Goal: Task Accomplishment & Management: Complete application form

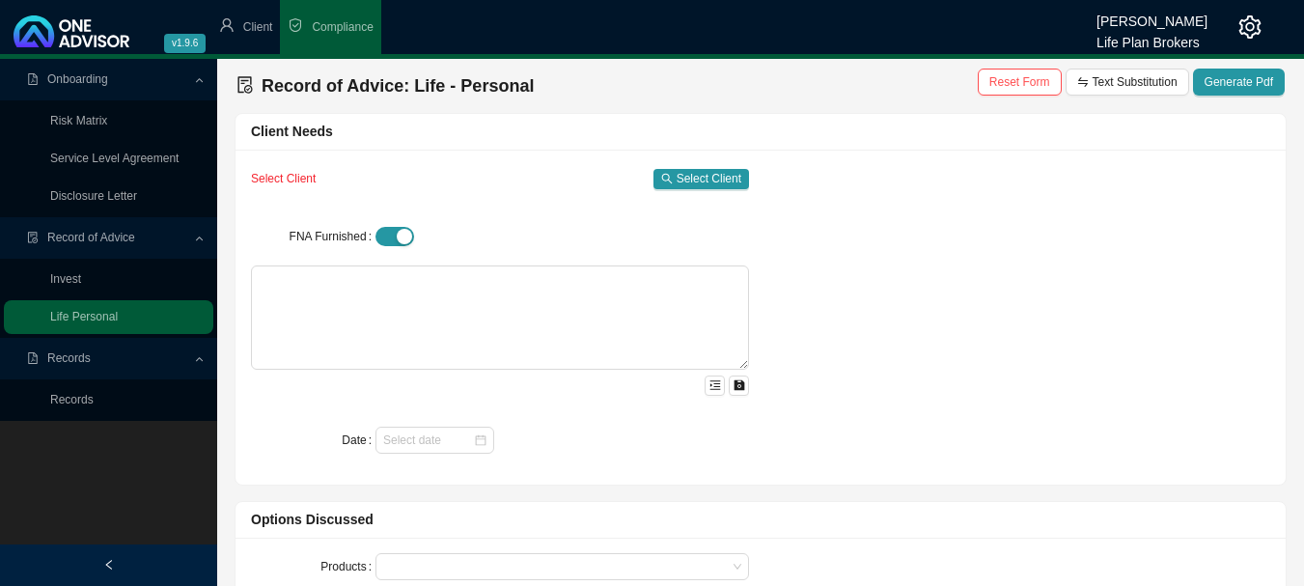
click at [260, 24] on span "Client" at bounding box center [258, 27] width 30 height 14
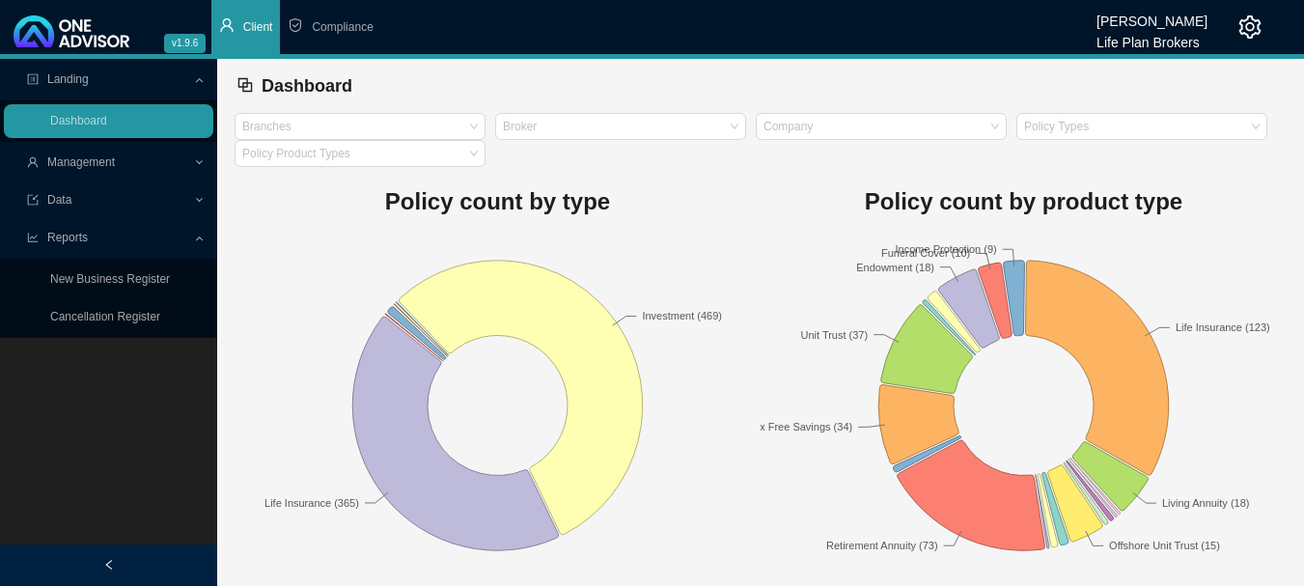
click at [103, 162] on span "Management" at bounding box center [81, 162] width 68 height 14
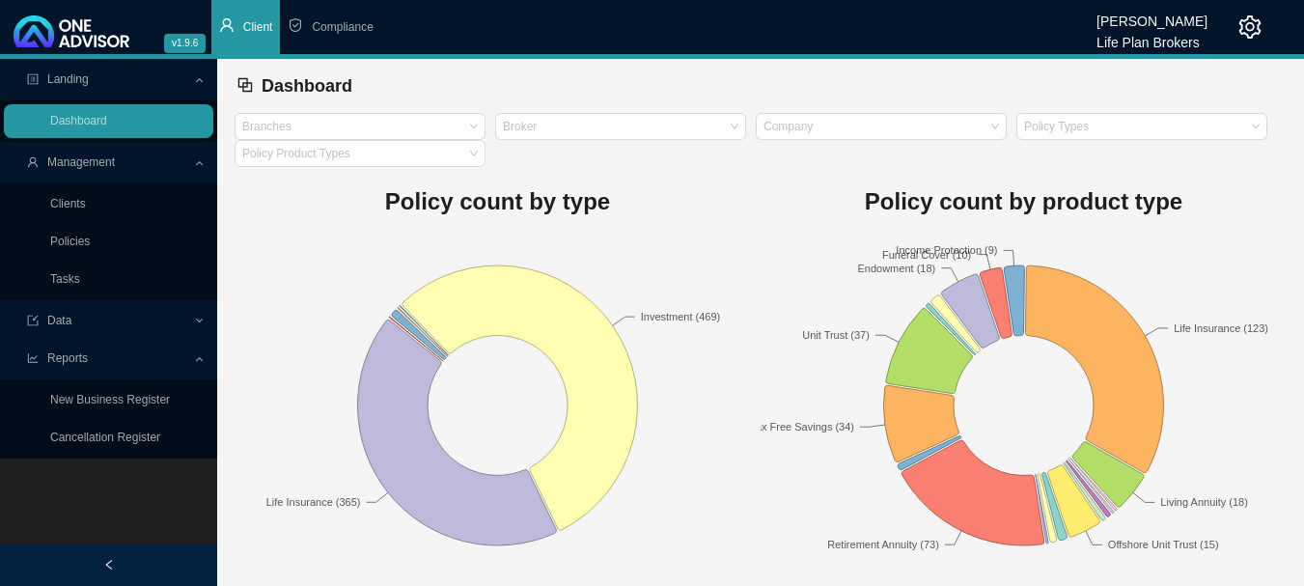
click at [84, 206] on link "Clients" at bounding box center [68, 204] width 36 height 14
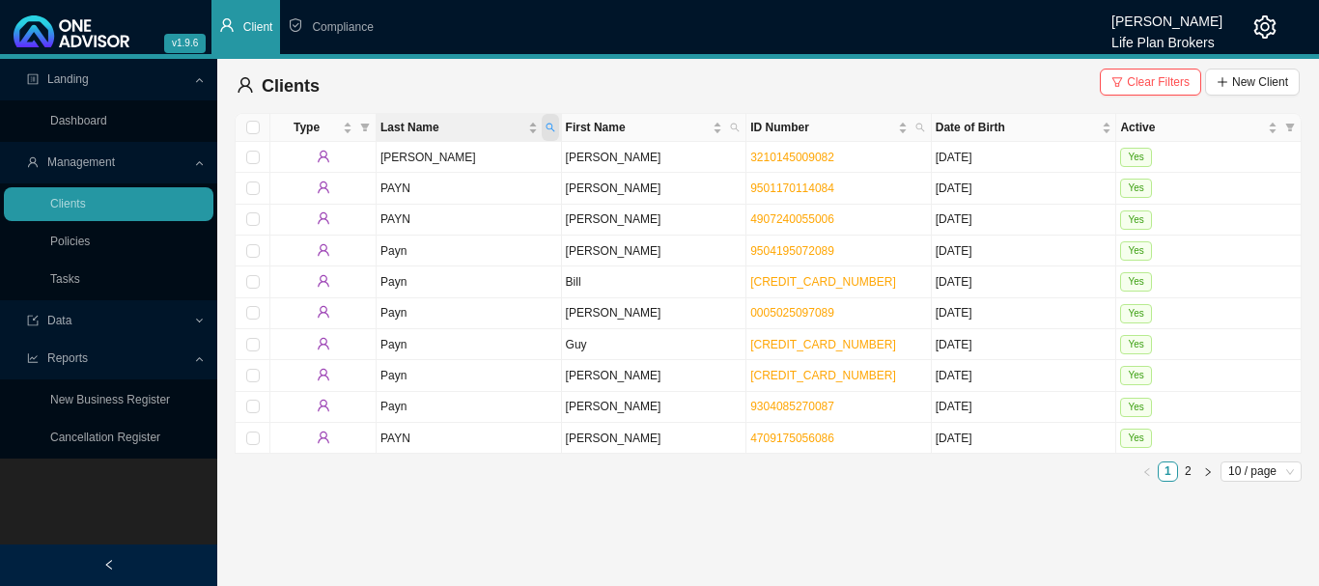
click at [550, 129] on icon "search" at bounding box center [550, 128] width 10 height 10
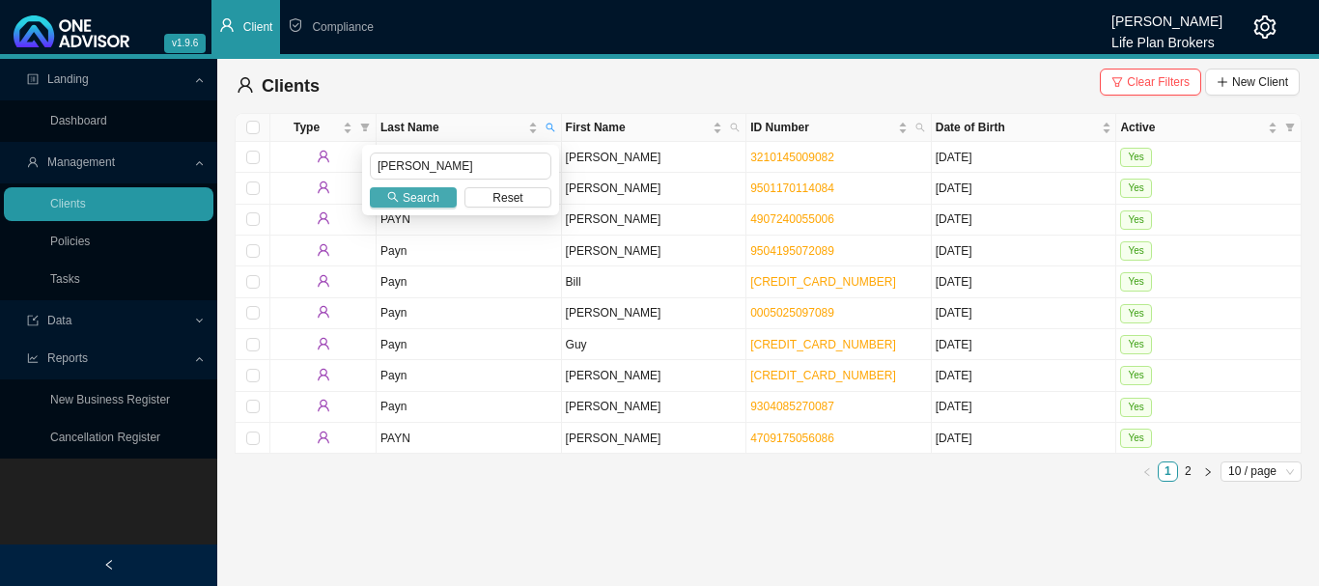
click at [428, 195] on span "Search" at bounding box center [421, 197] width 37 height 19
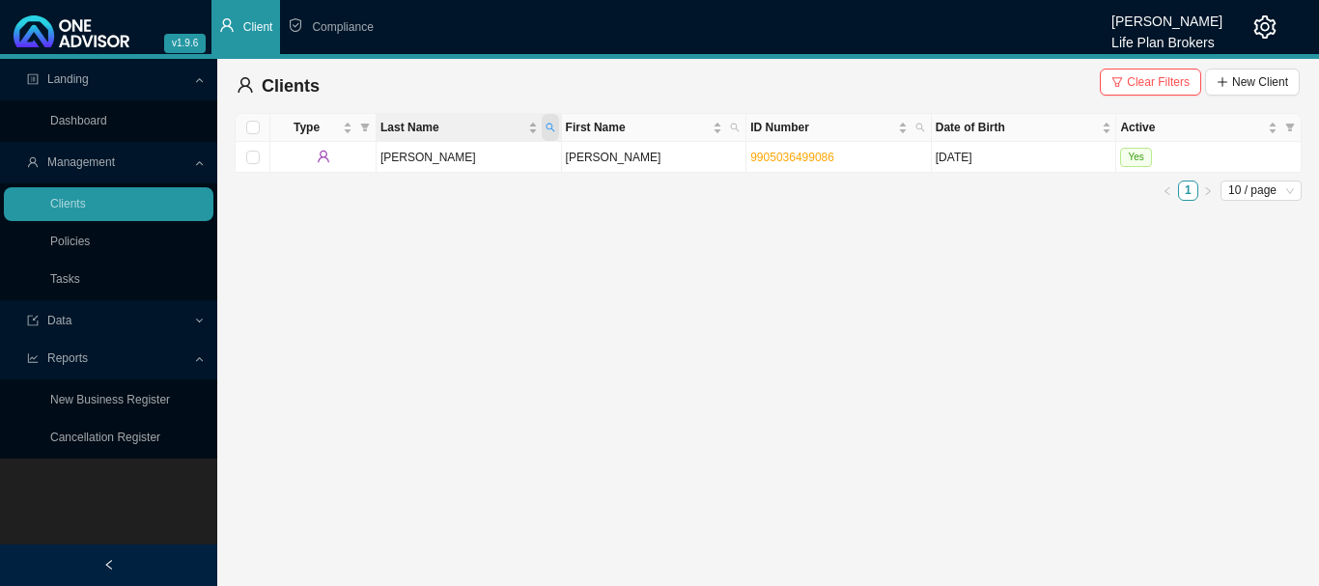
click at [550, 127] on icon "search" at bounding box center [550, 128] width 10 height 10
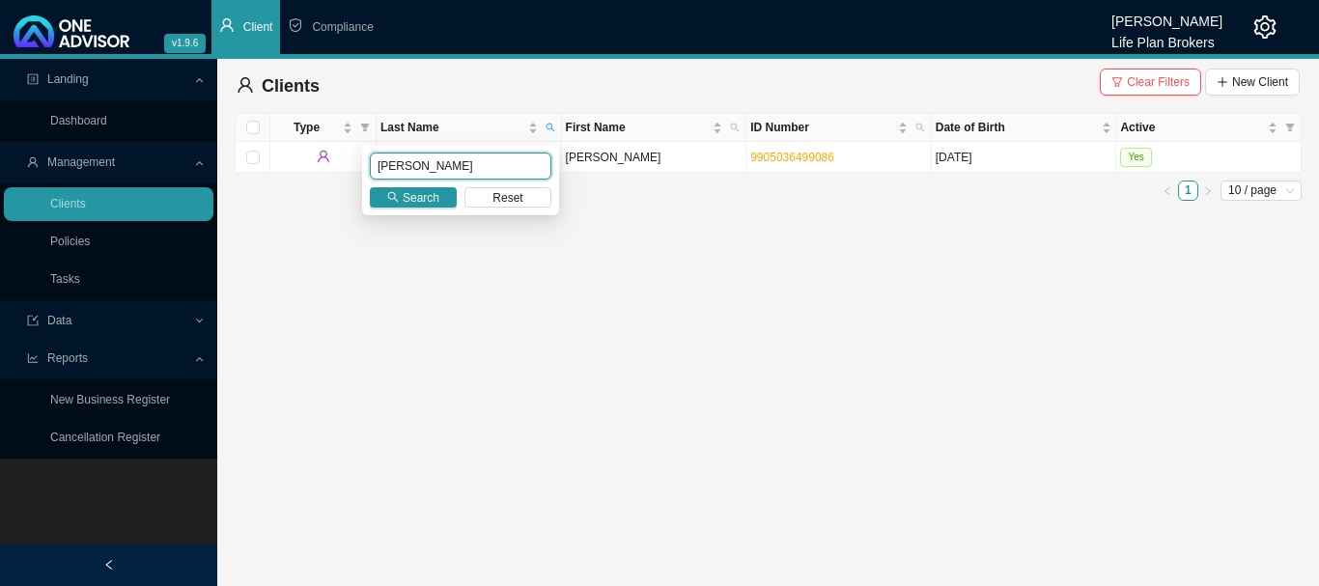
click at [463, 172] on input "[PERSON_NAME]" at bounding box center [460, 166] width 181 height 27
type input "m"
type input "[PERSON_NAME]"
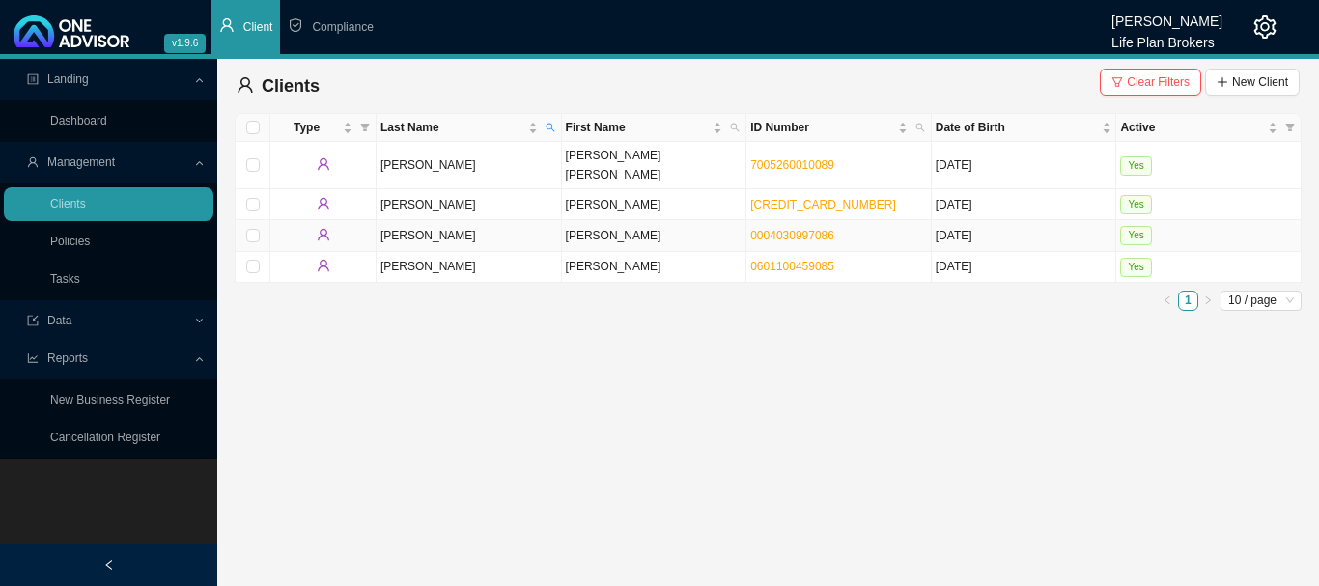
click at [1231, 220] on td "Yes" at bounding box center [1208, 235] width 185 height 31
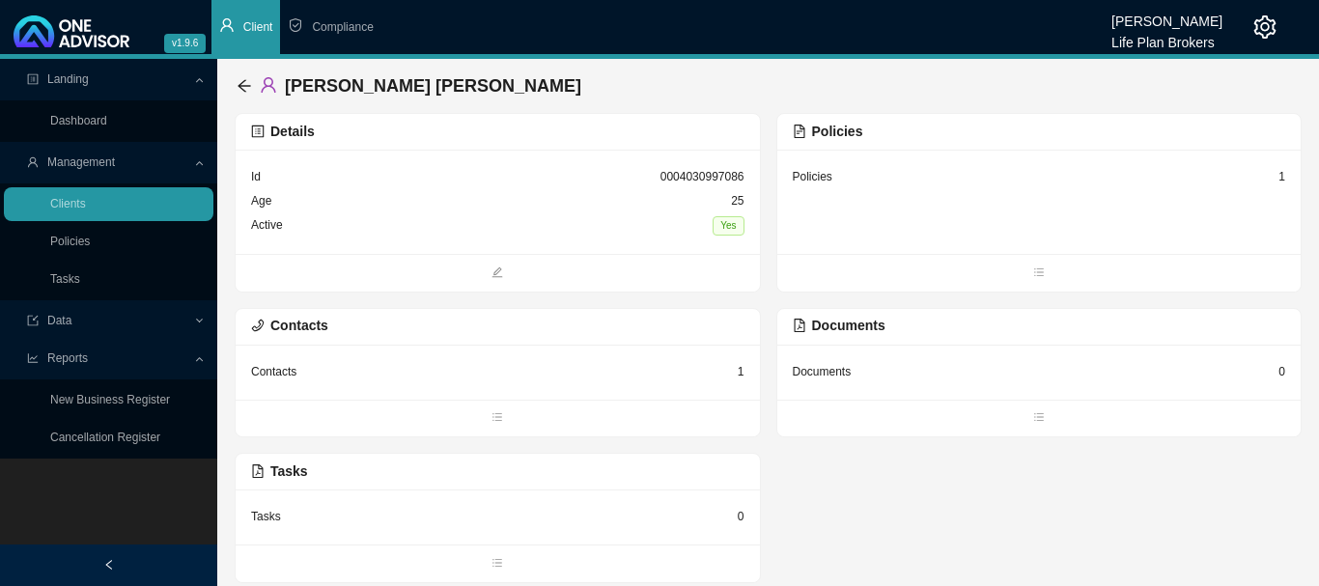
click at [544, 203] on div "Age [DEMOGRAPHIC_DATA]" at bounding box center [497, 201] width 493 height 24
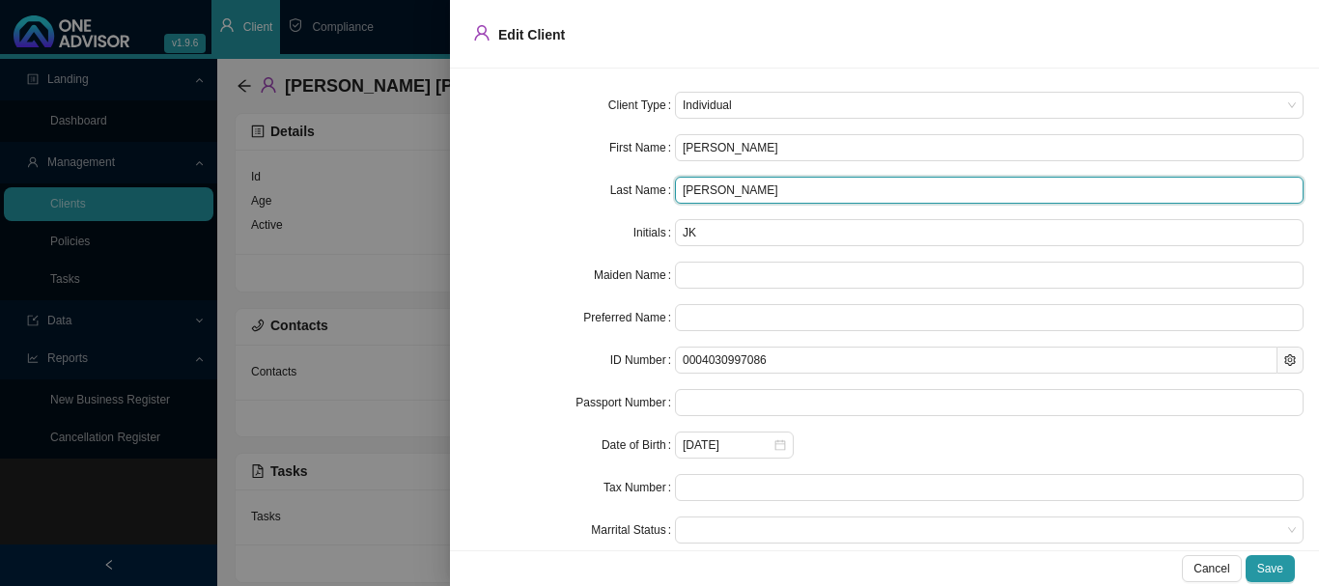
click at [774, 188] on input "[PERSON_NAME]" at bounding box center [989, 190] width 628 height 27
drag, startPoint x: 774, startPoint y: 188, endPoint x: 634, endPoint y: 203, distance: 140.7
click at [634, 203] on div "Last Name [PERSON_NAME]" at bounding box center [884, 190] width 838 height 27
type input "[PERSON_NAME]"
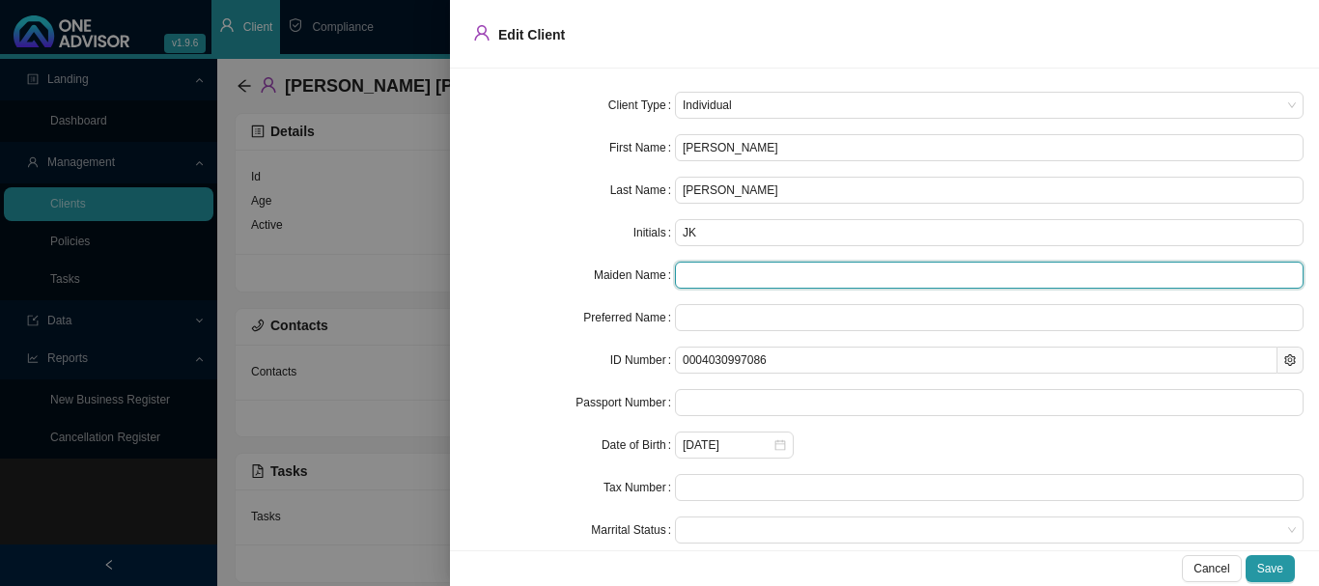
click at [708, 274] on input "text" at bounding box center [989, 275] width 628 height 27
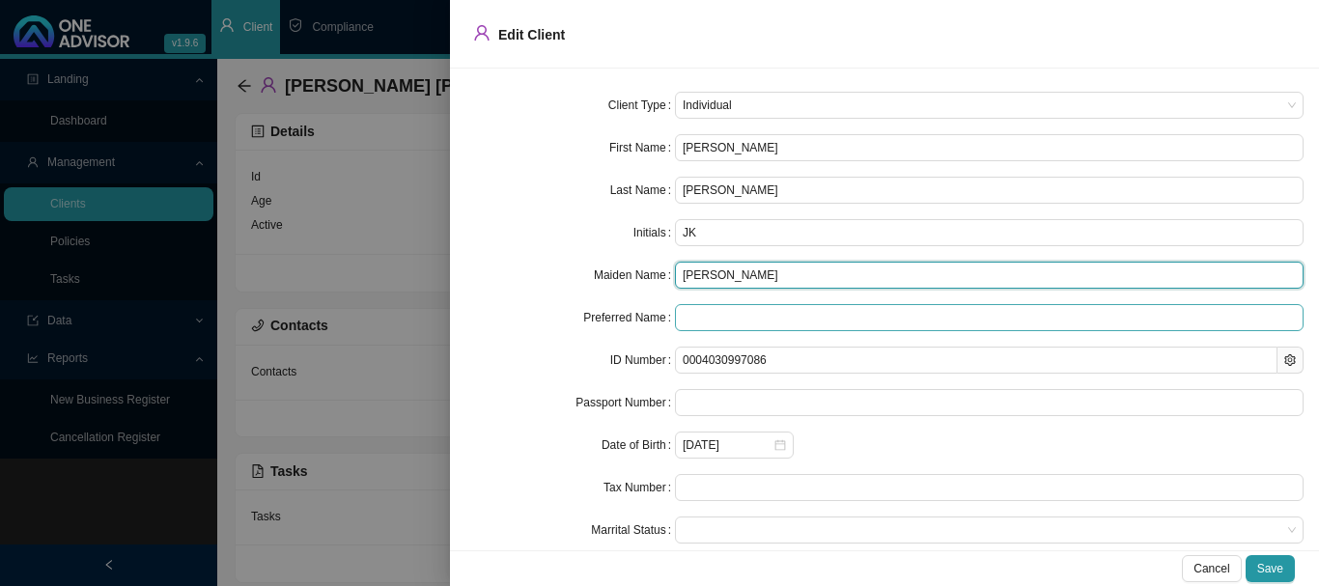
type input "[PERSON_NAME]"
click at [731, 319] on input "text" at bounding box center [989, 317] width 628 height 27
click at [742, 527] on span at bounding box center [988, 529] width 613 height 25
type input "Jemma"
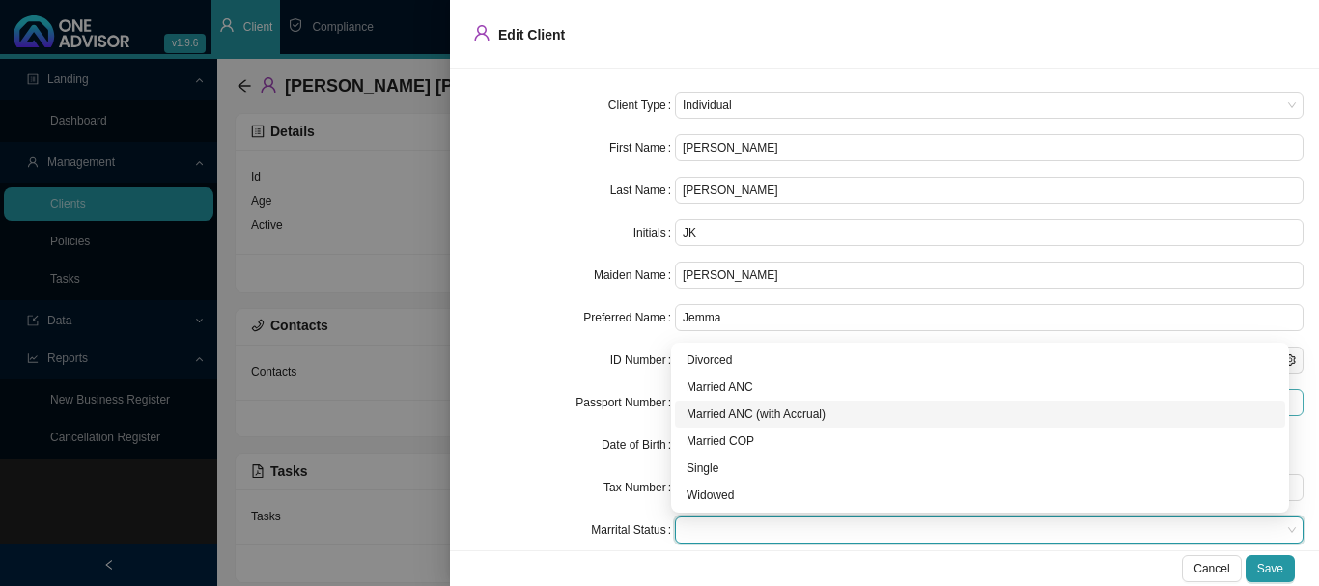
click at [722, 415] on div "Married ANC (with Accrual)" at bounding box center [979, 413] width 587 height 19
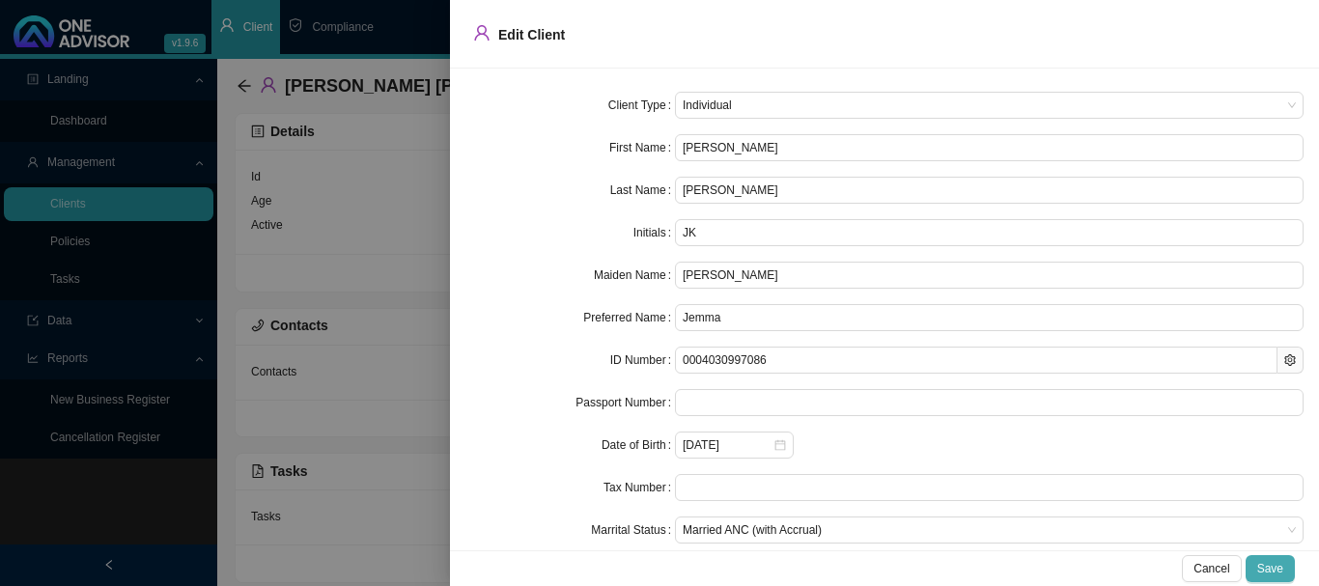
click at [1276, 572] on span "Save" at bounding box center [1270, 568] width 26 height 19
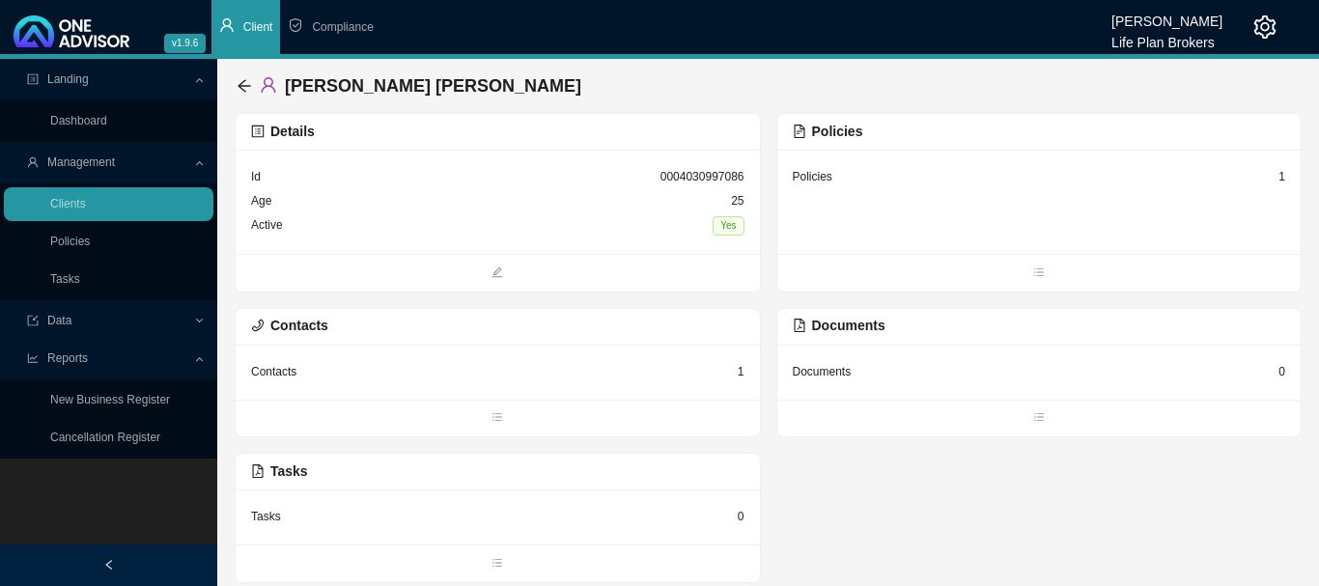
click at [955, 215] on div "Policies 1" at bounding box center [1039, 202] width 524 height 104
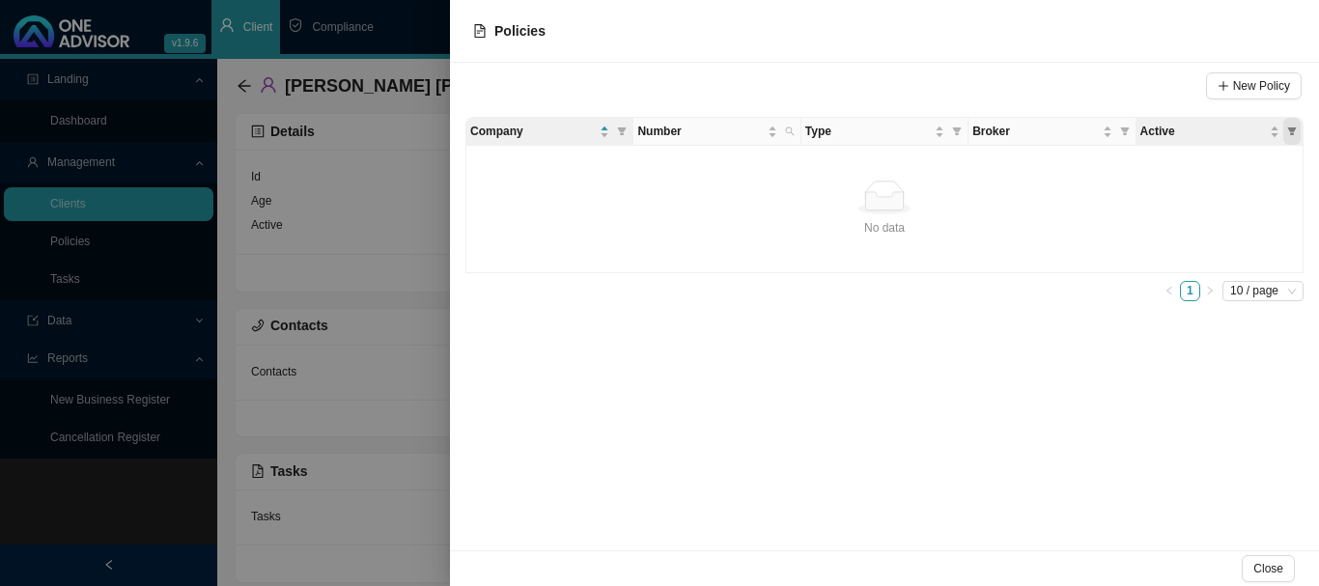
click at [1292, 131] on icon "filter" at bounding box center [1292, 131] width 10 height 10
click at [1208, 192] on input "checkbox" at bounding box center [1207, 193] width 14 height 14
checkbox input "true"
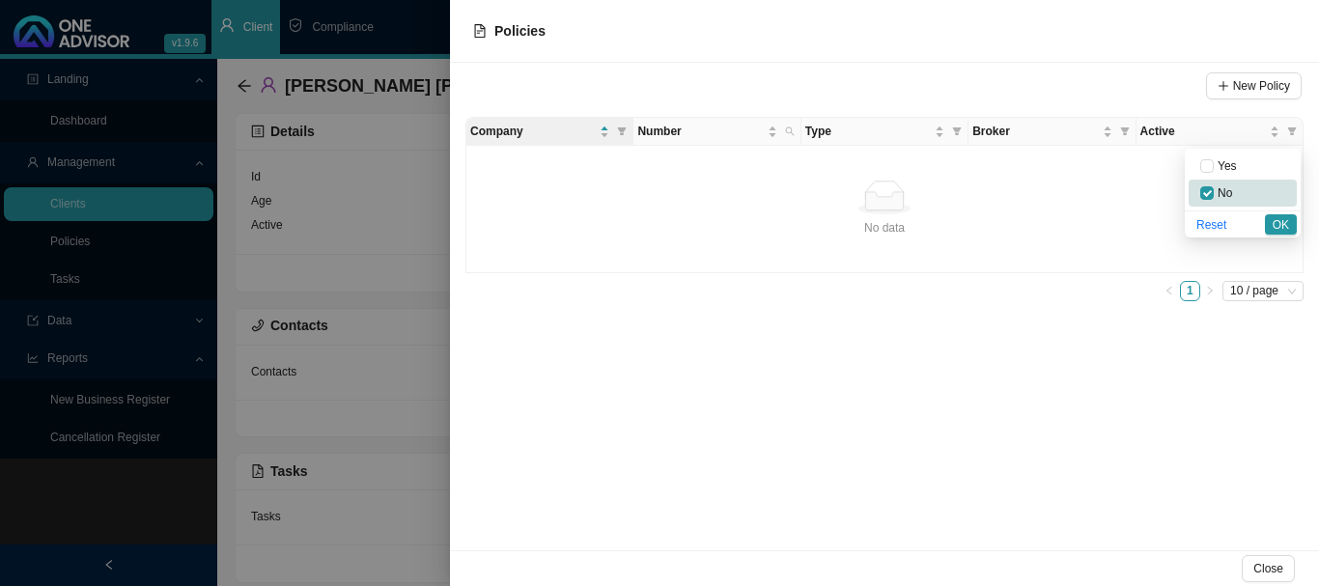
click at [1286, 227] on button "OK" at bounding box center [1281, 224] width 32 height 20
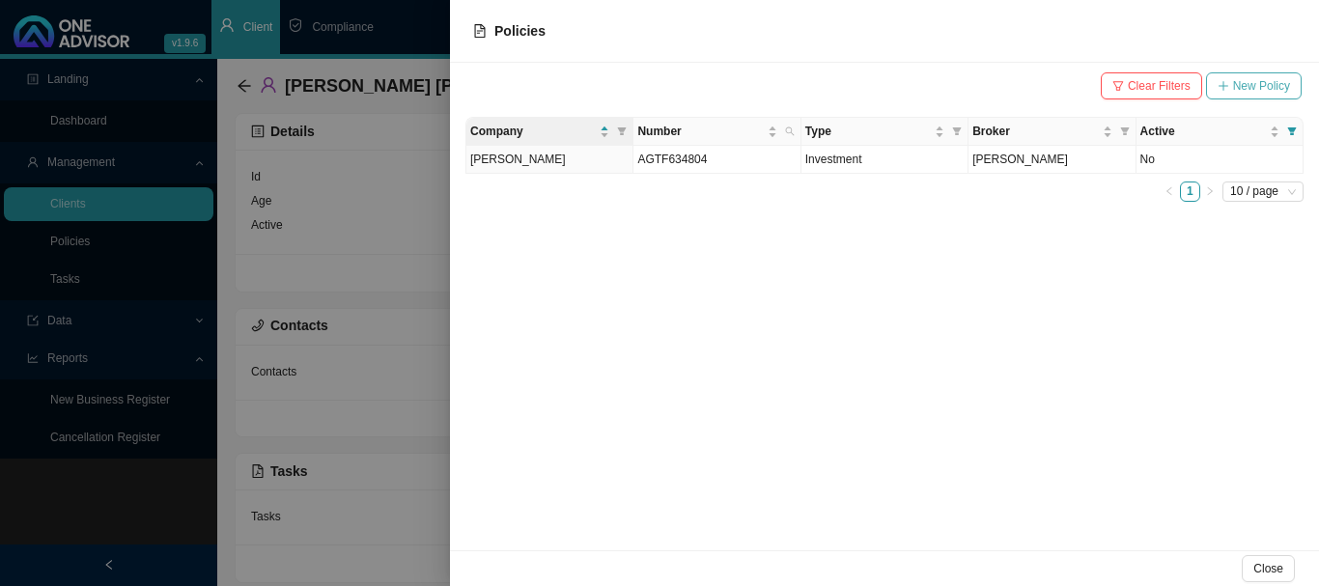
click at [1250, 83] on span "New Policy" at bounding box center [1261, 85] width 57 height 19
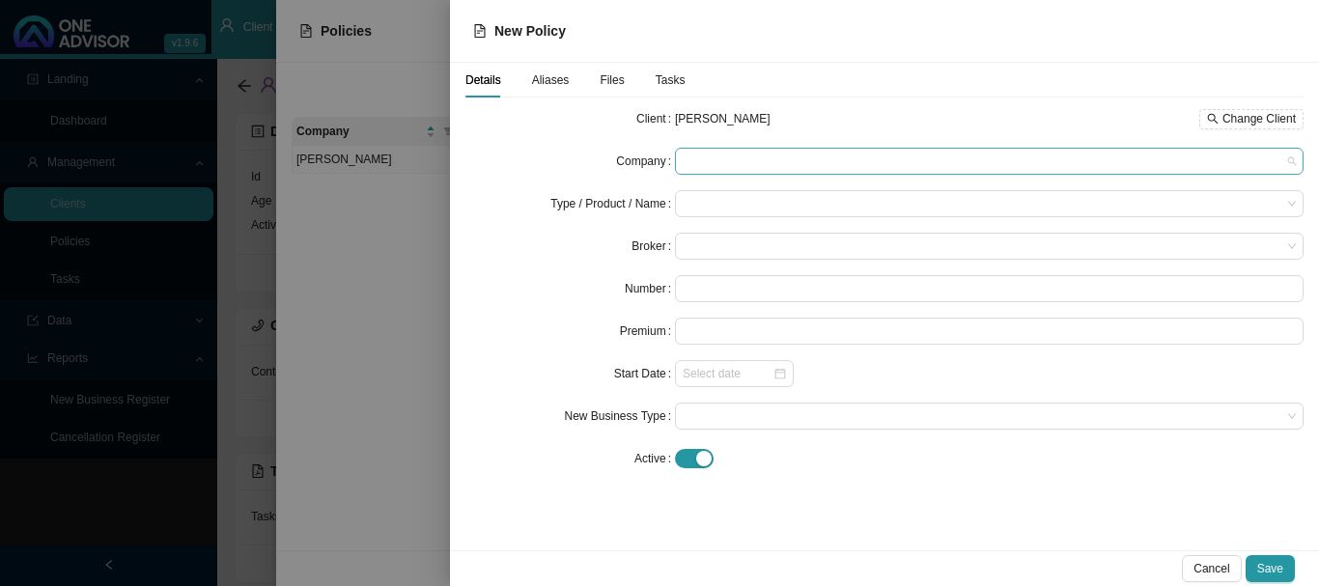
click at [709, 156] on span at bounding box center [988, 161] width 613 height 25
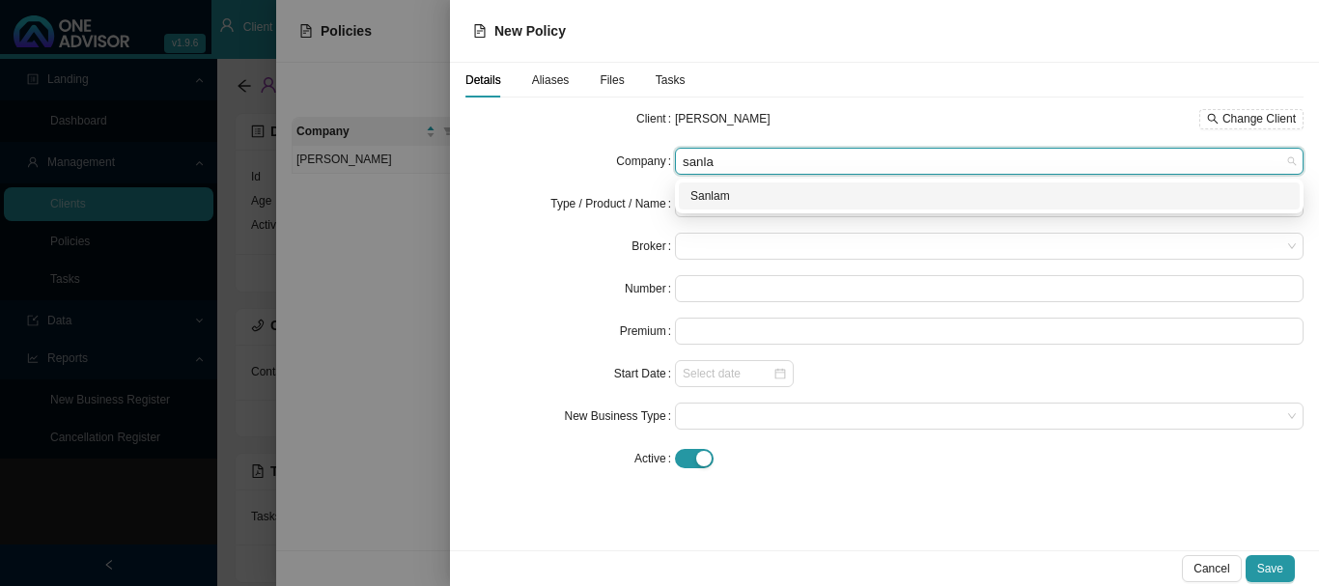
type input "sanlam"
click at [731, 194] on div "Sanlam" at bounding box center [989, 195] width 598 height 19
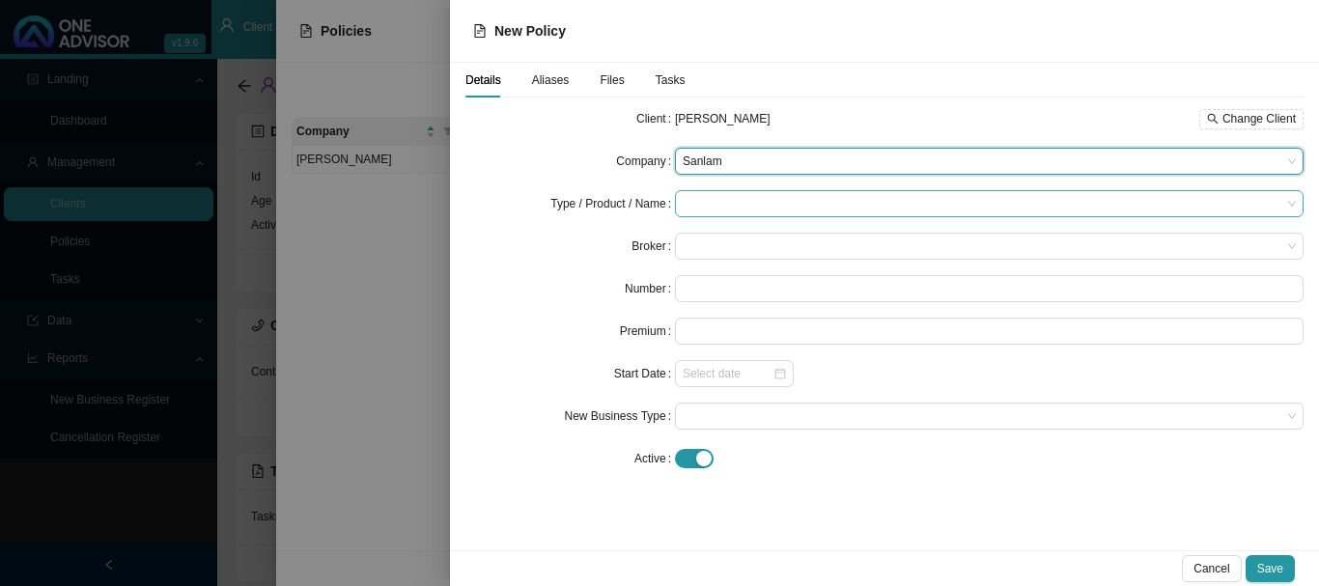
click at [731, 198] on input "search" at bounding box center [981, 203] width 598 height 25
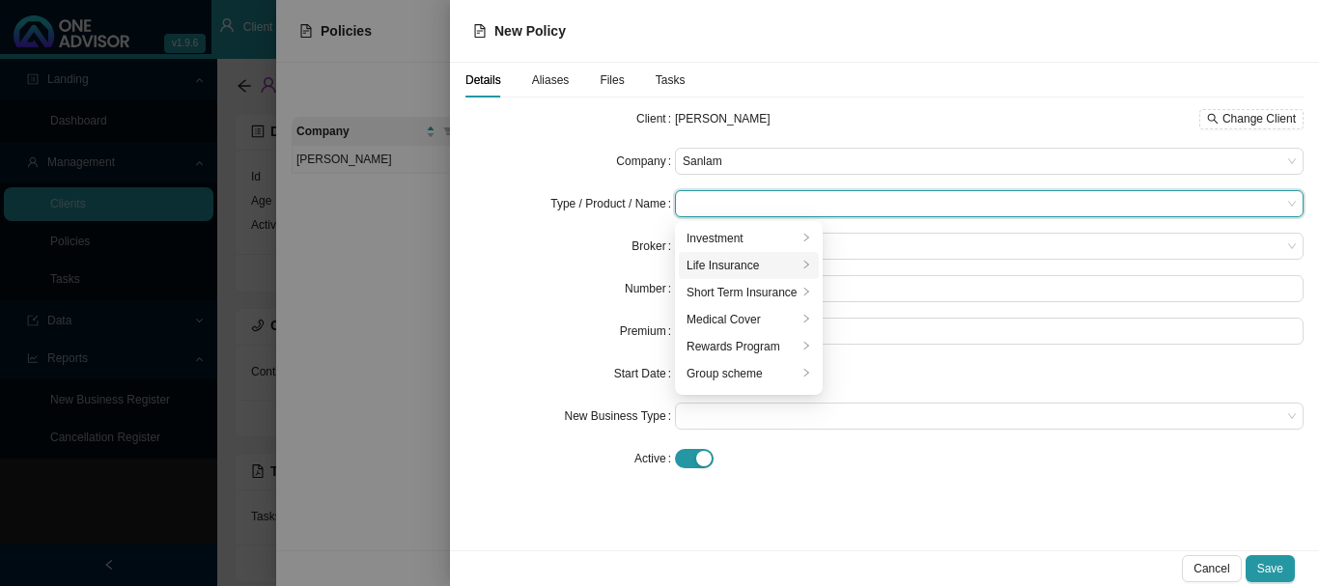
click at [736, 261] on div "Life Insurance" at bounding box center [741, 265] width 111 height 19
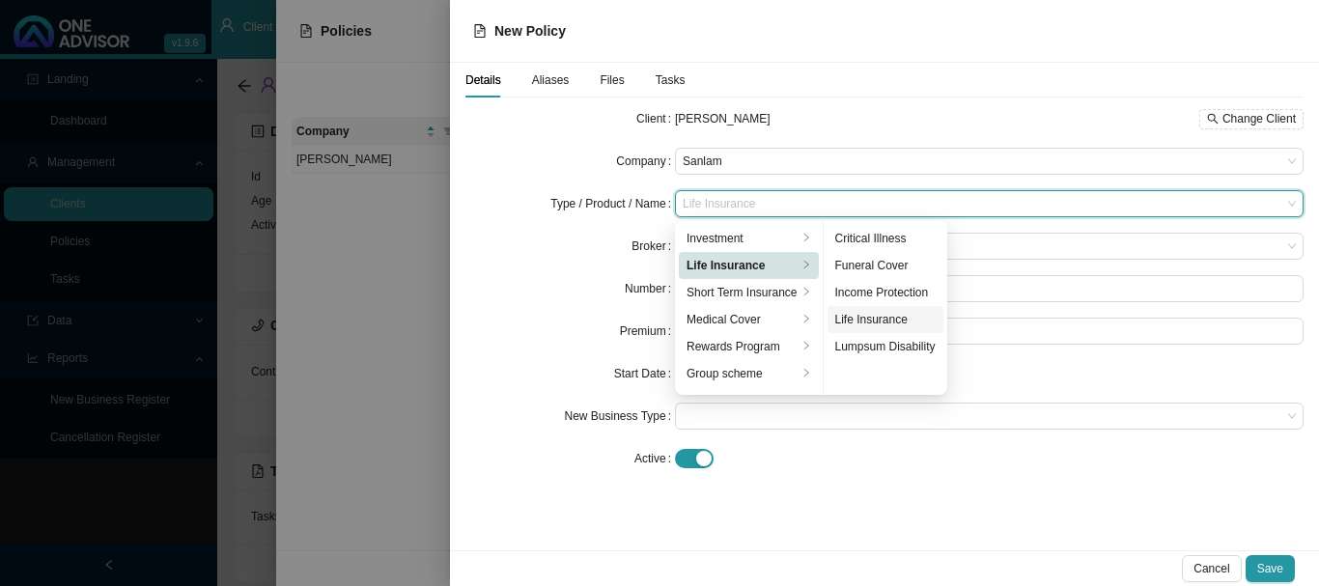
click at [897, 321] on div "Life Insurance" at bounding box center [885, 319] width 100 height 19
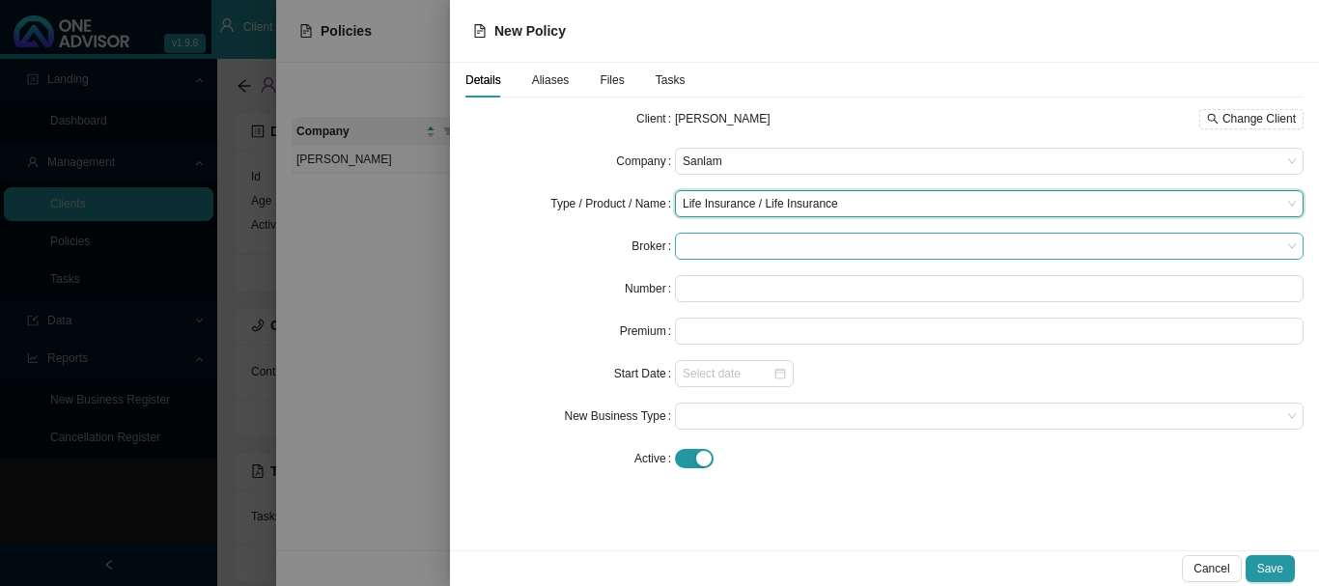
click at [733, 245] on span at bounding box center [988, 246] width 613 height 25
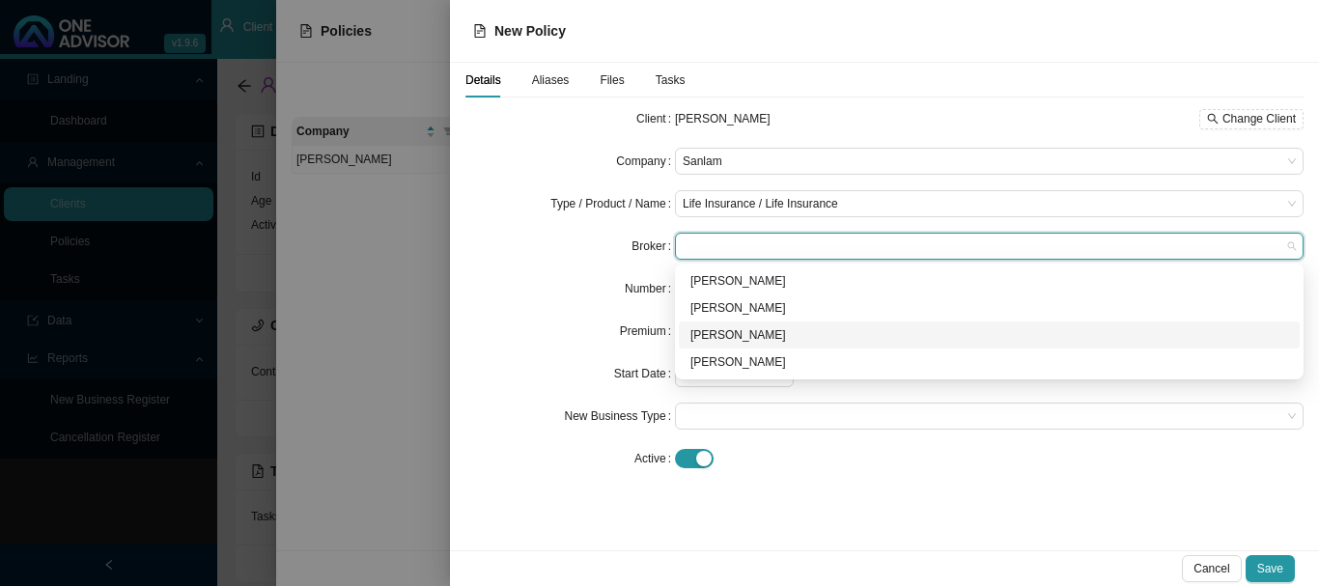
click at [750, 333] on div "[PERSON_NAME]" at bounding box center [989, 334] width 598 height 19
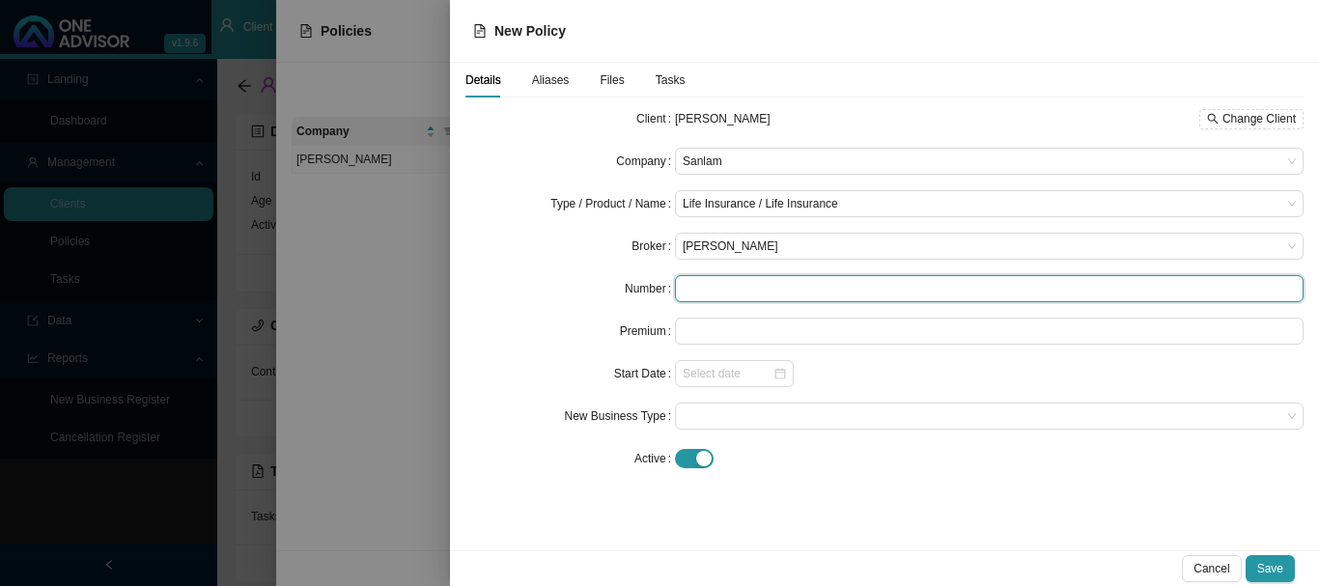
click at [725, 286] on input "text" at bounding box center [989, 288] width 628 height 27
type input "47065801x4"
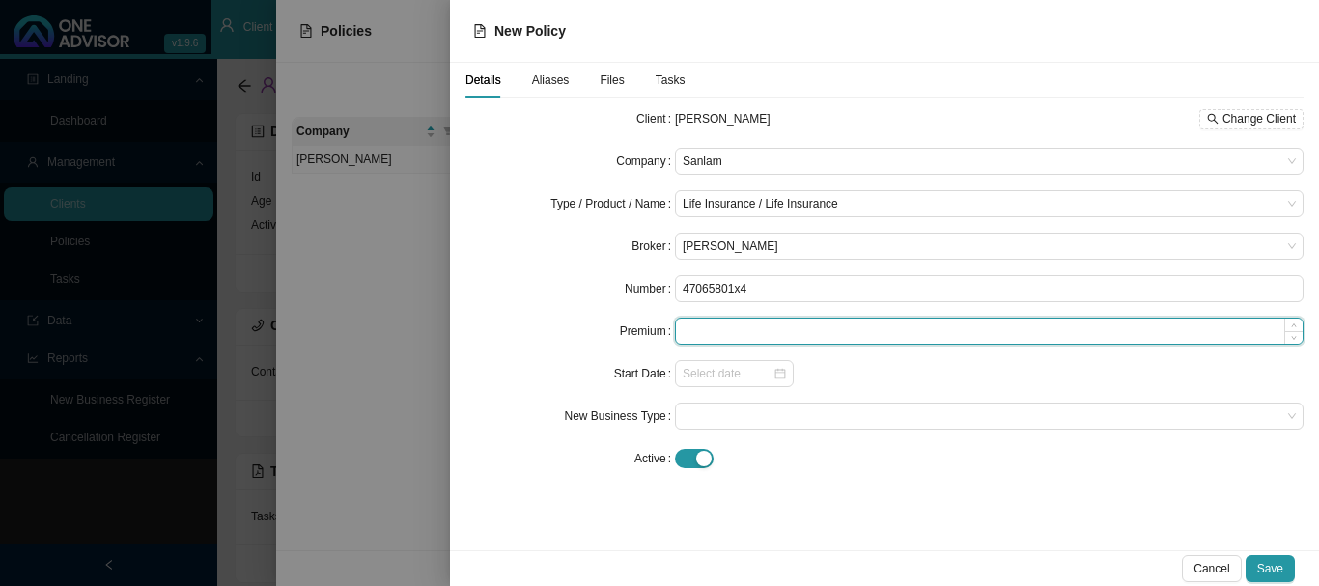
click at [752, 329] on input at bounding box center [989, 331] width 626 height 25
type input "384.53"
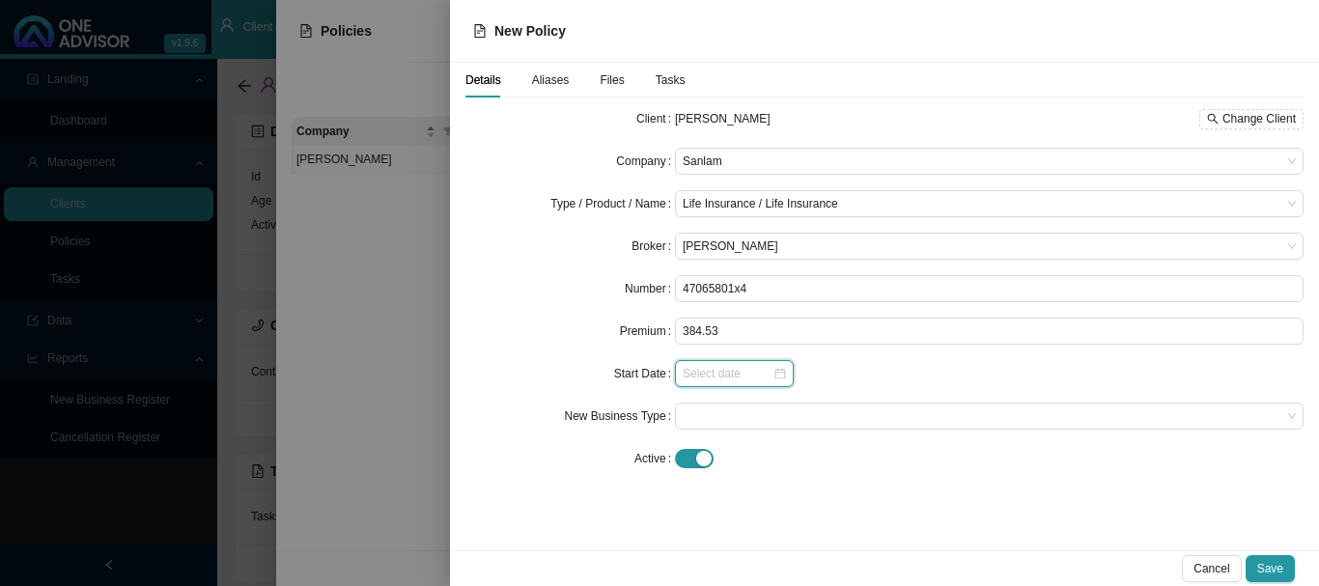
click at [740, 375] on input at bounding box center [727, 373] width 90 height 19
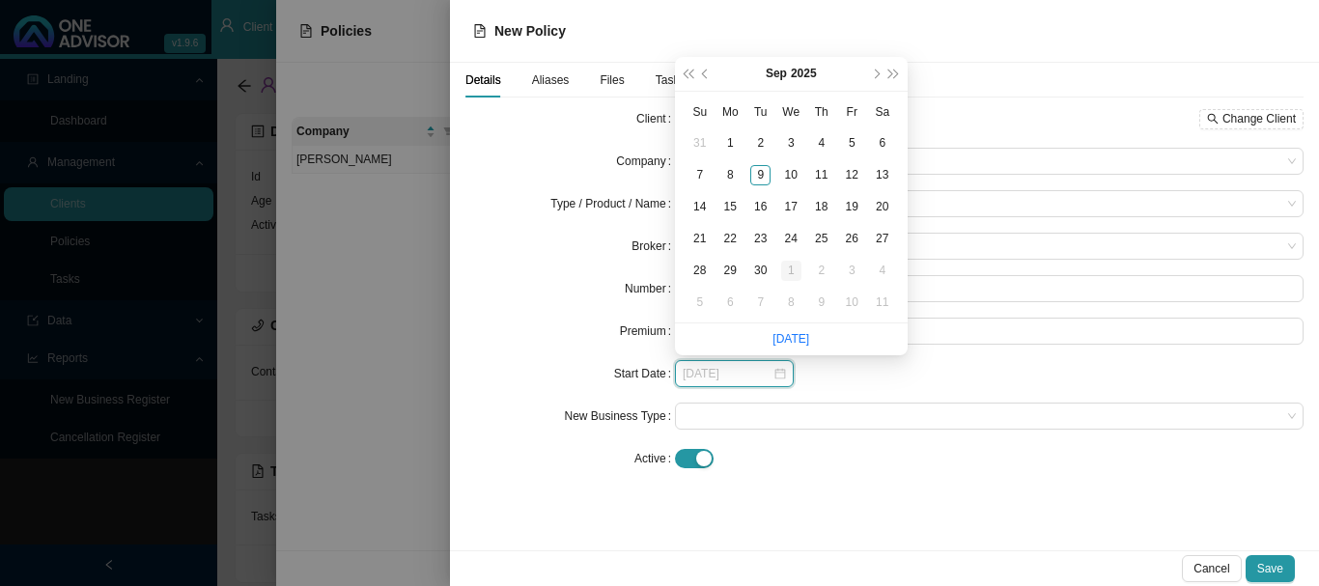
type input "[DATE]"
click at [788, 273] on div "1" at bounding box center [791, 271] width 20 height 20
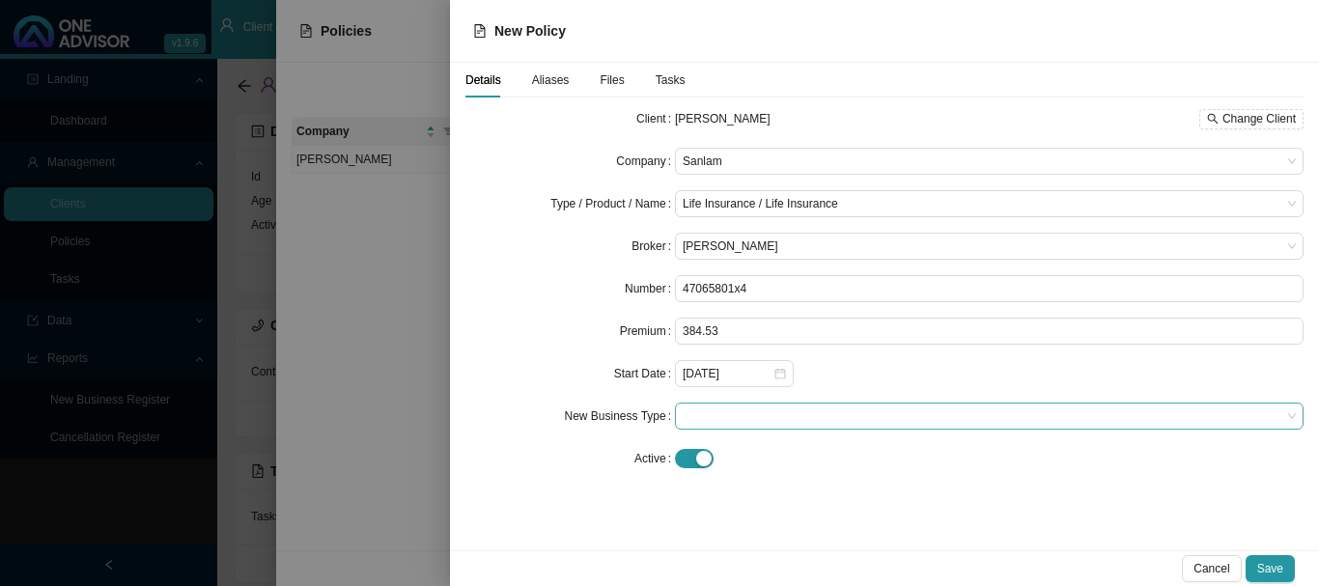
click at [756, 414] on span at bounding box center [988, 415] width 613 height 25
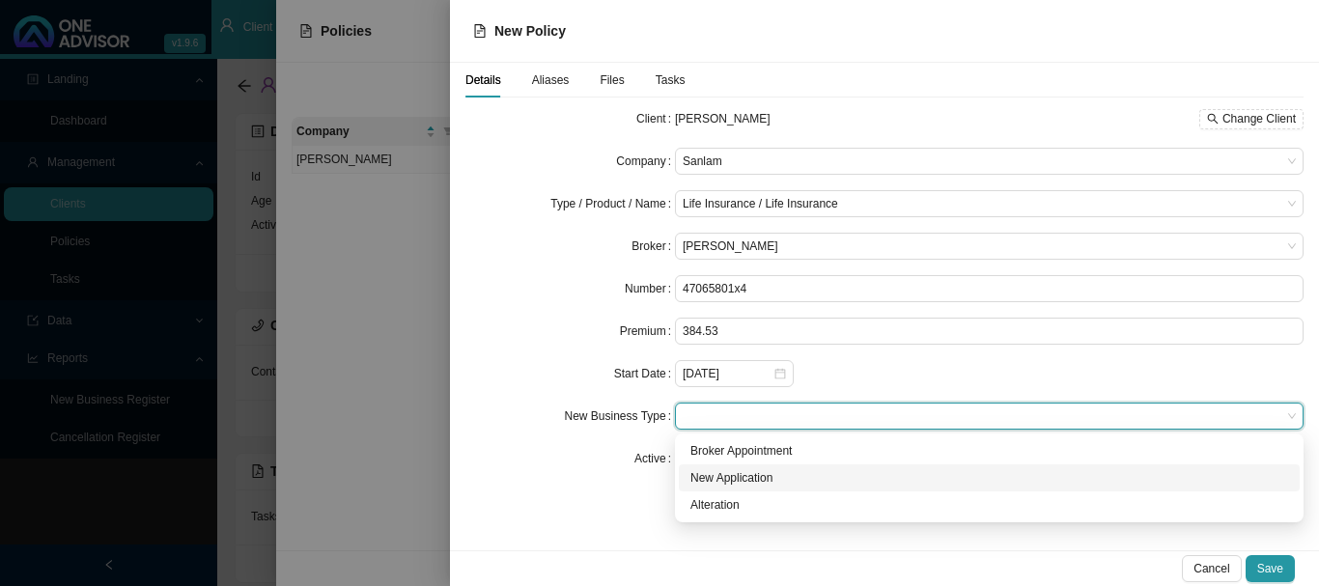
drag, startPoint x: 755, startPoint y: 479, endPoint x: 766, endPoint y: 480, distance: 11.6
click at [756, 479] on div "New Application" at bounding box center [989, 477] width 598 height 19
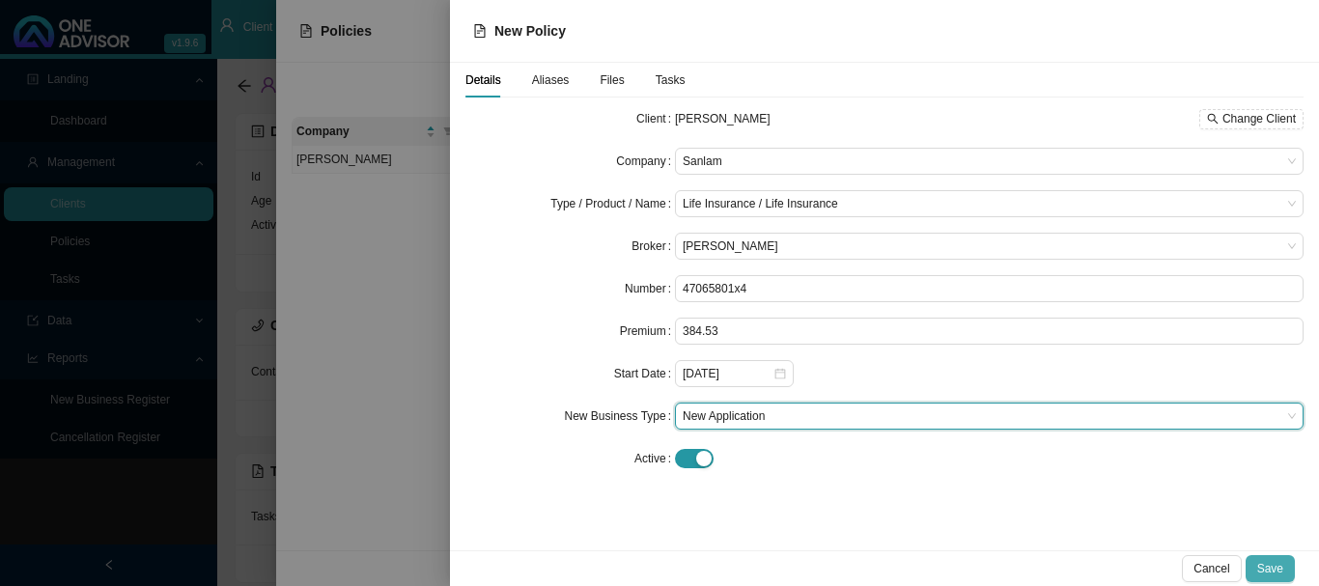
click at [1276, 566] on span "Save" at bounding box center [1270, 568] width 26 height 19
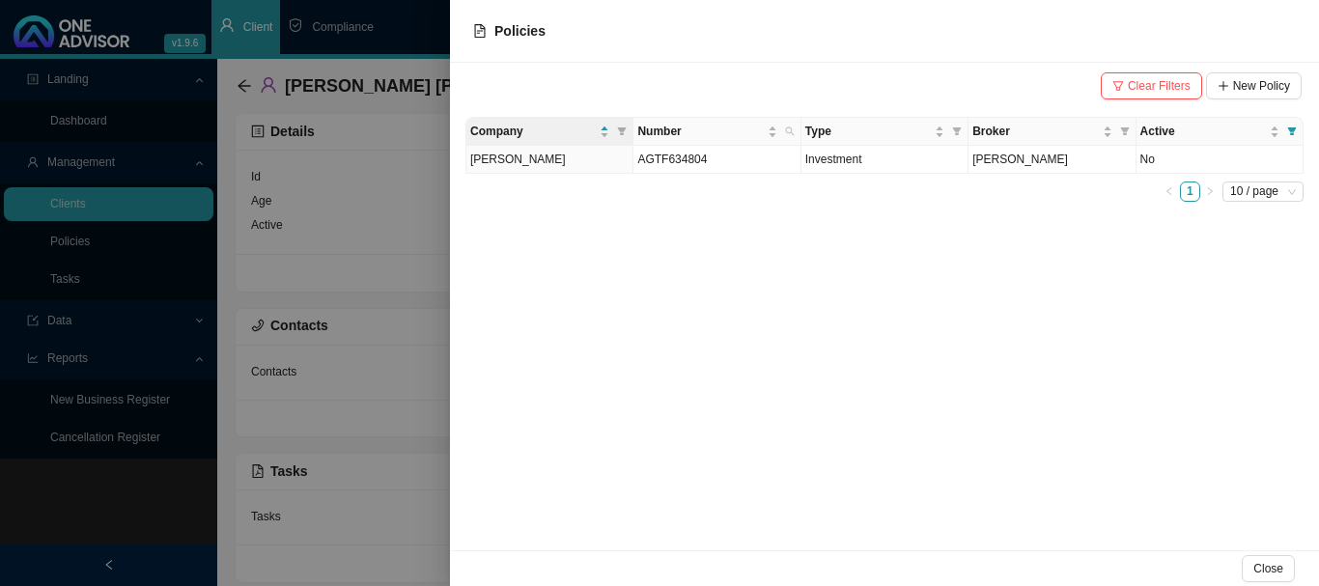
click at [423, 24] on div at bounding box center [659, 293] width 1319 height 586
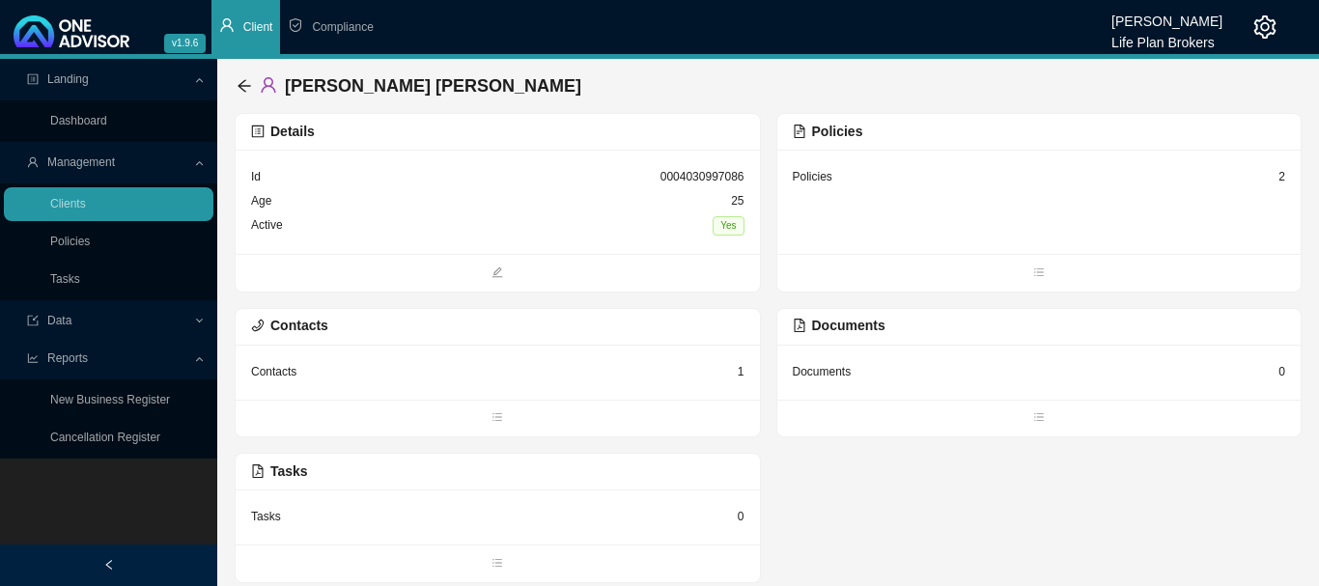
drag, startPoint x: 240, startPoint y: 37, endPoint x: 268, endPoint y: 41, distance: 28.3
click at [241, 37] on li "Client" at bounding box center [245, 27] width 69 height 54
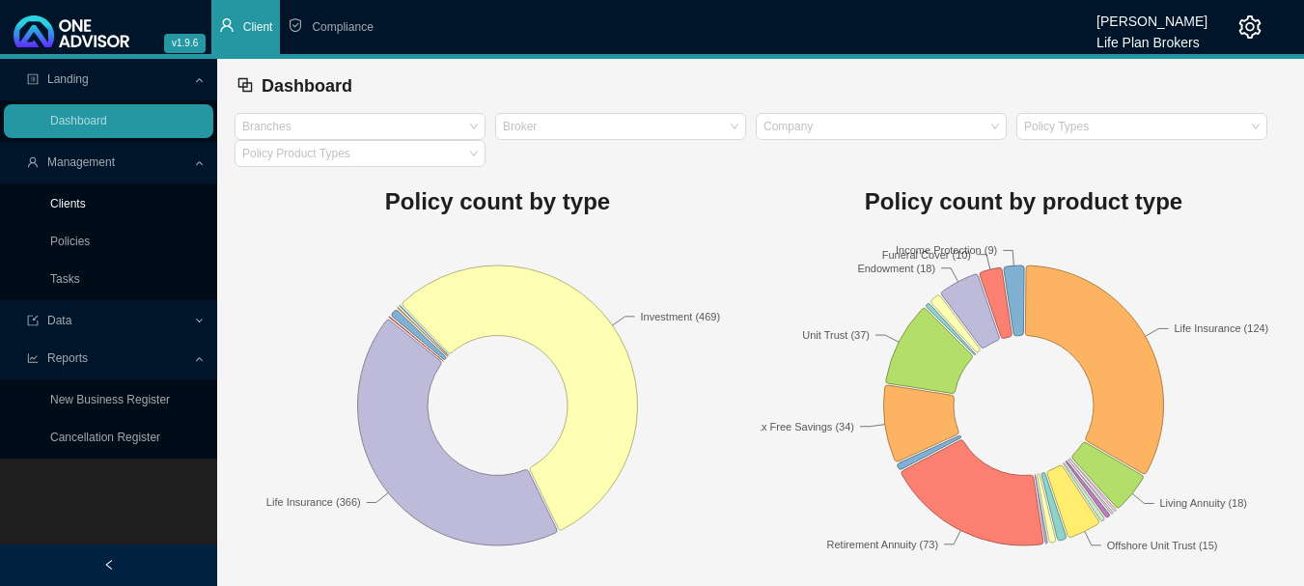
drag, startPoint x: 76, startPoint y: 207, endPoint x: 111, endPoint y: 207, distance: 34.7
click at [79, 207] on link "Clients" at bounding box center [68, 204] width 36 height 14
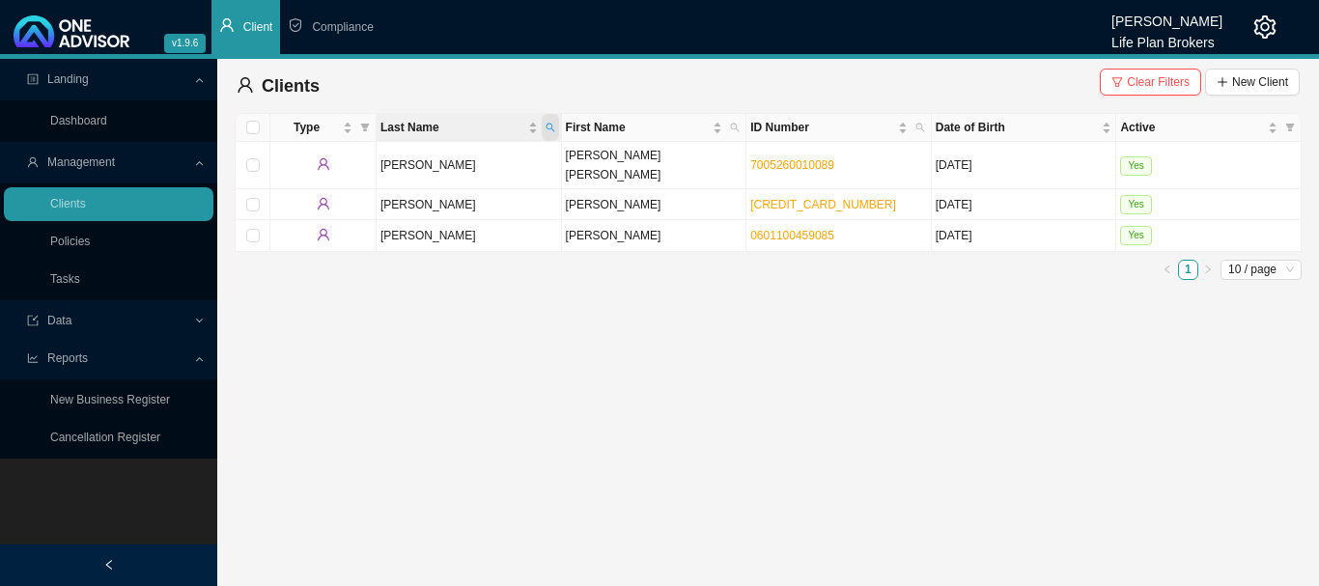
click at [550, 122] on span "Last Name" at bounding box center [550, 127] width 17 height 27
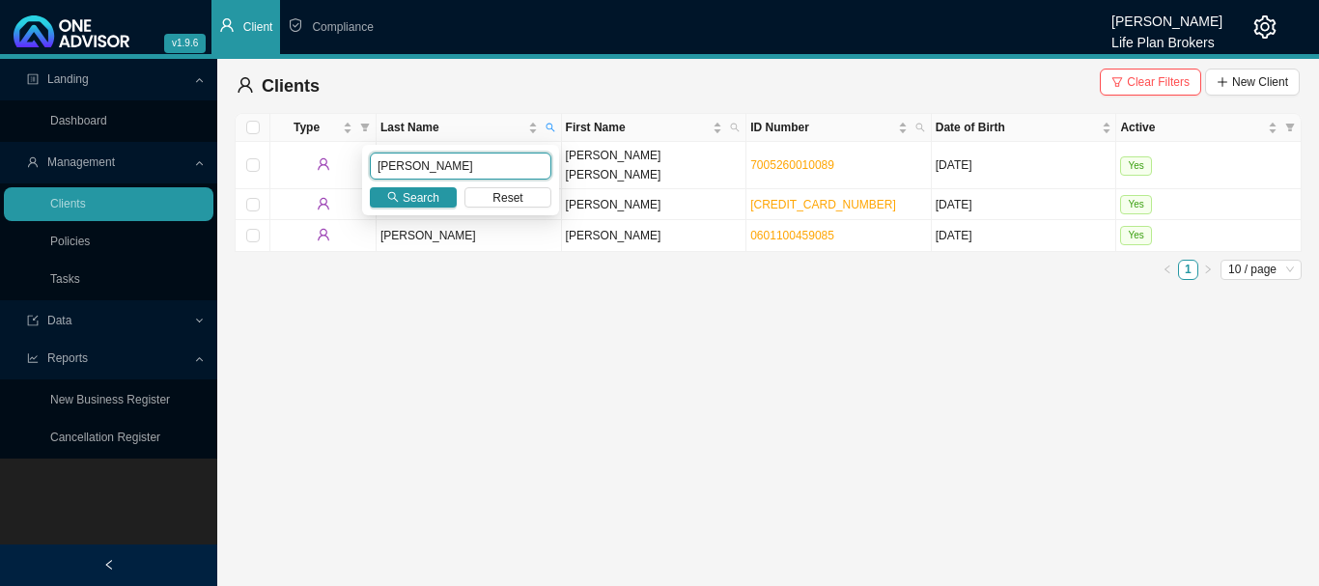
type input "[PERSON_NAME]"
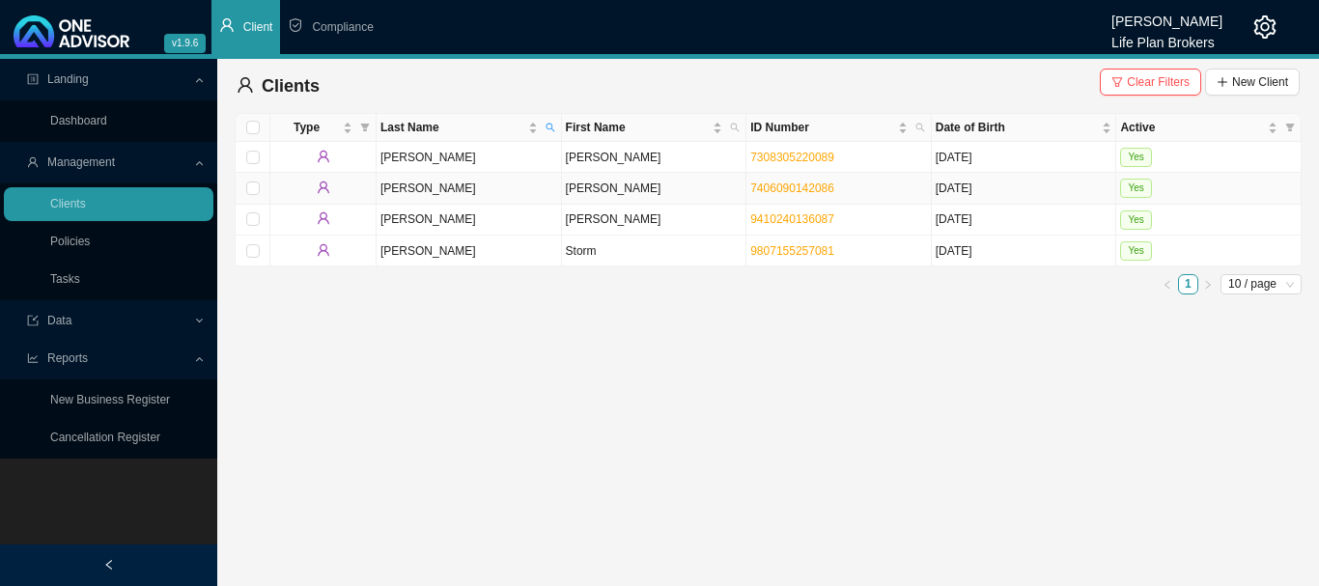
click at [1223, 185] on td "Yes" at bounding box center [1208, 188] width 185 height 31
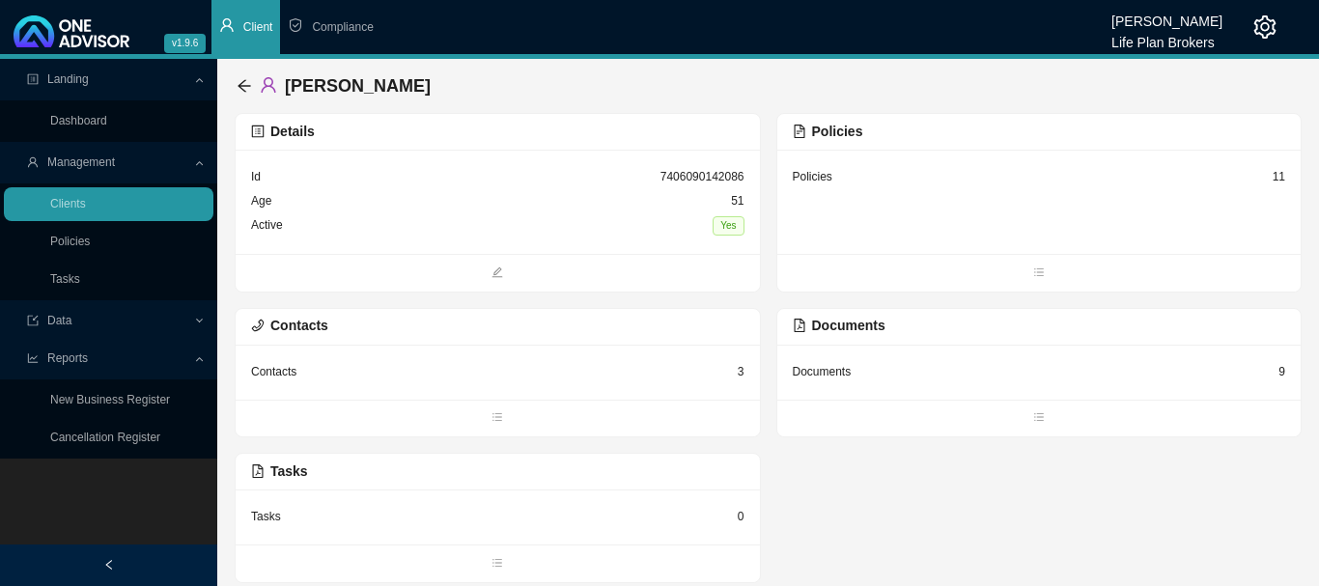
click at [886, 214] on div "Policies 11" at bounding box center [1039, 202] width 524 height 104
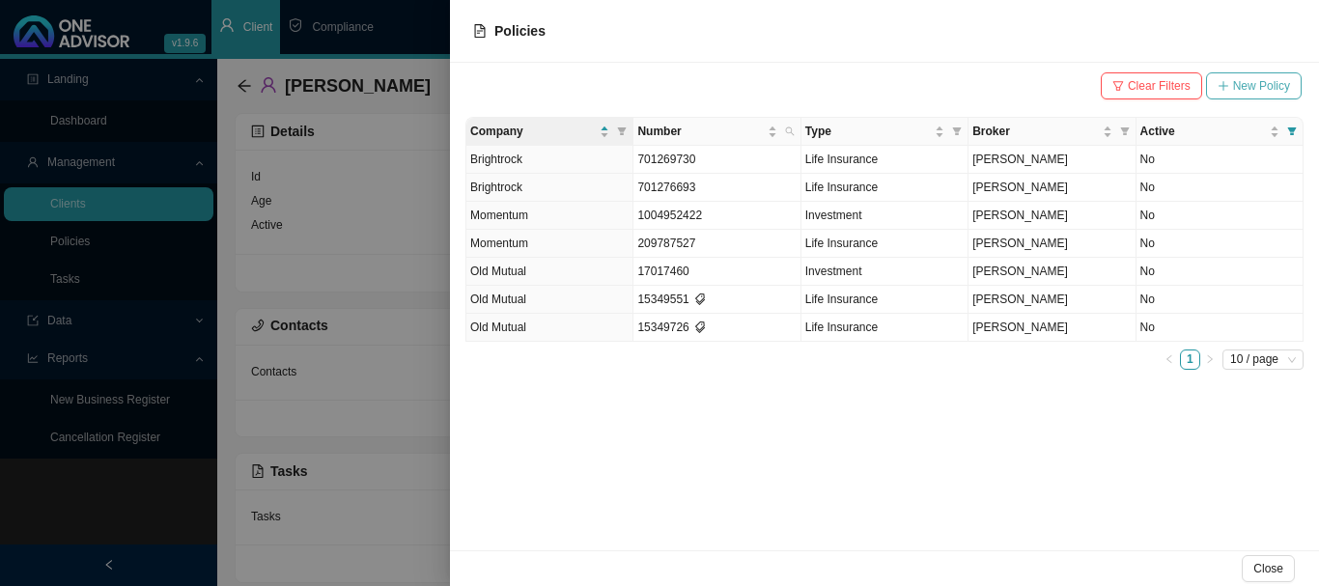
click at [1243, 86] on span "New Policy" at bounding box center [1261, 85] width 57 height 19
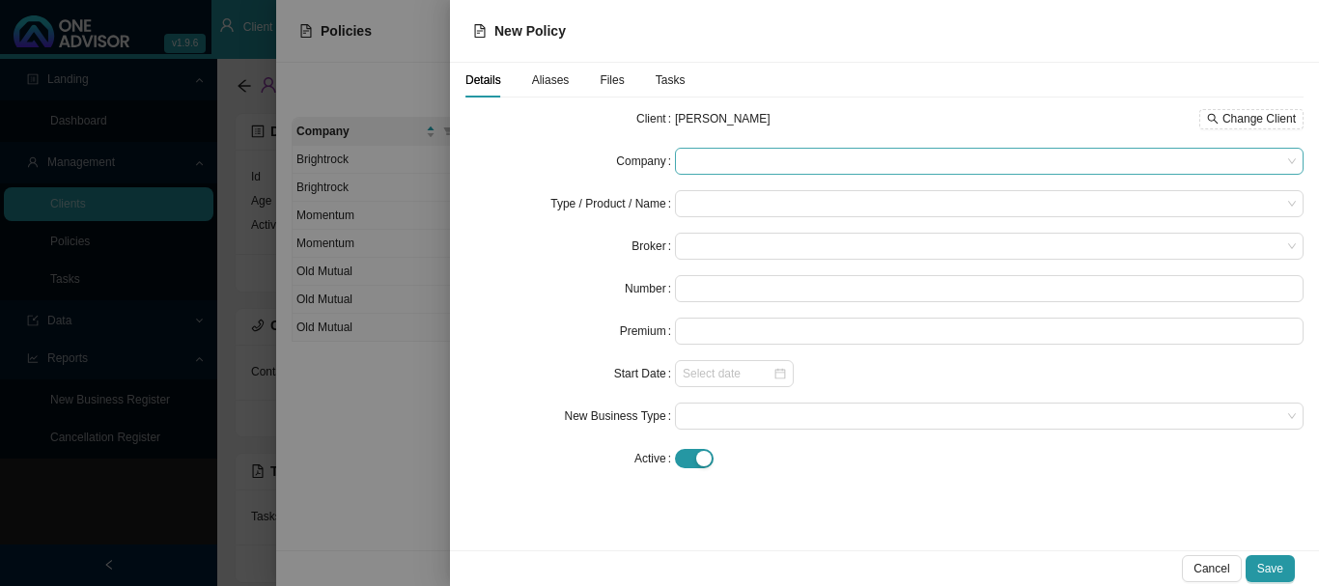
click at [746, 158] on span at bounding box center [988, 161] width 613 height 25
drag, startPoint x: 773, startPoint y: 160, endPoint x: 647, endPoint y: 167, distance: 126.6
click at [647, 167] on div "Company glacier" at bounding box center [884, 161] width 838 height 27
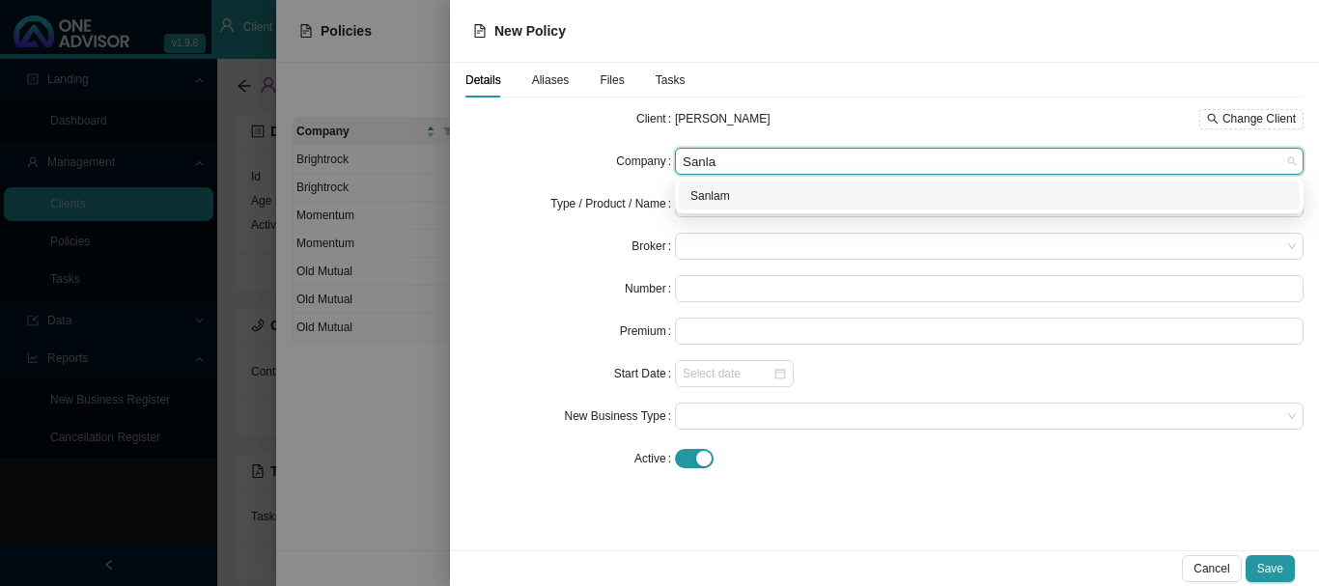
type input "Sanlam"
click at [708, 200] on div "Sanlam" at bounding box center [989, 195] width 598 height 19
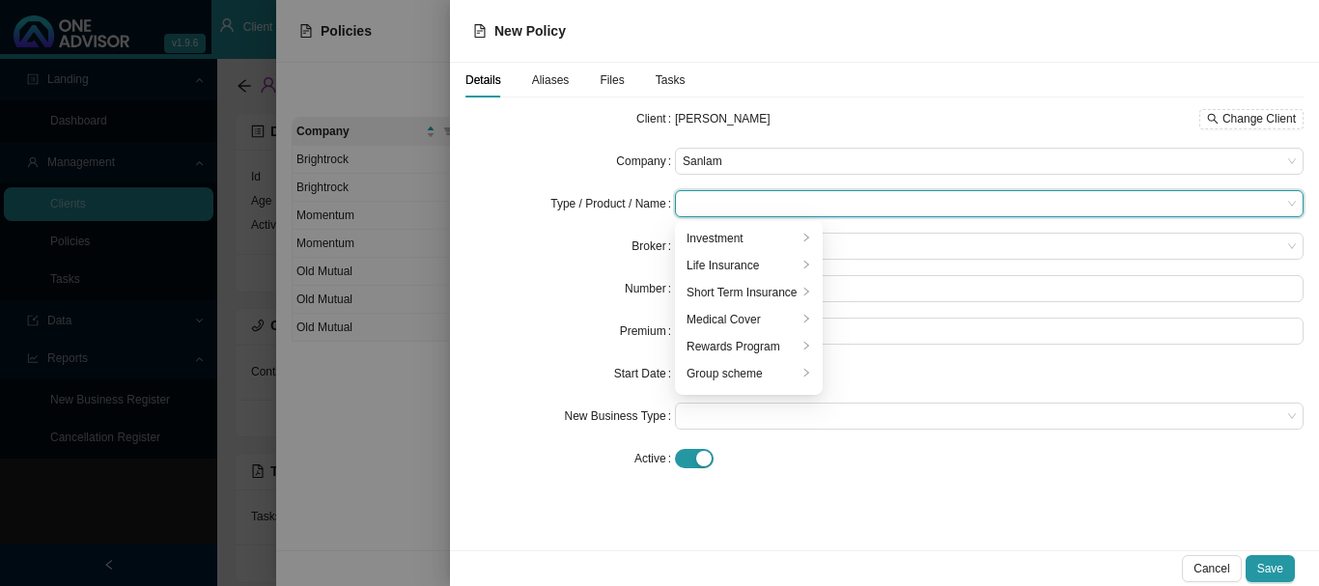
click at [710, 200] on input "search" at bounding box center [981, 203] width 598 height 25
click at [722, 239] on div "Investment" at bounding box center [741, 238] width 111 height 19
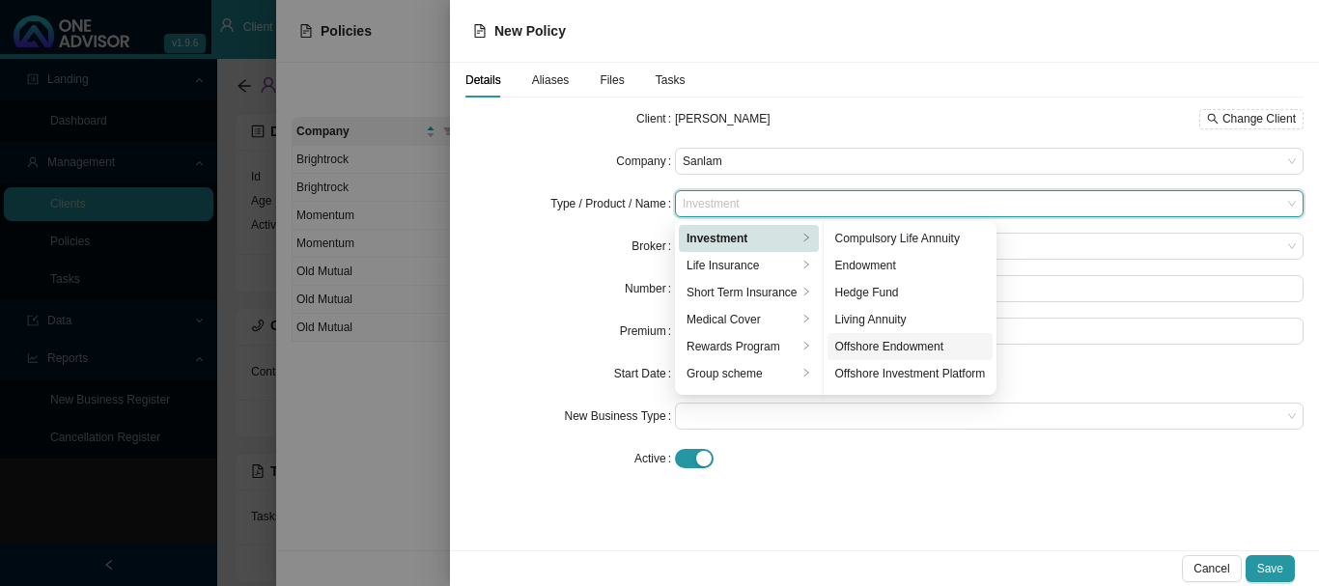
click at [921, 348] on div "Offshore Endowment" at bounding box center [910, 346] width 151 height 19
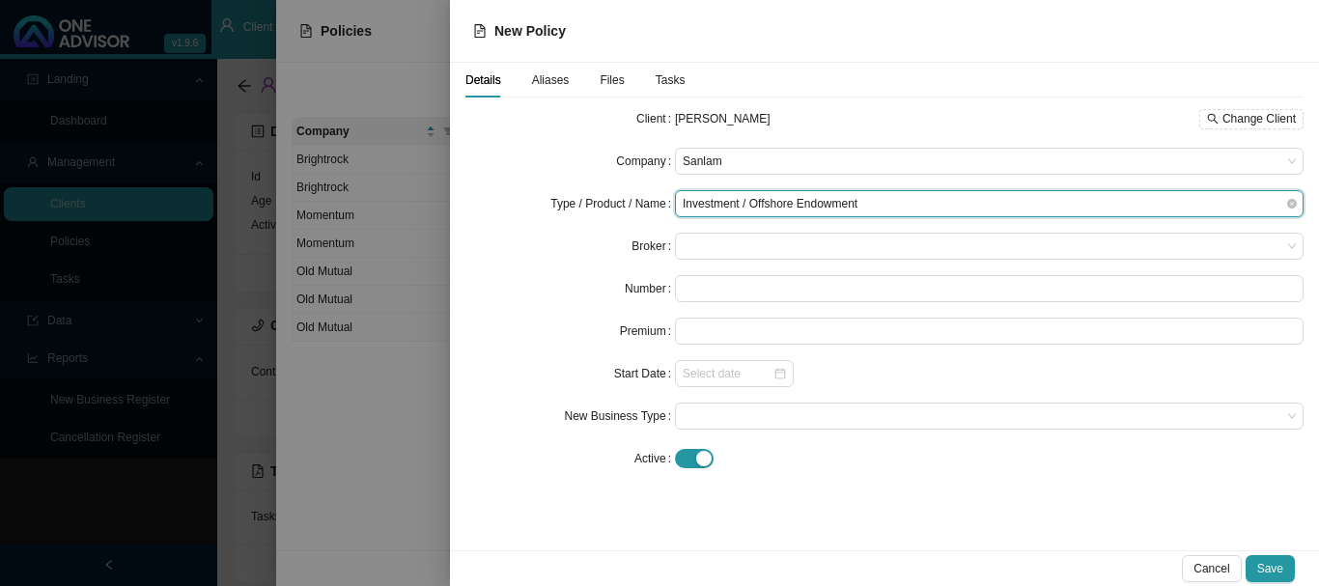
click at [872, 196] on span "Investment / Offshore Endowment" at bounding box center [988, 203] width 613 height 25
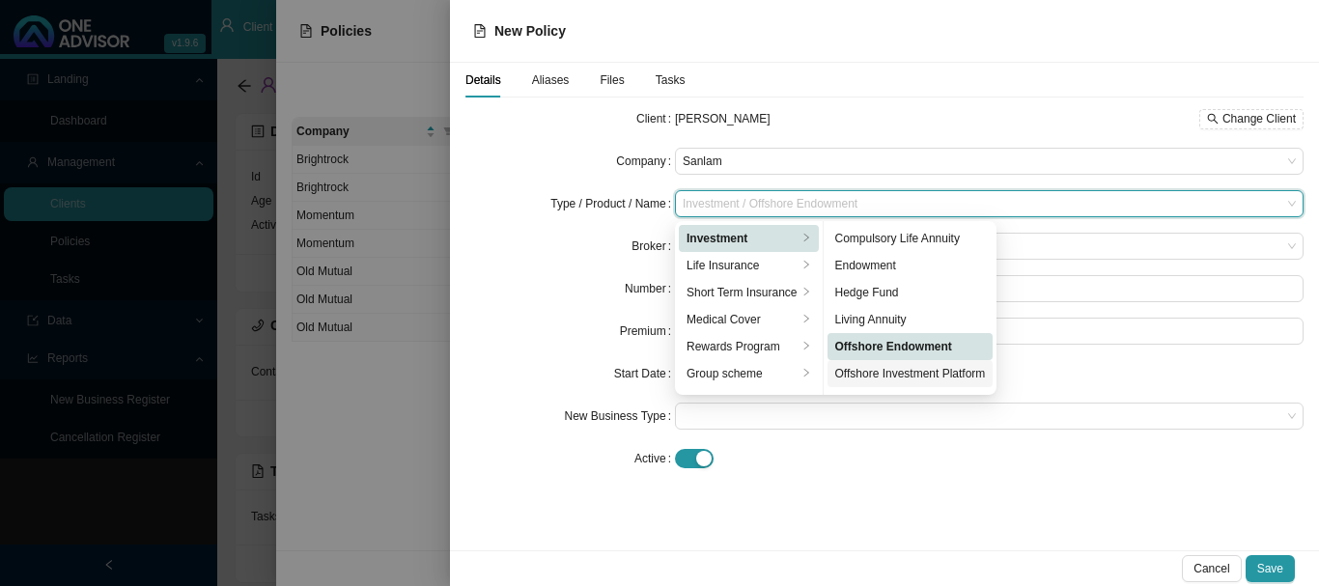
click at [925, 372] on div "Offshore Investment Platform" at bounding box center [910, 373] width 151 height 19
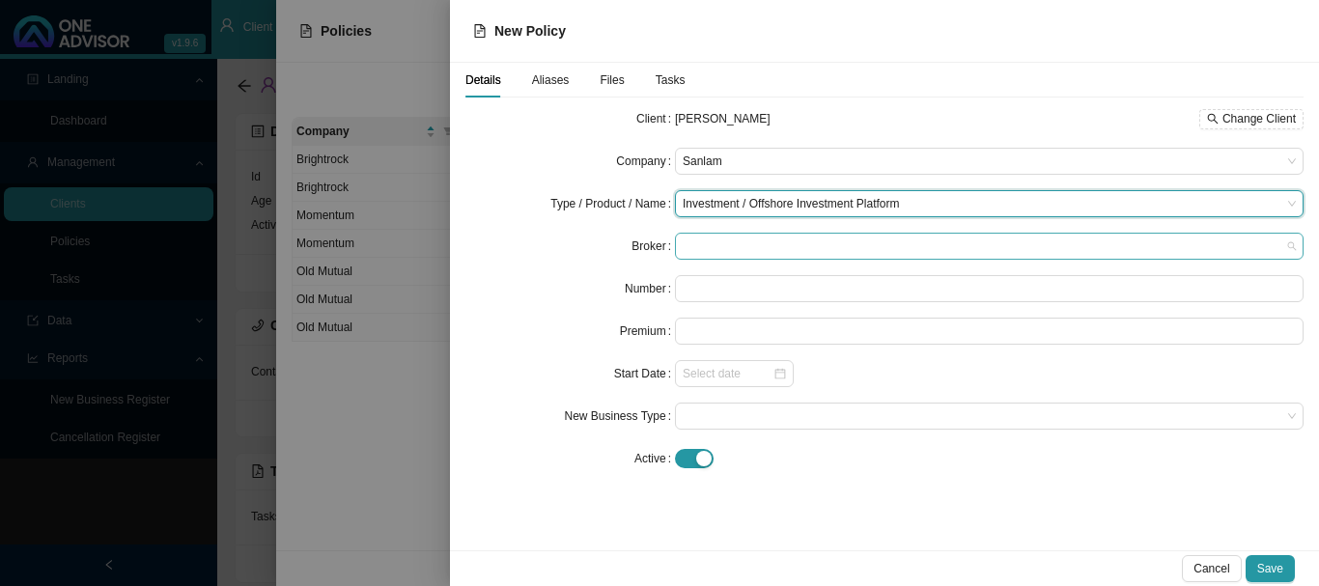
click at [723, 247] on span at bounding box center [988, 246] width 613 height 25
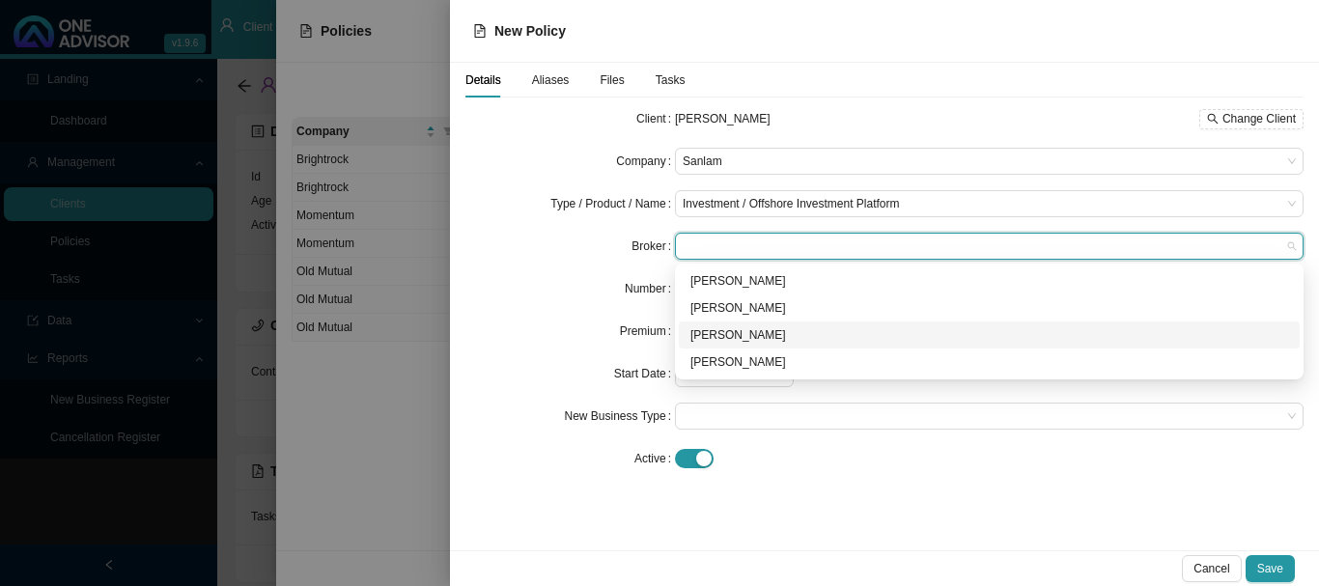
click at [749, 338] on div "[PERSON_NAME]" at bounding box center [989, 334] width 598 height 19
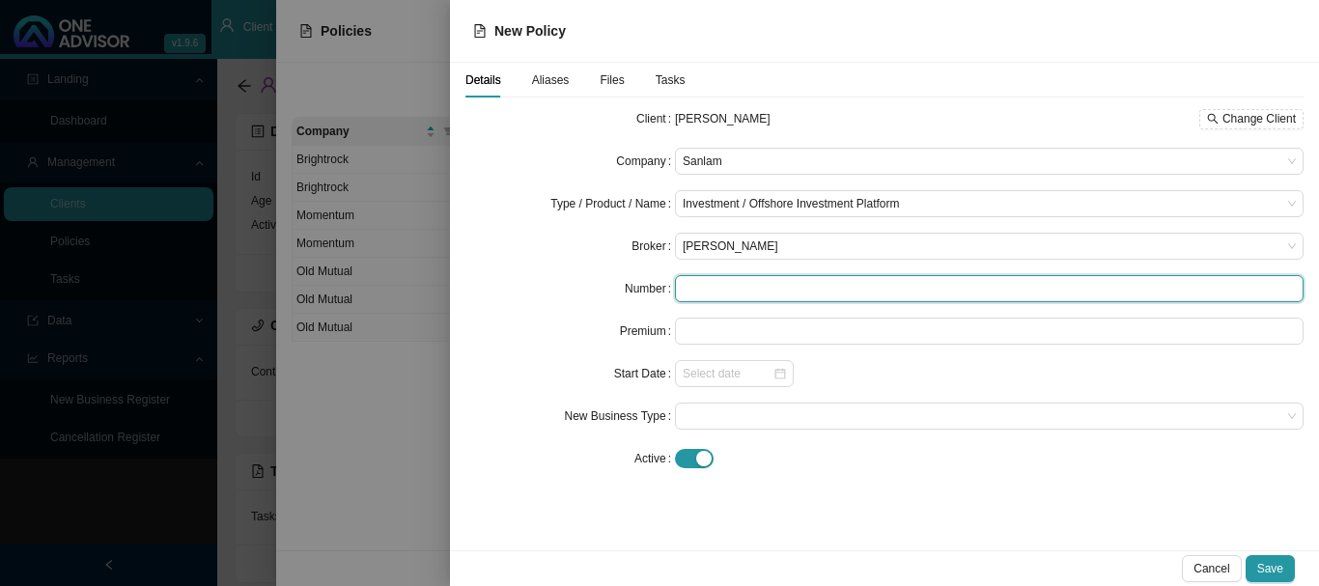
click at [736, 291] on input "text" at bounding box center [989, 288] width 628 height 27
type input "1002159620"
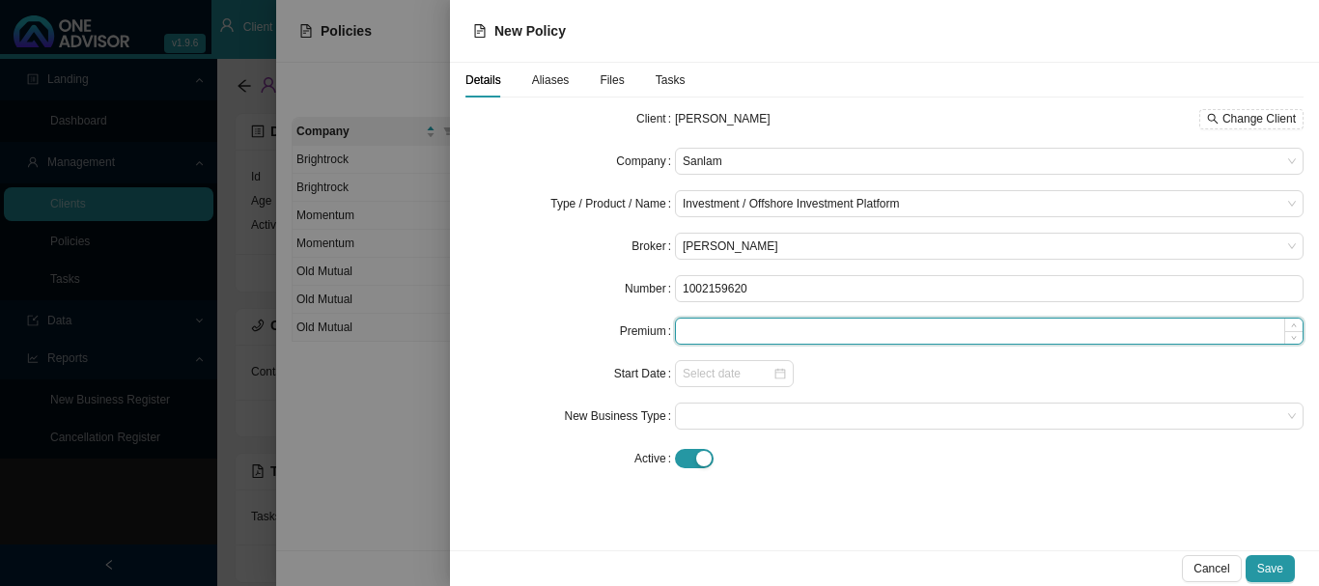
click at [767, 331] on input at bounding box center [989, 331] width 626 height 25
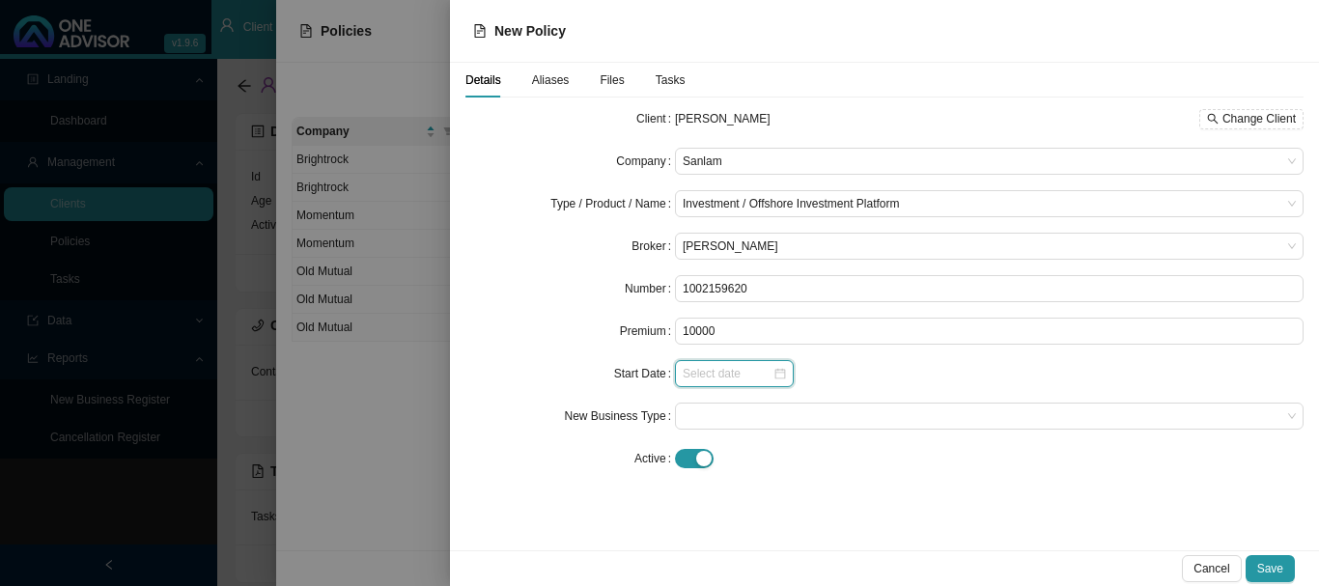
type input "10000.00"
click at [745, 377] on input at bounding box center [727, 373] width 90 height 19
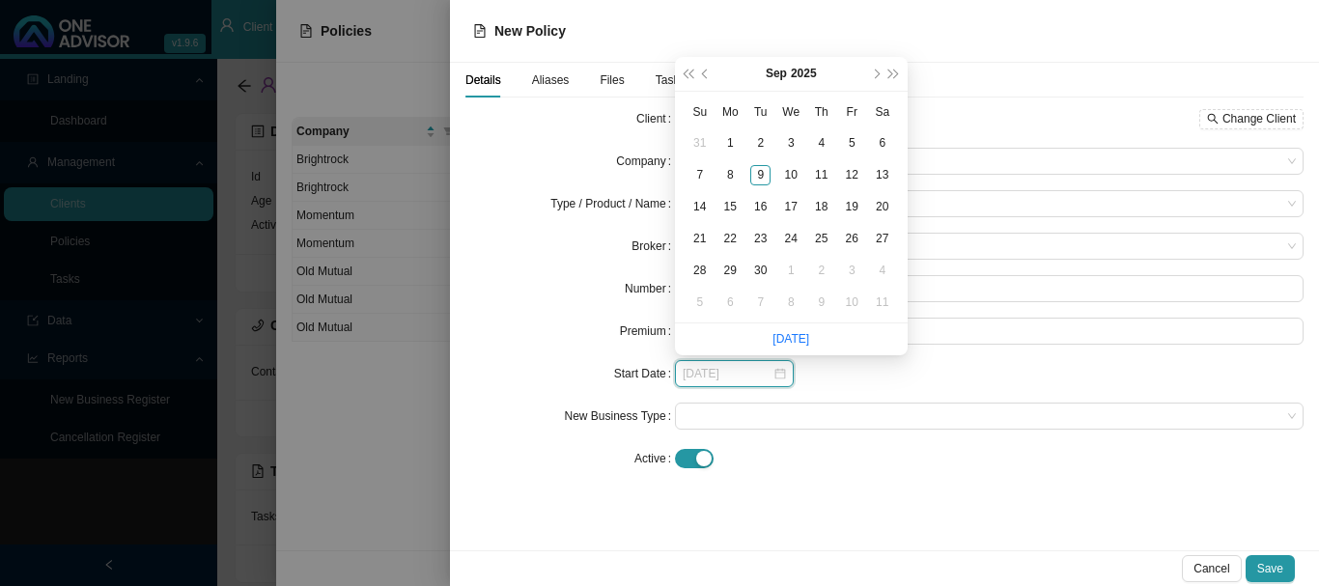
type input "[DATE]"
click at [702, 77] on button "prev-year" at bounding box center [706, 74] width 18 height 34
type input "[DATE]"
click at [854, 145] on div "1" at bounding box center [852, 143] width 20 height 20
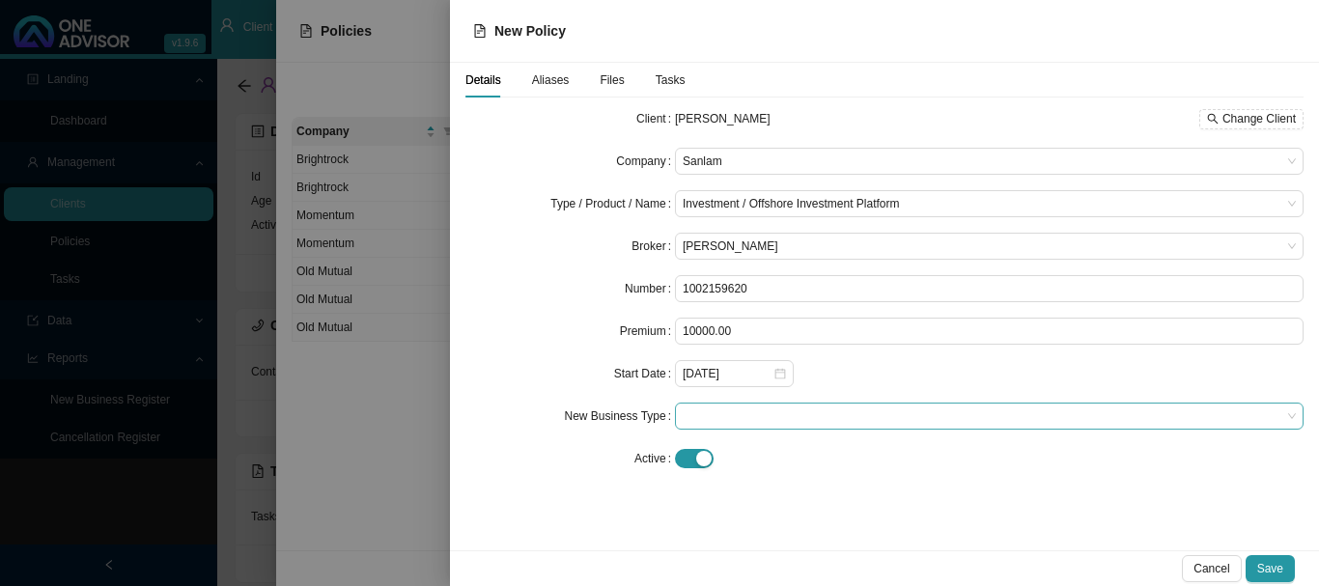
click at [724, 415] on span at bounding box center [988, 415] width 613 height 25
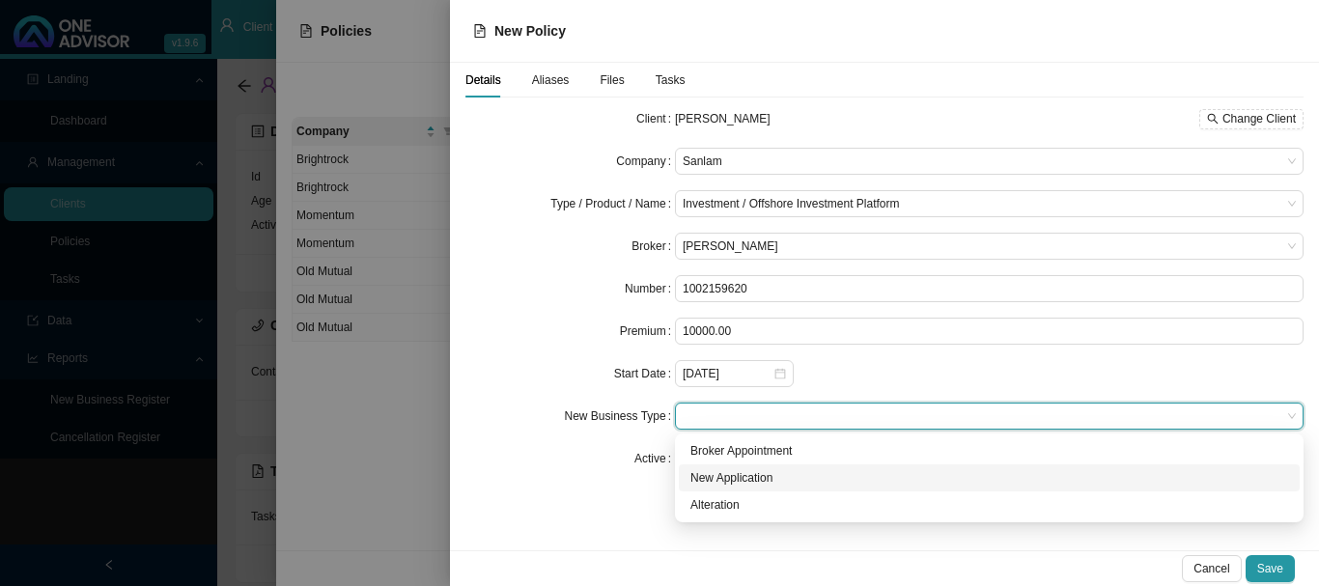
click at [772, 481] on div "New Application" at bounding box center [989, 477] width 598 height 19
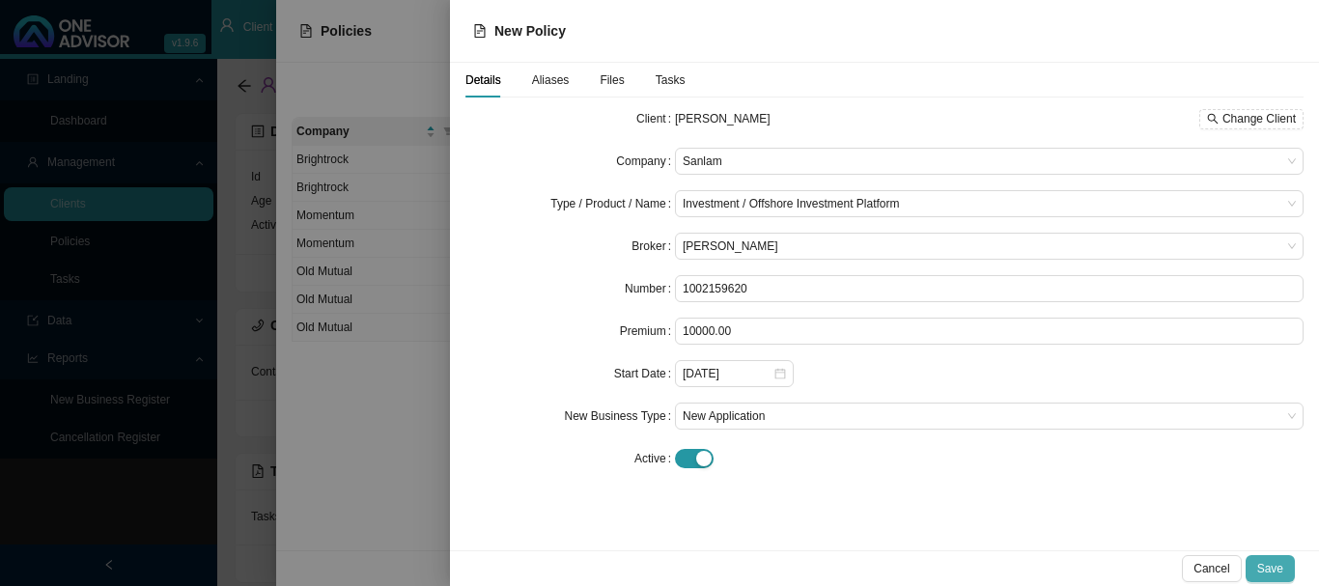
click at [1273, 568] on span "Save" at bounding box center [1270, 568] width 26 height 19
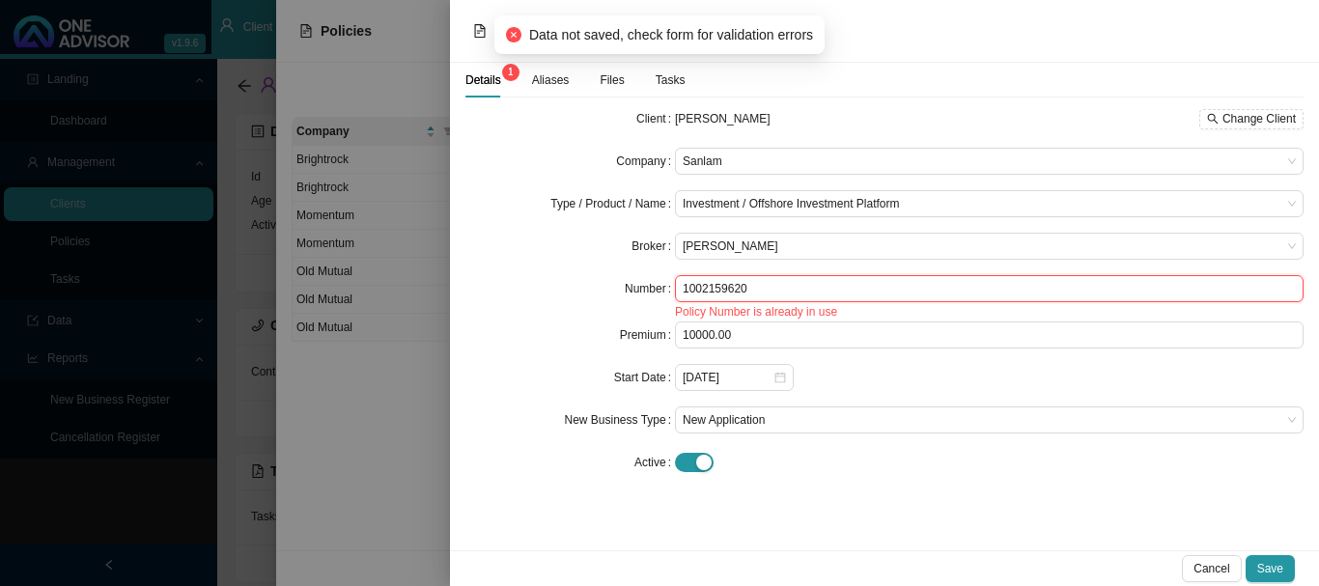
click at [767, 287] on input "1002159620" at bounding box center [989, 288] width 628 height 27
click at [485, 77] on span "Details 1" at bounding box center [483, 80] width 36 height 12
click at [1209, 564] on span "Cancel" at bounding box center [1211, 568] width 36 height 19
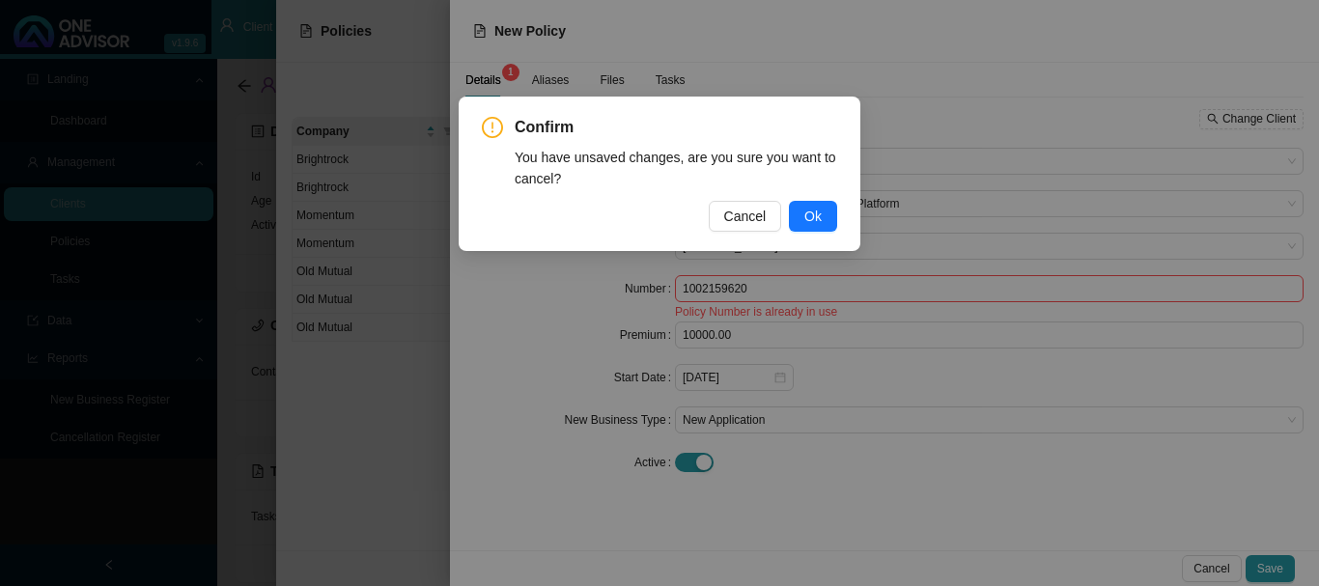
click at [812, 212] on span "Ok" at bounding box center [812, 216] width 17 height 21
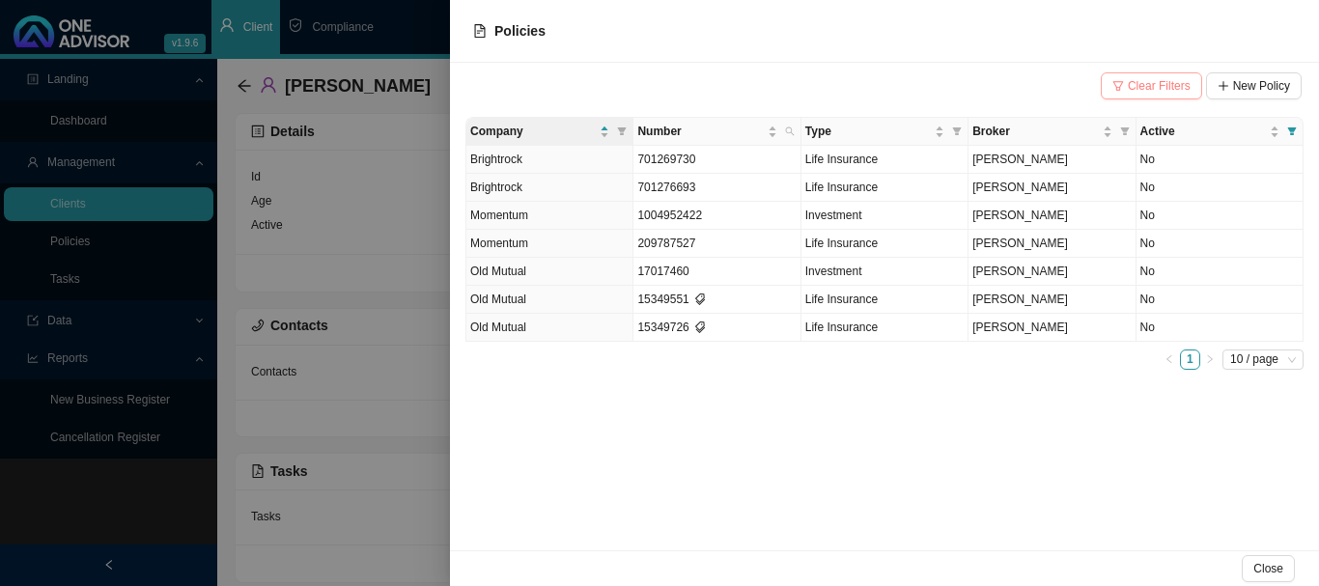
click at [1167, 83] on span "Clear Filters" at bounding box center [1158, 85] width 63 height 19
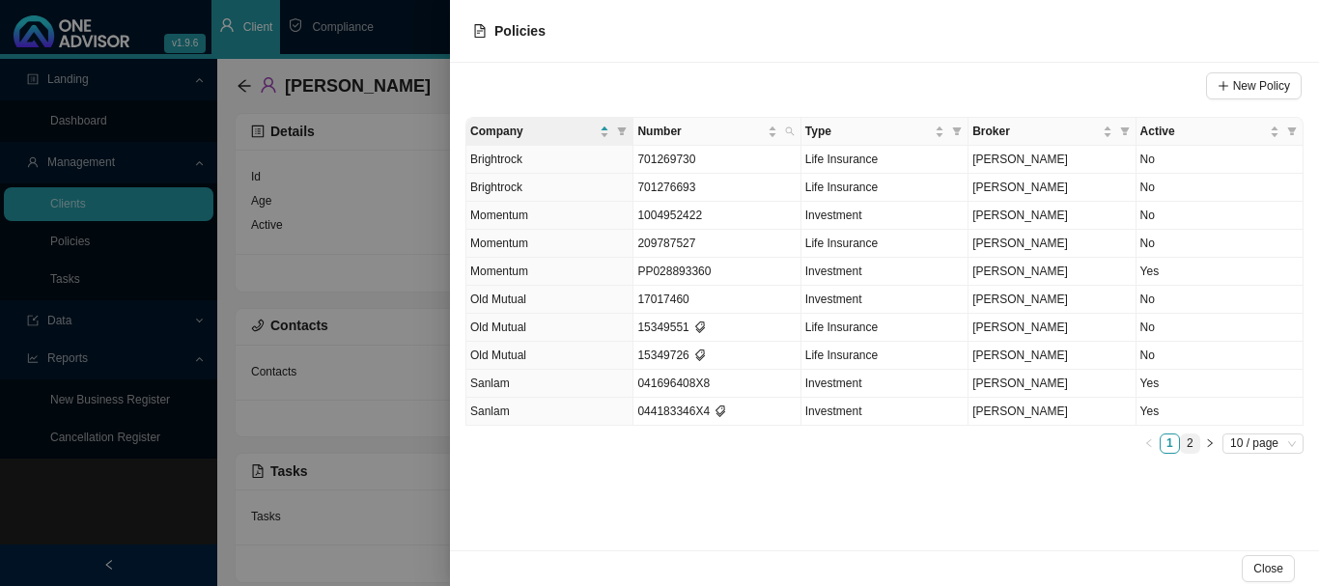
click at [1191, 446] on link "2" at bounding box center [1190, 443] width 18 height 18
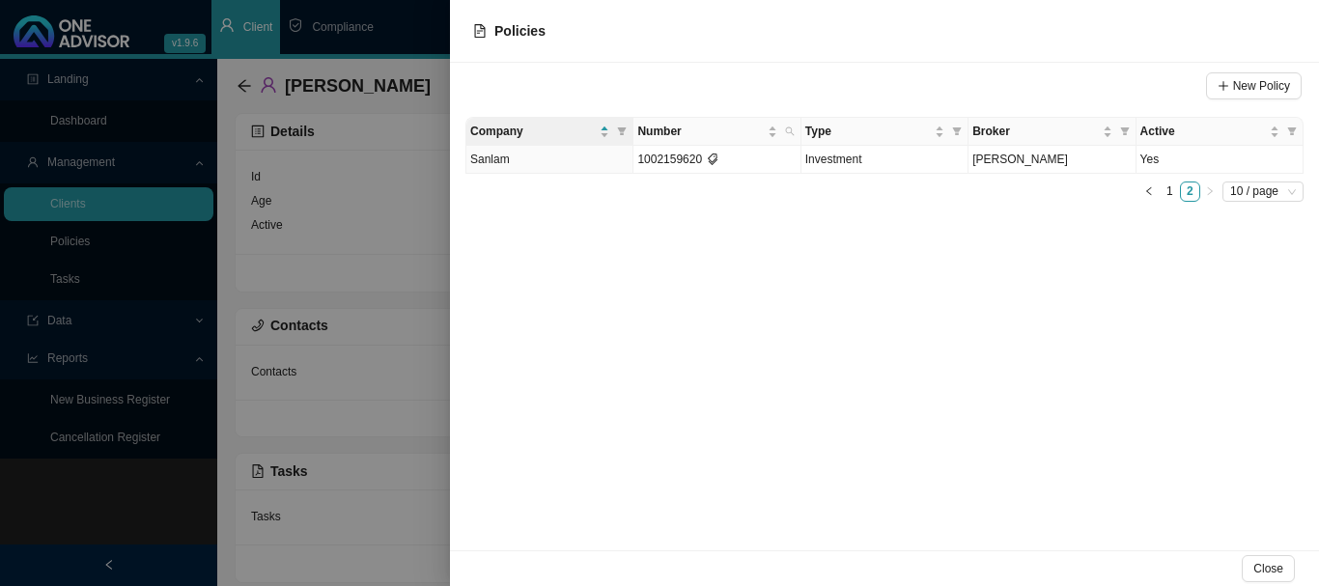
click at [420, 35] on div at bounding box center [659, 293] width 1319 height 586
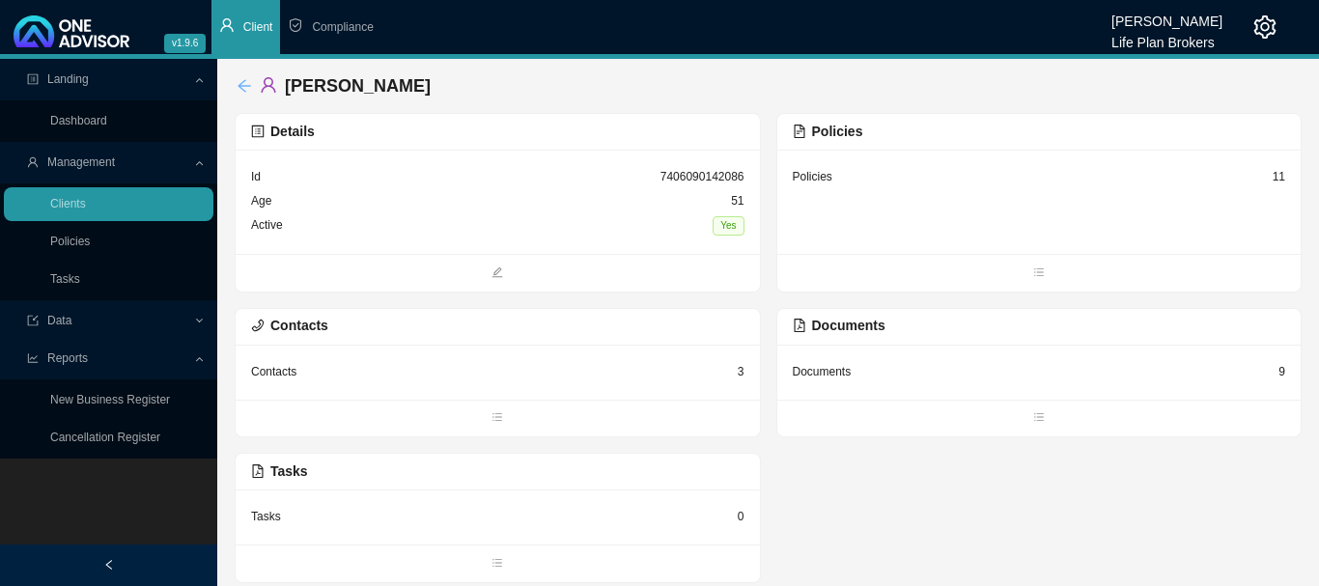
click at [240, 87] on icon "arrow-left" at bounding box center [243, 85] width 13 height 13
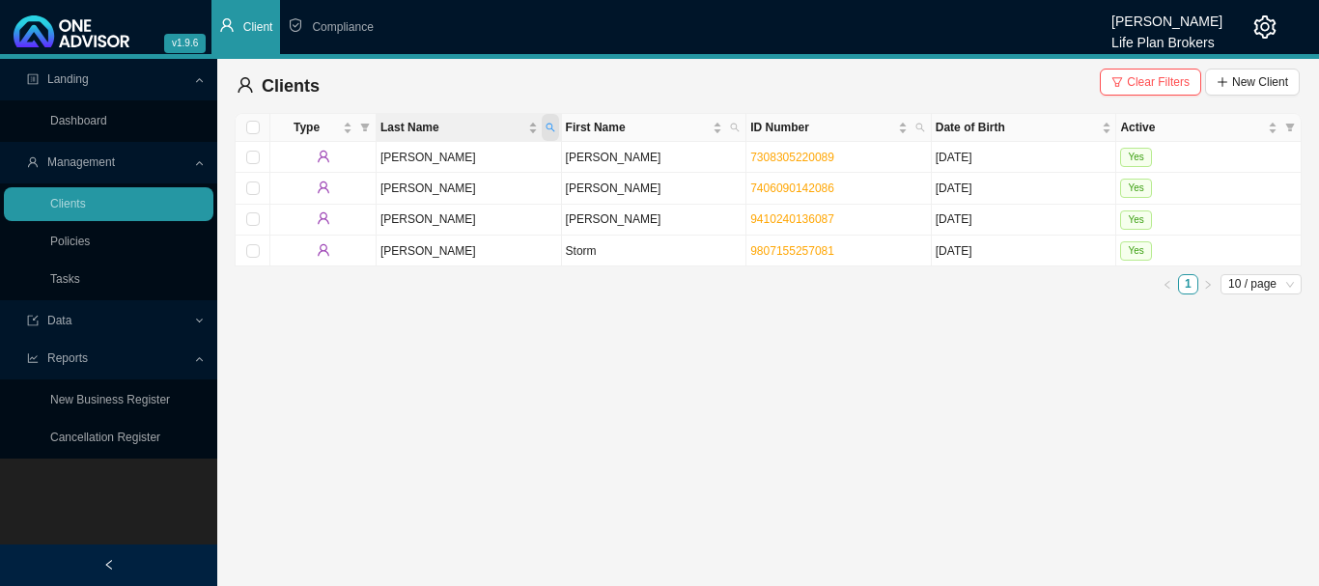
click at [549, 126] on icon "search" at bounding box center [550, 128] width 10 height 10
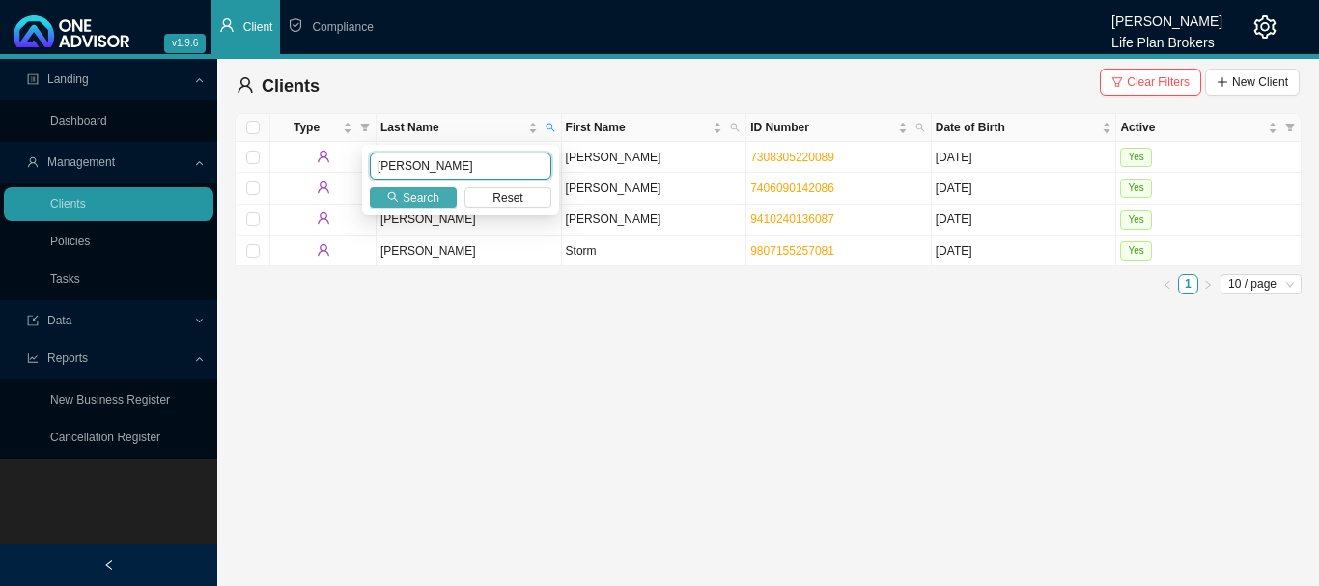
type input "[PERSON_NAME]"
click at [420, 197] on span "Search" at bounding box center [421, 197] width 37 height 19
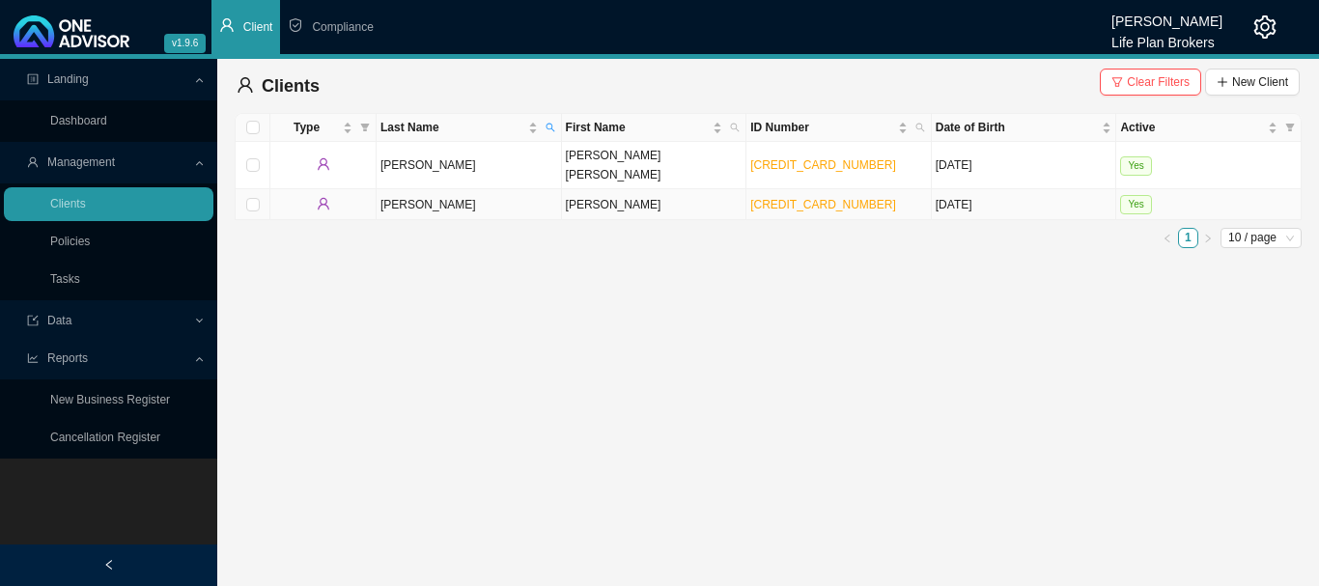
click at [1234, 189] on td "Yes" at bounding box center [1208, 204] width 185 height 31
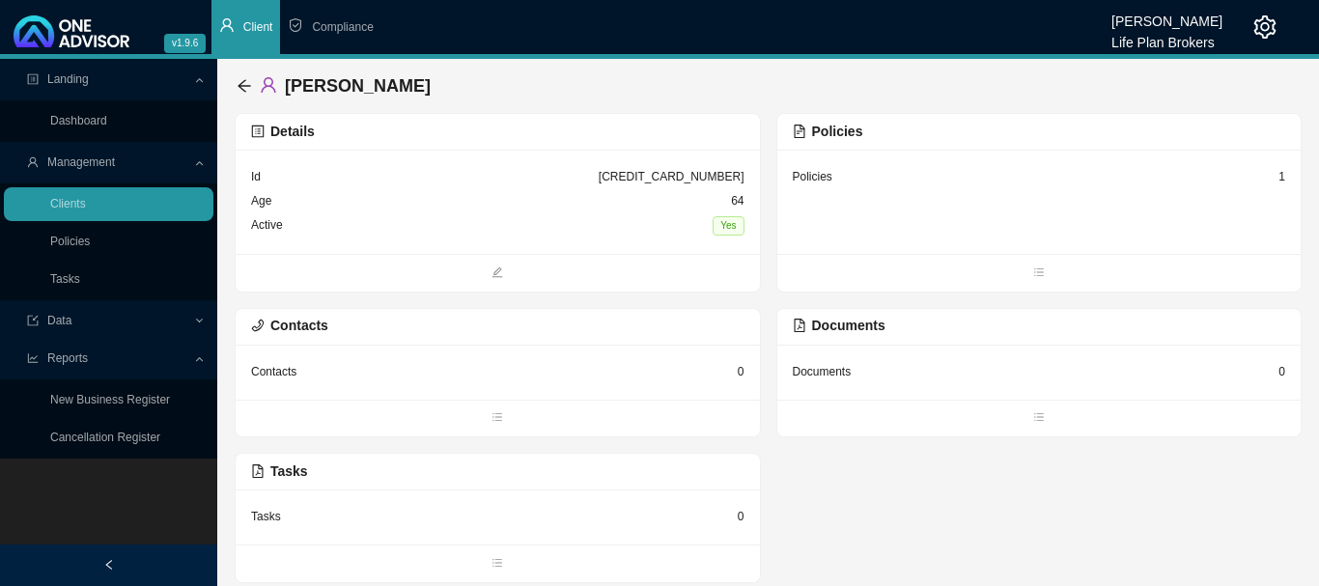
click at [896, 221] on div "Policies 1" at bounding box center [1039, 202] width 524 height 104
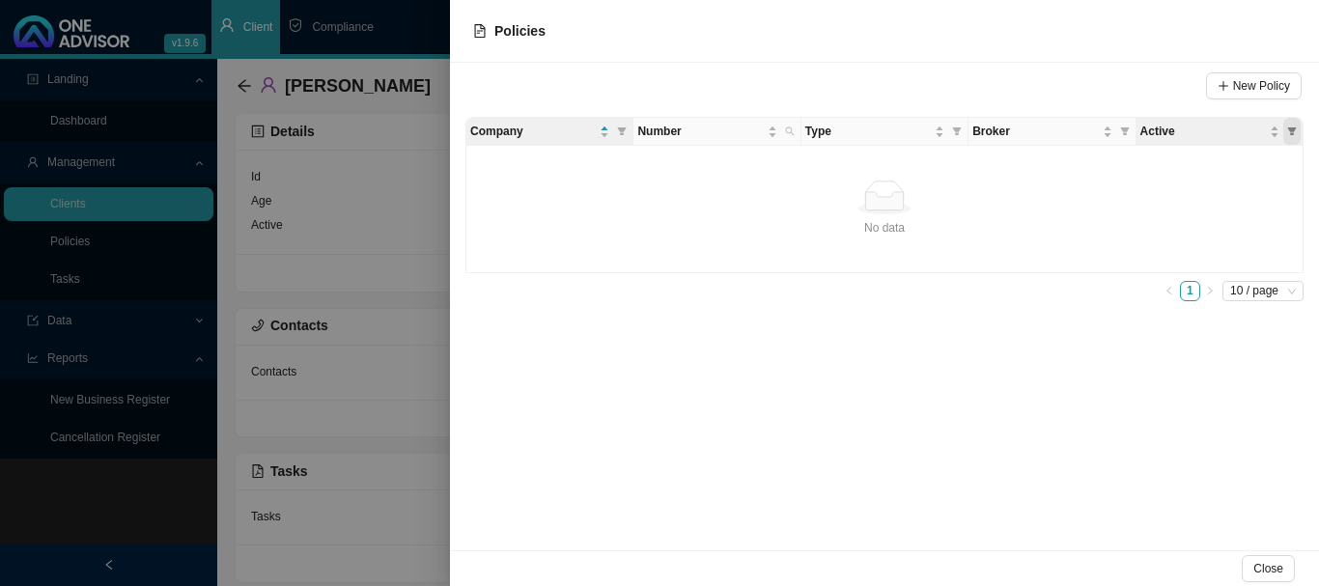
click at [1288, 132] on icon "filter" at bounding box center [1292, 131] width 10 height 10
click at [1214, 191] on span "No" at bounding box center [1222, 193] width 18 height 14
checkbox input "true"
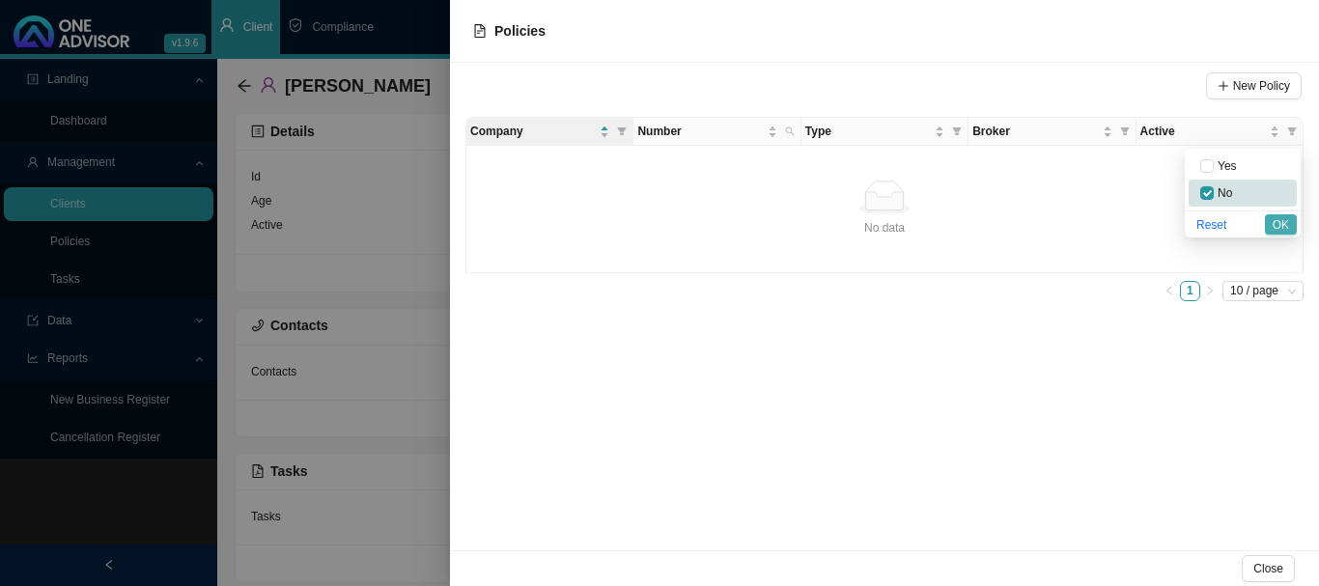
click at [1279, 224] on span "OK" at bounding box center [1280, 224] width 16 height 19
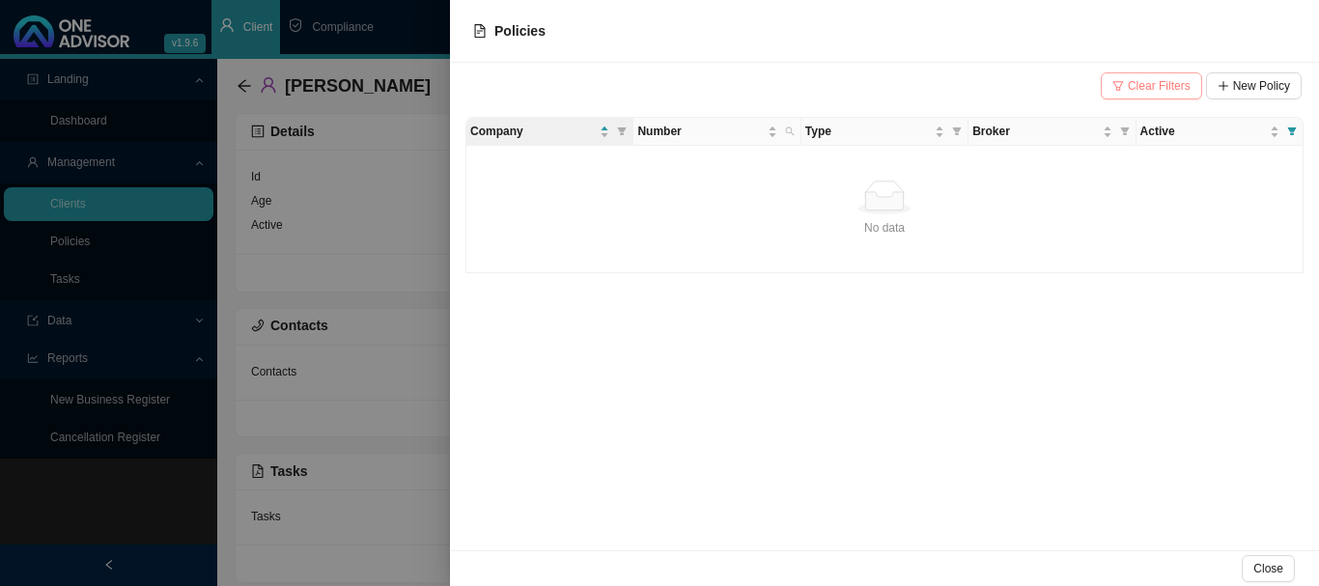
click at [1144, 85] on span "Clear Filters" at bounding box center [1158, 85] width 63 height 19
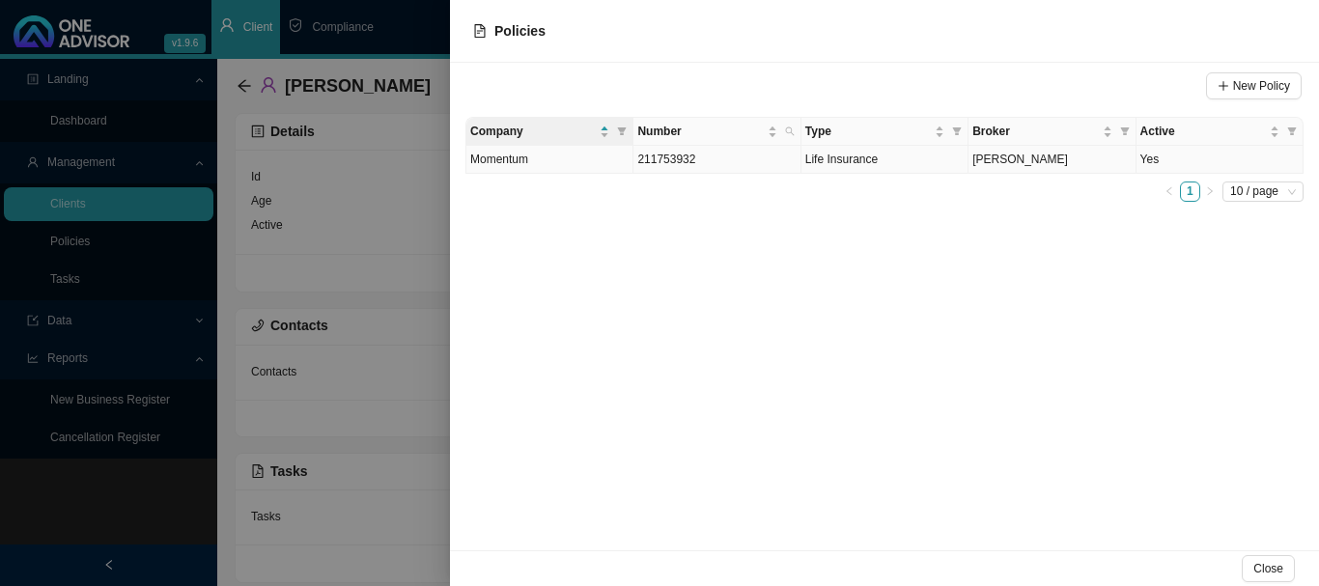
click at [1262, 160] on td "Yes" at bounding box center [1219, 160] width 167 height 28
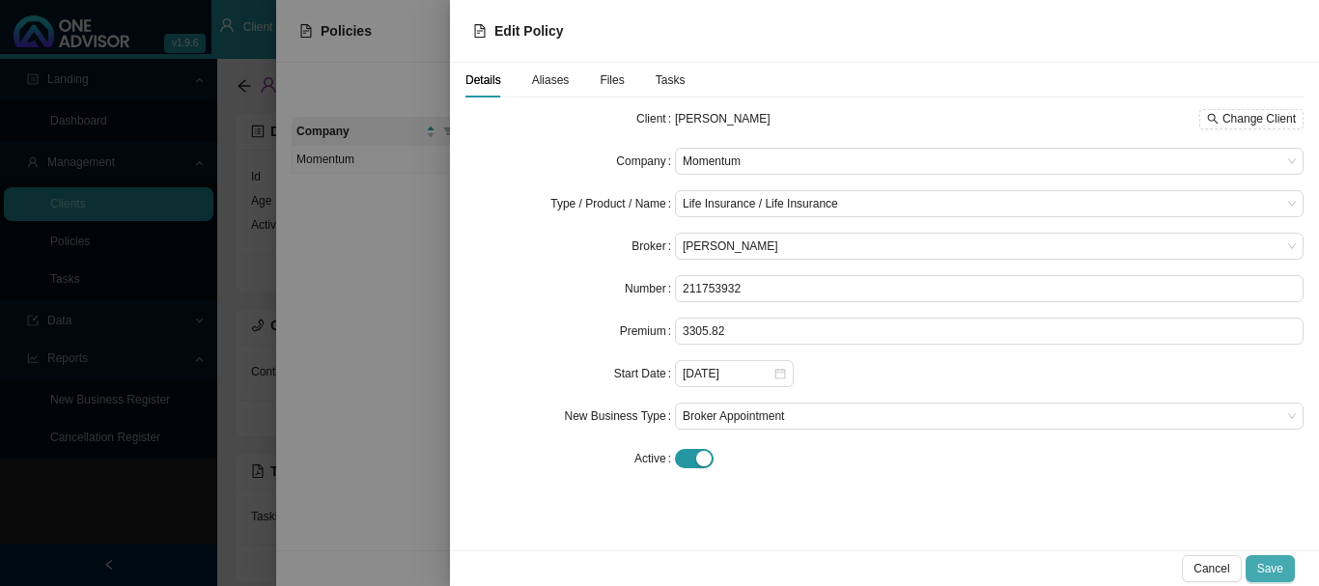
click at [1272, 561] on span "Save" at bounding box center [1270, 568] width 26 height 19
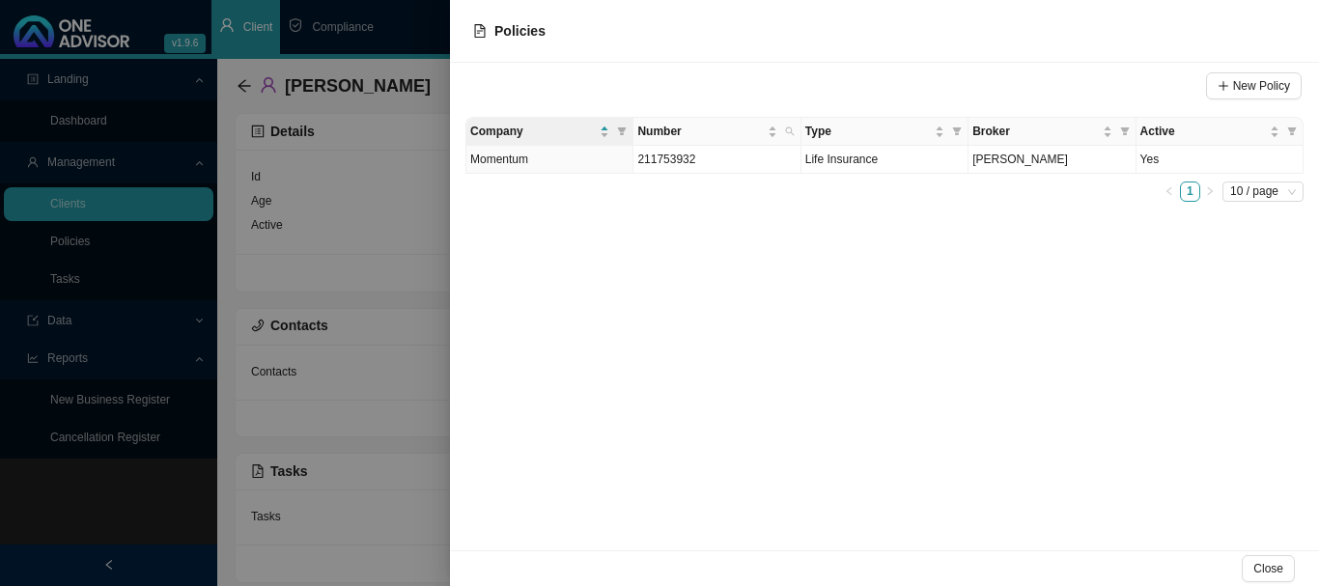
drag, startPoint x: 389, startPoint y: 36, endPoint x: 414, endPoint y: 40, distance: 25.4
click at [397, 36] on div at bounding box center [659, 293] width 1319 height 586
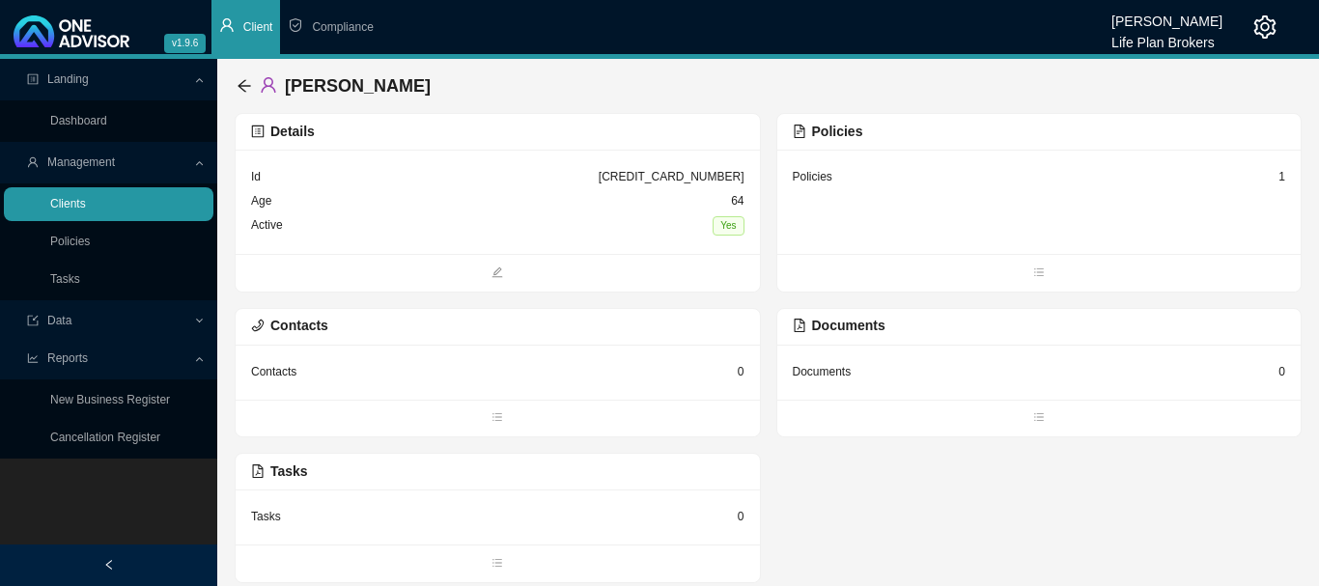
drag, startPoint x: 97, startPoint y: 205, endPoint x: 222, endPoint y: 196, distance: 124.8
click at [86, 205] on link "Clients" at bounding box center [68, 204] width 36 height 14
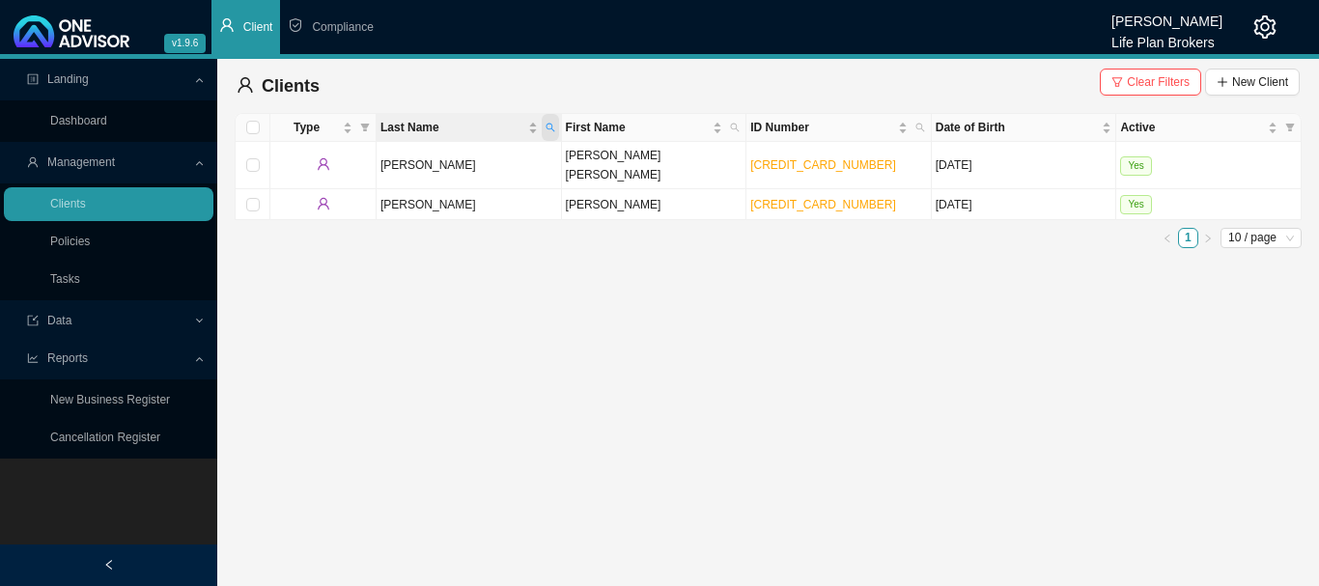
drag, startPoint x: 552, startPoint y: 127, endPoint x: 544, endPoint y: 136, distance: 11.6
click at [550, 127] on icon "search" at bounding box center [550, 128] width 10 height 10
type input "[PERSON_NAME]"
click at [411, 208] on button "Search" at bounding box center [413, 197] width 87 height 20
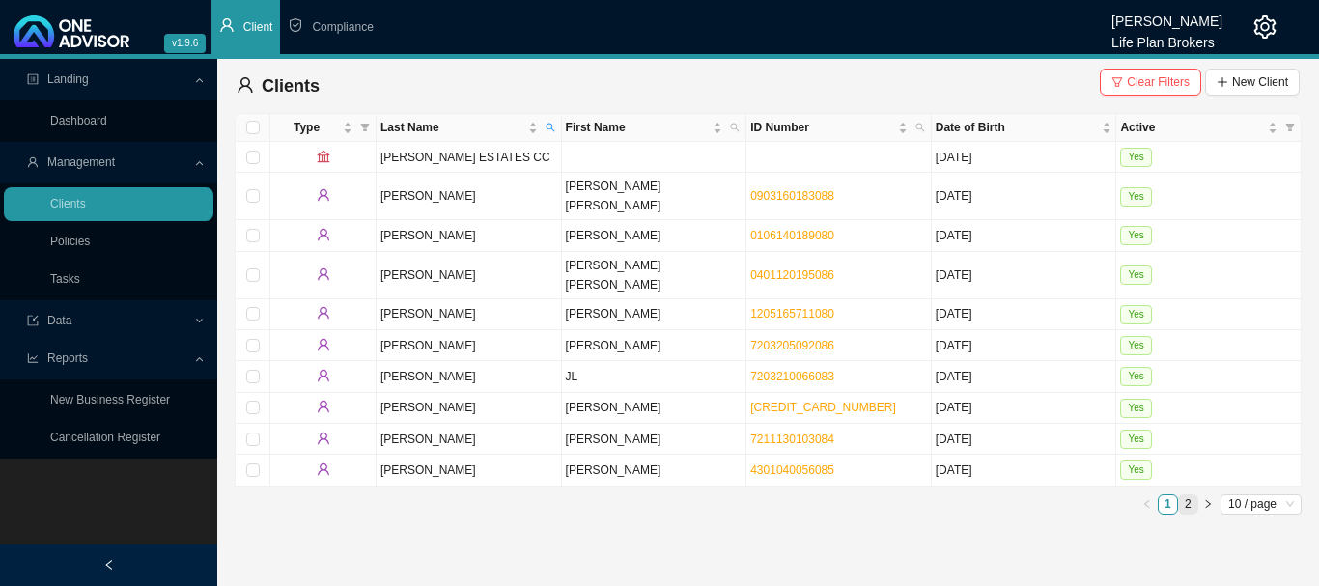
click at [1187, 495] on link "2" at bounding box center [1188, 504] width 18 height 18
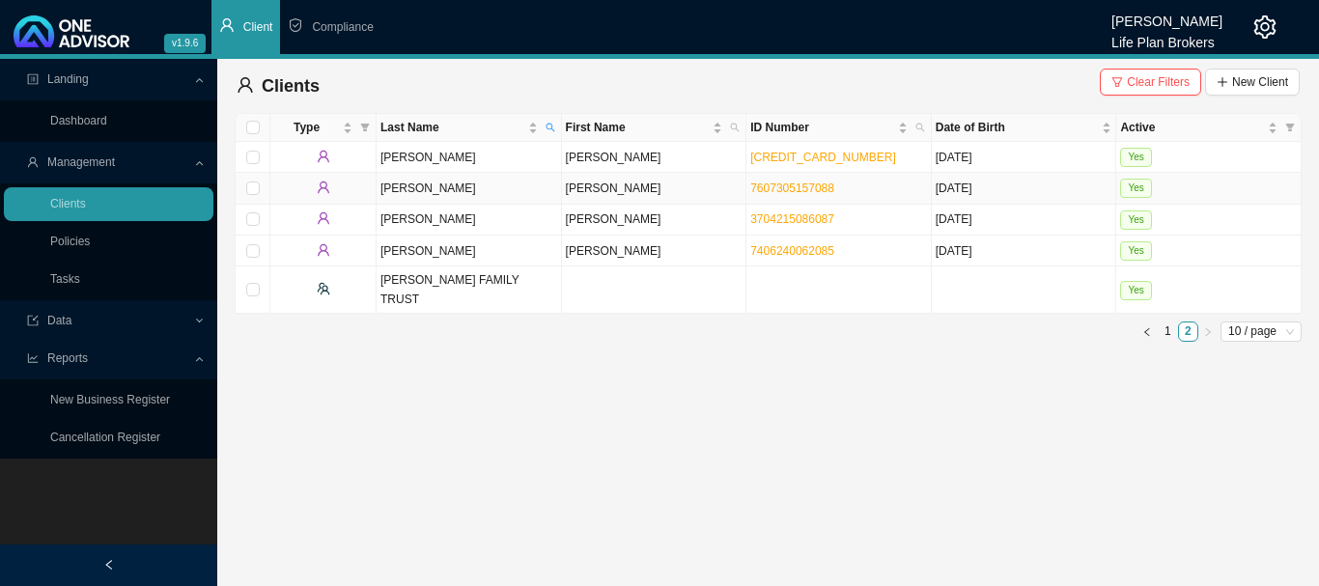
click at [1177, 193] on td "Yes" at bounding box center [1208, 188] width 185 height 31
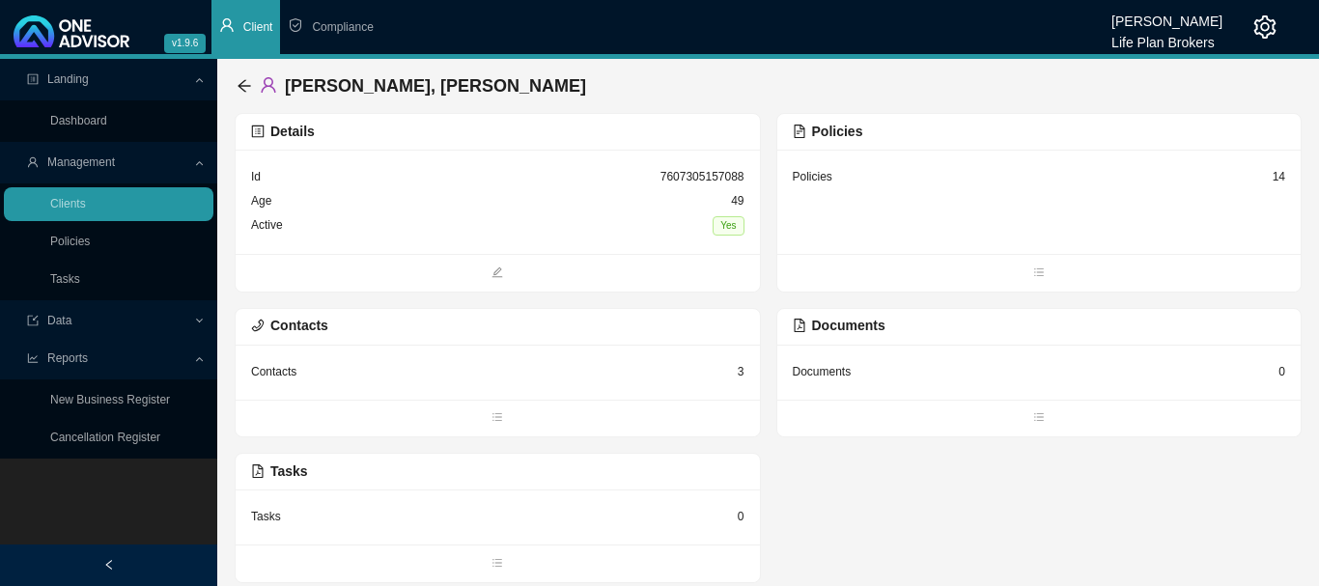
click at [882, 227] on div "Policies 14" at bounding box center [1039, 202] width 524 height 104
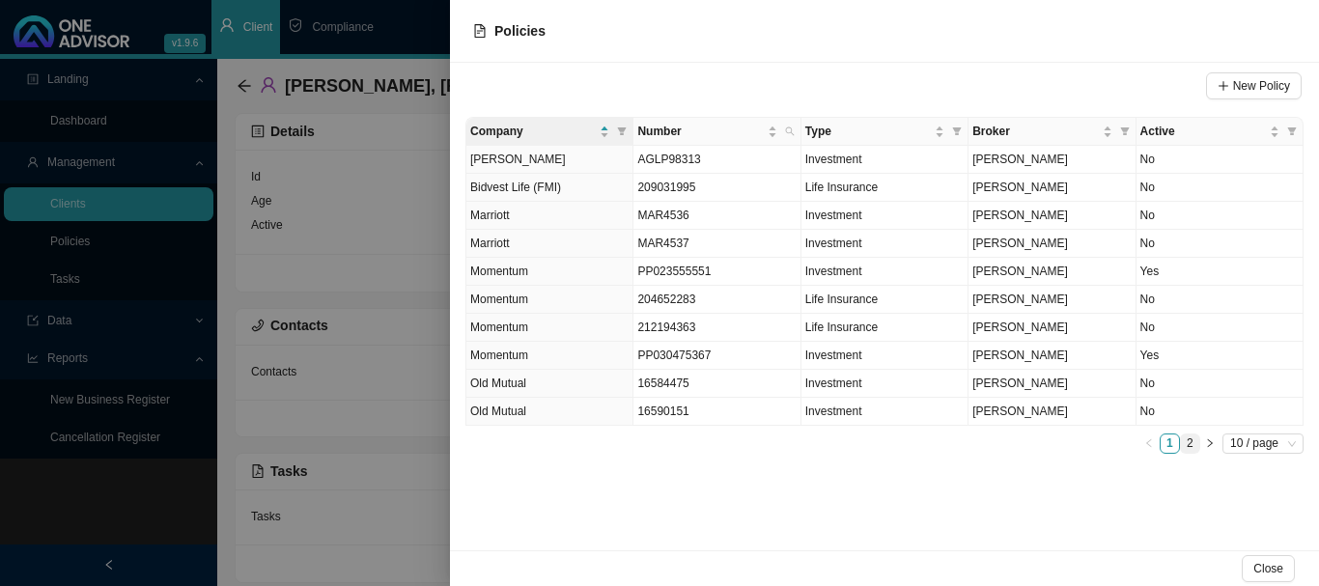
click at [1190, 445] on link "2" at bounding box center [1190, 443] width 18 height 18
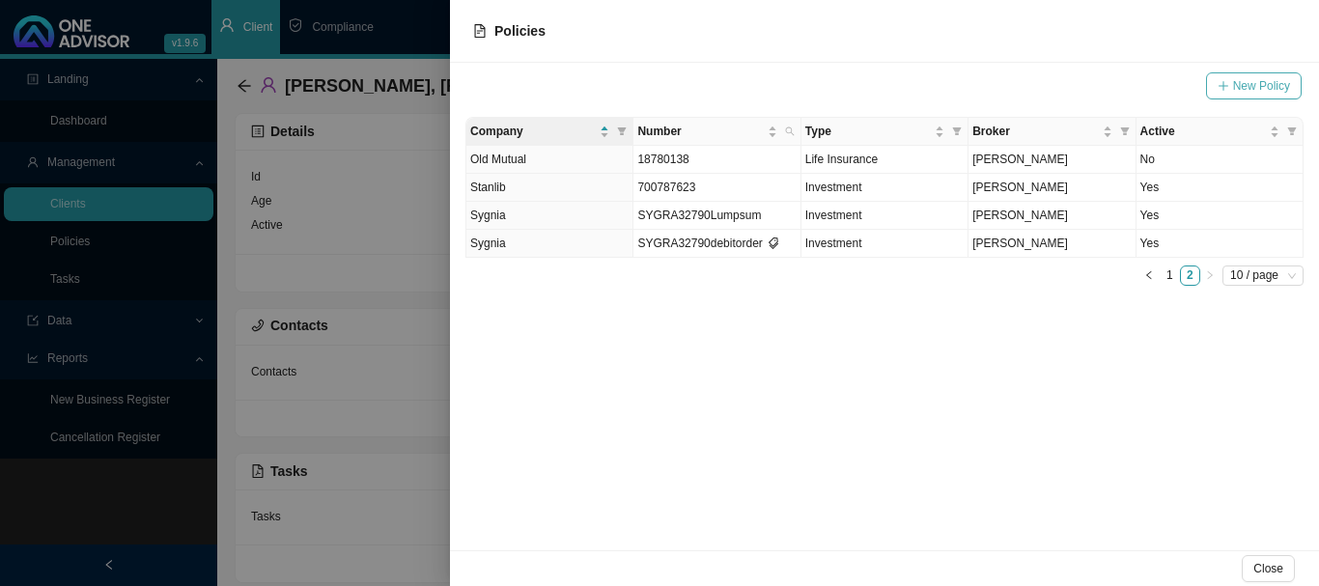
click at [1259, 90] on span "New Policy" at bounding box center [1261, 85] width 57 height 19
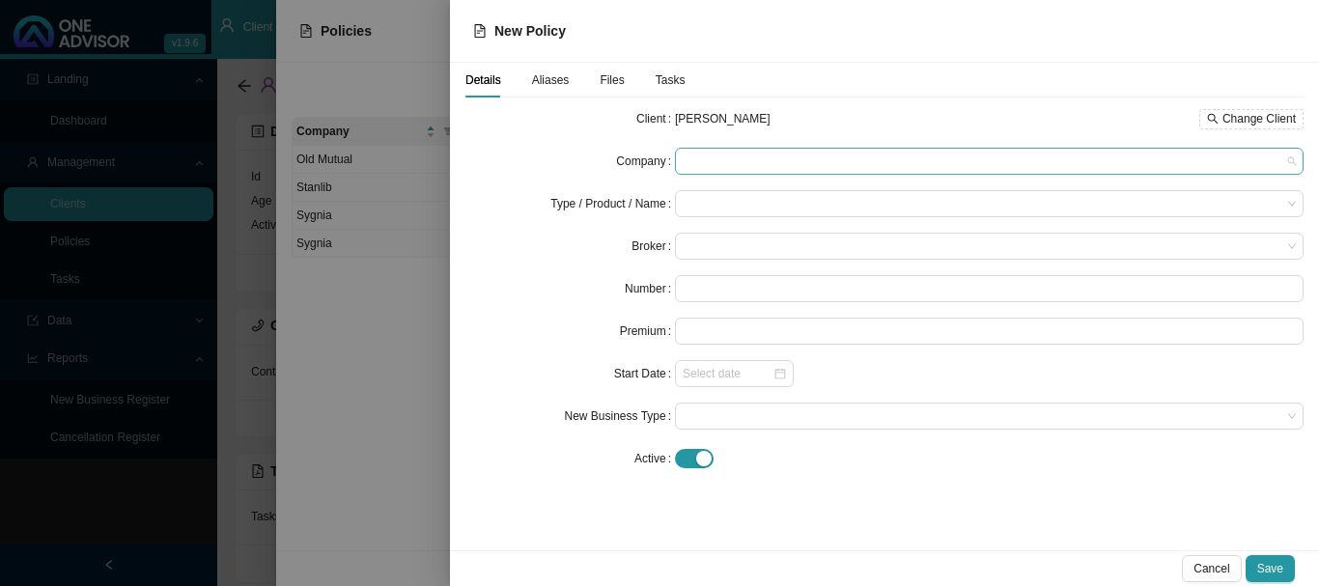
click at [698, 156] on span at bounding box center [988, 161] width 613 height 25
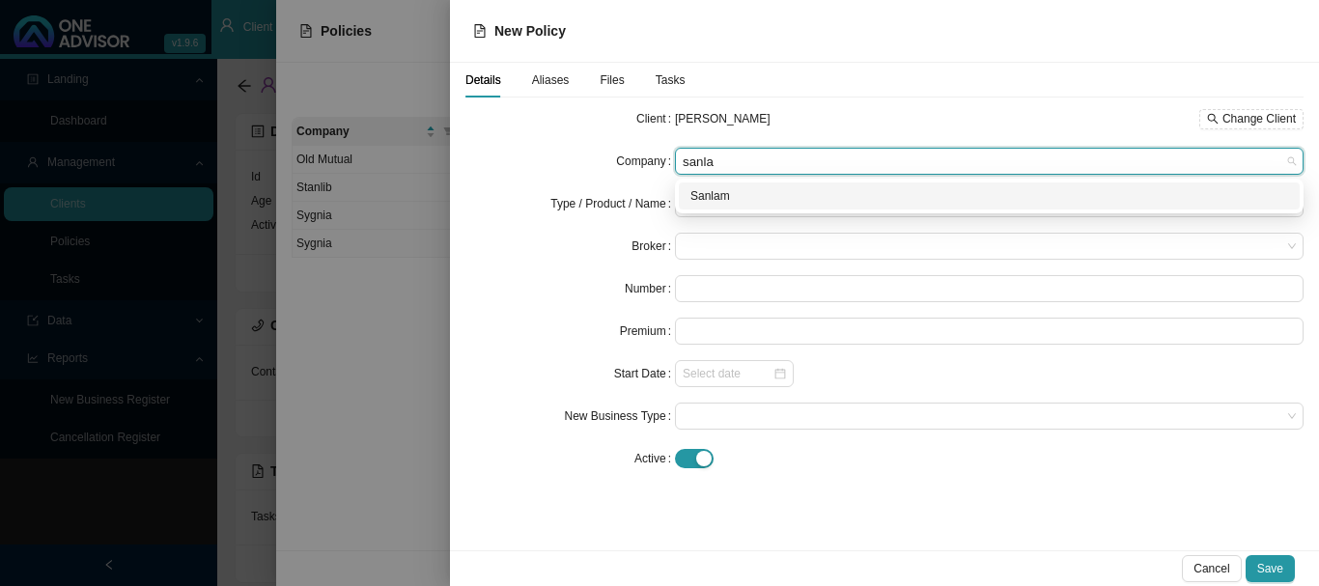
type input "sanlam"
click at [715, 198] on div "Sanlam" at bounding box center [989, 195] width 598 height 19
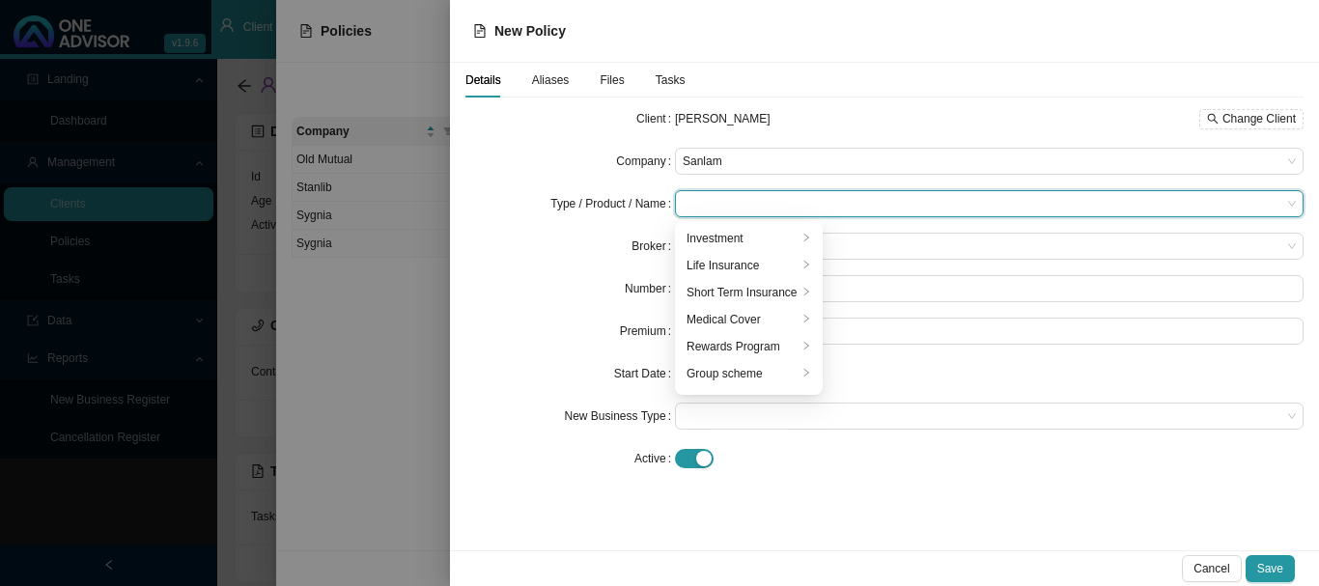
click at [714, 205] on input "search" at bounding box center [981, 203] width 598 height 25
click at [722, 263] on div "Life Insurance" at bounding box center [741, 265] width 111 height 19
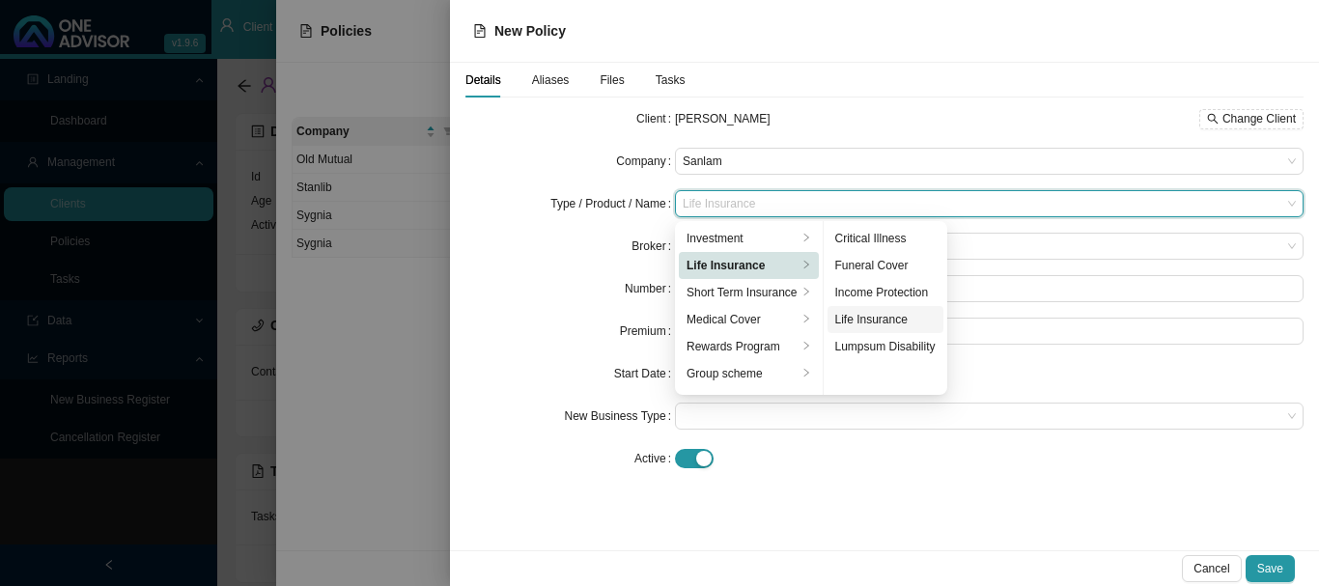
click at [884, 324] on div "Life Insurance" at bounding box center [885, 319] width 100 height 19
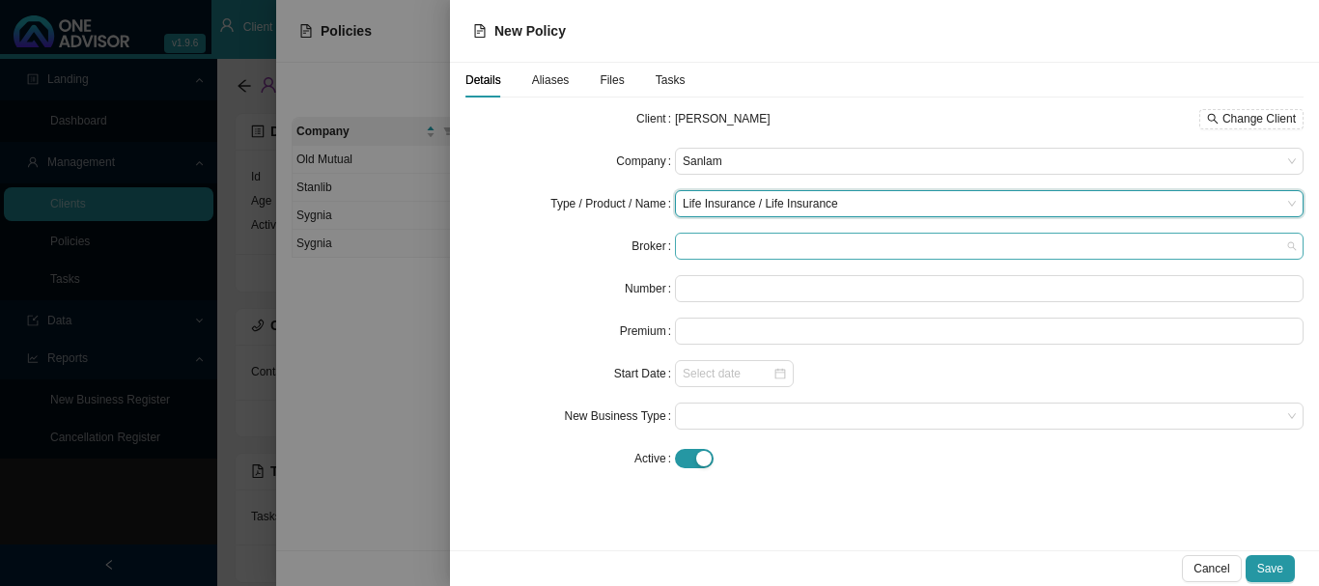
click at [736, 246] on span at bounding box center [988, 246] width 613 height 25
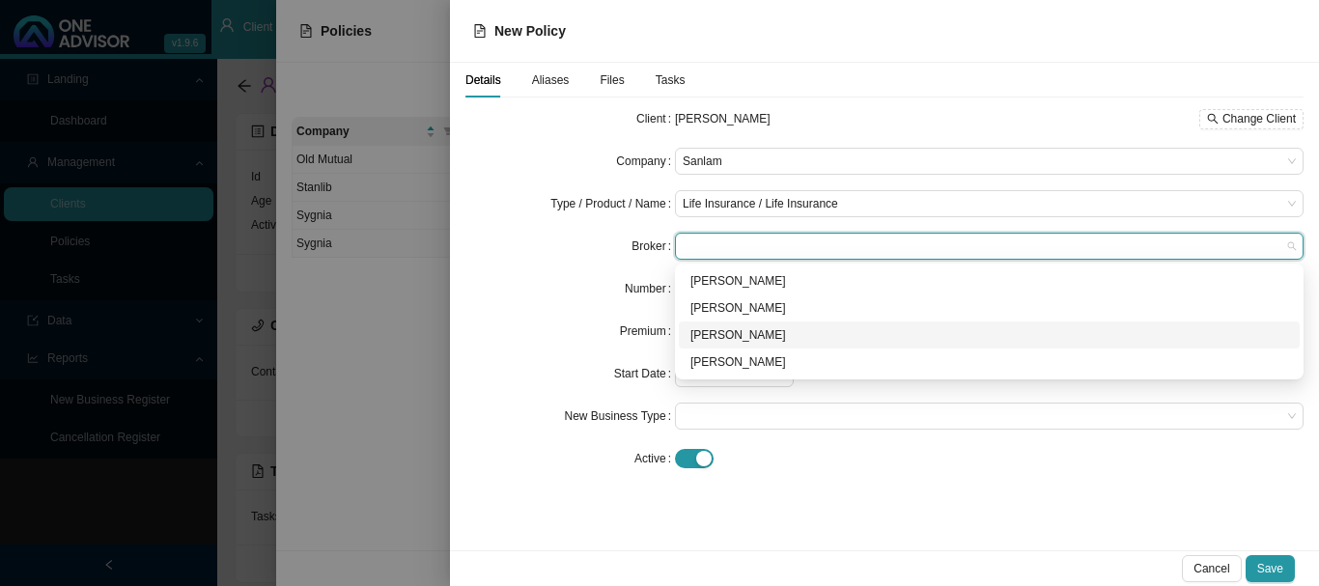
click at [736, 334] on div "[PERSON_NAME]" at bounding box center [989, 334] width 598 height 19
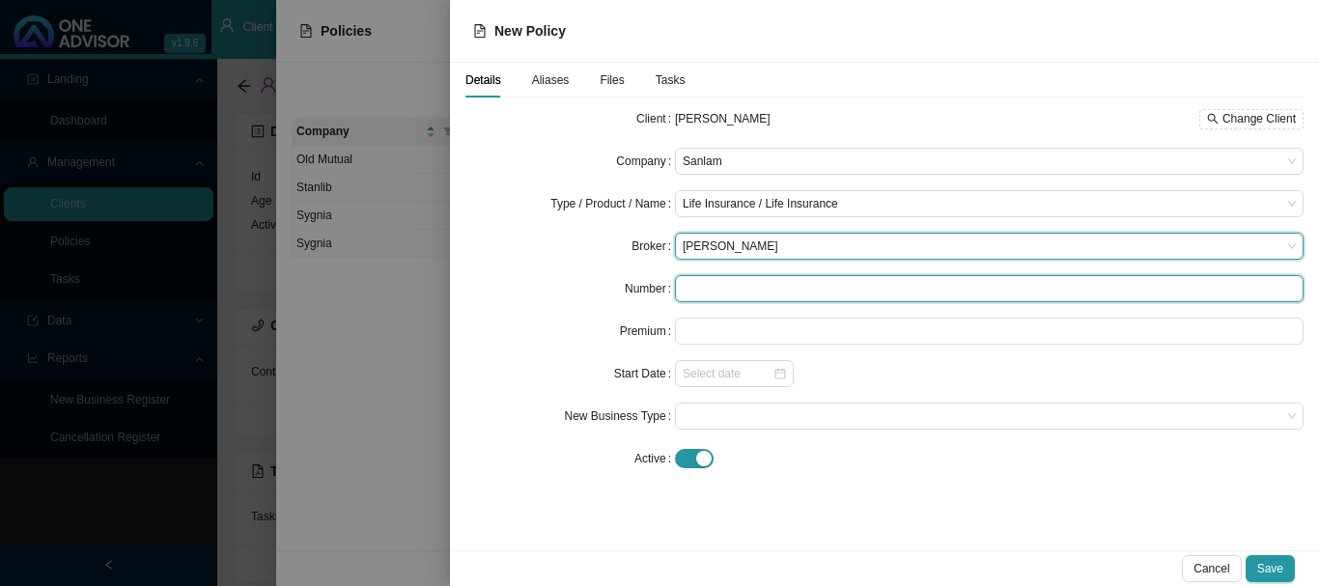
click at [718, 289] on input "text" at bounding box center [989, 288] width 628 height 27
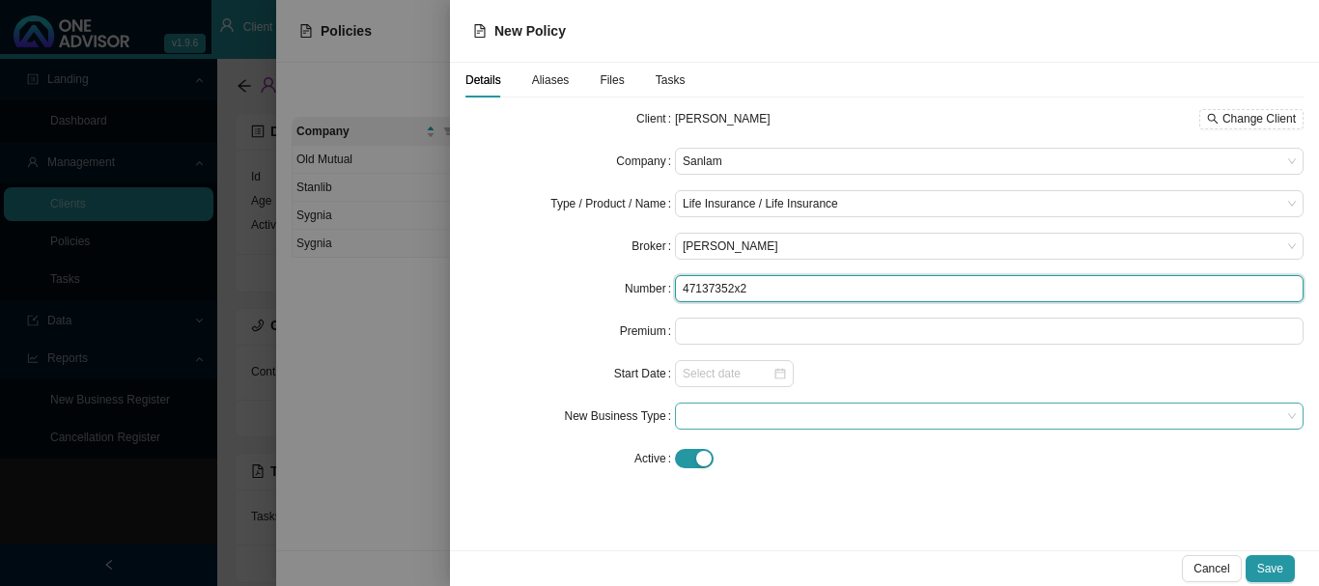
click at [740, 410] on span at bounding box center [988, 415] width 613 height 25
type input "47137352x2"
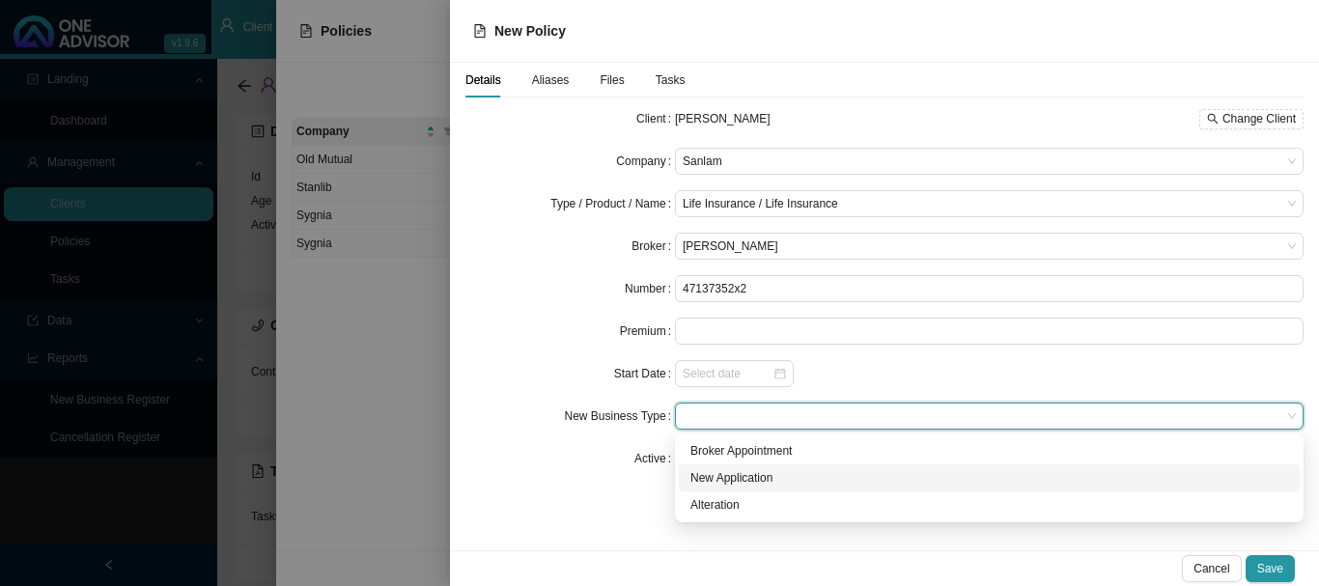
click at [743, 477] on div "New Application" at bounding box center [989, 477] width 598 height 19
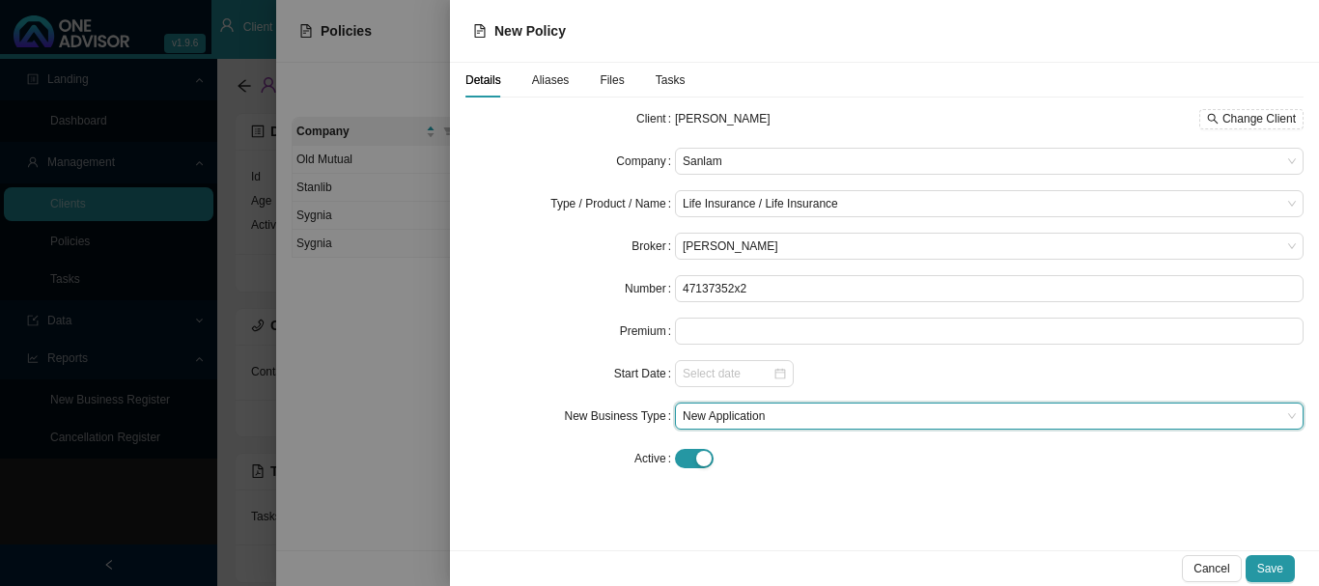
drag, startPoint x: 1279, startPoint y: 562, endPoint x: 1211, endPoint y: 529, distance: 75.1
click at [1277, 562] on span "Save" at bounding box center [1270, 568] width 26 height 19
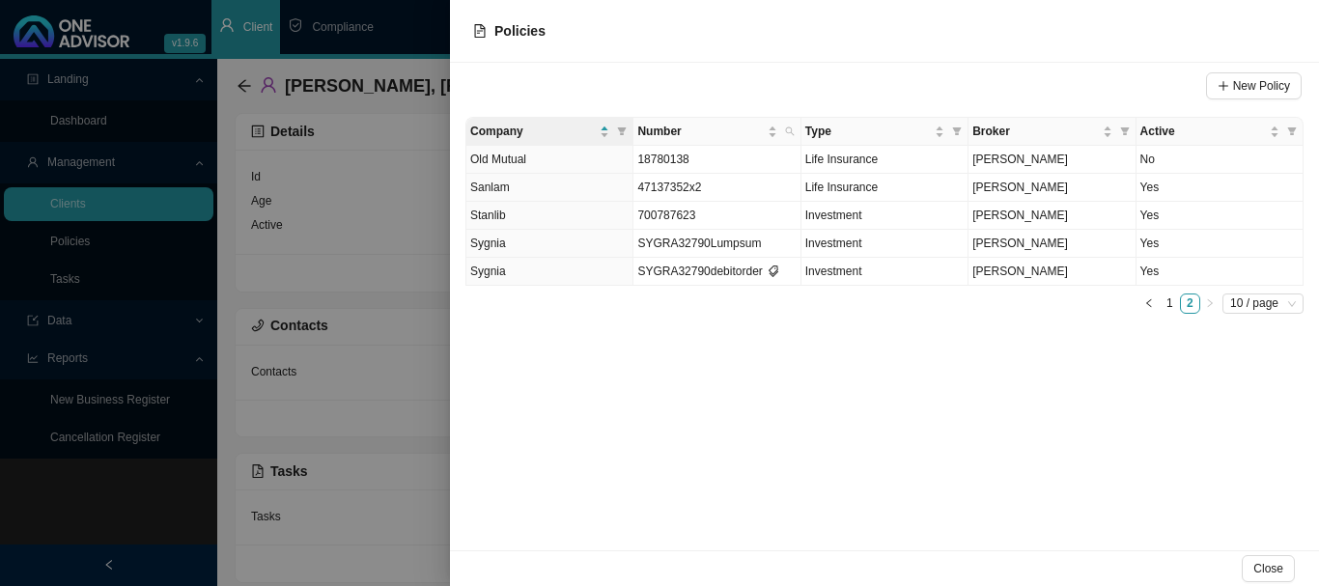
drag, startPoint x: 399, startPoint y: 24, endPoint x: 425, endPoint y: 32, distance: 27.2
click at [400, 24] on div at bounding box center [659, 293] width 1319 height 586
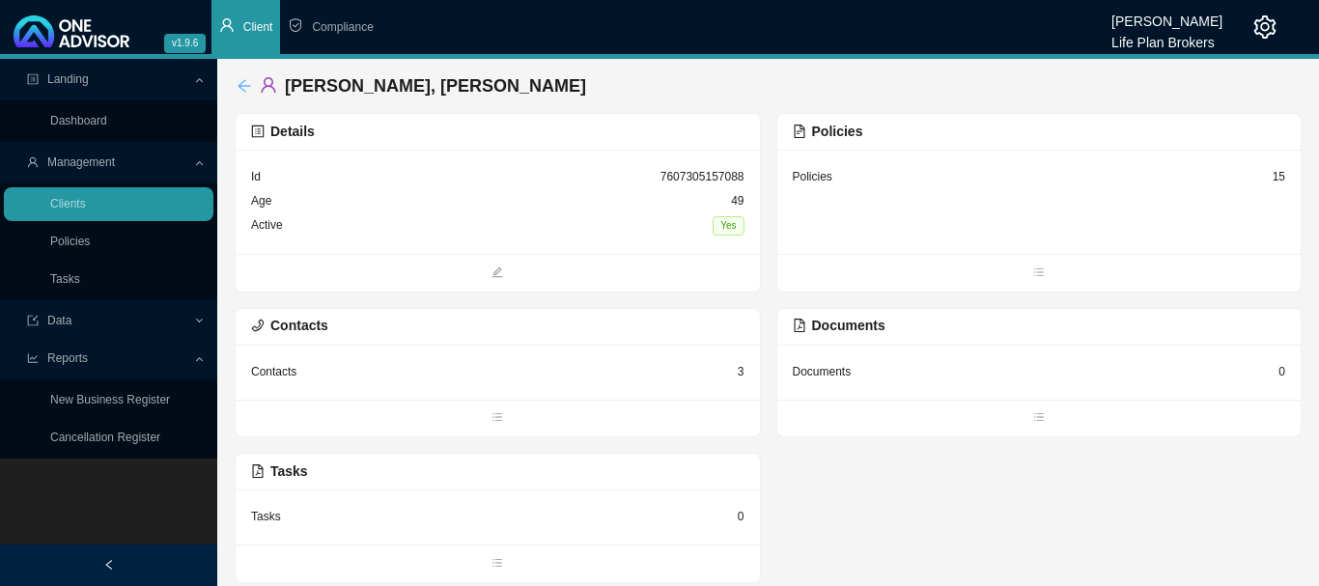
click at [237, 92] on icon "arrow-left" at bounding box center [243, 85] width 15 height 15
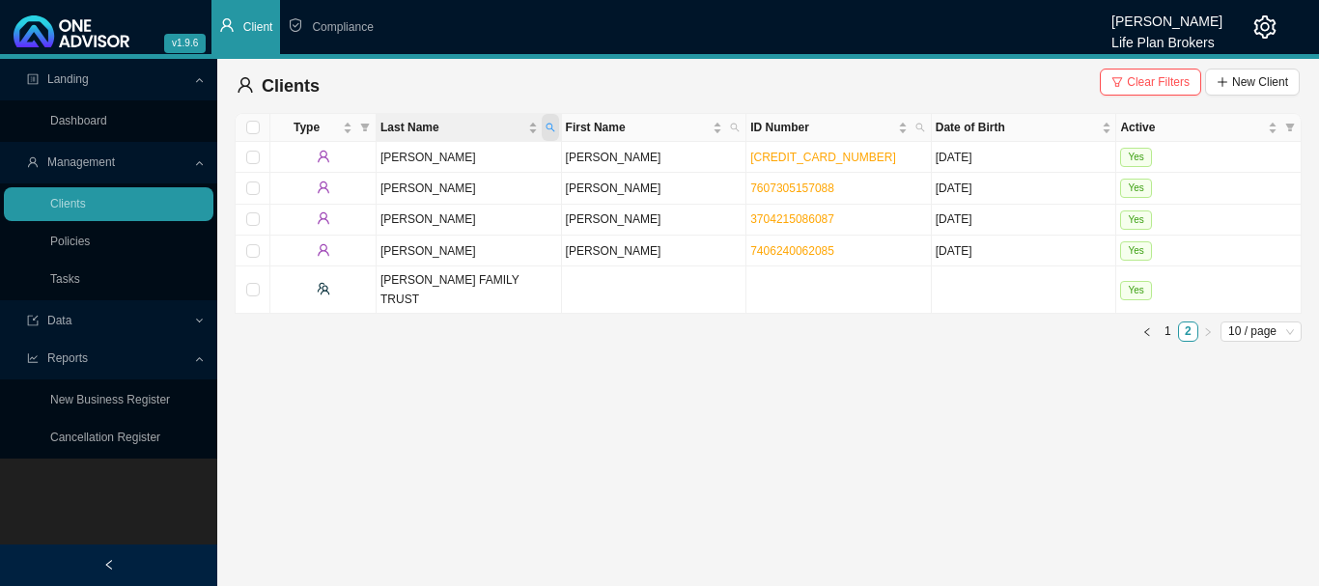
click at [550, 128] on icon "search" at bounding box center [549, 128] width 9 height 9
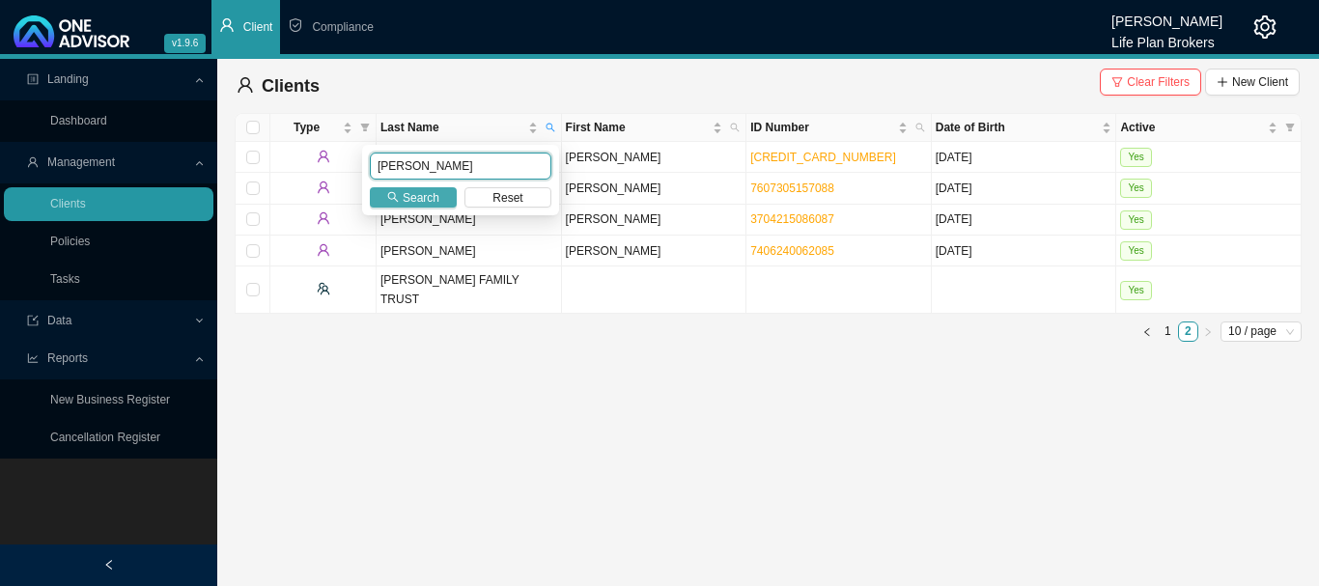
type input "[PERSON_NAME]"
click at [436, 203] on span "Search" at bounding box center [421, 197] width 37 height 19
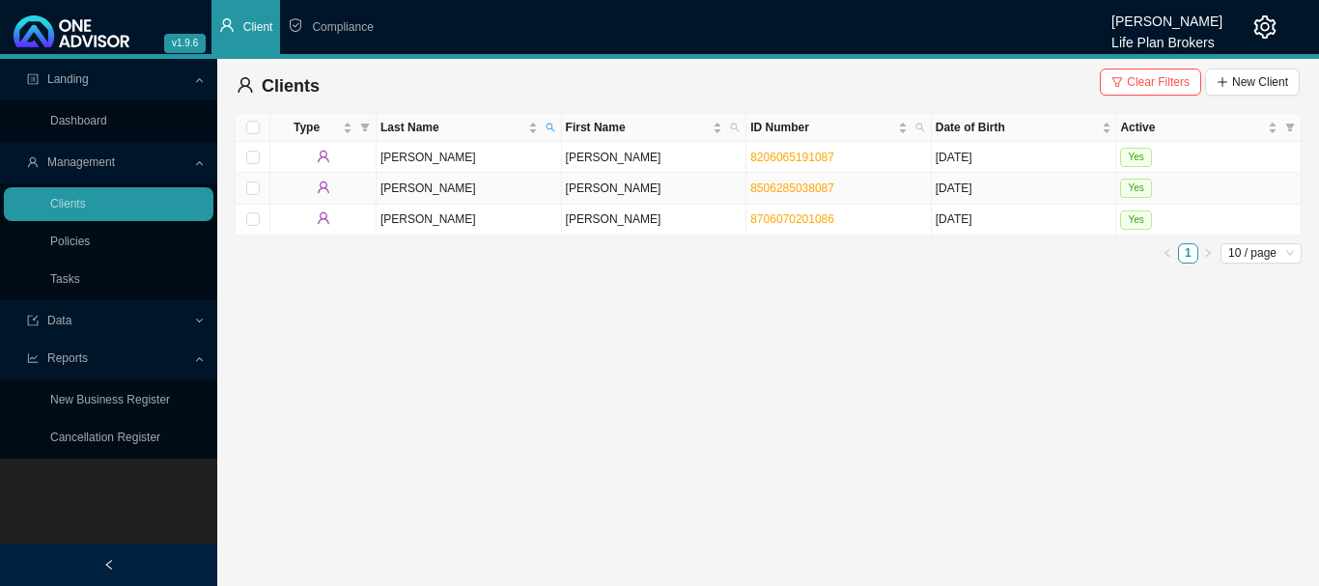
click at [1216, 187] on td "Yes" at bounding box center [1208, 188] width 185 height 31
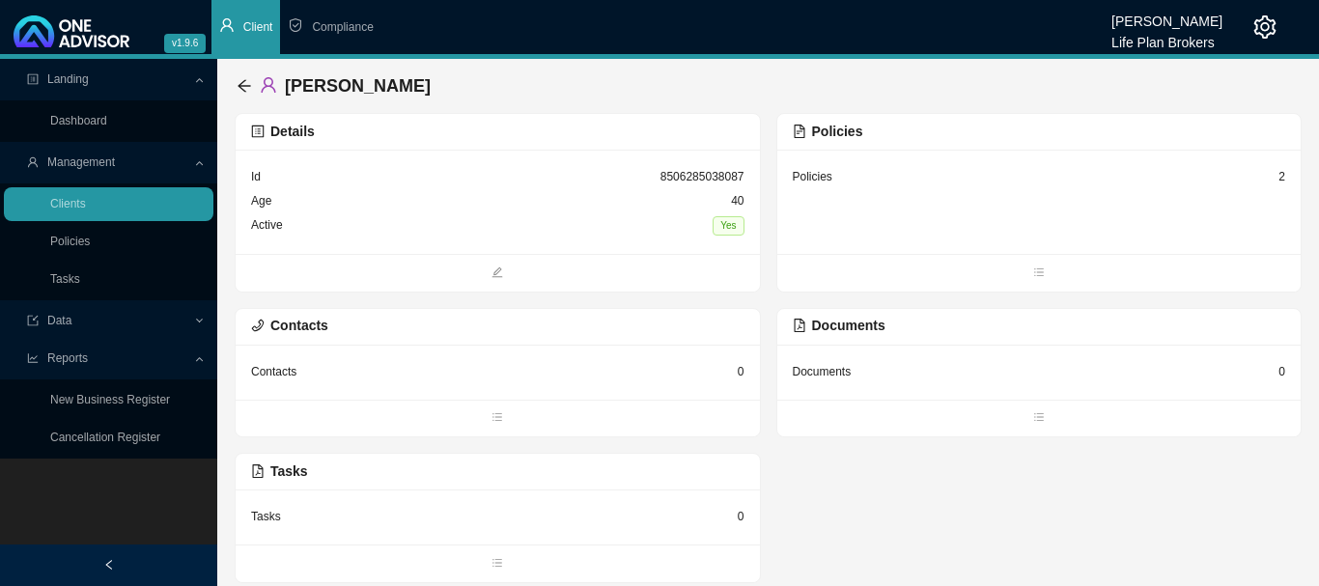
click at [877, 208] on div "Policies 2" at bounding box center [1039, 202] width 524 height 104
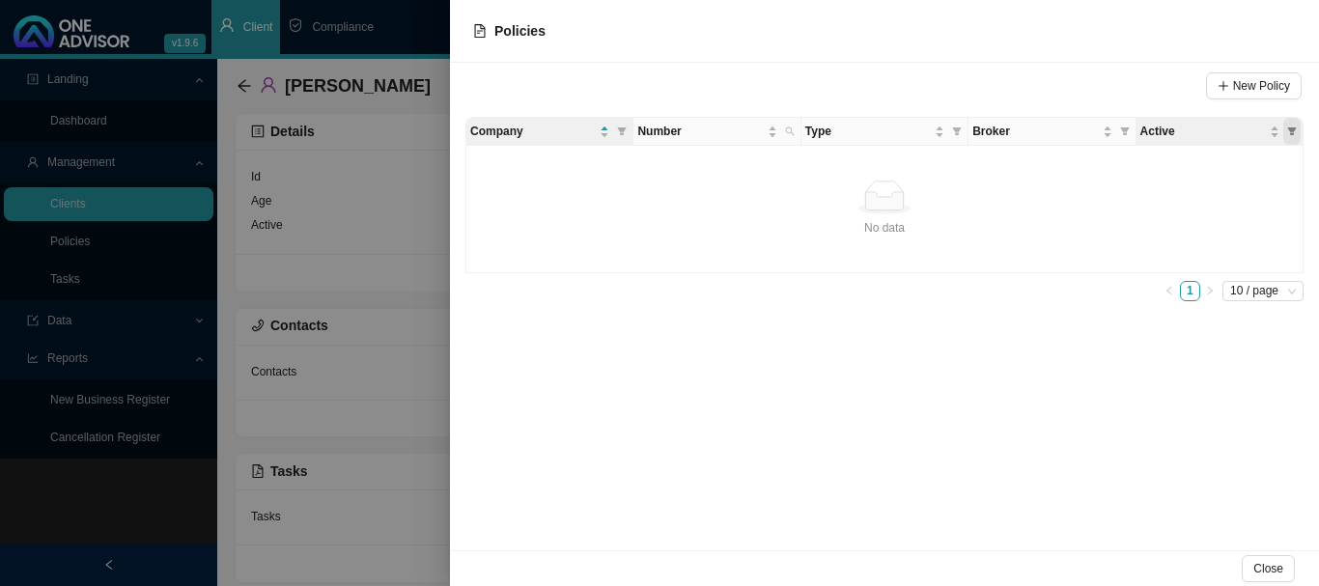
click at [1293, 134] on icon "filter" at bounding box center [1292, 131] width 10 height 10
drag, startPoint x: 1225, startPoint y: 188, endPoint x: 1302, endPoint y: 236, distance: 90.6
click at [1226, 188] on span "No" at bounding box center [1222, 193] width 18 height 14
checkbox input "true"
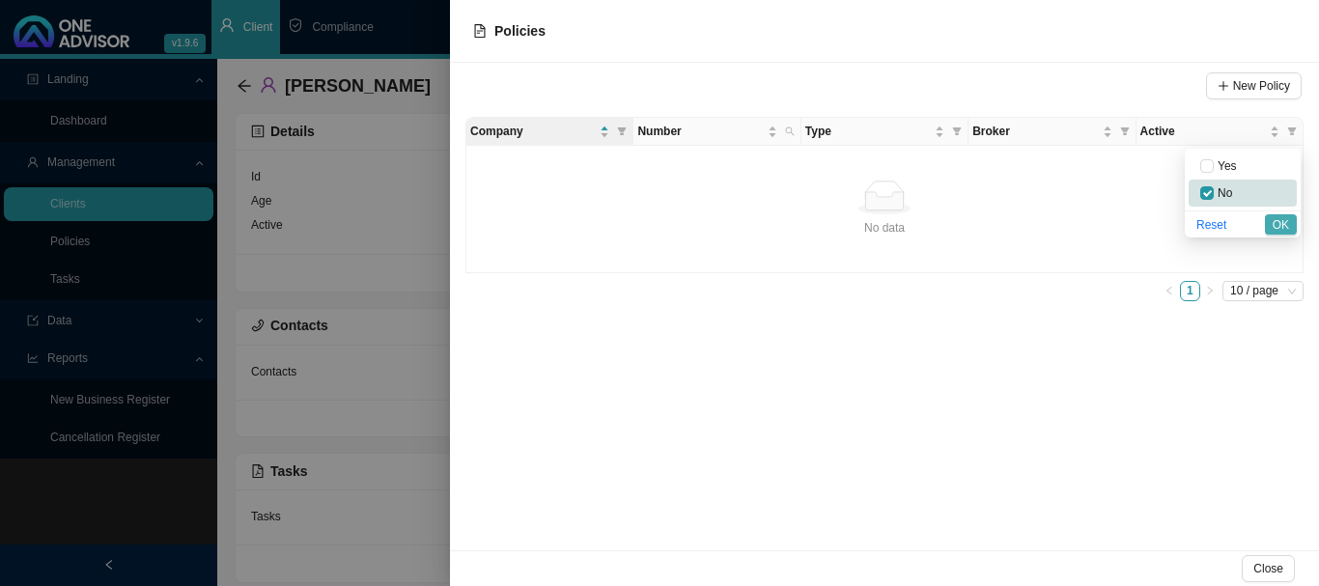
click at [1288, 226] on span "OK" at bounding box center [1280, 224] width 16 height 19
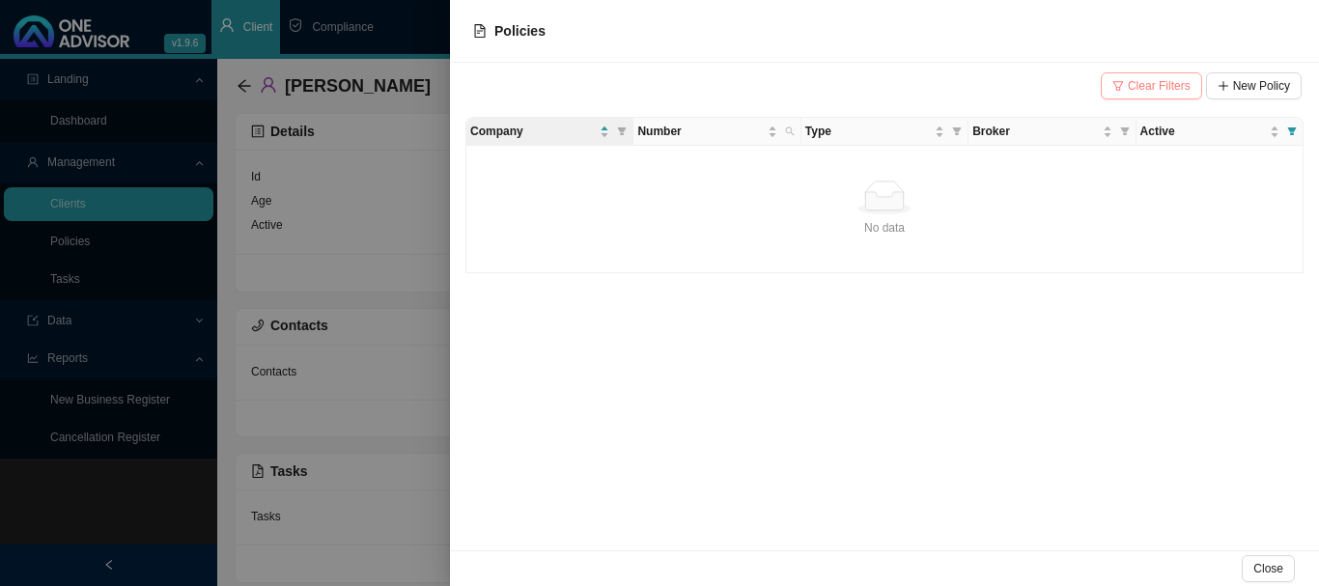
click at [1167, 85] on span "Clear Filters" at bounding box center [1158, 85] width 63 height 19
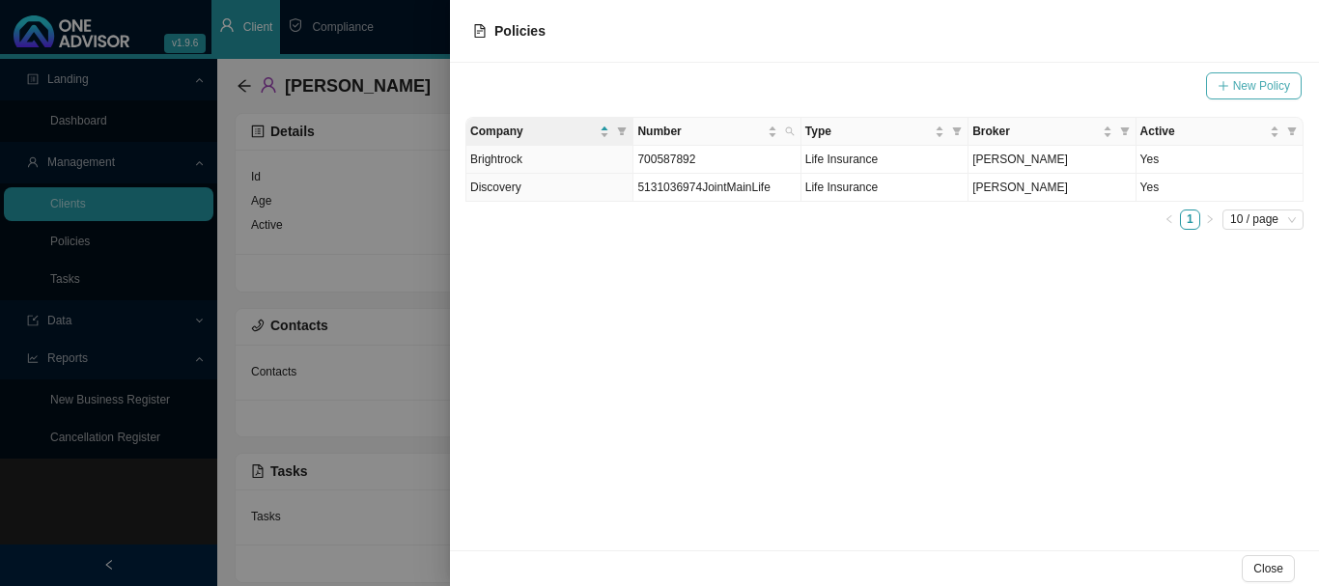
click at [1253, 87] on span "New Policy" at bounding box center [1261, 85] width 57 height 19
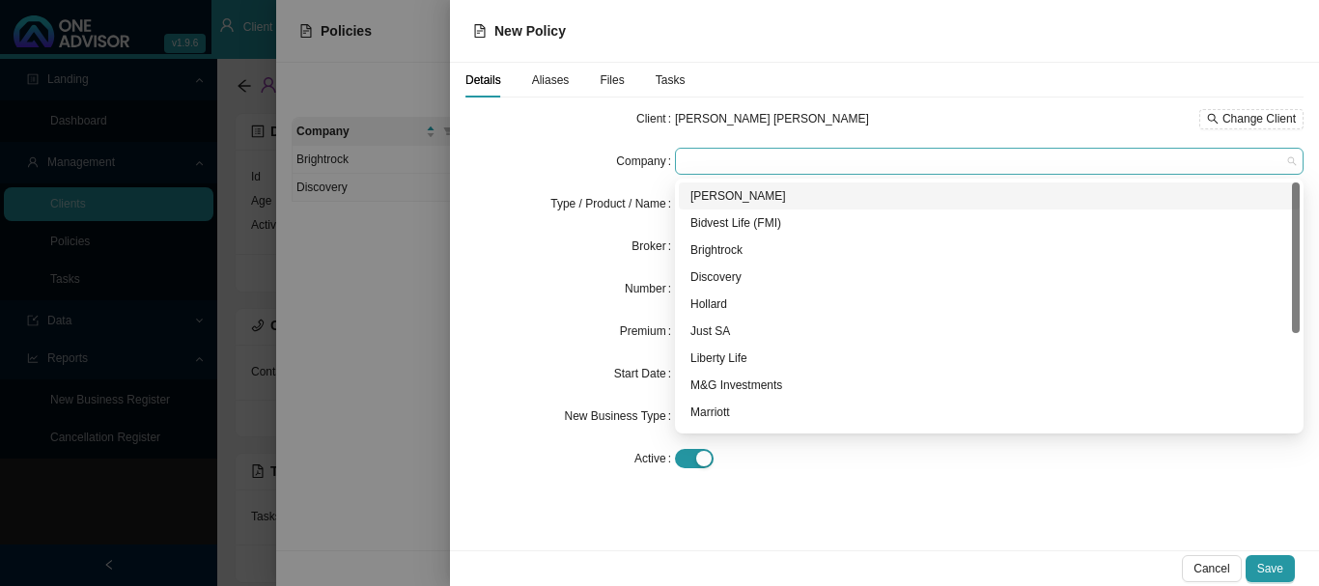
click at [742, 158] on span at bounding box center [988, 161] width 613 height 25
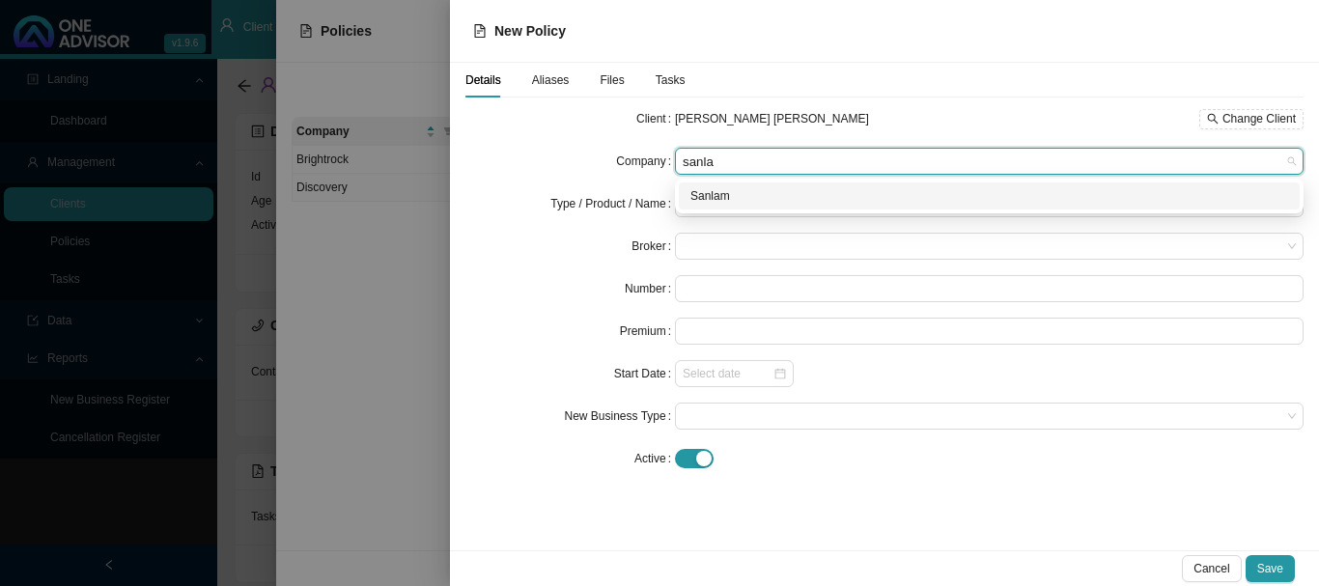
type input "sanlam"
click at [711, 196] on div "Sanlam" at bounding box center [989, 195] width 598 height 19
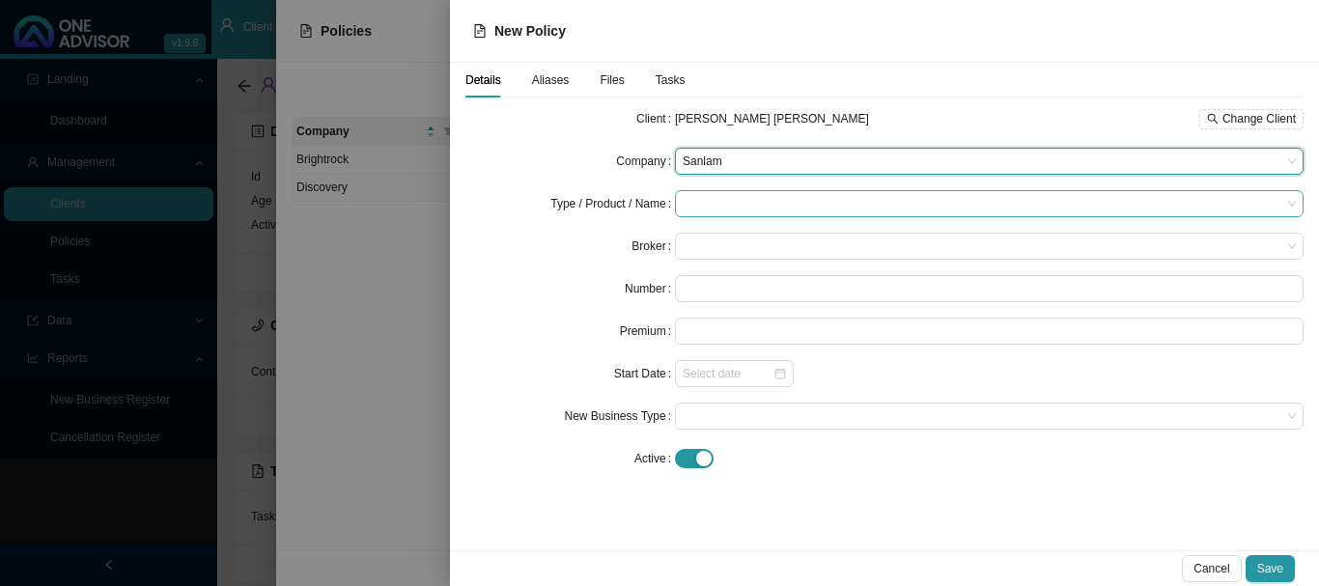
click at [714, 197] on input "search" at bounding box center [981, 203] width 598 height 25
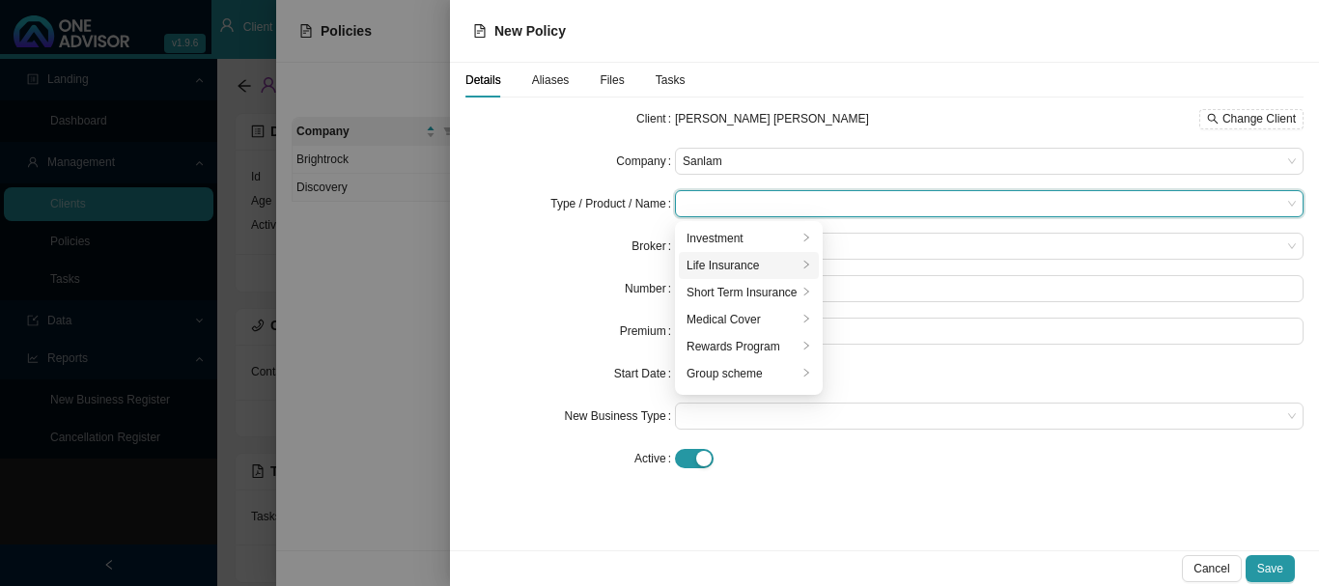
click at [743, 264] on div "Life Insurance" at bounding box center [741, 265] width 111 height 19
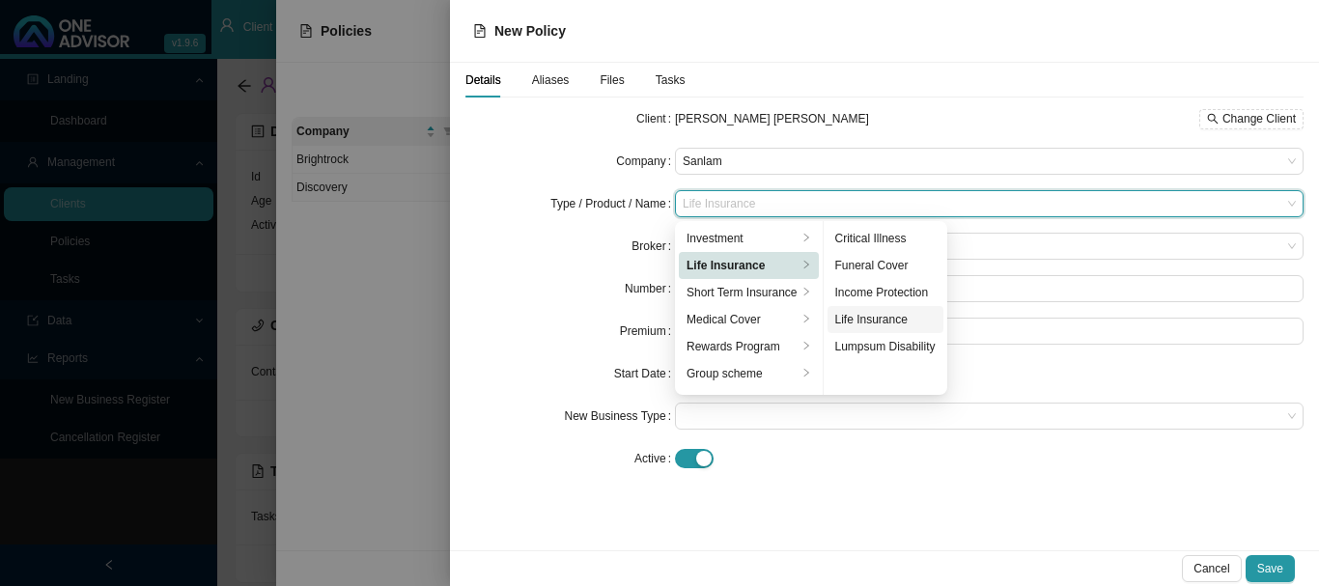
click at [899, 319] on div "Life Insurance" at bounding box center [885, 319] width 100 height 19
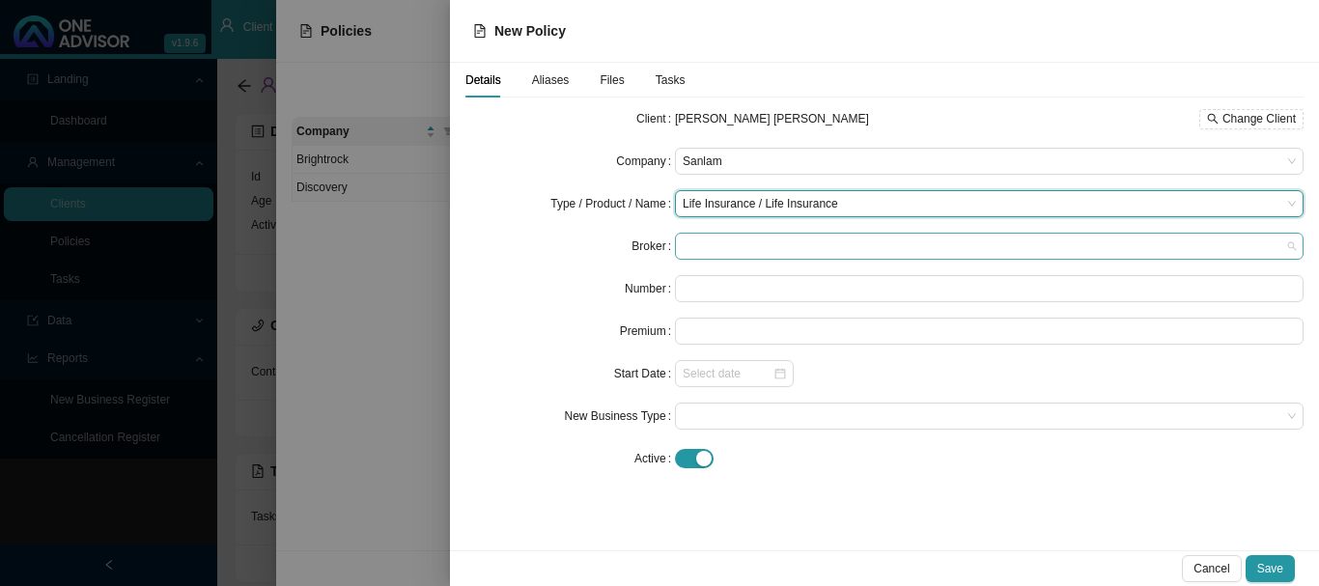
click at [719, 245] on span at bounding box center [988, 246] width 613 height 25
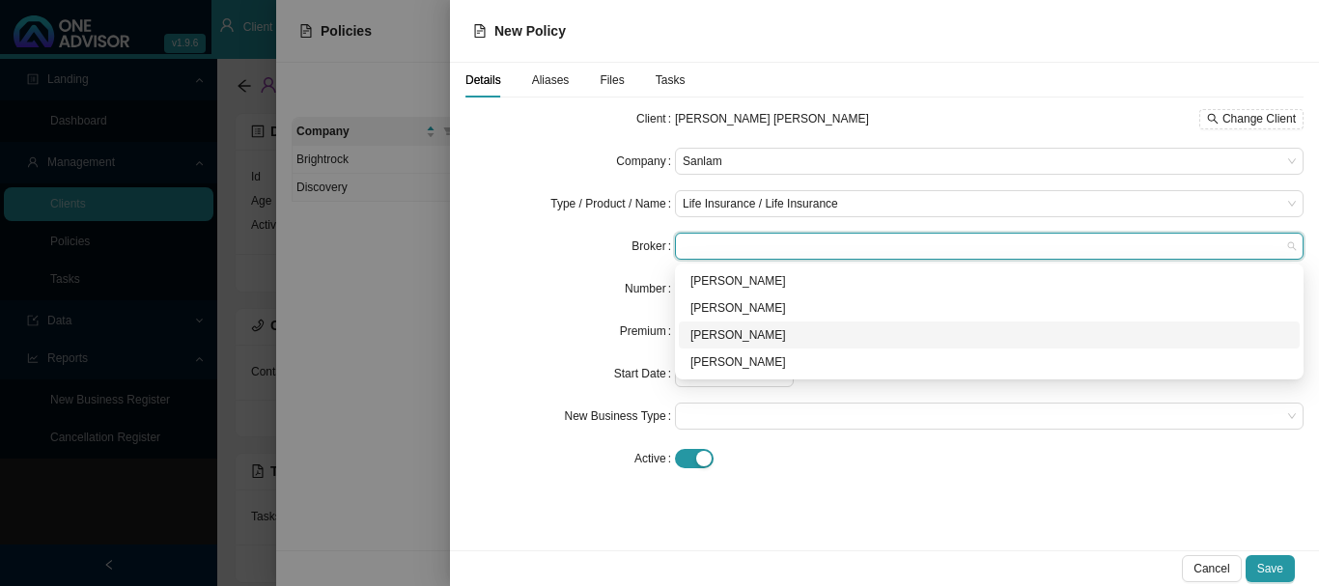
click at [741, 332] on div "[PERSON_NAME]" at bounding box center [989, 334] width 598 height 19
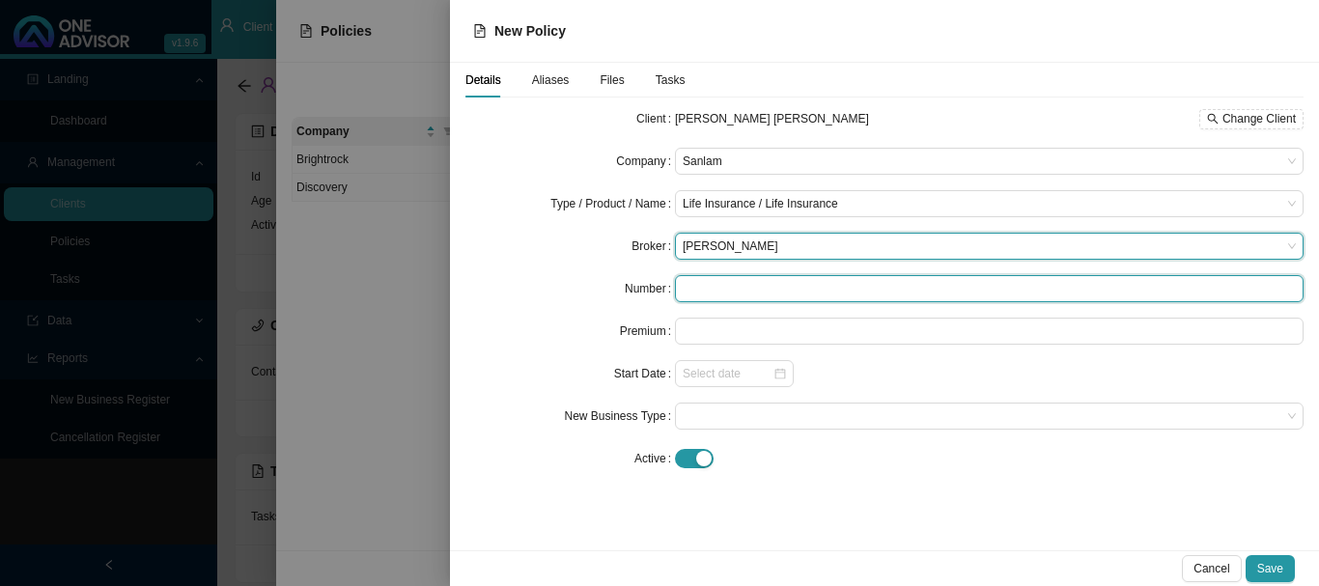
click at [727, 288] on input "text" at bounding box center [989, 288] width 628 height 27
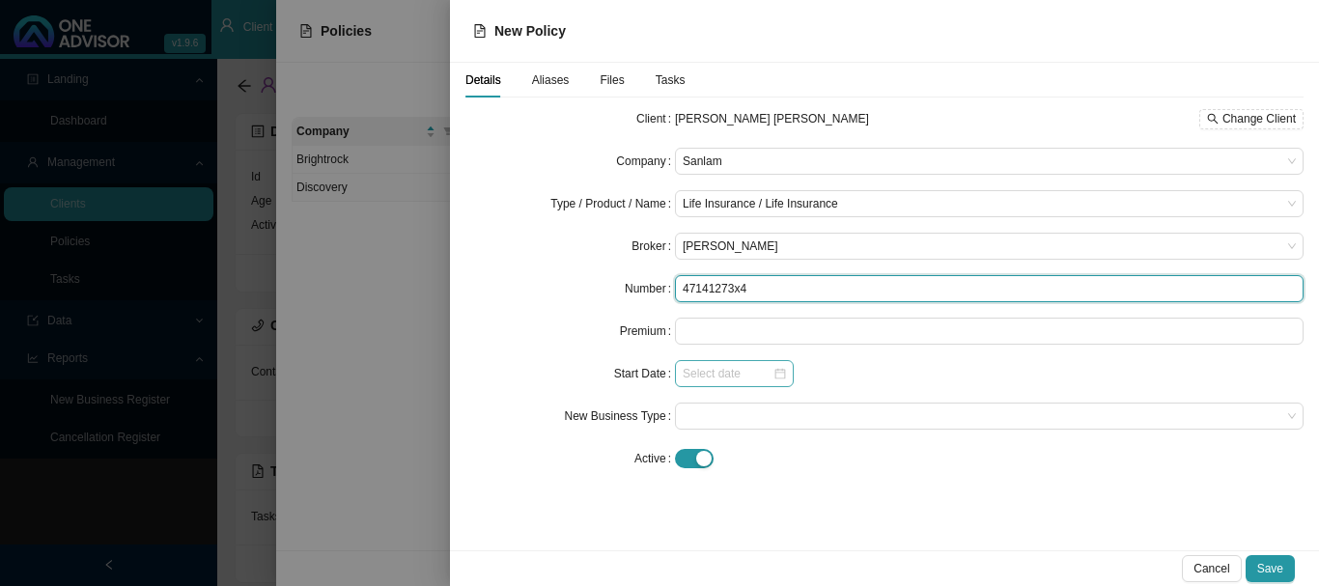
click at [791, 377] on div at bounding box center [734, 373] width 119 height 27
type input "47141273x4"
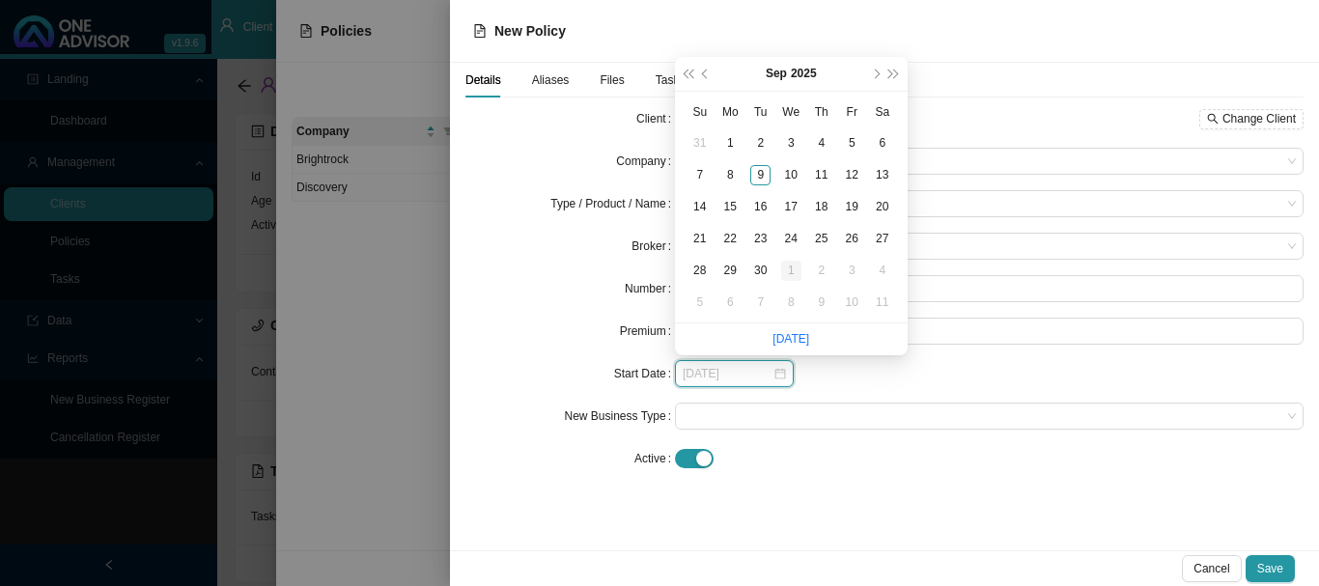
type input "[DATE]"
drag, startPoint x: 794, startPoint y: 271, endPoint x: 798, endPoint y: 316, distance: 44.6
click at [792, 271] on div "1" at bounding box center [791, 271] width 20 height 20
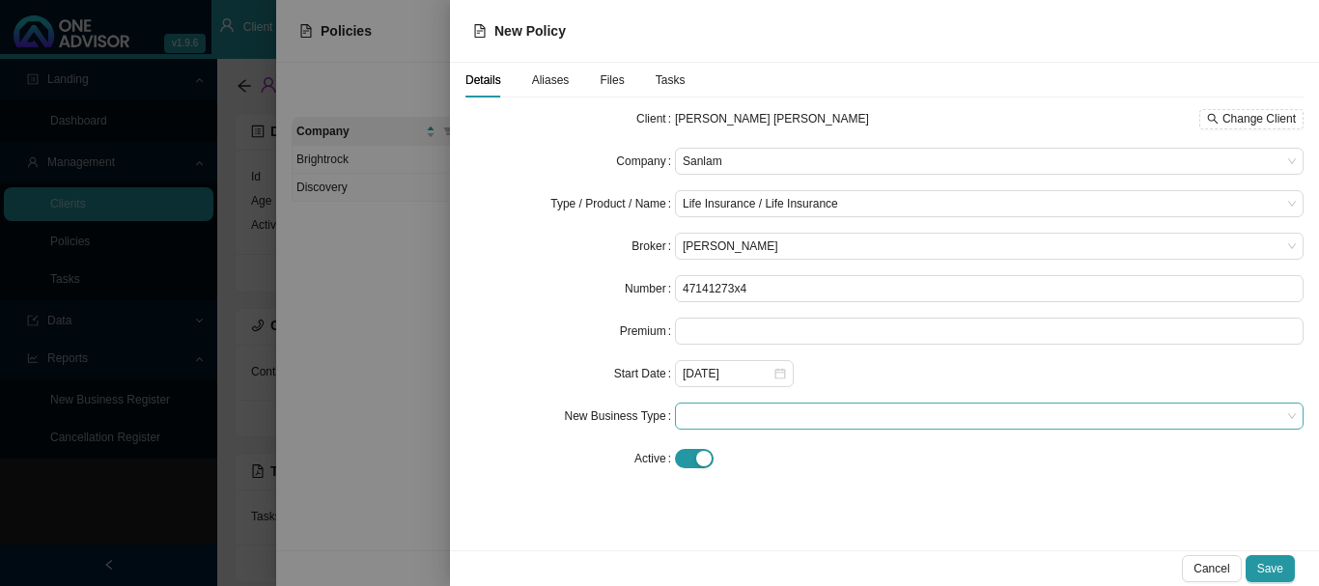
click at [731, 411] on span at bounding box center [988, 415] width 613 height 25
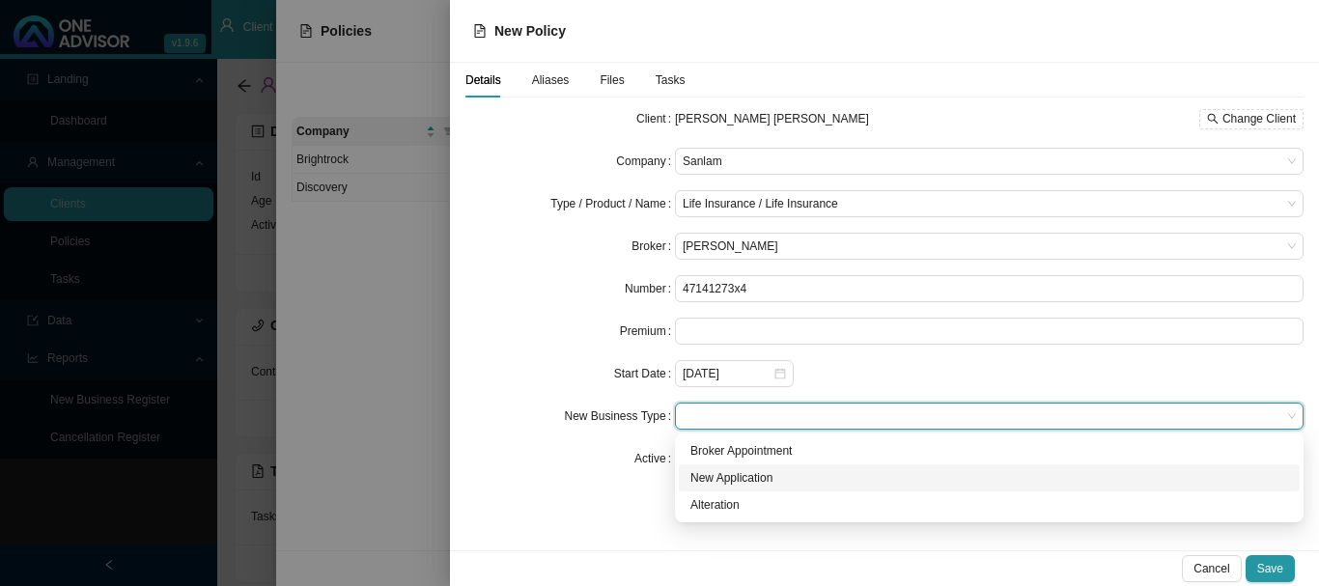
drag, startPoint x: 765, startPoint y: 483, endPoint x: 828, endPoint y: 487, distance: 62.9
click at [771, 484] on div "New Application" at bounding box center [989, 477] width 598 height 19
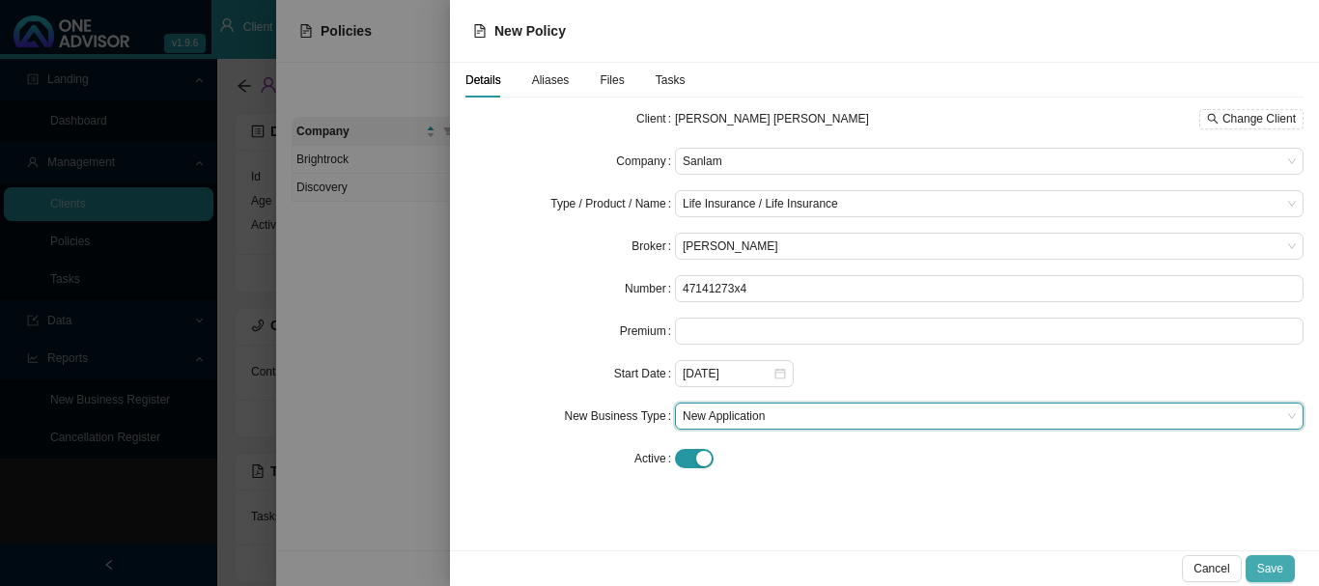
click at [1266, 563] on span "Save" at bounding box center [1270, 568] width 26 height 19
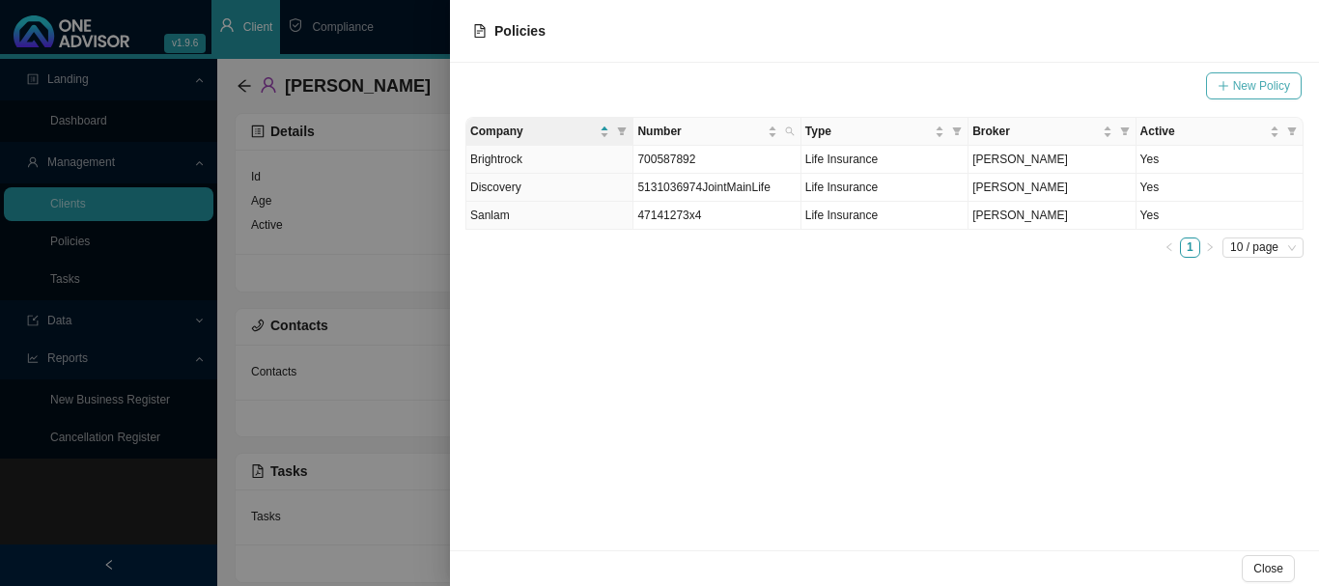
click at [1232, 88] on button "New Policy" at bounding box center [1254, 85] width 96 height 27
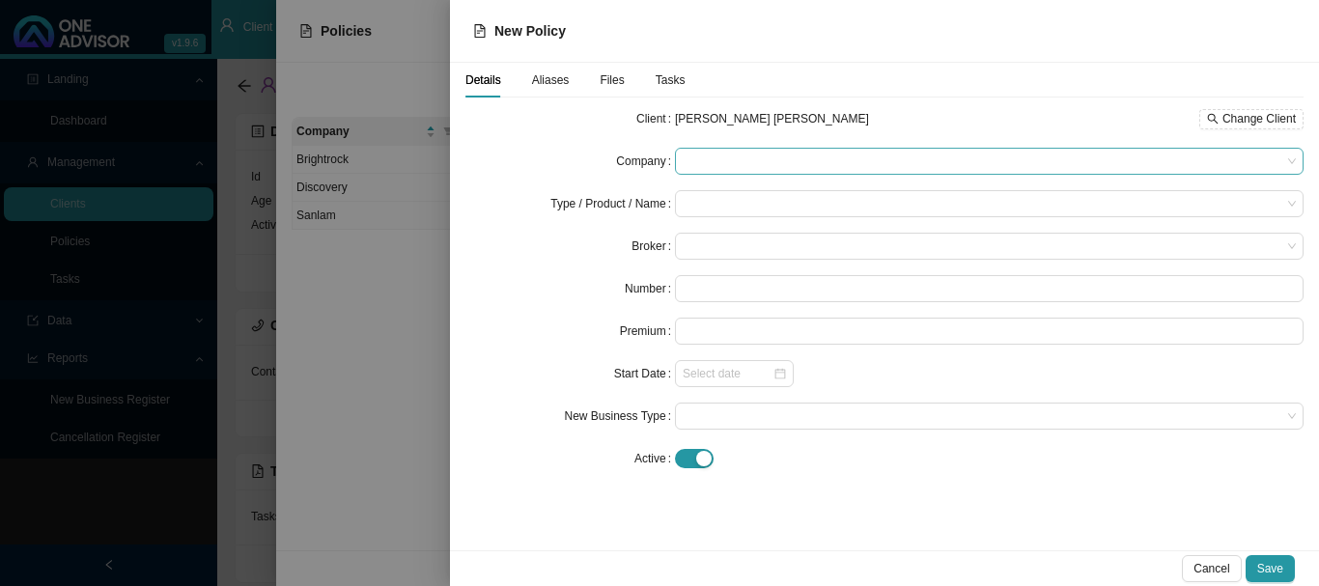
click at [692, 168] on span at bounding box center [988, 161] width 613 height 25
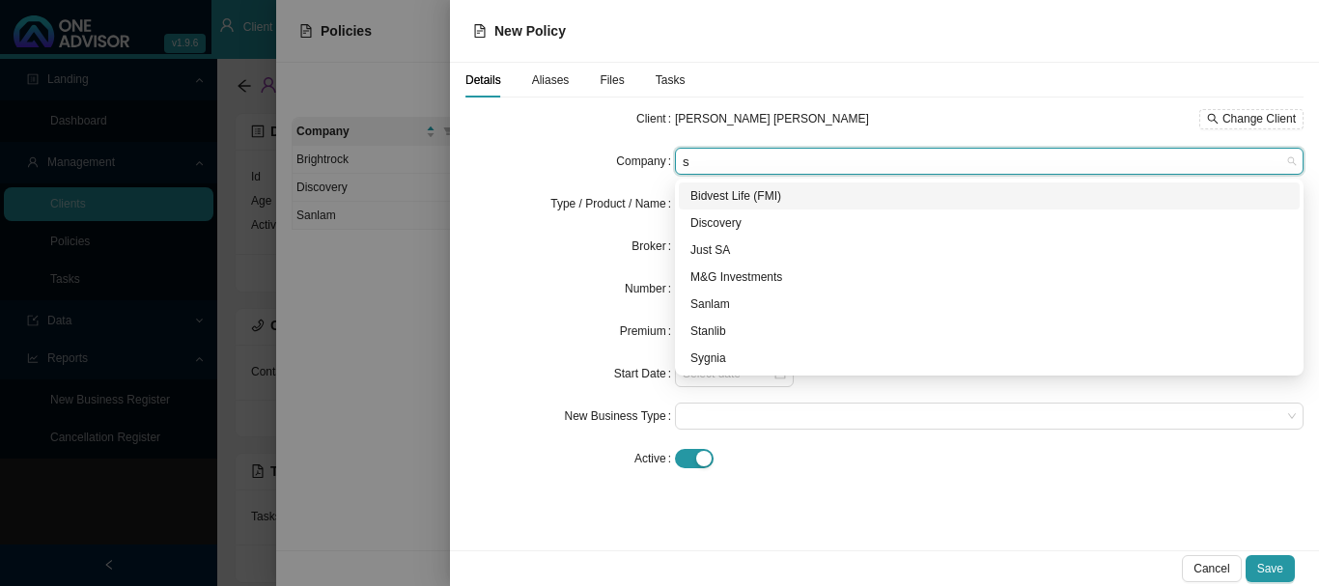
type input "sa"
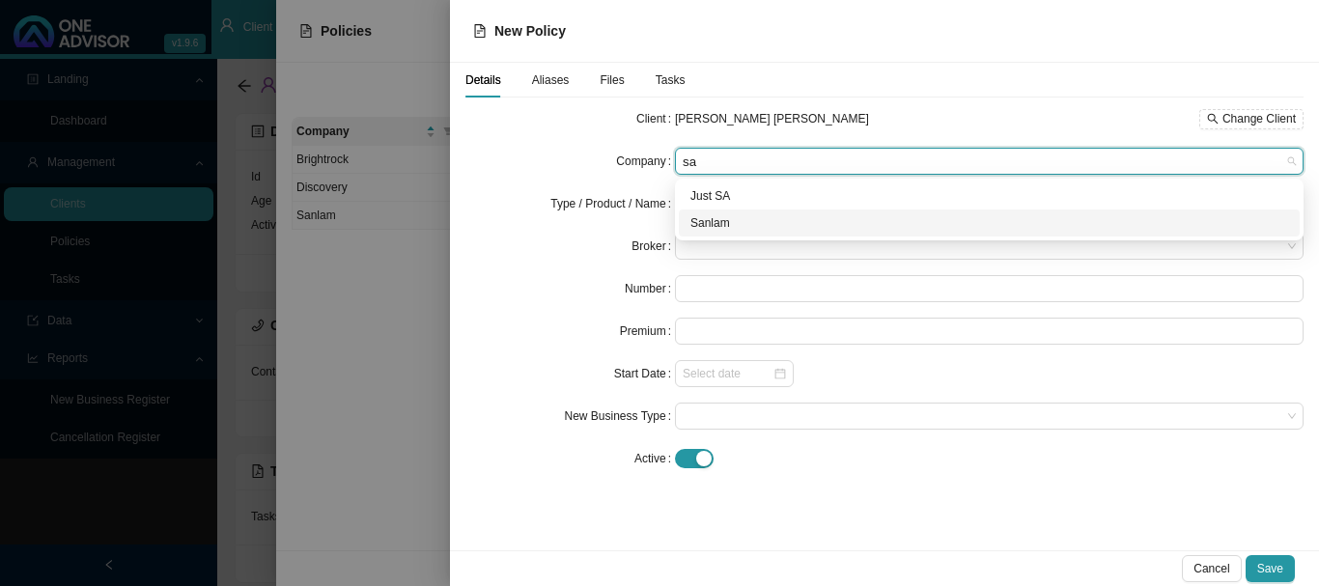
click at [705, 219] on div "Sanlam" at bounding box center [989, 222] width 598 height 19
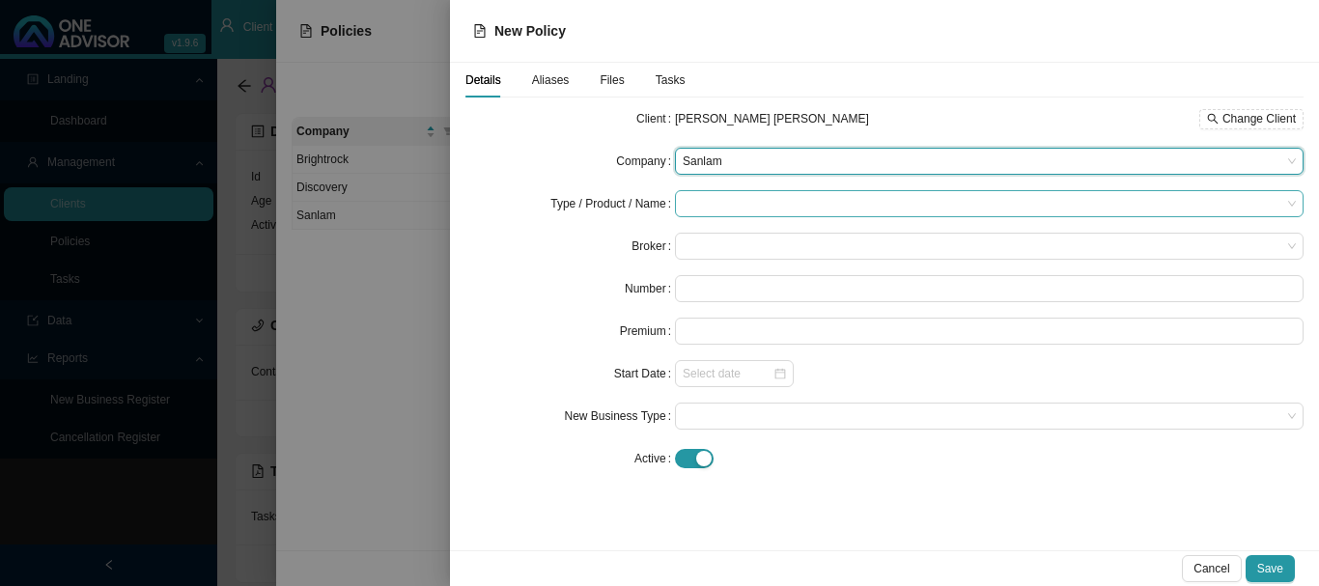
click at [721, 205] on input "search" at bounding box center [981, 203] width 598 height 25
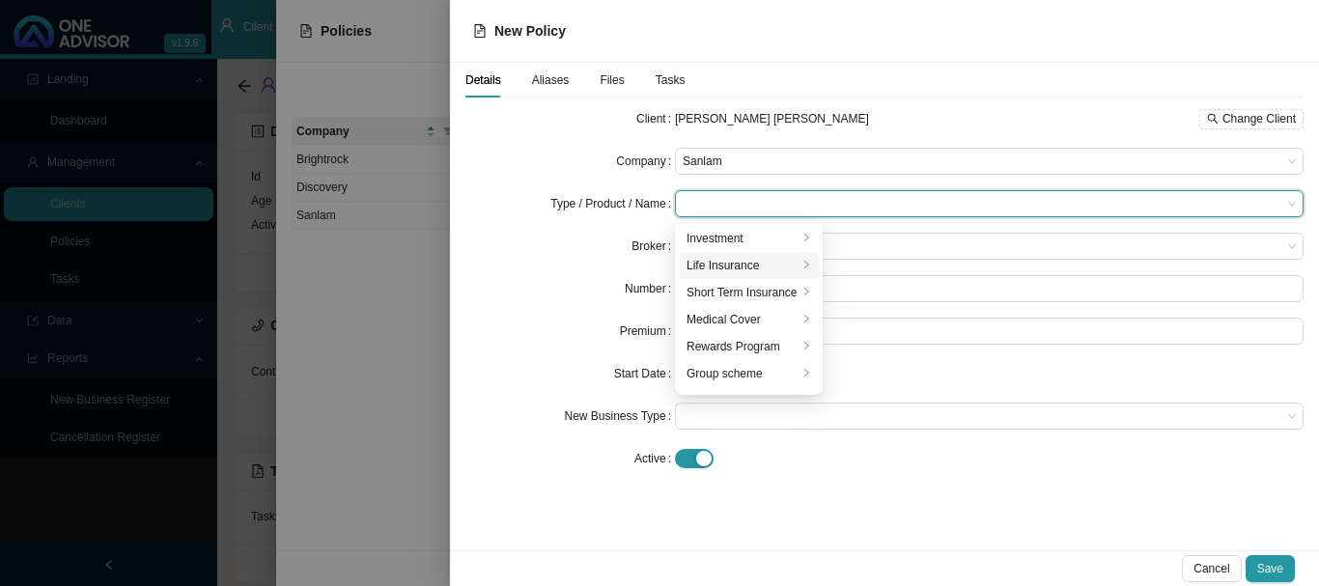
drag, startPoint x: 734, startPoint y: 265, endPoint x: 796, endPoint y: 265, distance: 62.7
click at [737, 260] on div "Life Insurance" at bounding box center [741, 265] width 111 height 19
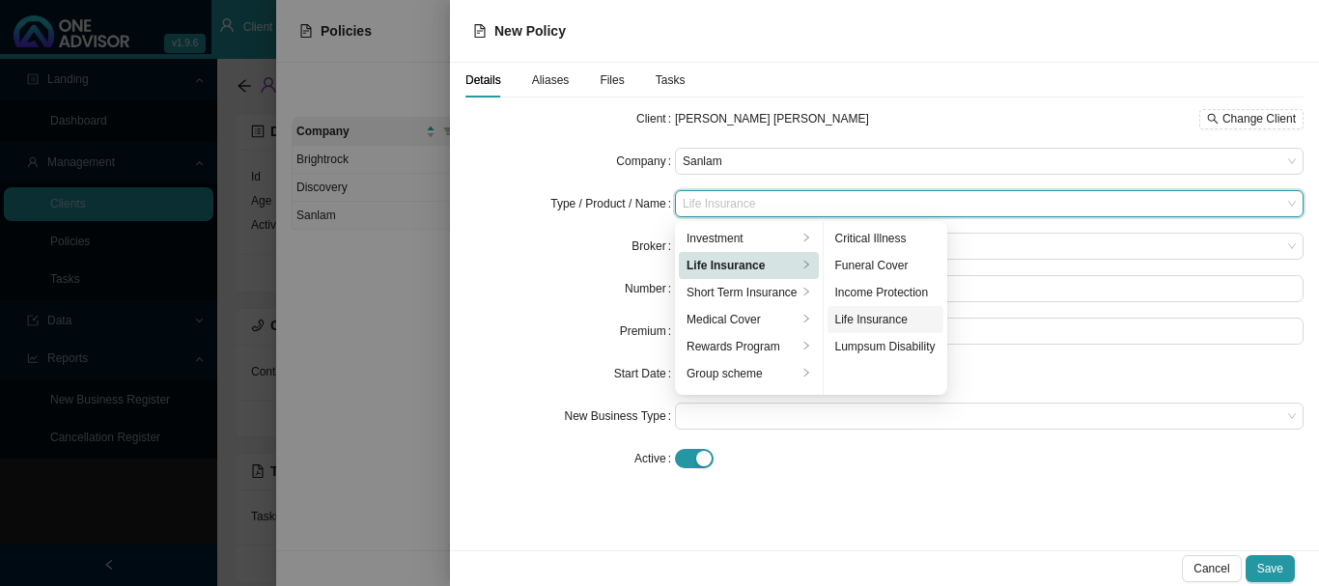
click at [900, 320] on div "Life Insurance" at bounding box center [885, 319] width 100 height 19
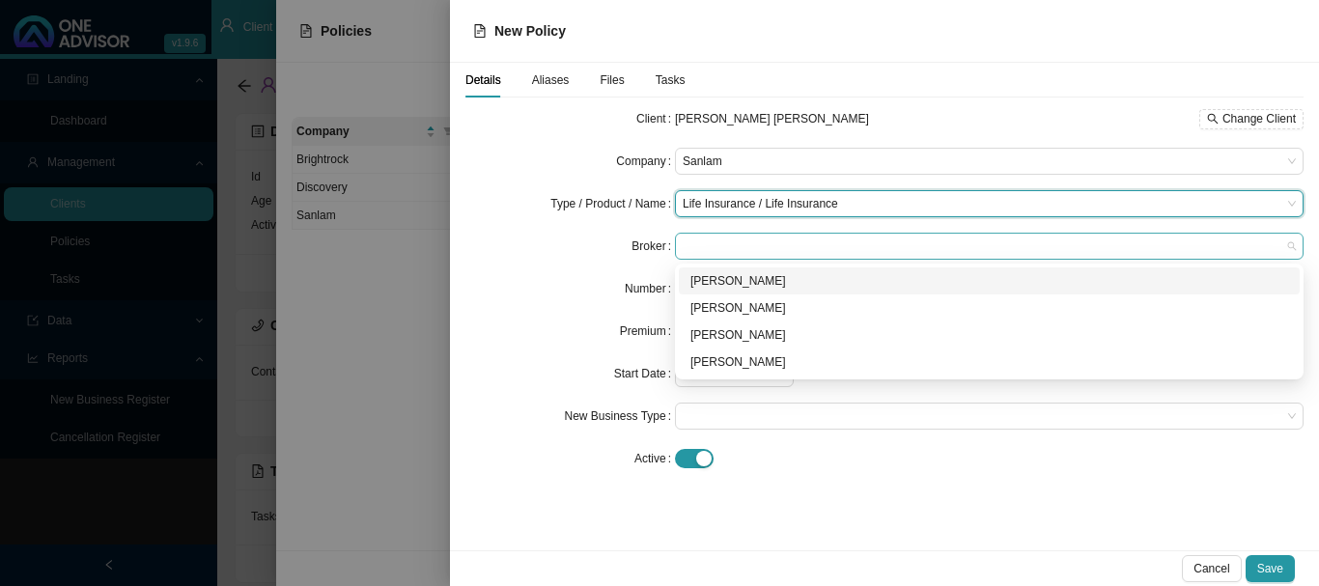
click at [732, 245] on span at bounding box center [988, 246] width 613 height 25
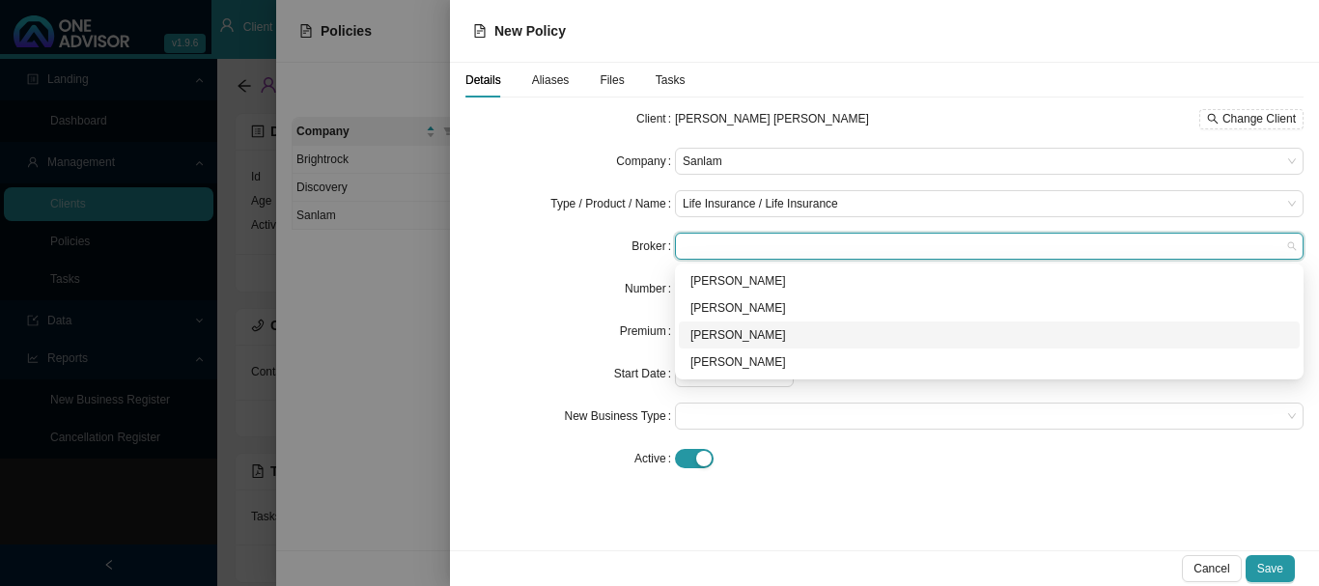
click at [735, 335] on div "[PERSON_NAME]" at bounding box center [989, 334] width 598 height 19
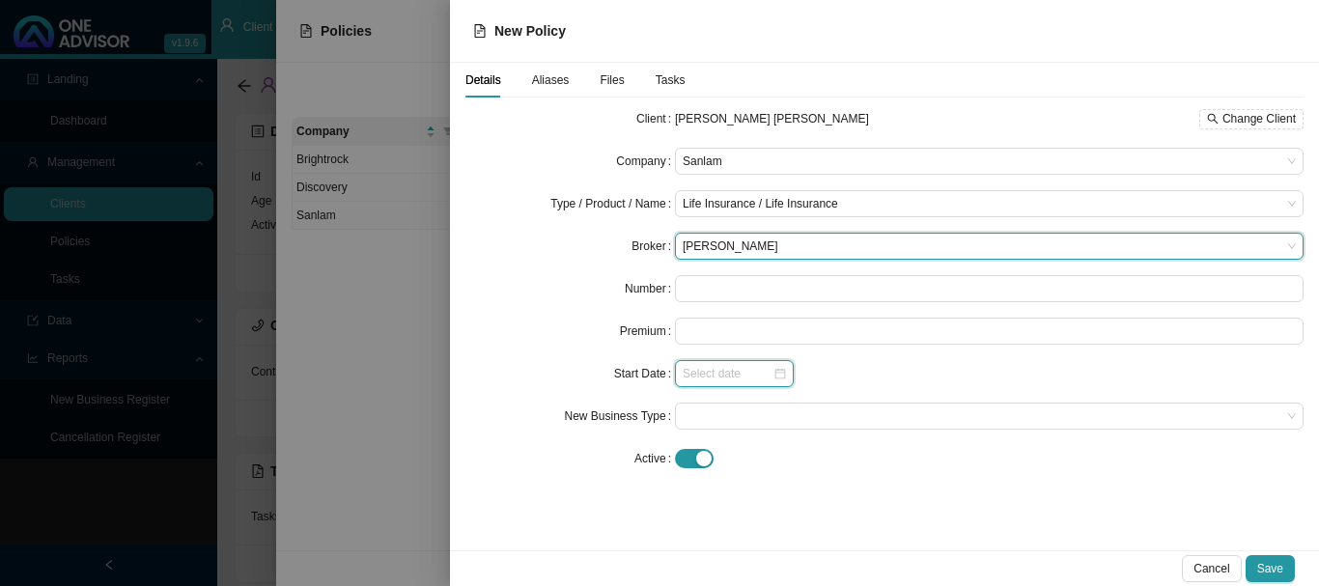
click at [711, 371] on input at bounding box center [727, 373] width 90 height 19
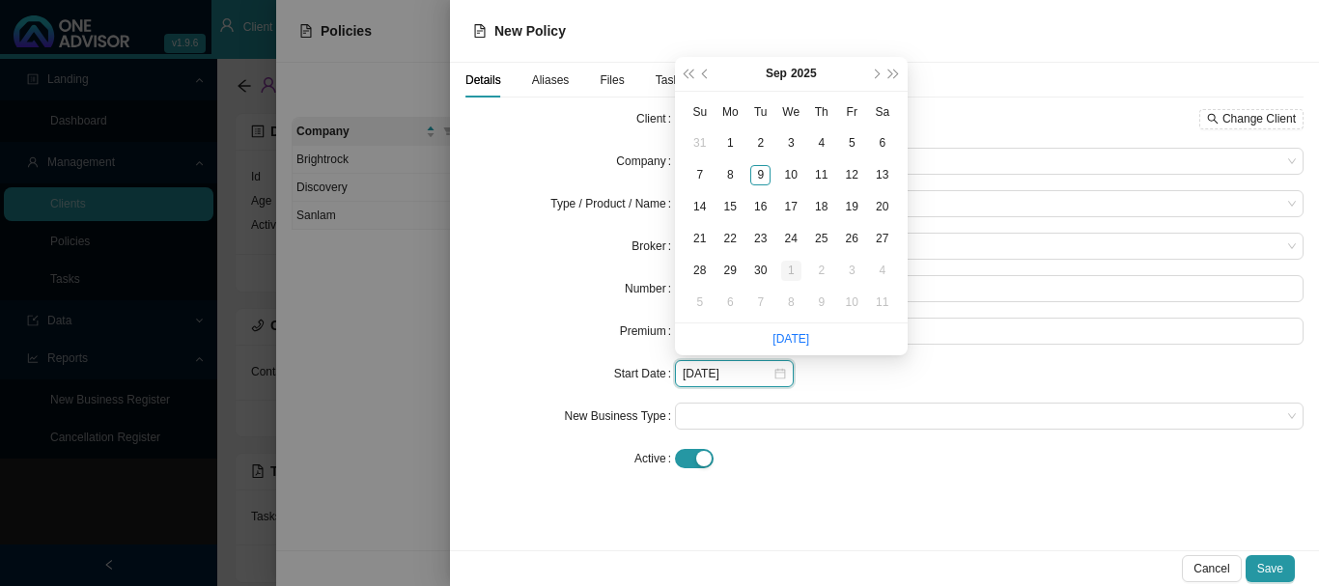
type input "[DATE]"
click at [790, 265] on div "1" at bounding box center [791, 271] width 20 height 20
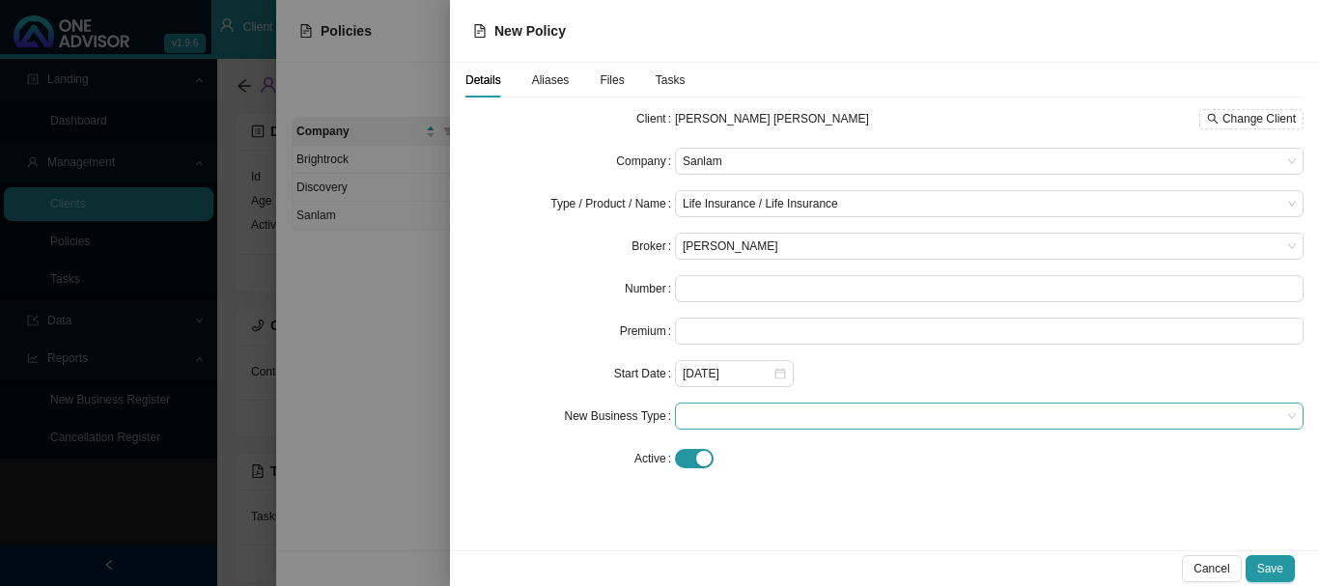
click at [726, 417] on span at bounding box center [988, 415] width 613 height 25
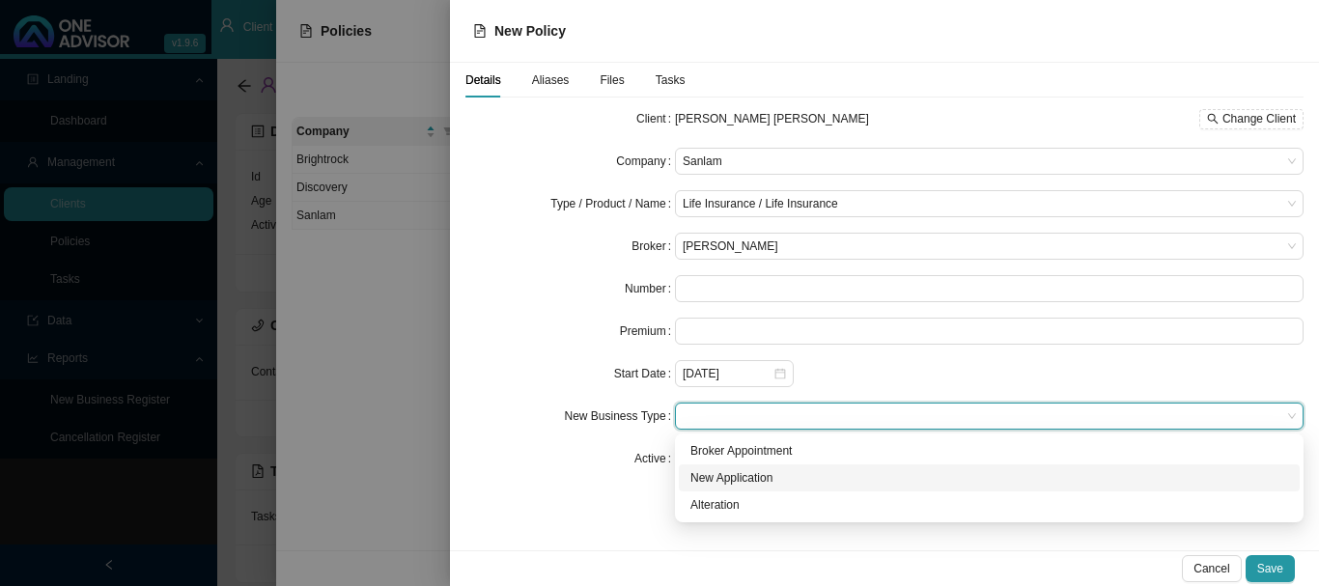
click at [734, 480] on div "New Application" at bounding box center [989, 477] width 598 height 19
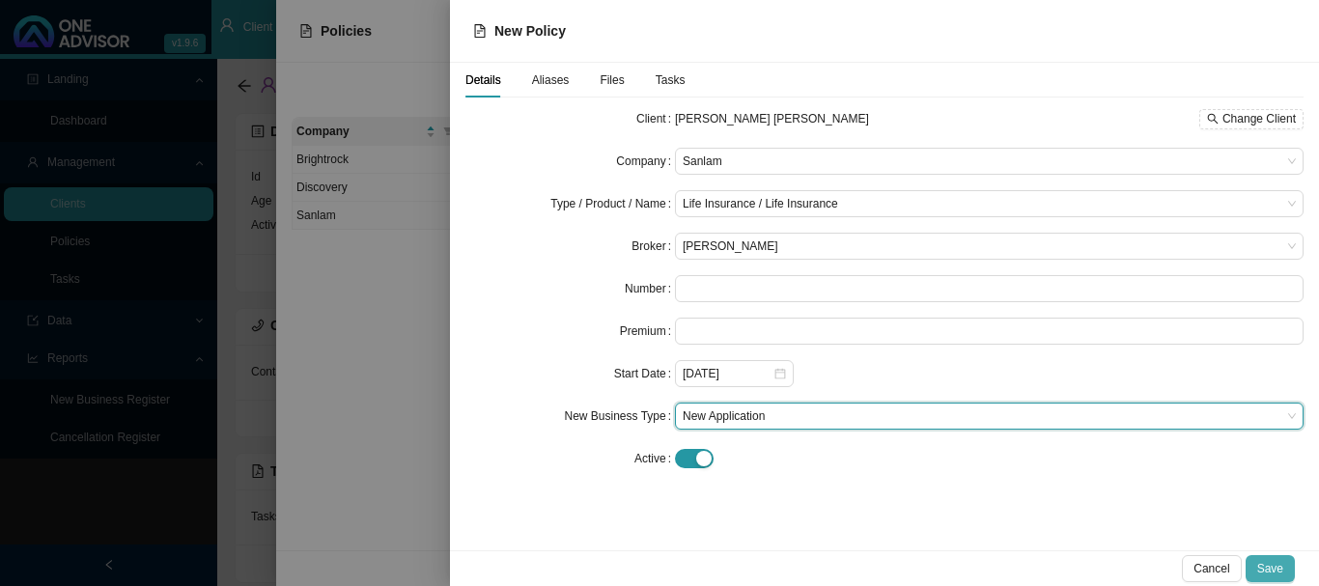
click at [1264, 568] on span "Save" at bounding box center [1270, 568] width 26 height 19
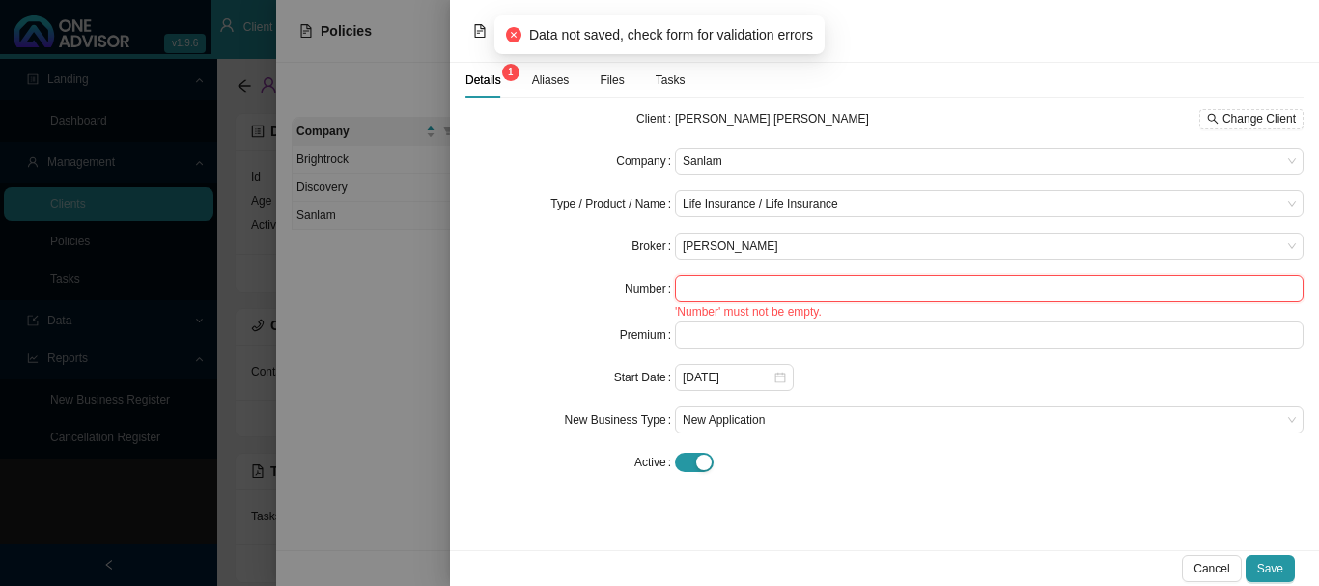
drag, startPoint x: 702, startPoint y: 288, endPoint x: 681, endPoint y: 273, distance: 25.7
click at [701, 288] on input "text" at bounding box center [989, 288] width 628 height 27
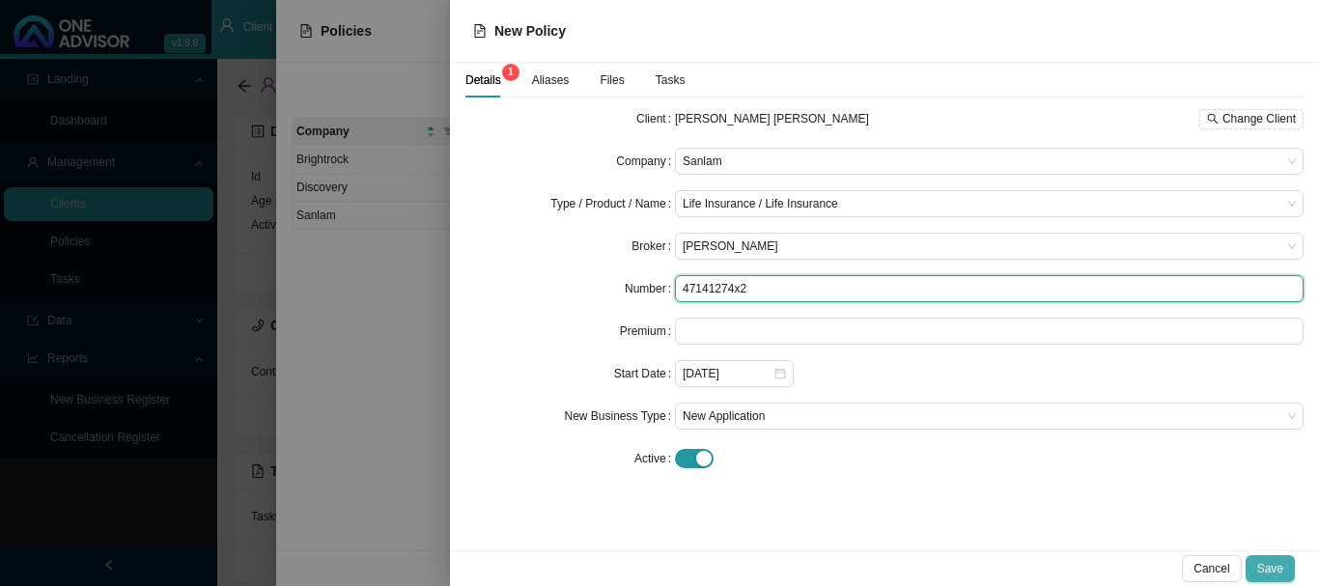
type input "47141274x2"
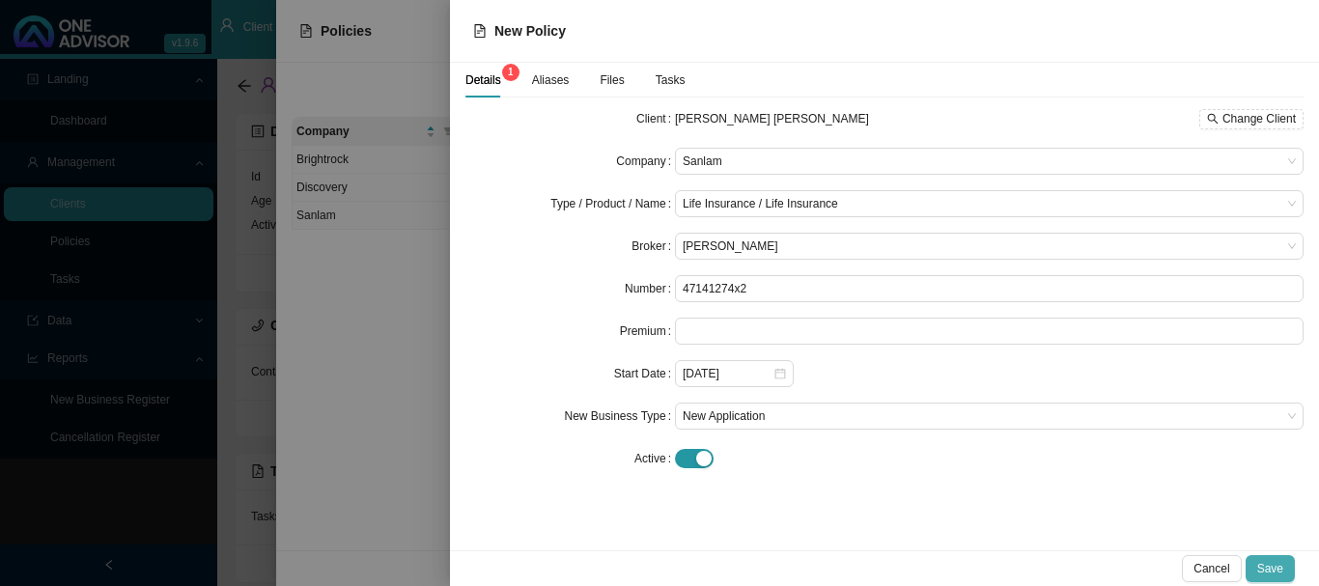
click at [1280, 569] on span "Save" at bounding box center [1270, 568] width 26 height 19
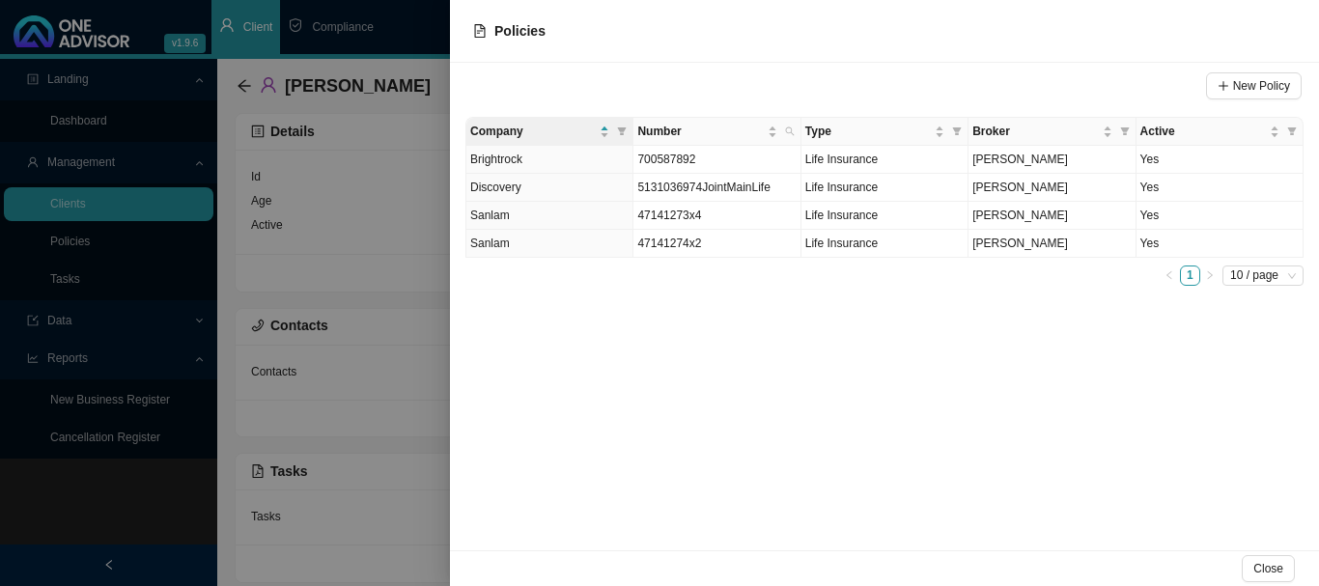
click at [420, 38] on div at bounding box center [659, 293] width 1319 height 586
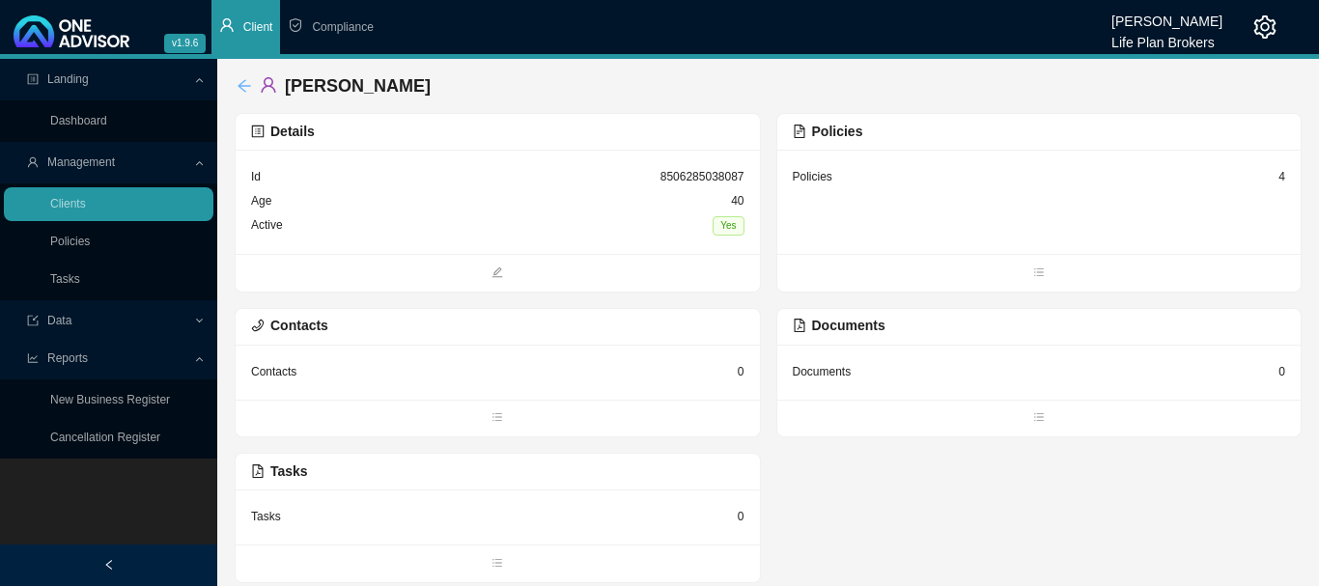
click at [237, 82] on icon "arrow-left" at bounding box center [243, 85] width 15 height 15
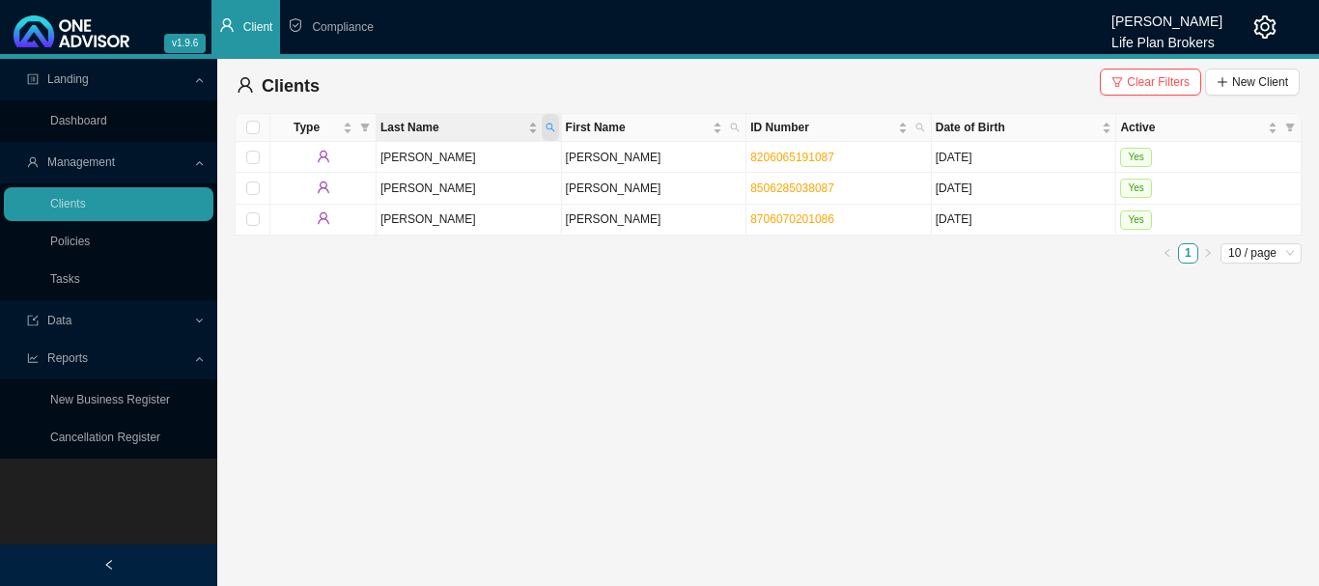
click at [553, 123] on icon "search" at bounding box center [550, 128] width 10 height 10
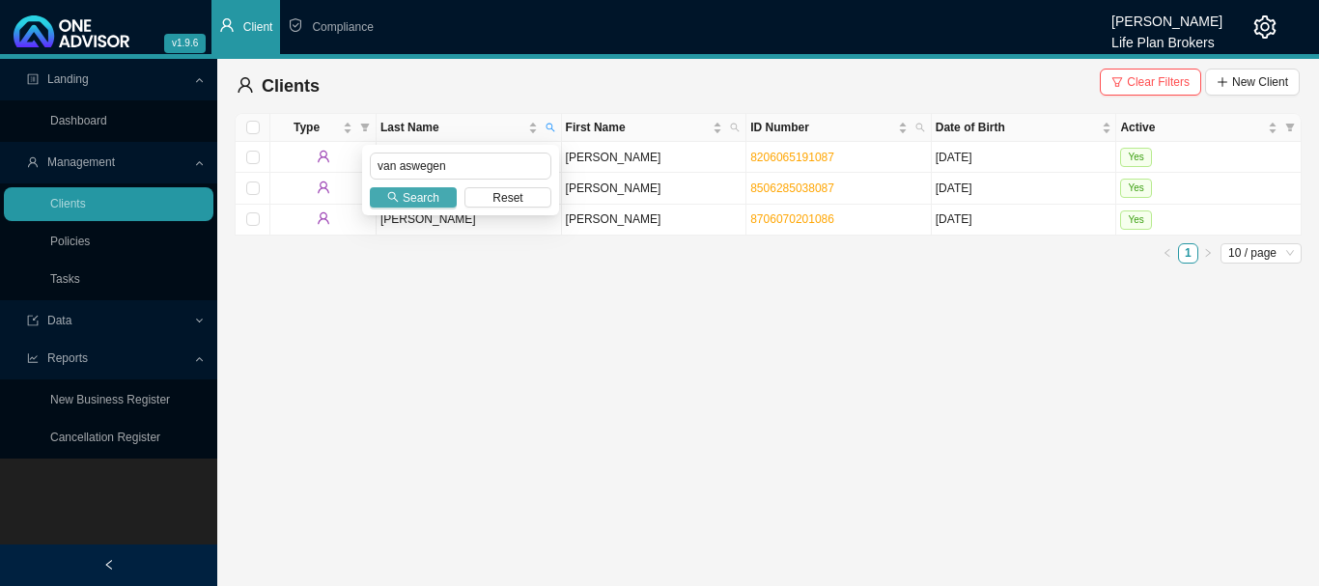
type input "van aswegen"
click at [433, 207] on span "Search" at bounding box center [421, 197] width 37 height 19
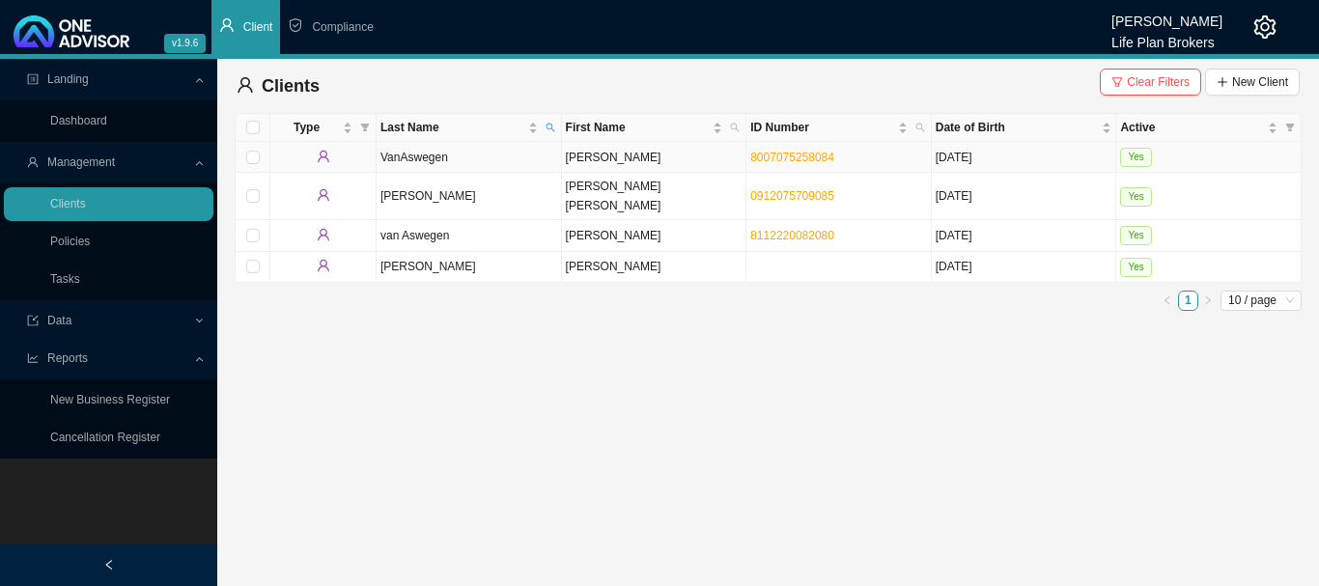
click at [1231, 157] on td "Yes" at bounding box center [1208, 157] width 185 height 31
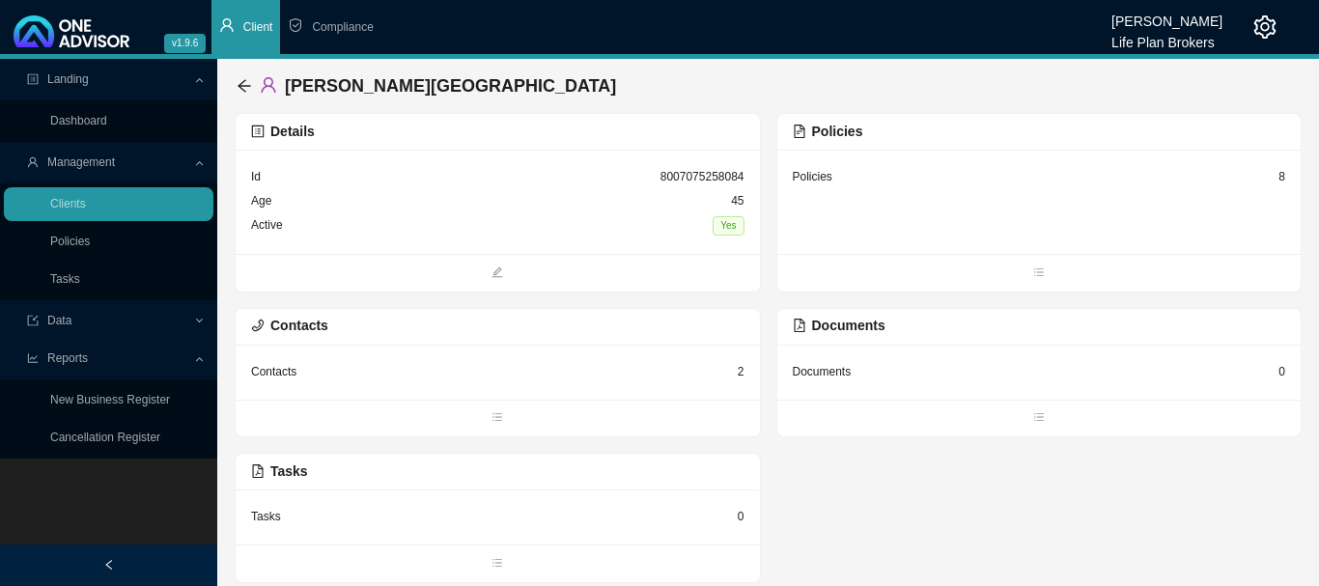
click at [889, 225] on div "Policies 8" at bounding box center [1039, 202] width 524 height 104
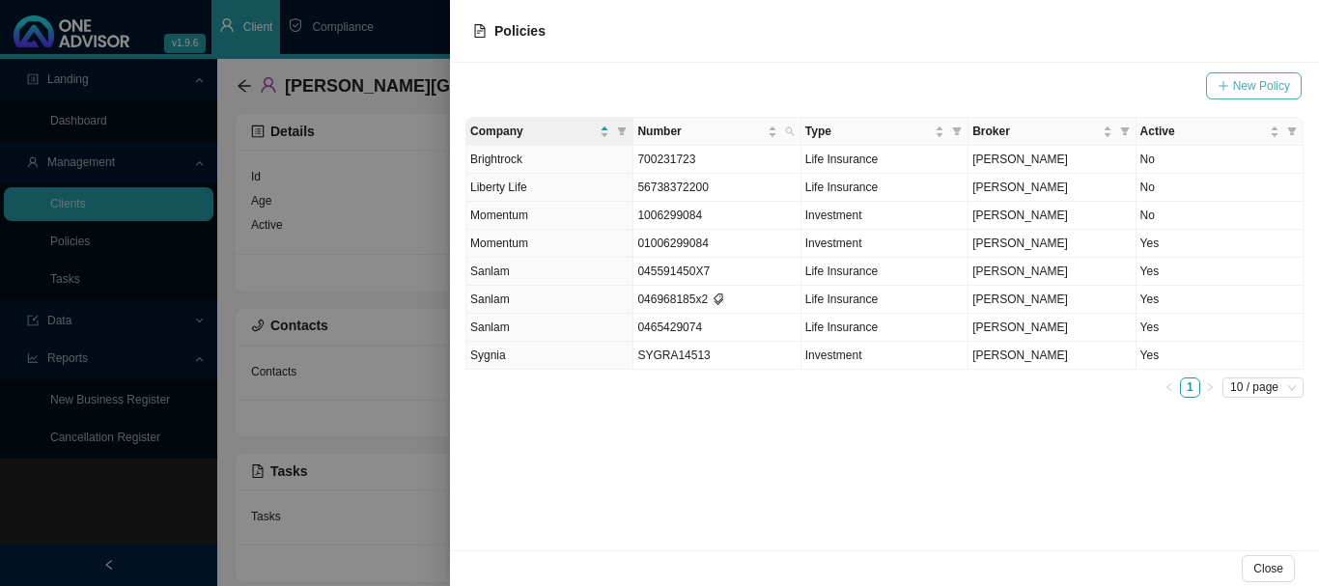
click at [1275, 87] on span "New Policy" at bounding box center [1261, 85] width 57 height 19
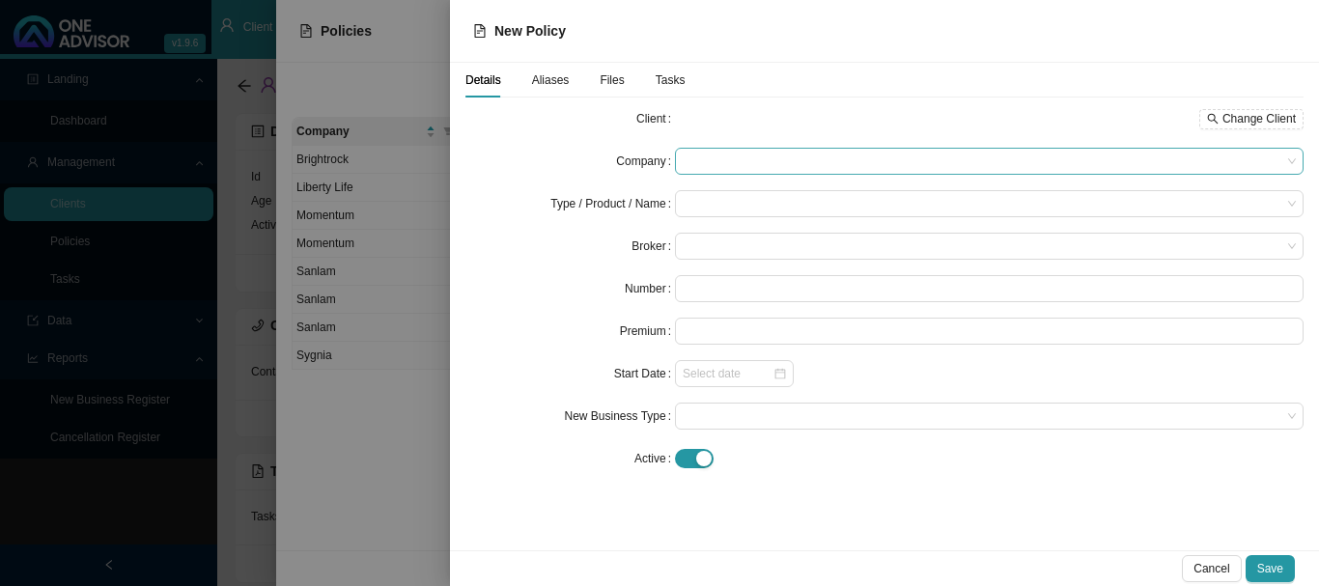
click at [713, 159] on span at bounding box center [988, 161] width 613 height 25
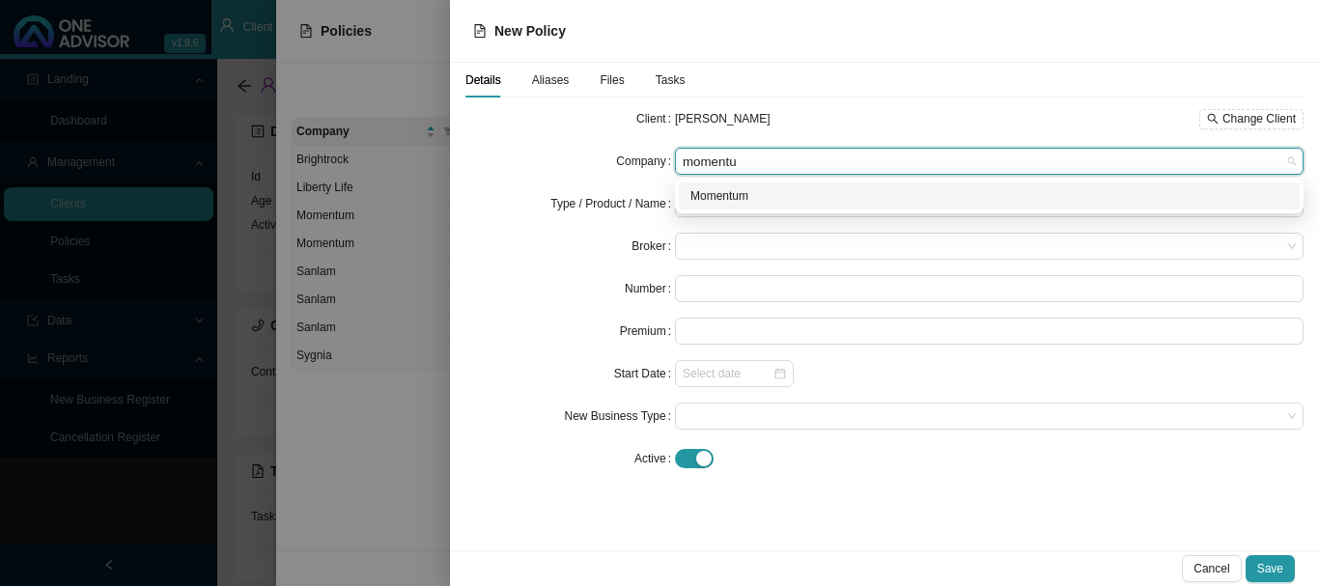
type input "momentum"
click at [729, 195] on div "Momentum" at bounding box center [989, 195] width 598 height 19
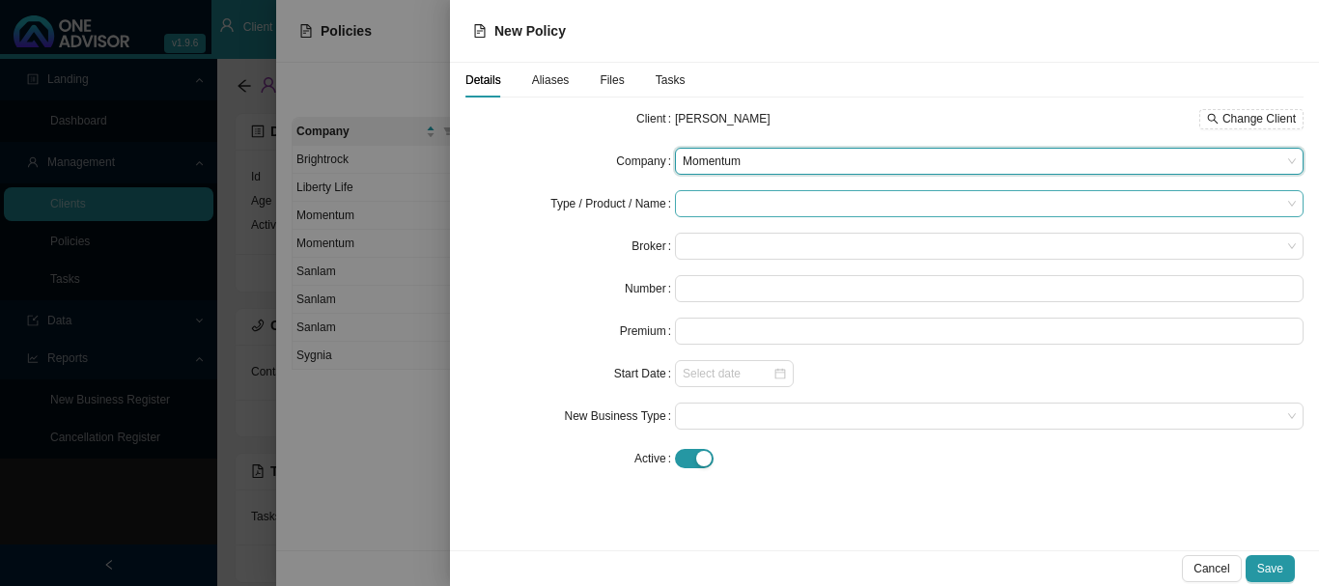
click at [730, 205] on input "search" at bounding box center [981, 203] width 598 height 25
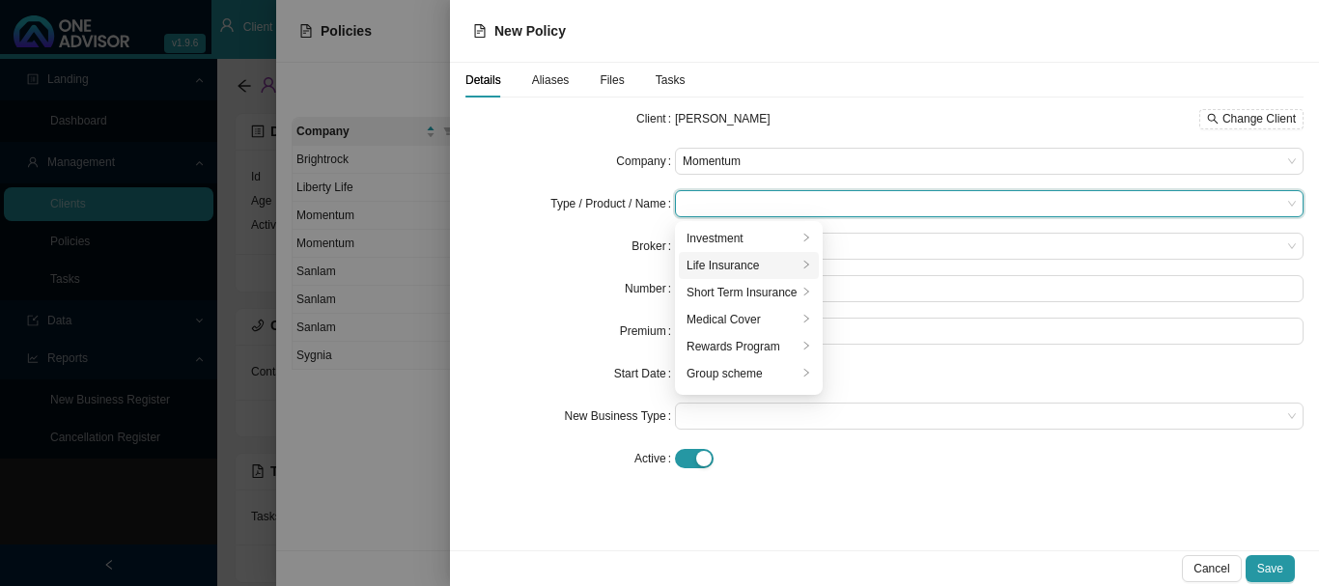
drag, startPoint x: 730, startPoint y: 267, endPoint x: 772, endPoint y: 273, distance: 42.9
click at [731, 267] on div "Life Insurance" at bounding box center [741, 265] width 111 height 19
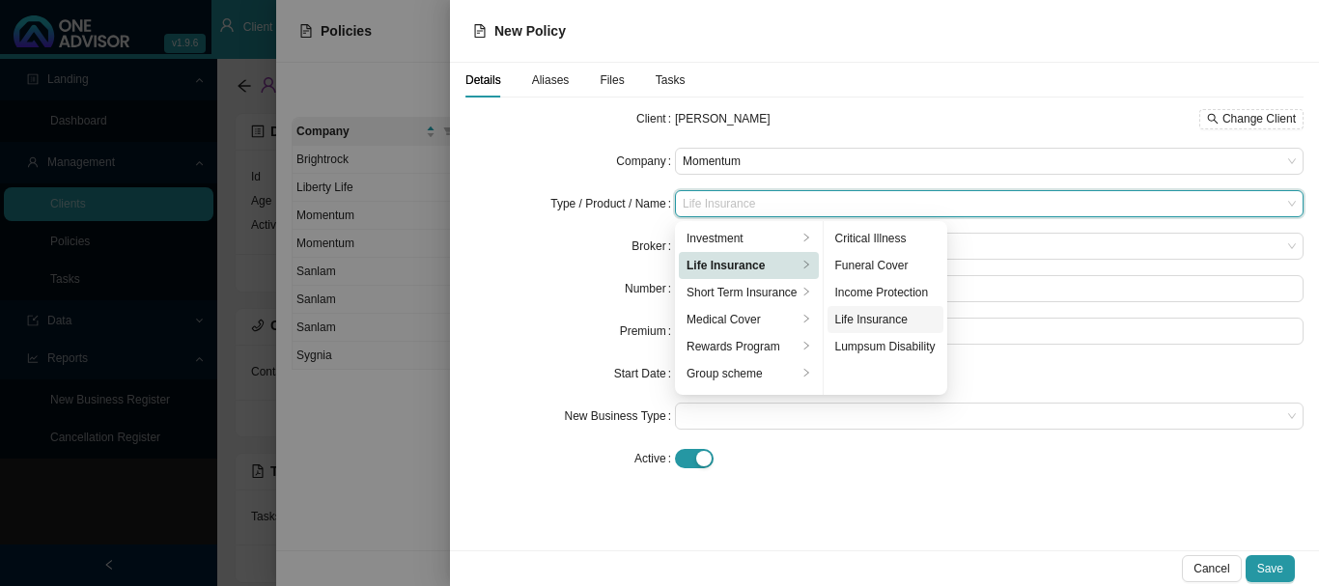
click at [880, 320] on div "Life Insurance" at bounding box center [885, 319] width 100 height 19
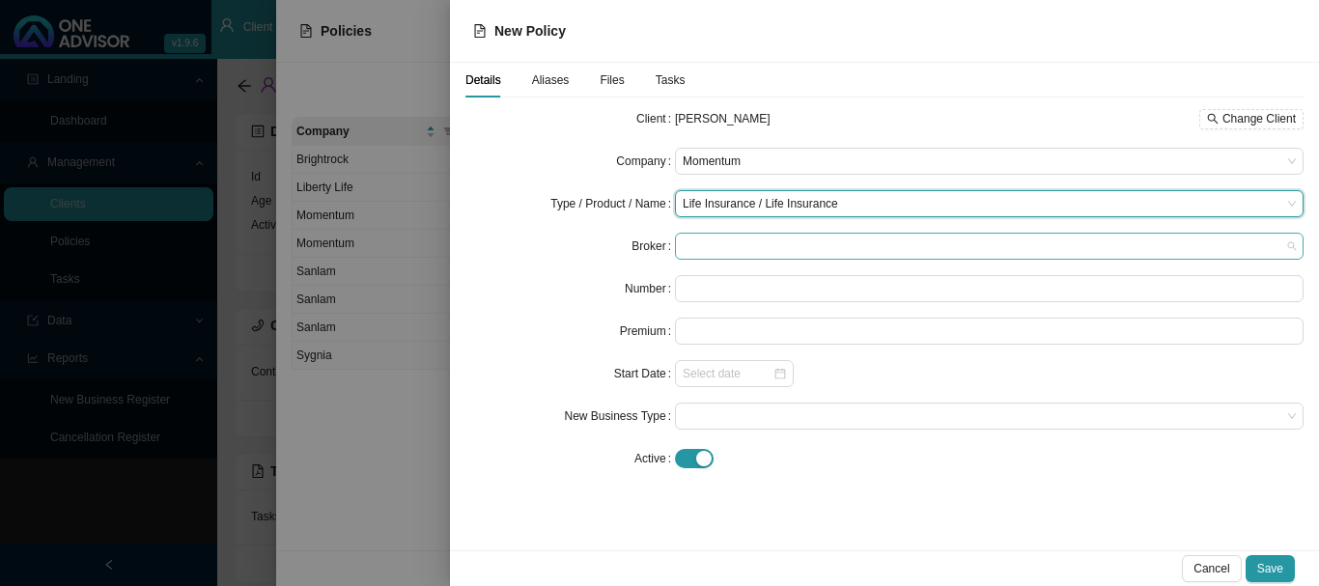
click at [729, 244] on span at bounding box center [988, 246] width 613 height 25
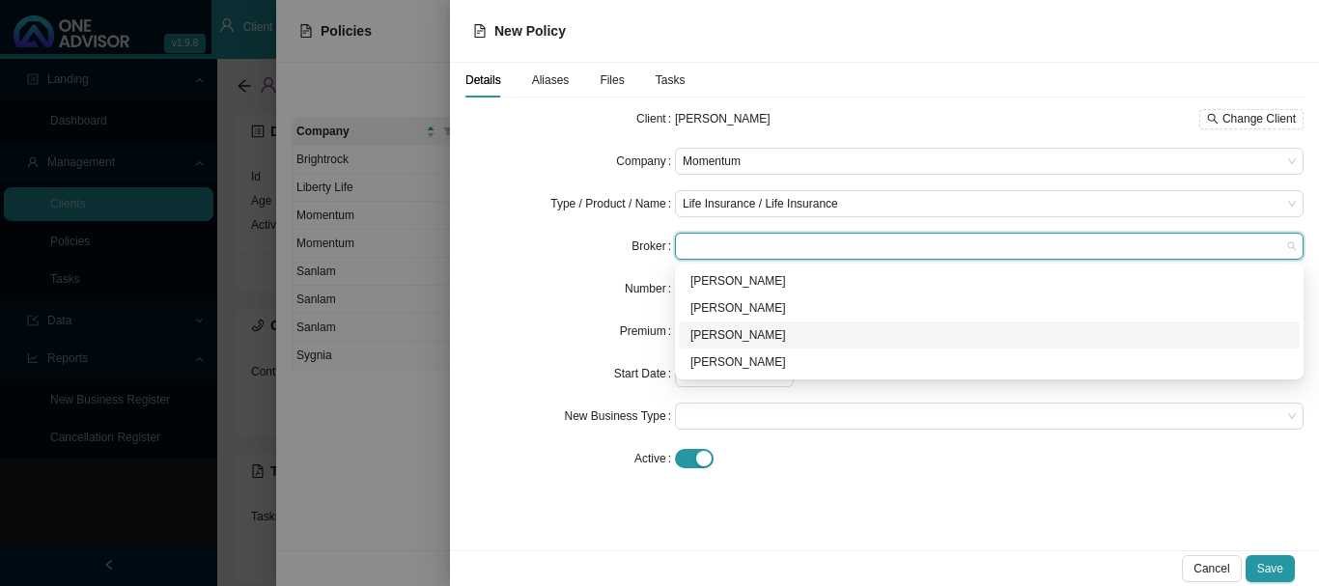
click at [745, 335] on div "[PERSON_NAME]" at bounding box center [989, 334] width 598 height 19
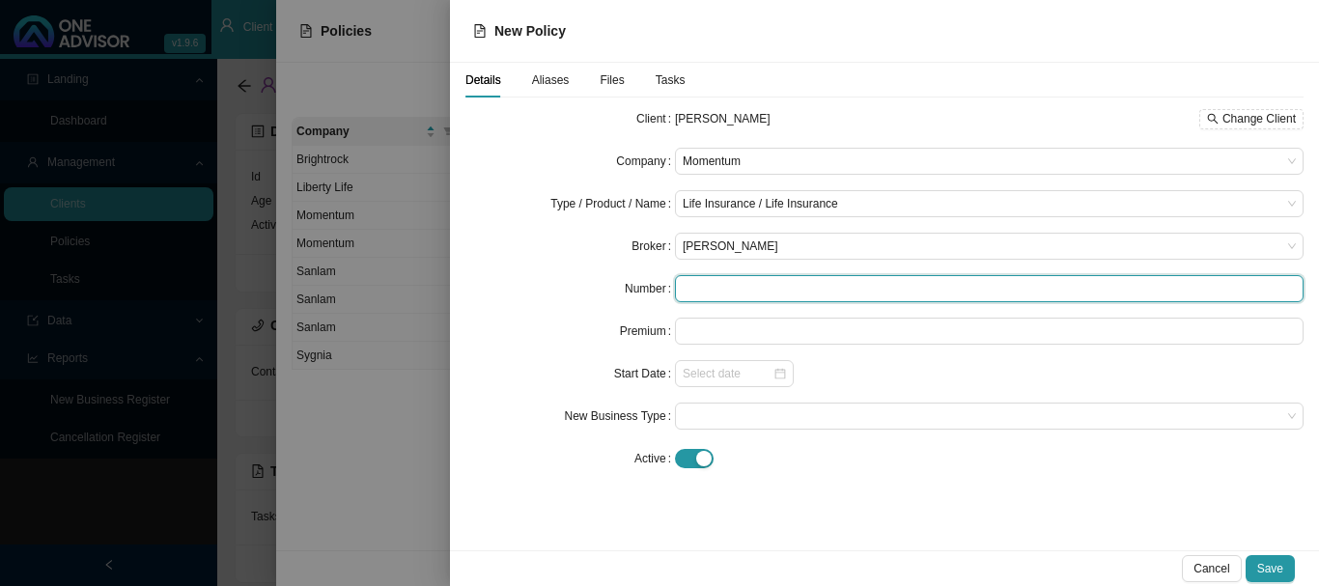
click at [736, 290] on input "text" at bounding box center [989, 288] width 628 height 27
type input "336571801"
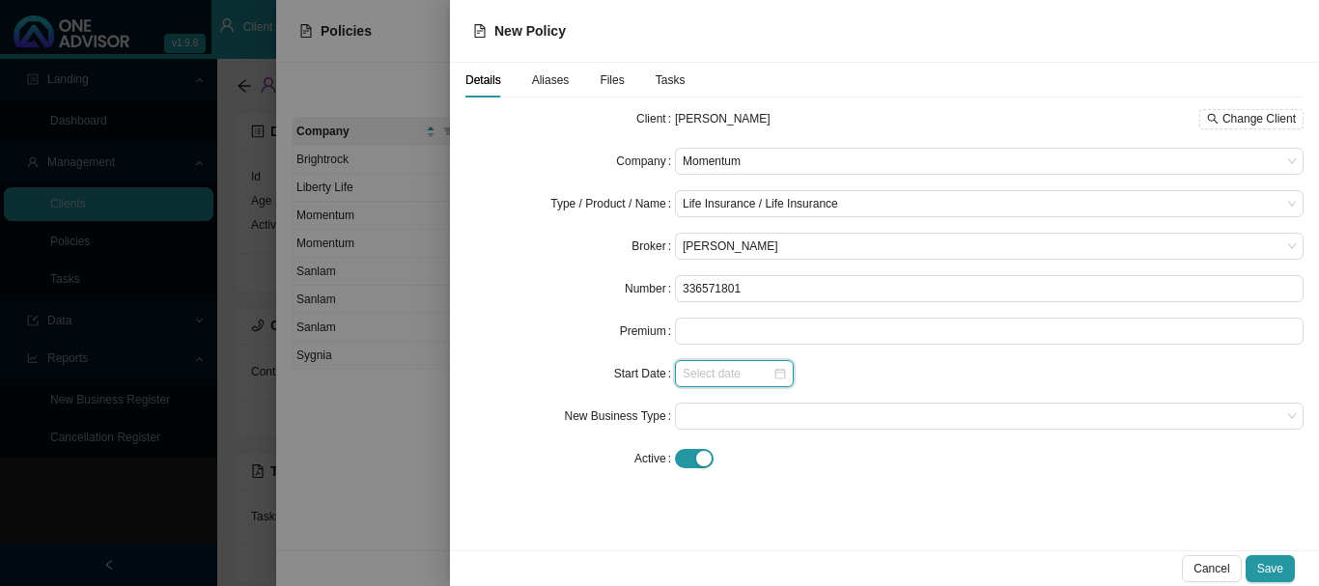
click at [753, 372] on input at bounding box center [727, 373] width 90 height 19
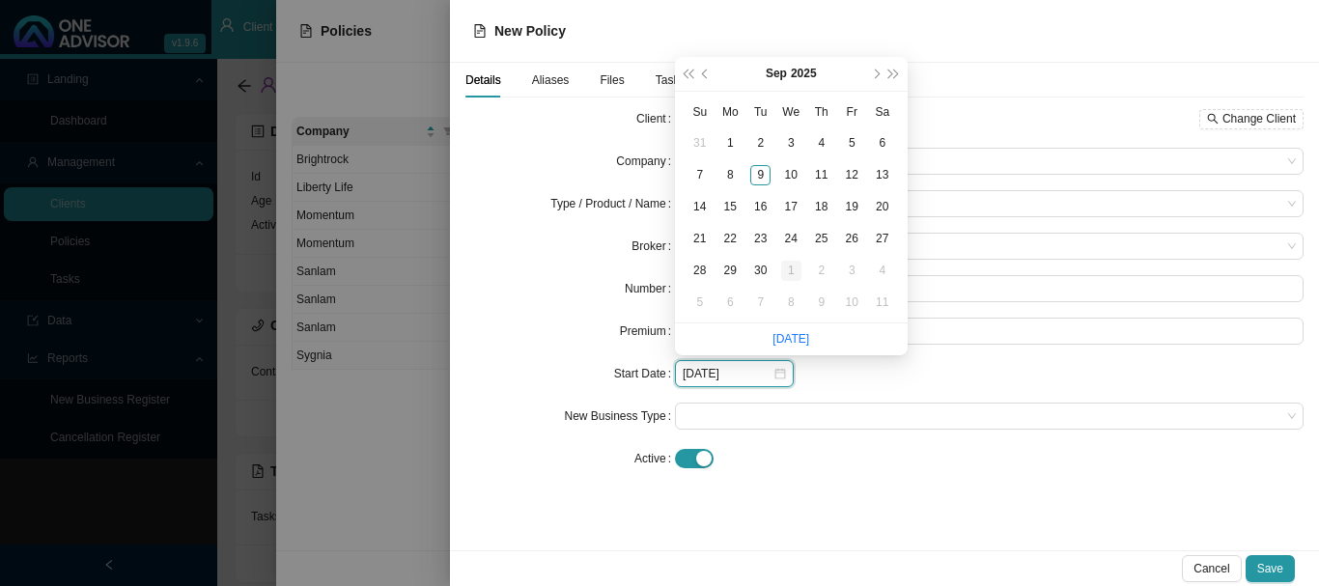
type input "[DATE]"
drag, startPoint x: 792, startPoint y: 266, endPoint x: 790, endPoint y: 309, distance: 42.6
click at [792, 268] on div "1" at bounding box center [791, 271] width 20 height 20
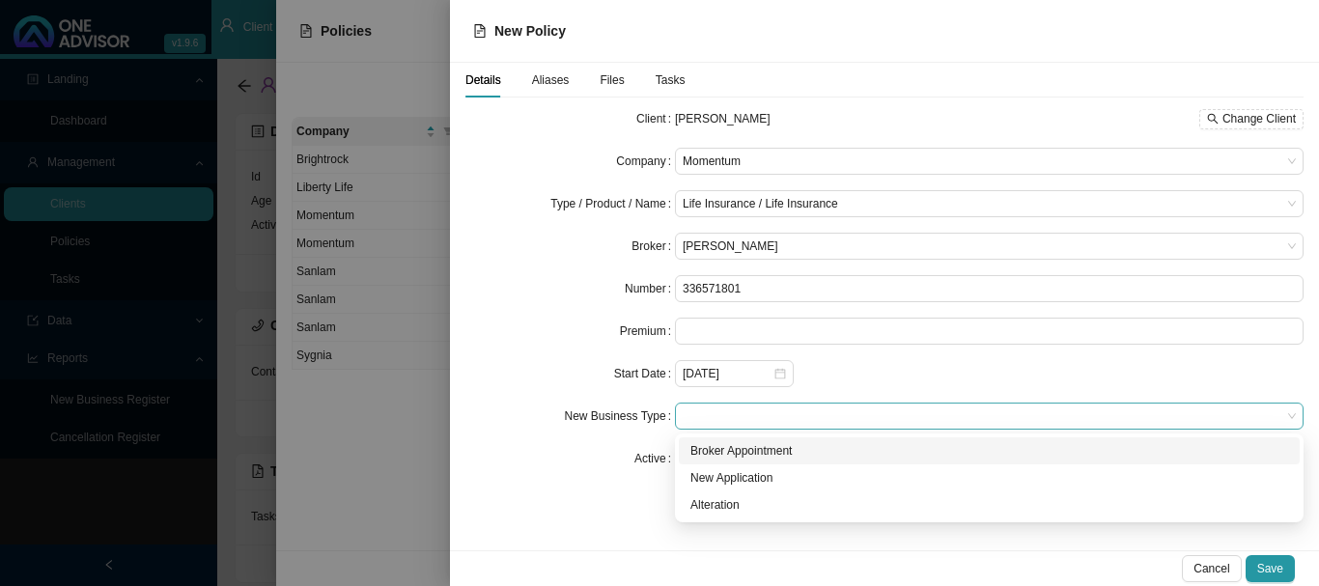
click at [775, 412] on span at bounding box center [988, 415] width 613 height 25
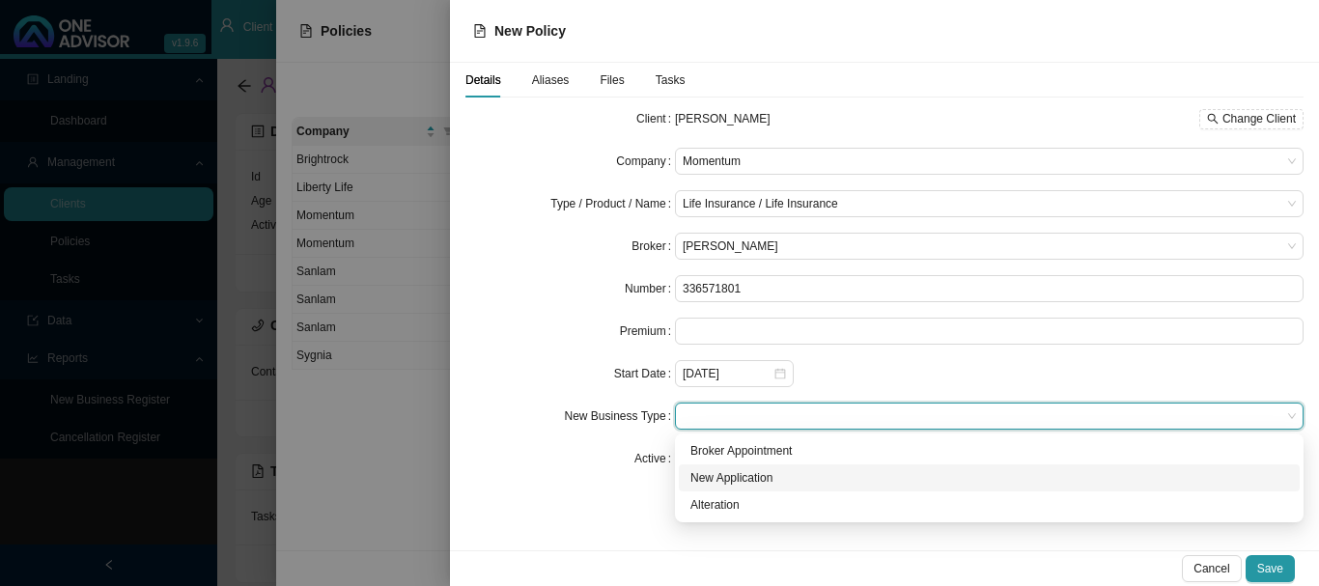
drag, startPoint x: 760, startPoint y: 475, endPoint x: 844, endPoint y: 488, distance: 85.1
click at [761, 475] on div "New Application" at bounding box center [989, 477] width 598 height 19
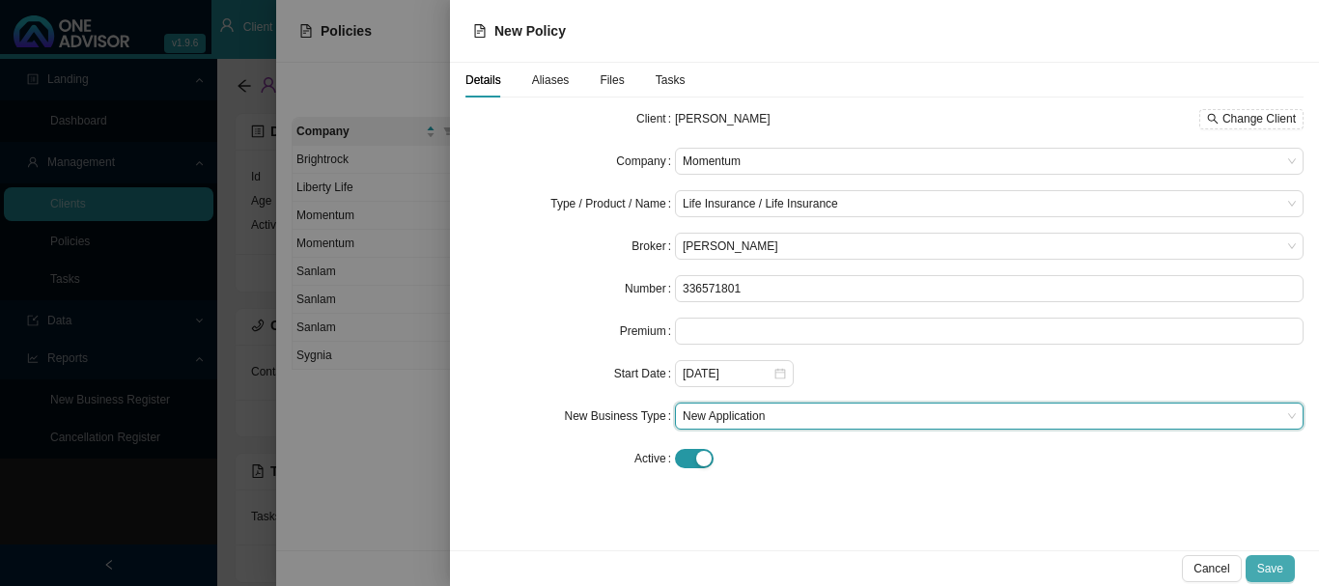
click at [1270, 570] on span "Save" at bounding box center [1270, 568] width 26 height 19
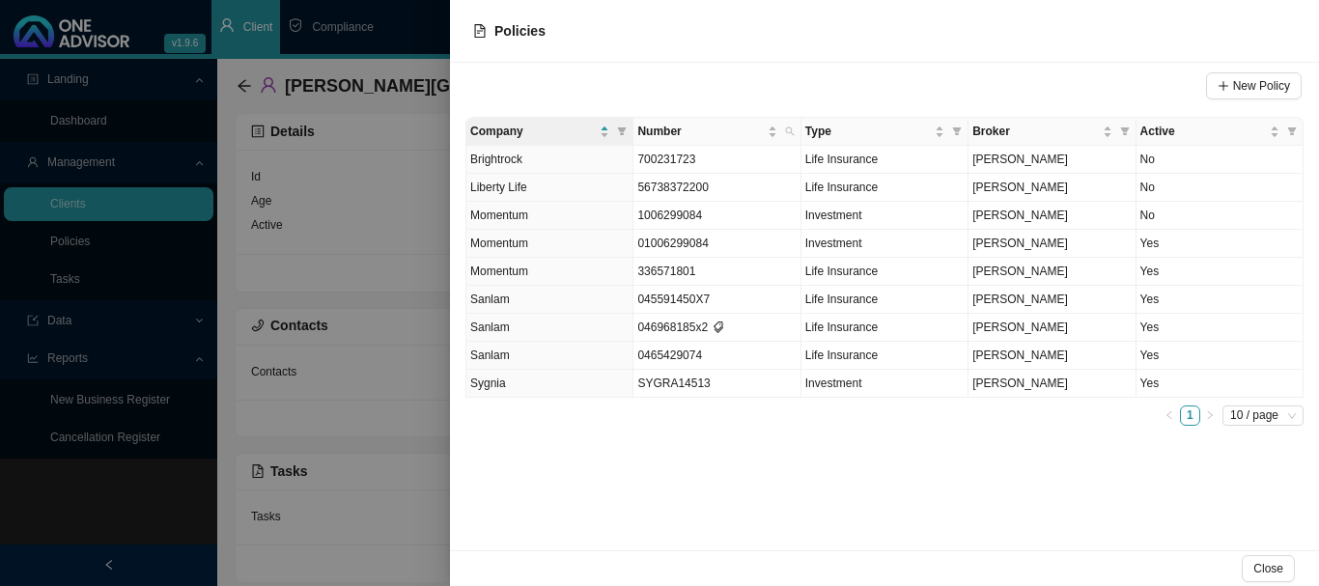
click at [412, 38] on div at bounding box center [659, 293] width 1319 height 586
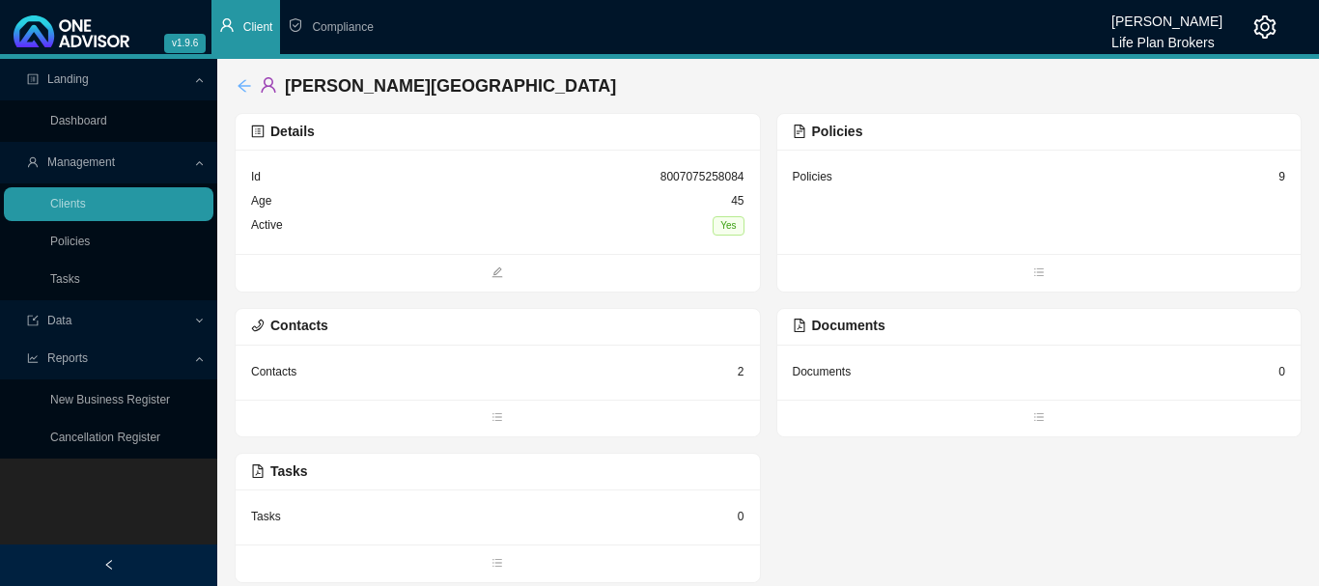
click at [240, 87] on icon "arrow-left" at bounding box center [243, 85] width 13 height 13
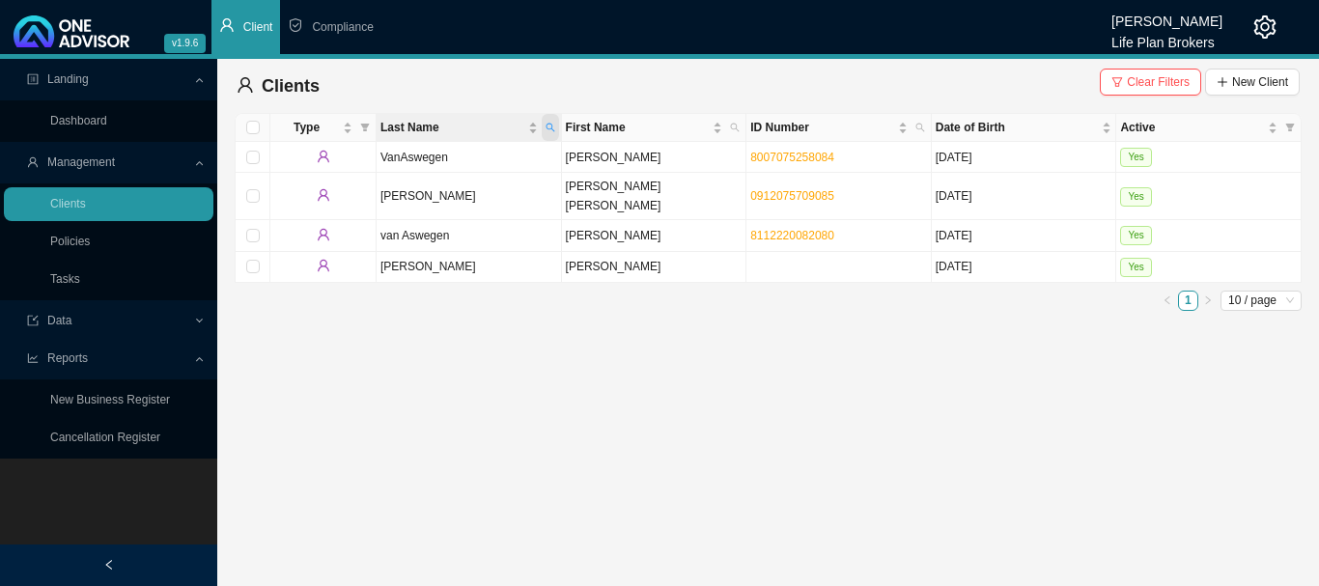
click at [548, 125] on icon "search" at bounding box center [550, 128] width 10 height 10
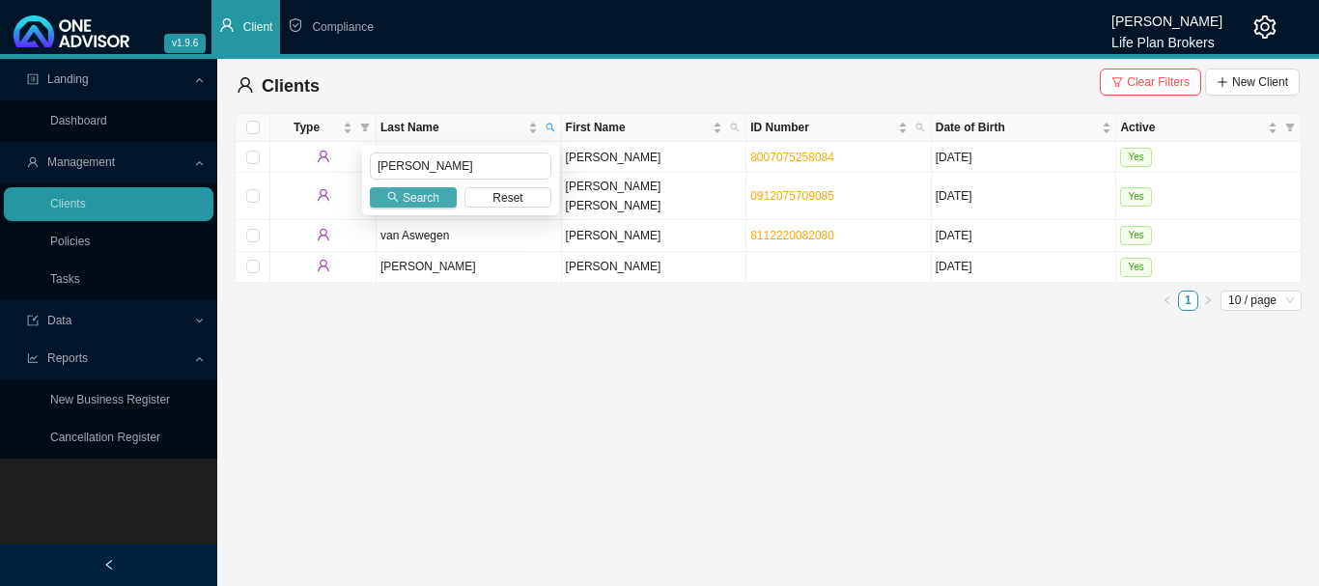
type input "[PERSON_NAME]"
click at [415, 202] on span "Search" at bounding box center [421, 197] width 37 height 19
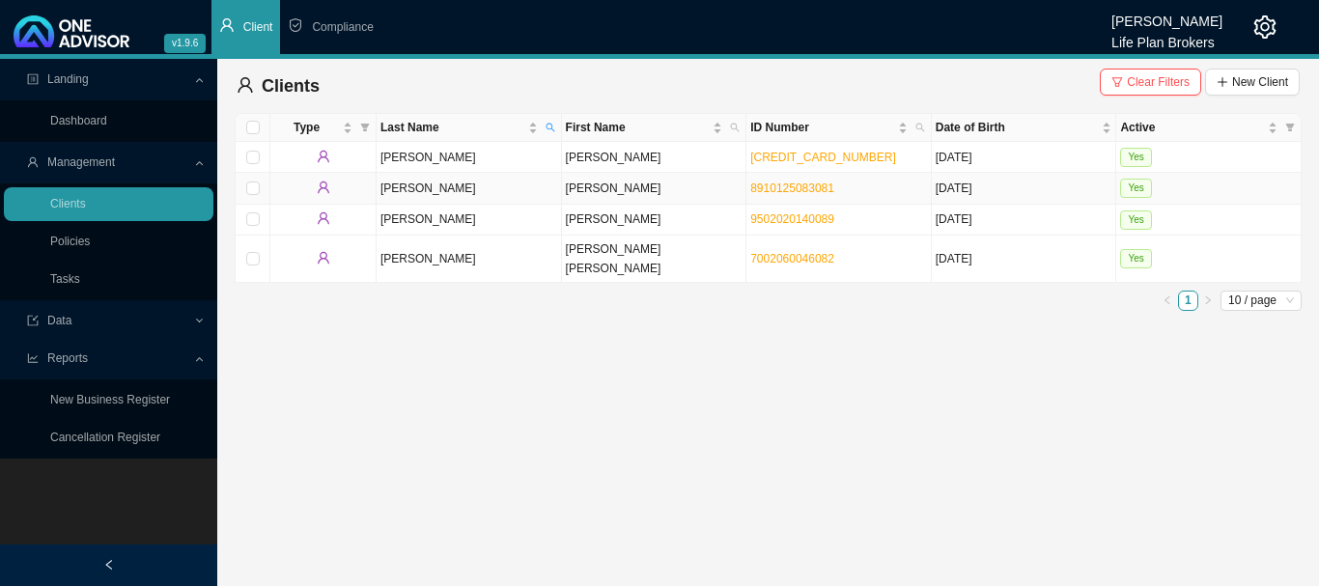
click at [1195, 182] on td "Yes" at bounding box center [1208, 188] width 185 height 31
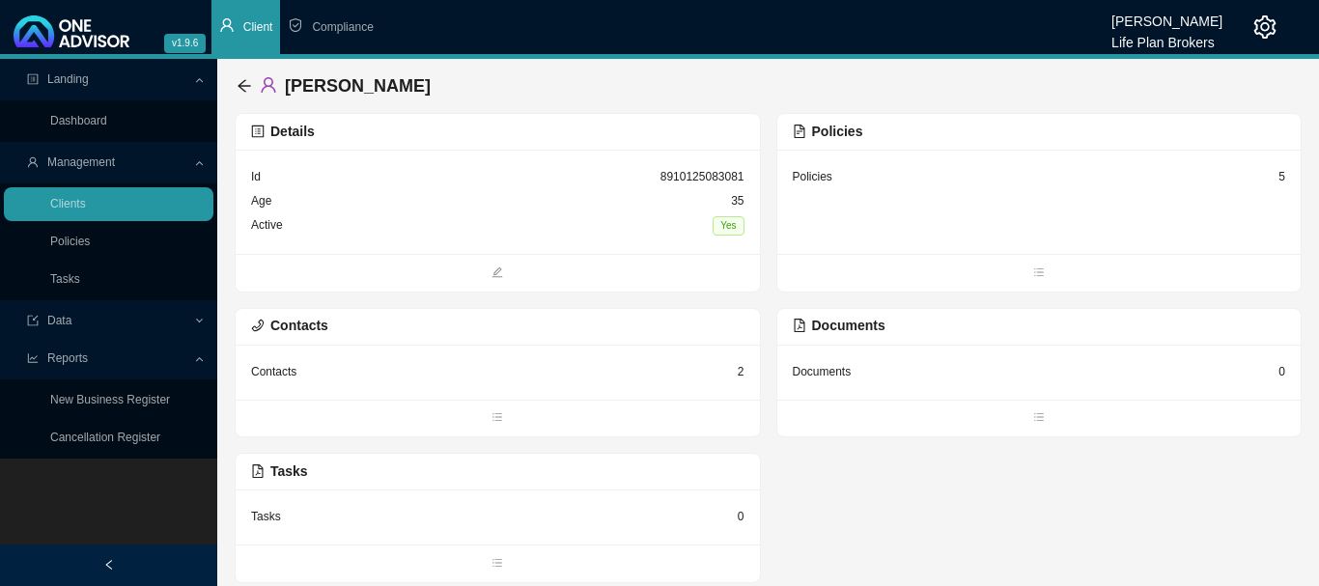
click at [943, 227] on div "Policies 5" at bounding box center [1039, 202] width 524 height 104
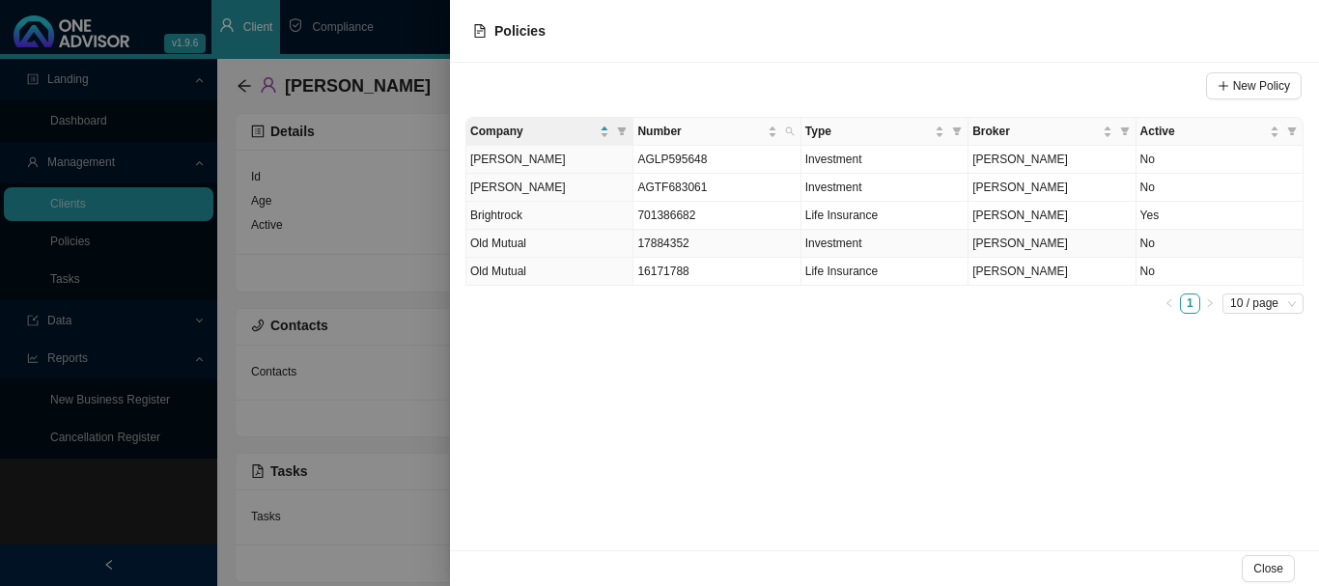
click at [1061, 253] on td "[PERSON_NAME]" at bounding box center [1051, 244] width 167 height 28
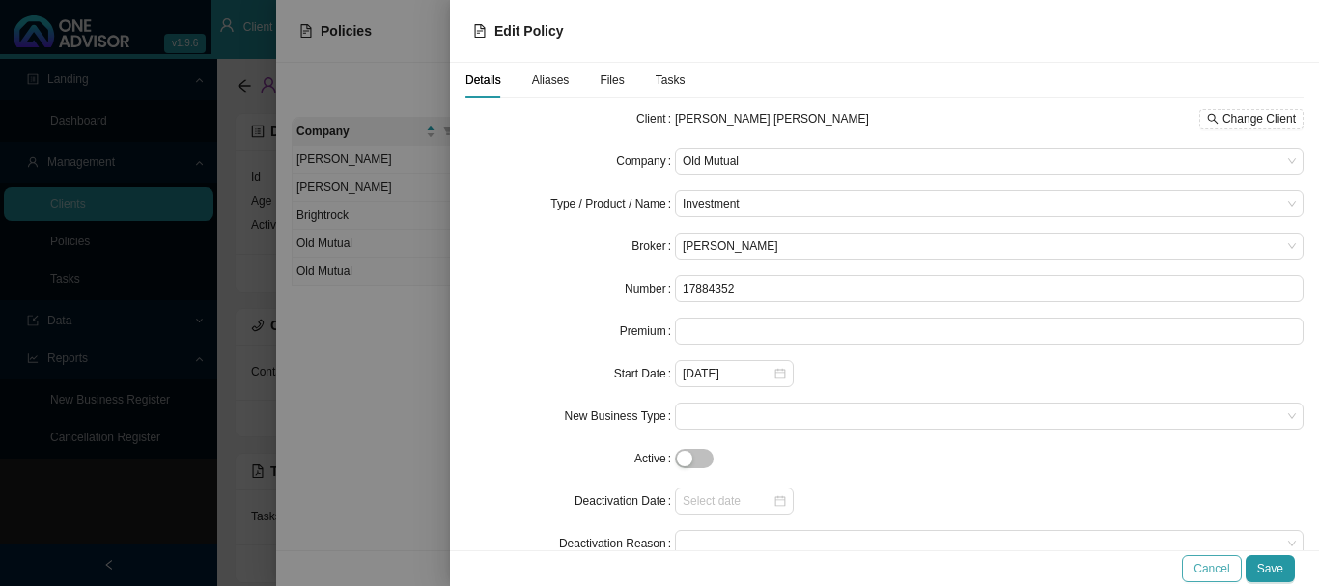
click at [1226, 570] on span "Cancel" at bounding box center [1211, 568] width 36 height 19
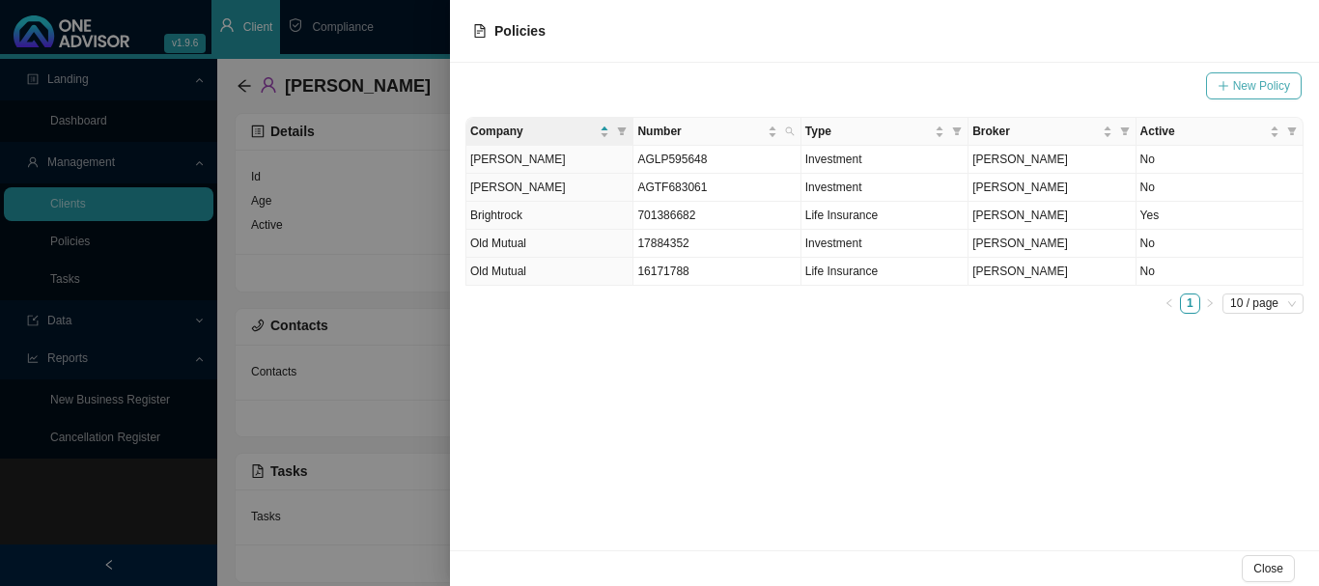
click at [1239, 81] on span "New Policy" at bounding box center [1261, 85] width 57 height 19
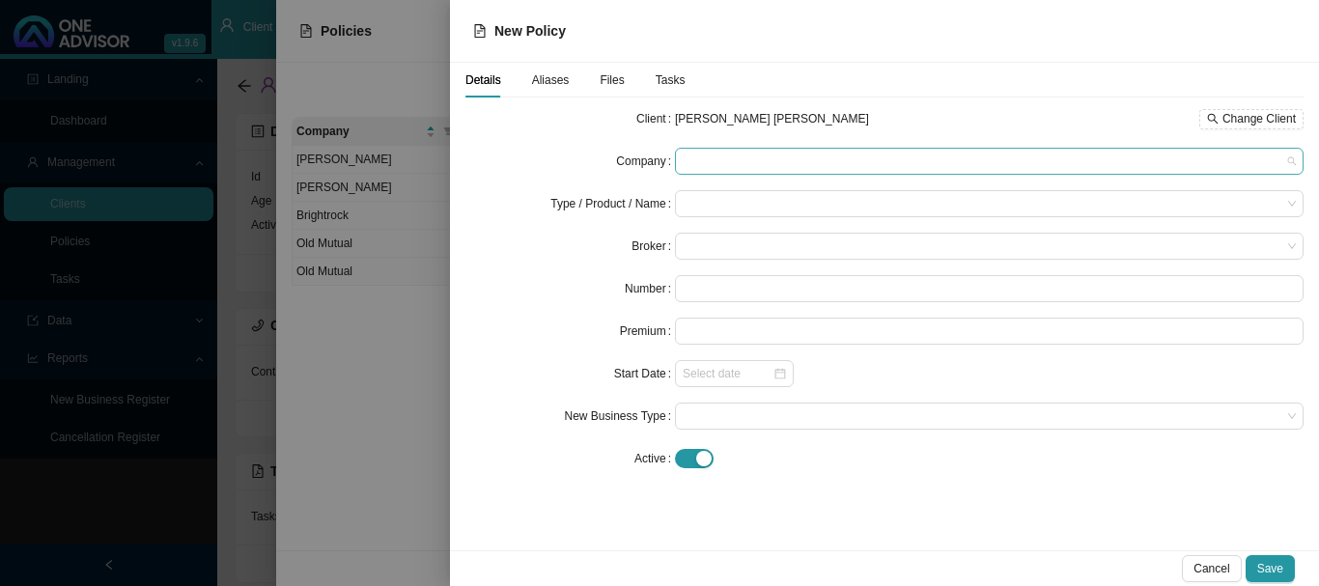
click at [715, 155] on span at bounding box center [988, 161] width 613 height 25
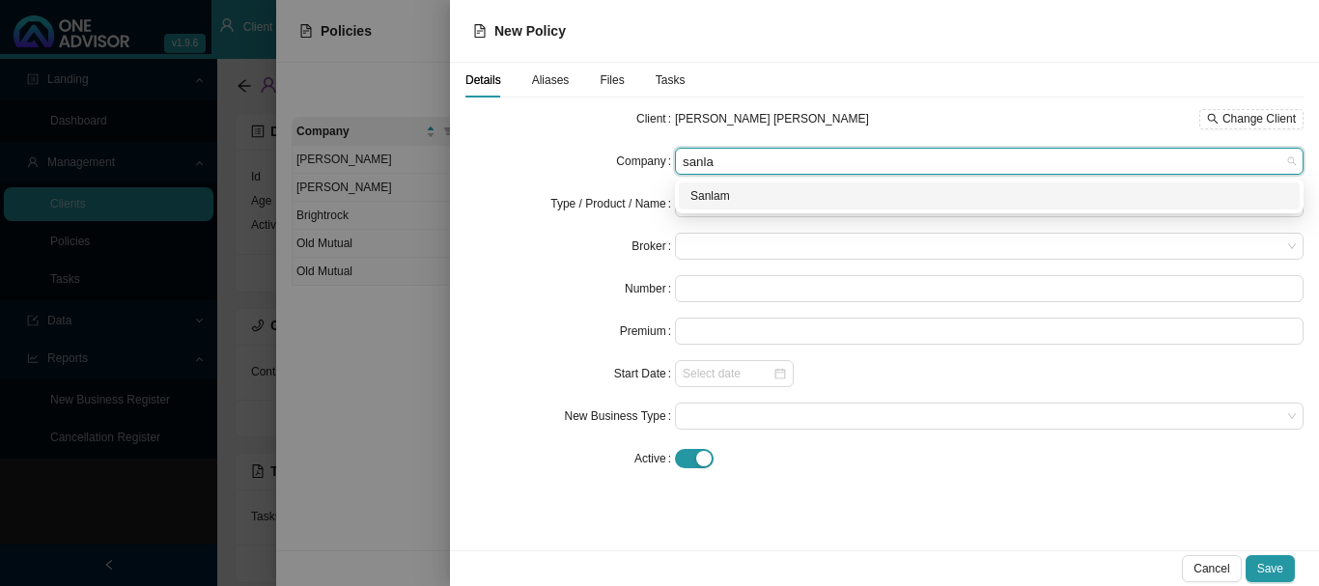
type input "sanlam"
click at [712, 195] on div "Sanlam" at bounding box center [989, 195] width 598 height 19
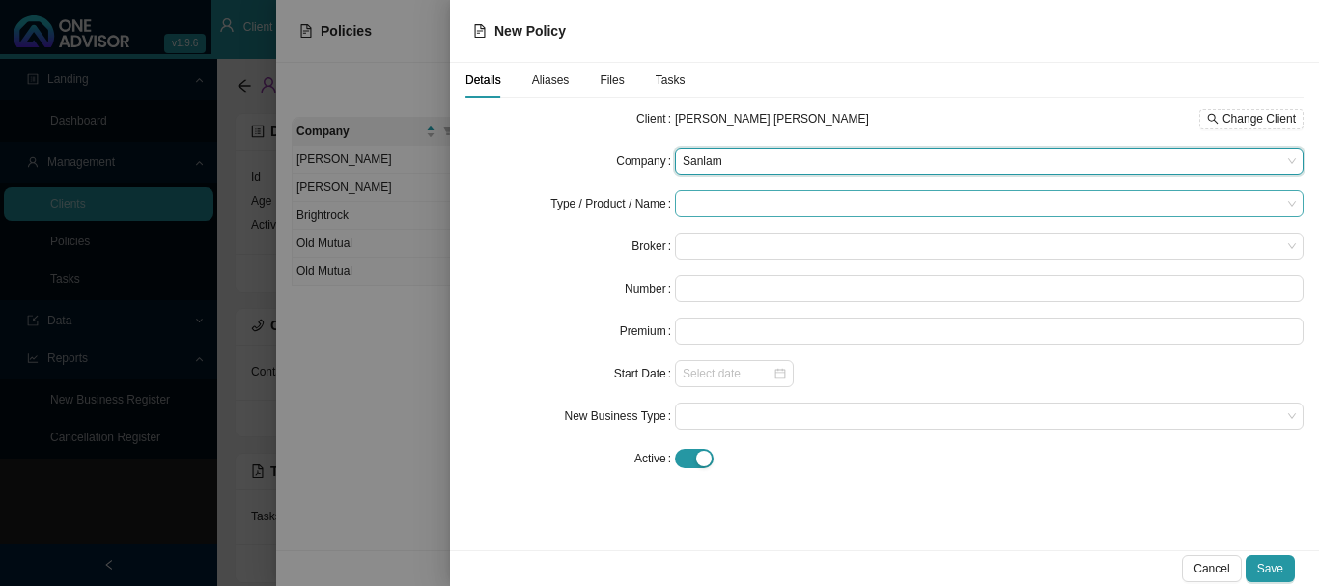
click at [712, 198] on input "search" at bounding box center [981, 203] width 598 height 25
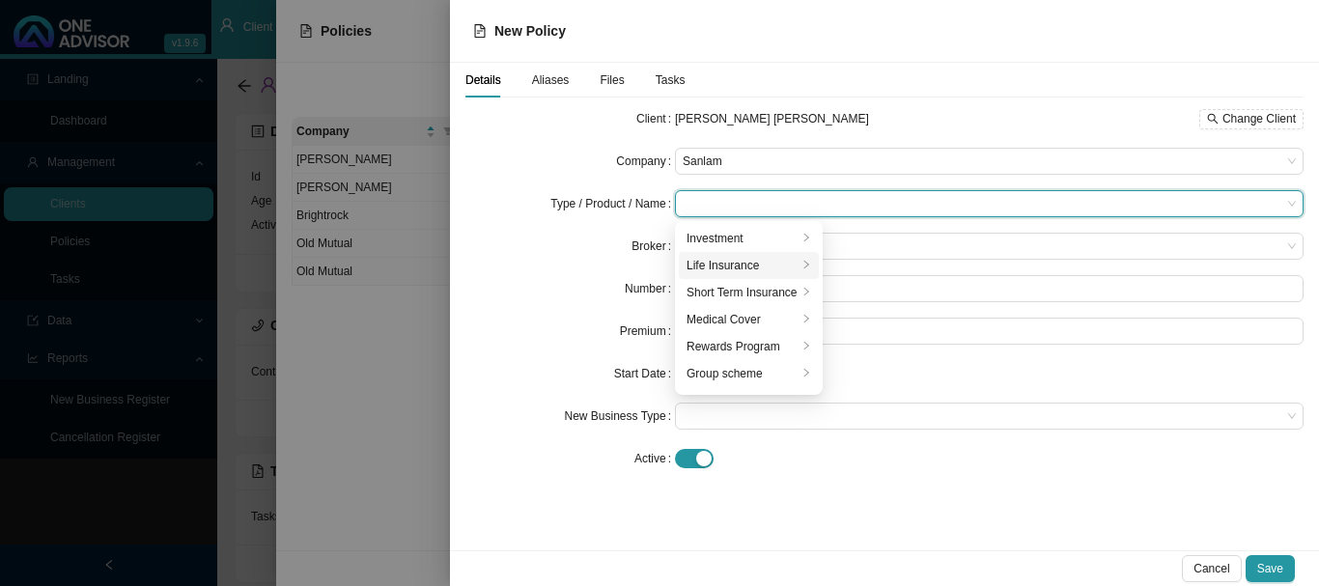
click at [724, 268] on div "Life Insurance" at bounding box center [741, 265] width 111 height 19
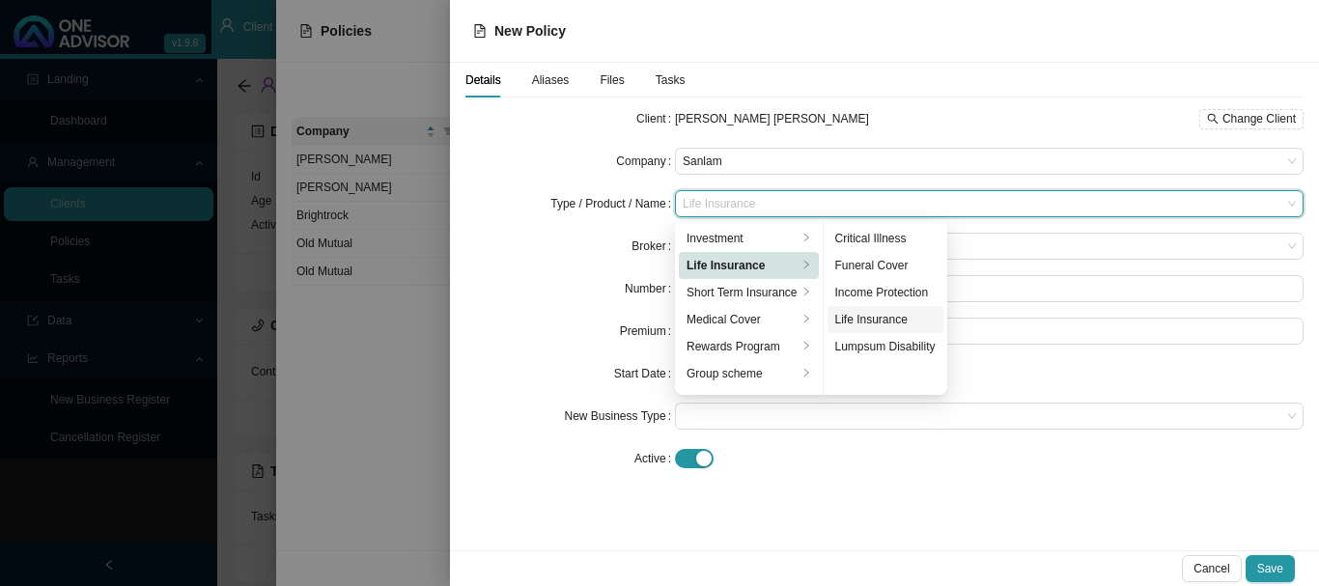
click at [893, 317] on div "Life Insurance" at bounding box center [885, 319] width 100 height 19
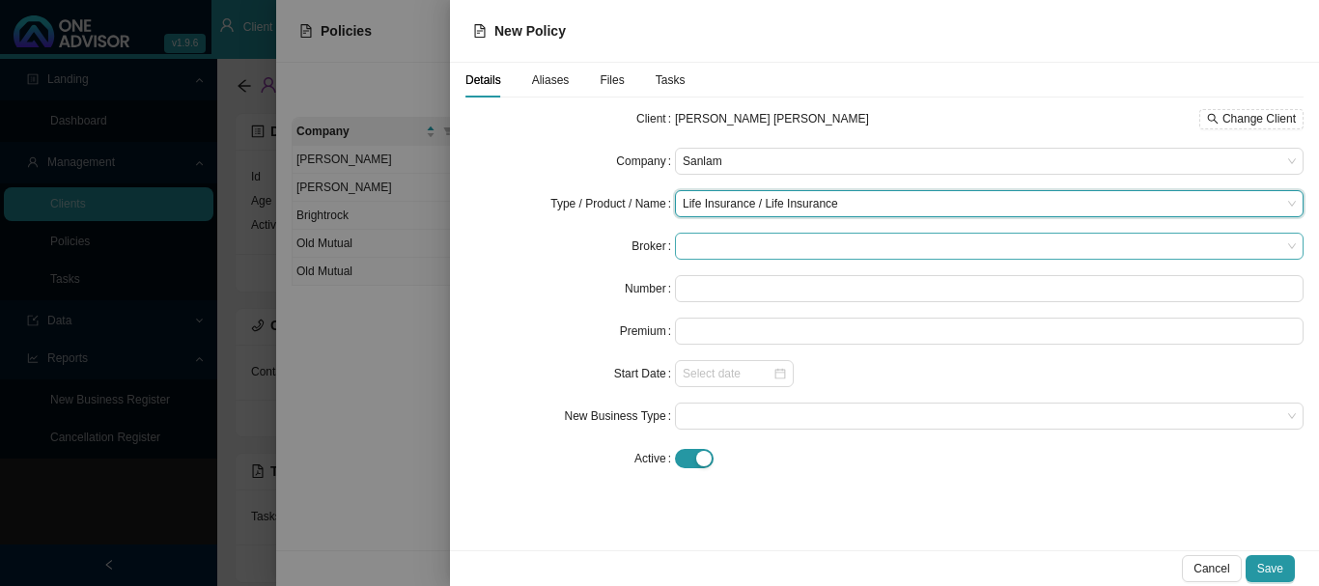
click at [706, 246] on span at bounding box center [988, 246] width 613 height 25
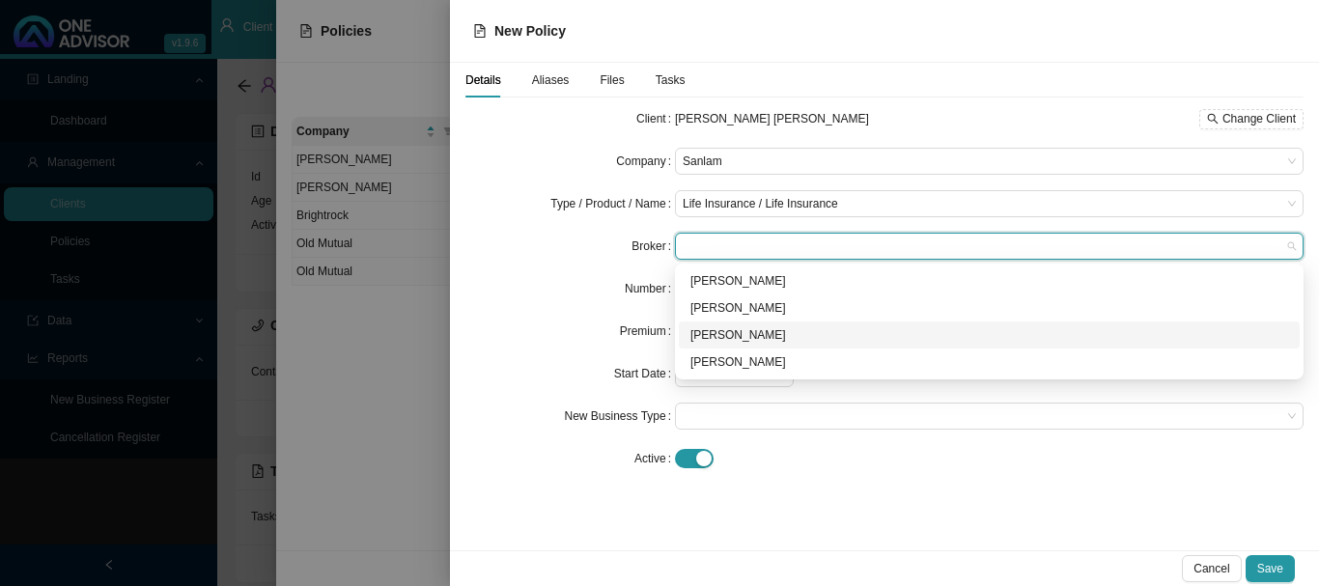
click at [719, 335] on div "[PERSON_NAME]" at bounding box center [989, 334] width 598 height 19
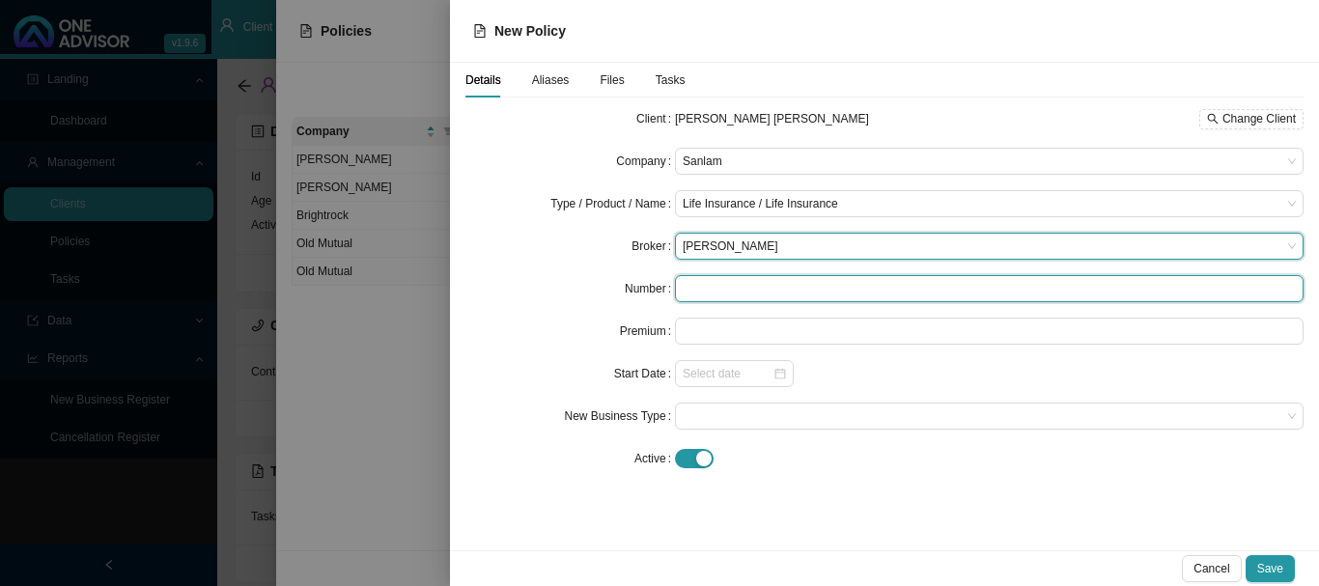
drag, startPoint x: 714, startPoint y: 288, endPoint x: 688, endPoint y: 297, distance: 27.8
click at [713, 287] on input "text" at bounding box center [989, 288] width 628 height 27
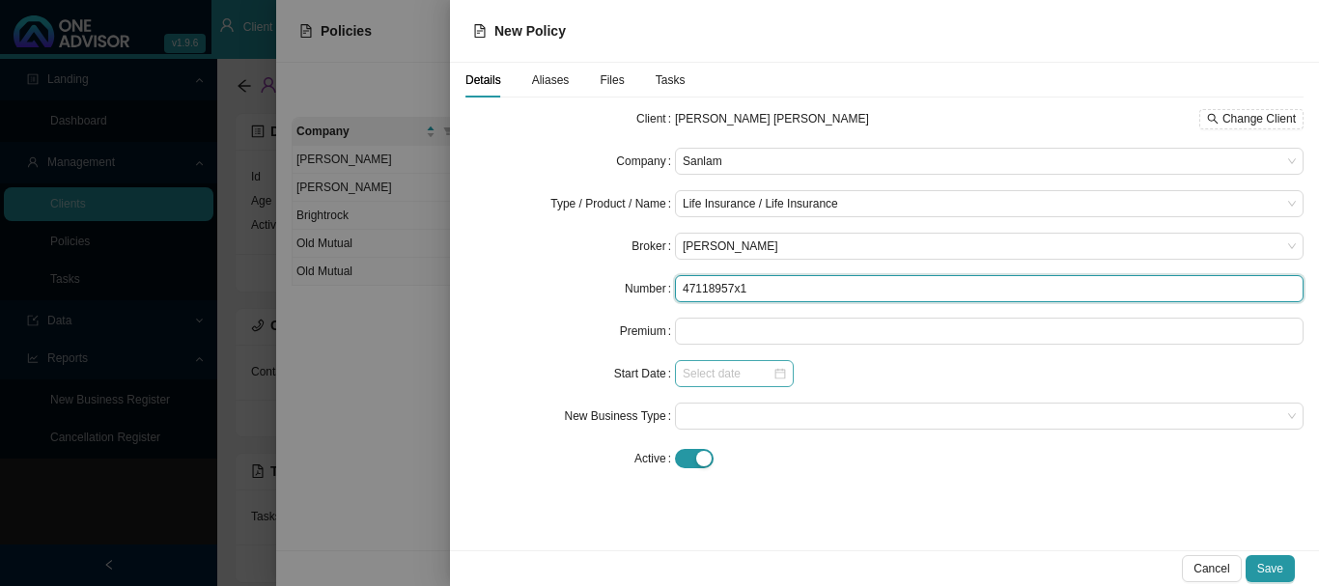
type input "47118957x1"
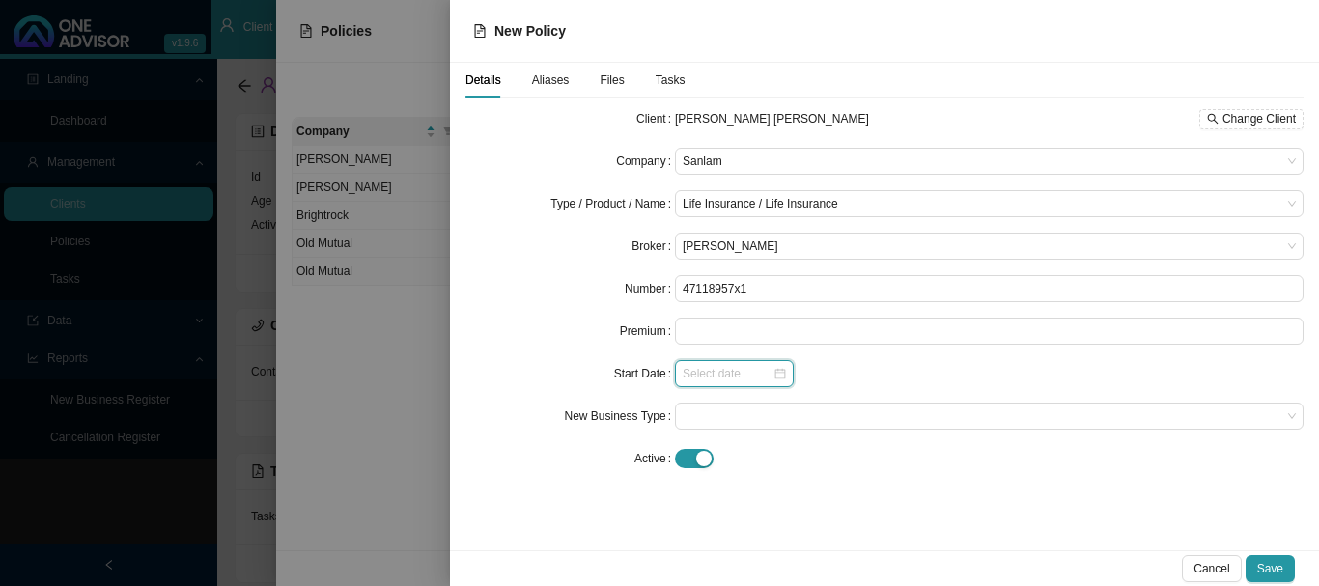
click at [771, 375] on input at bounding box center [727, 373] width 90 height 19
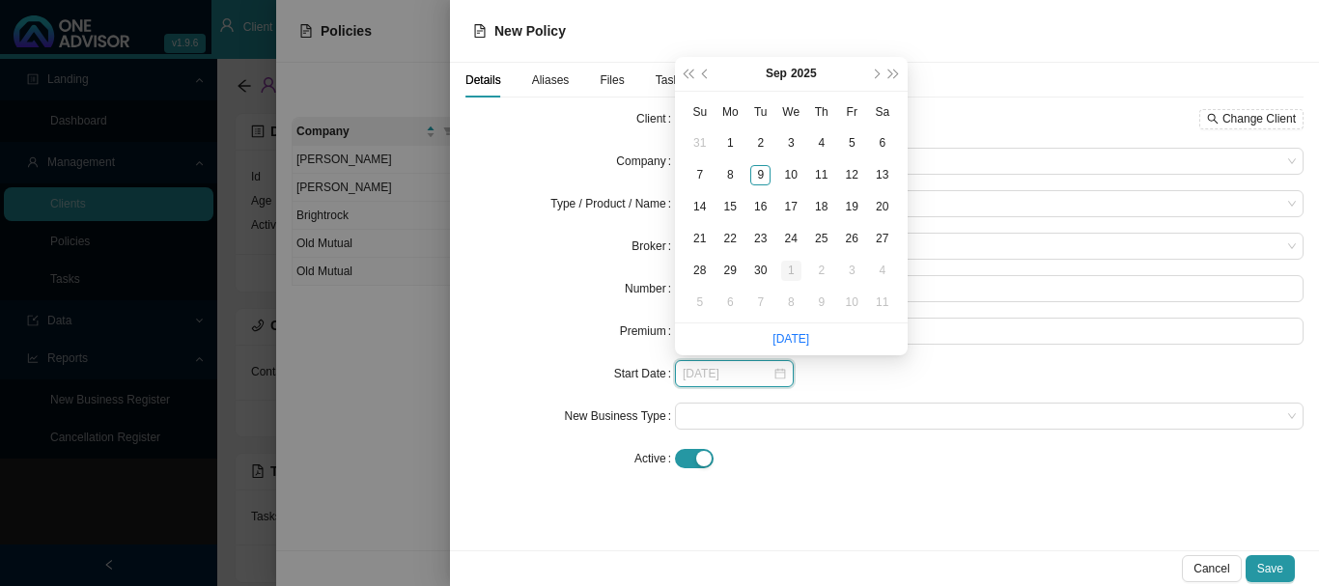
type input "[DATE]"
click at [790, 269] on div "1" at bounding box center [791, 271] width 20 height 20
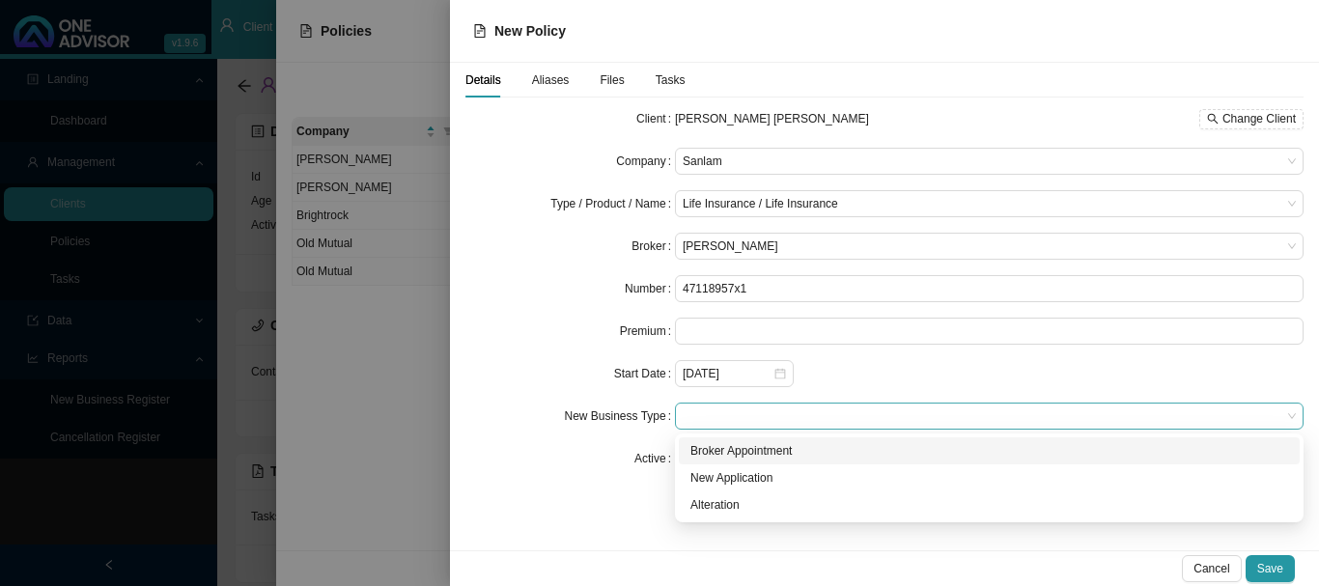
click at [745, 412] on span at bounding box center [988, 415] width 613 height 25
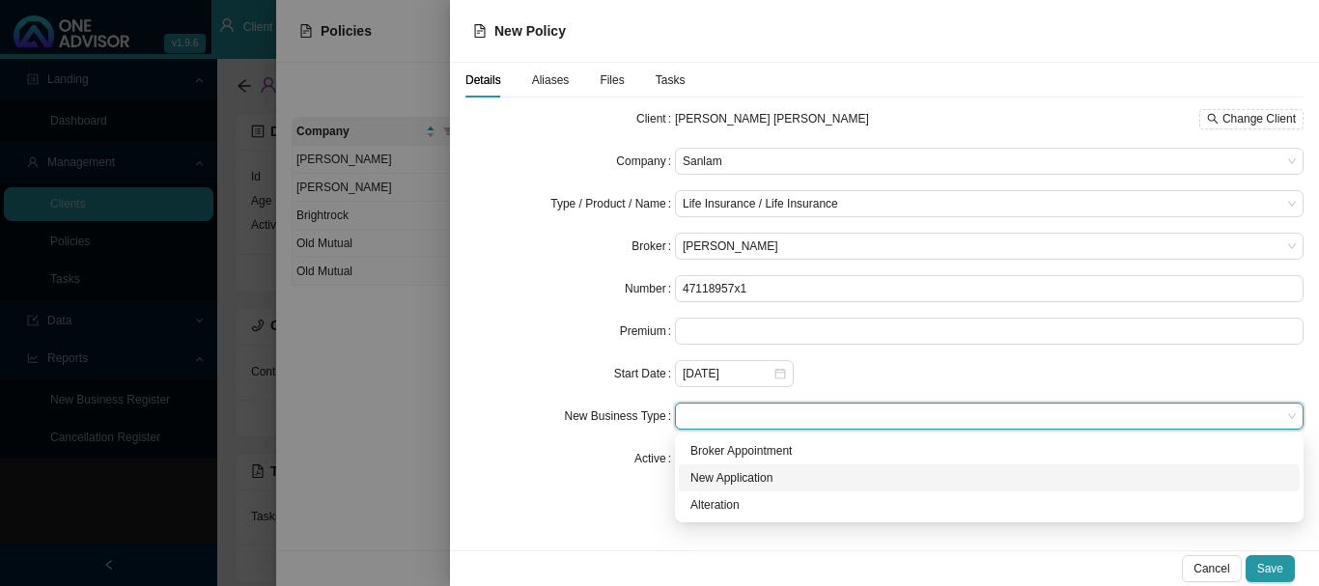
drag, startPoint x: 762, startPoint y: 475, endPoint x: 859, endPoint y: 505, distance: 102.0
click at [764, 475] on div "New Application" at bounding box center [989, 477] width 598 height 19
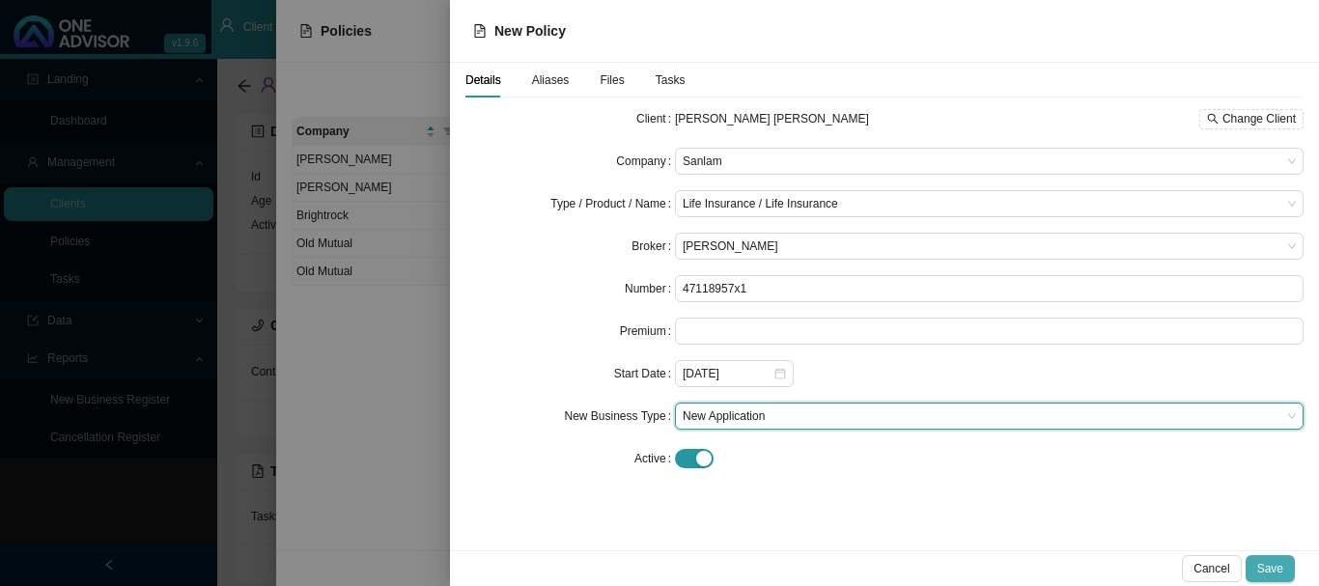
click at [1265, 568] on span "Save" at bounding box center [1270, 568] width 26 height 19
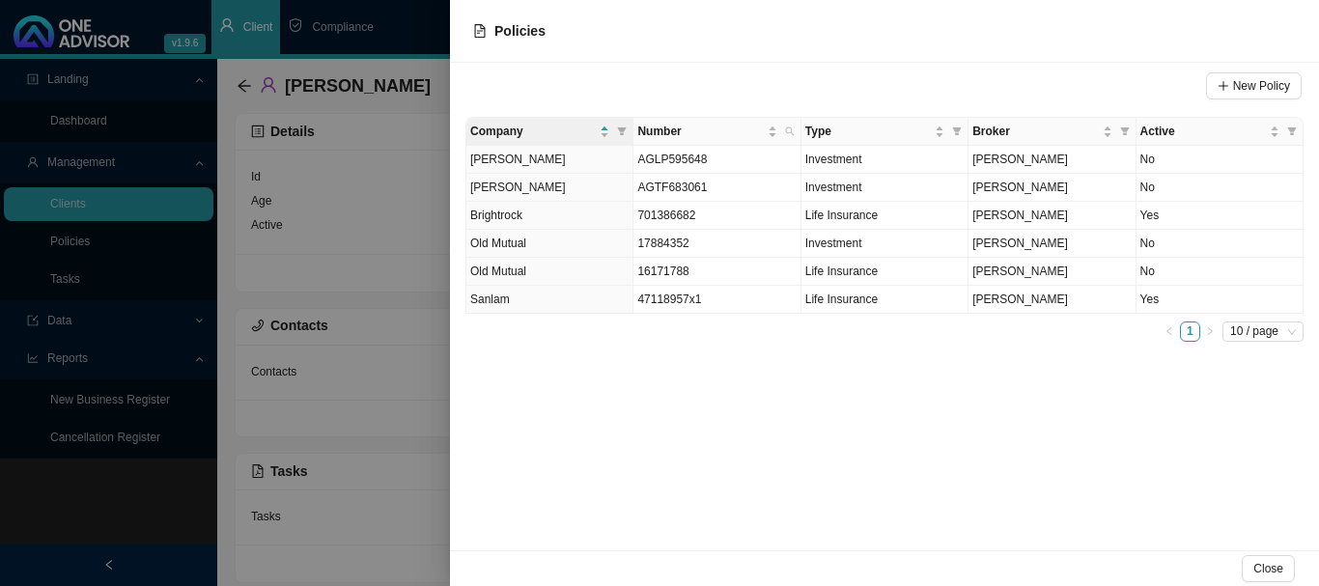
drag, startPoint x: 390, startPoint y: 30, endPoint x: 402, endPoint y: 46, distance: 20.1
click at [391, 31] on div at bounding box center [659, 293] width 1319 height 586
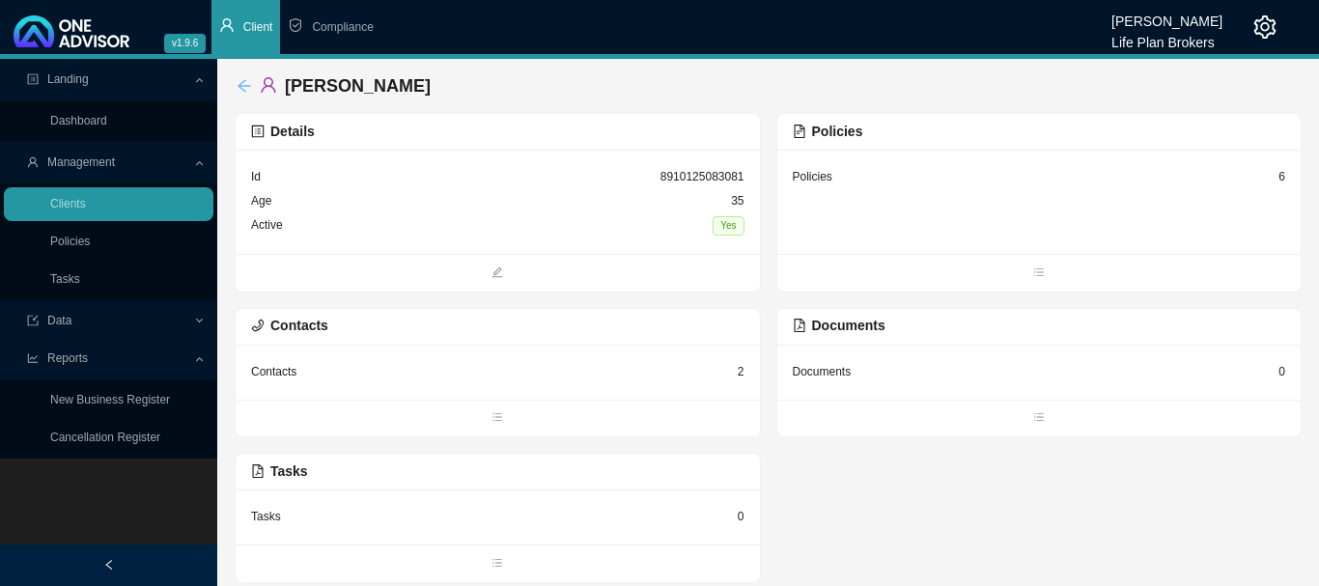
click at [240, 83] on icon "arrow-left" at bounding box center [243, 85] width 15 height 15
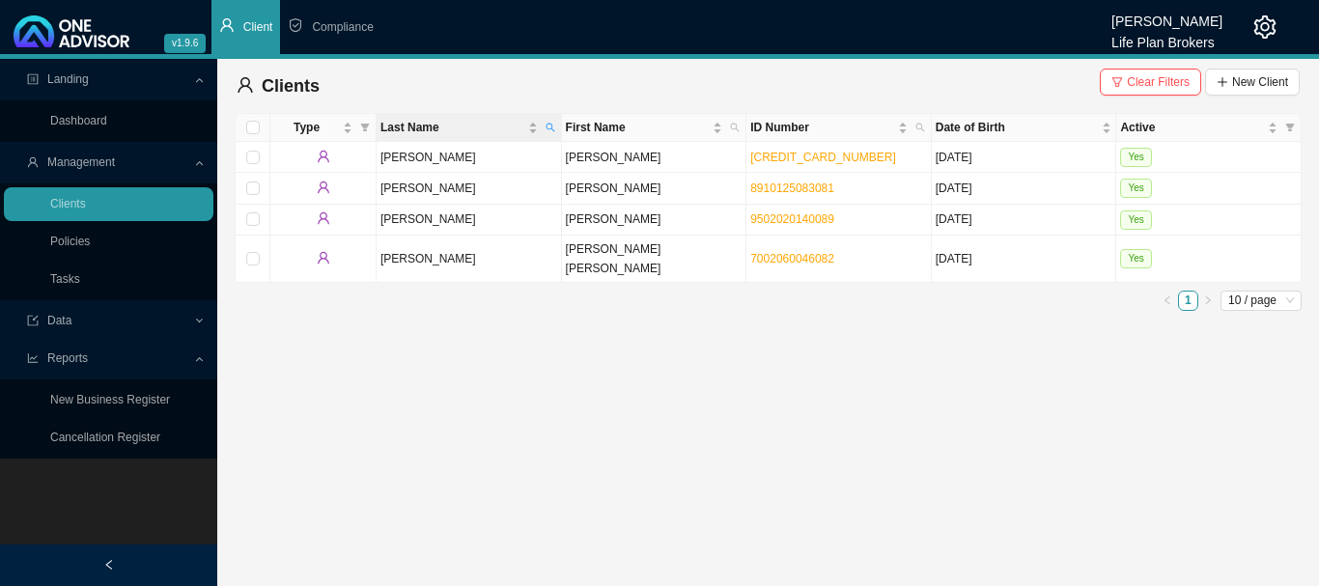
drag, startPoint x: 552, startPoint y: 125, endPoint x: 539, endPoint y: 118, distance: 15.6
click at [550, 127] on icon "search" at bounding box center [550, 128] width 10 height 10
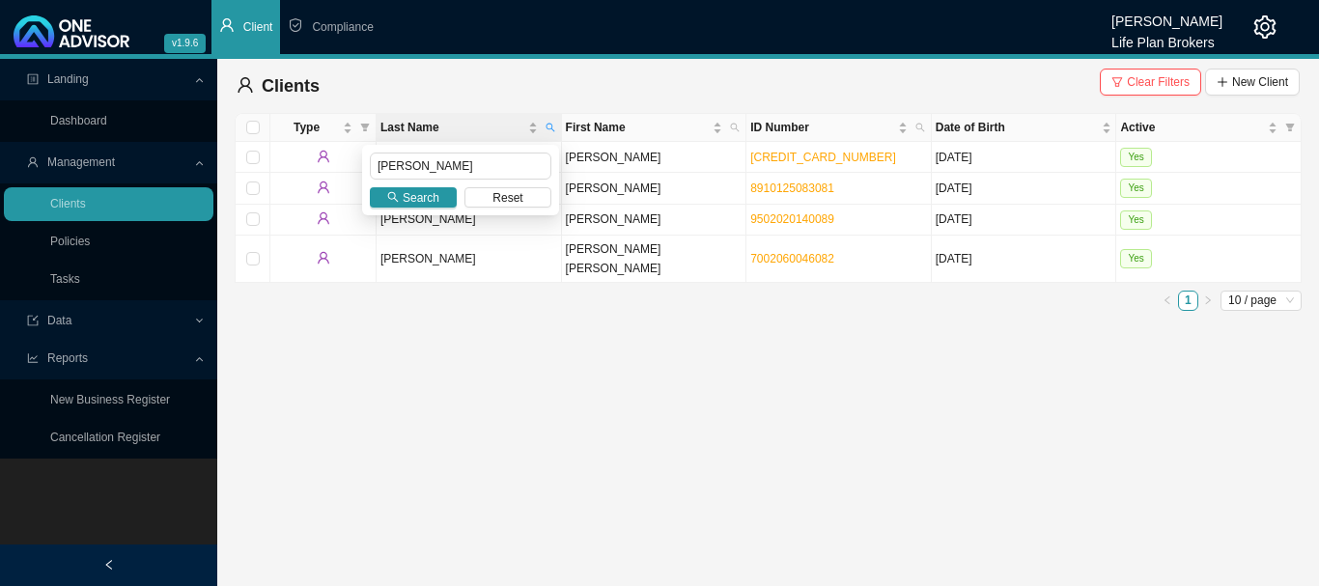
type input "[PERSON_NAME]"
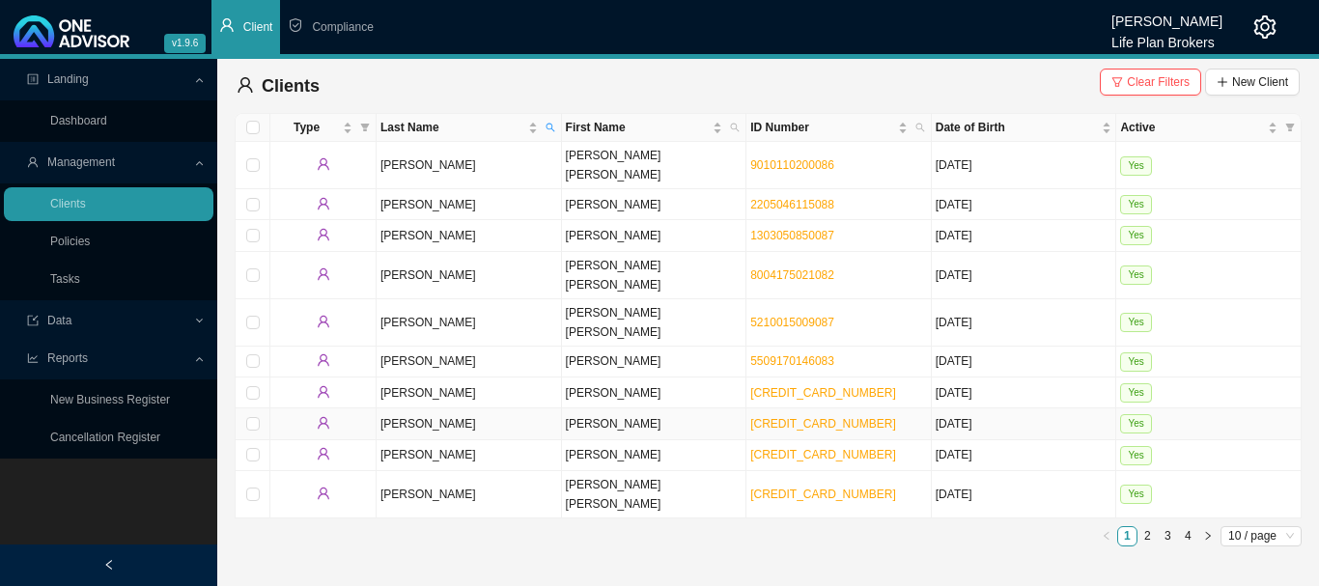
click at [1207, 408] on td "Yes" at bounding box center [1208, 423] width 185 height 31
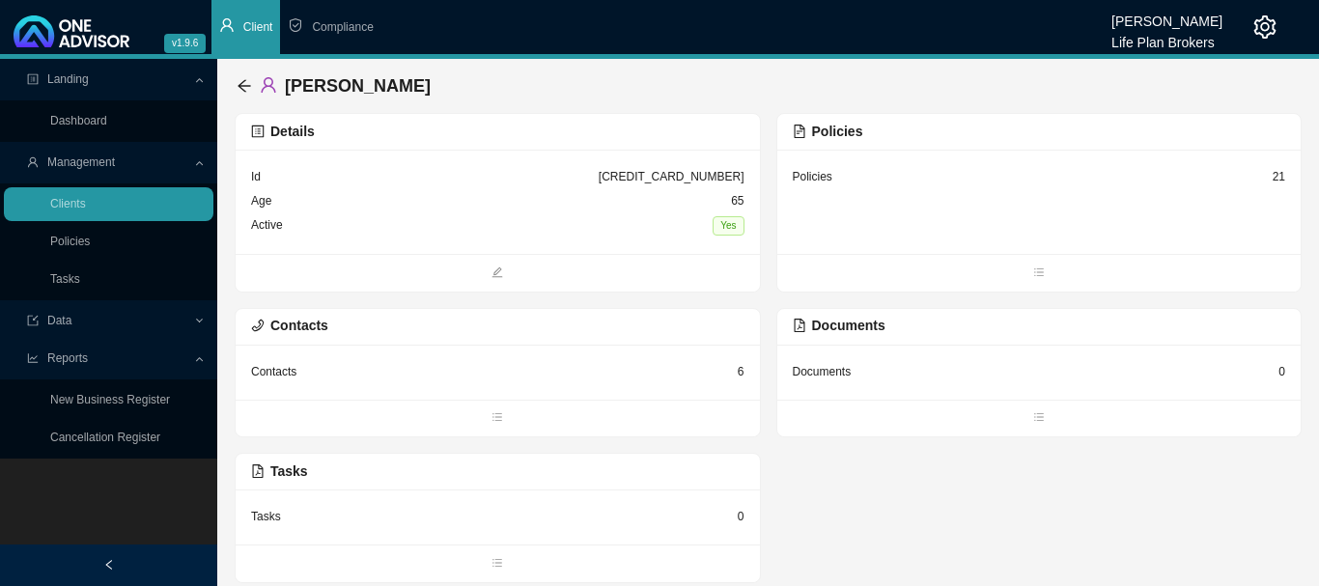
click at [869, 211] on div "Policies 21" at bounding box center [1039, 202] width 524 height 104
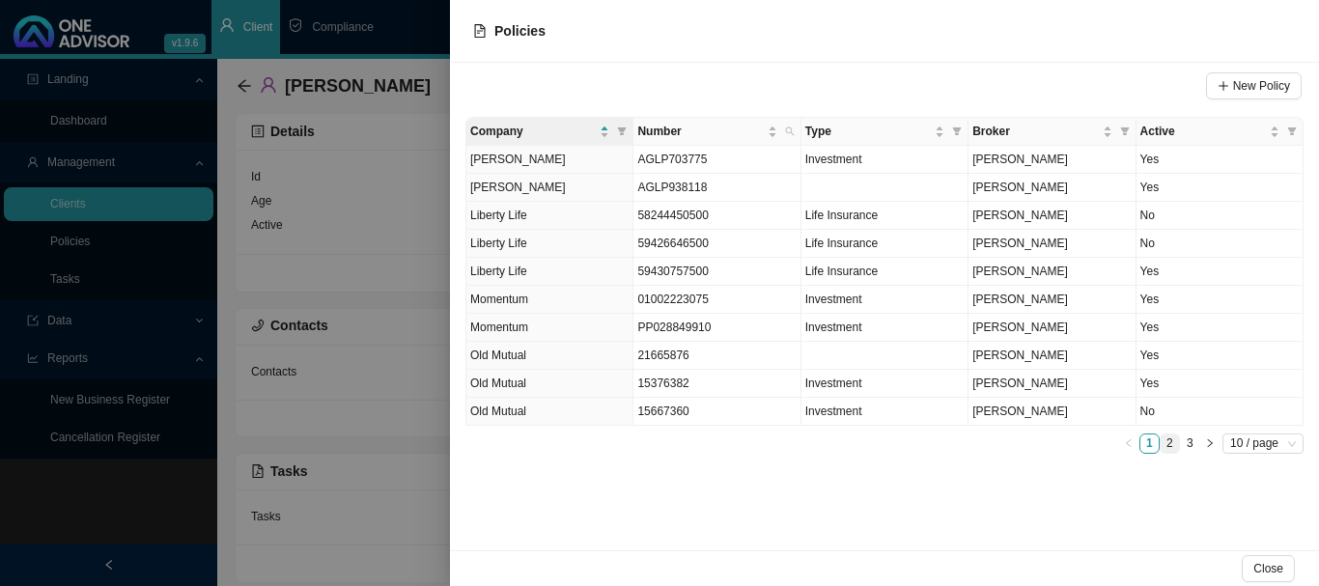
click at [1170, 441] on link "2" at bounding box center [1169, 443] width 18 height 18
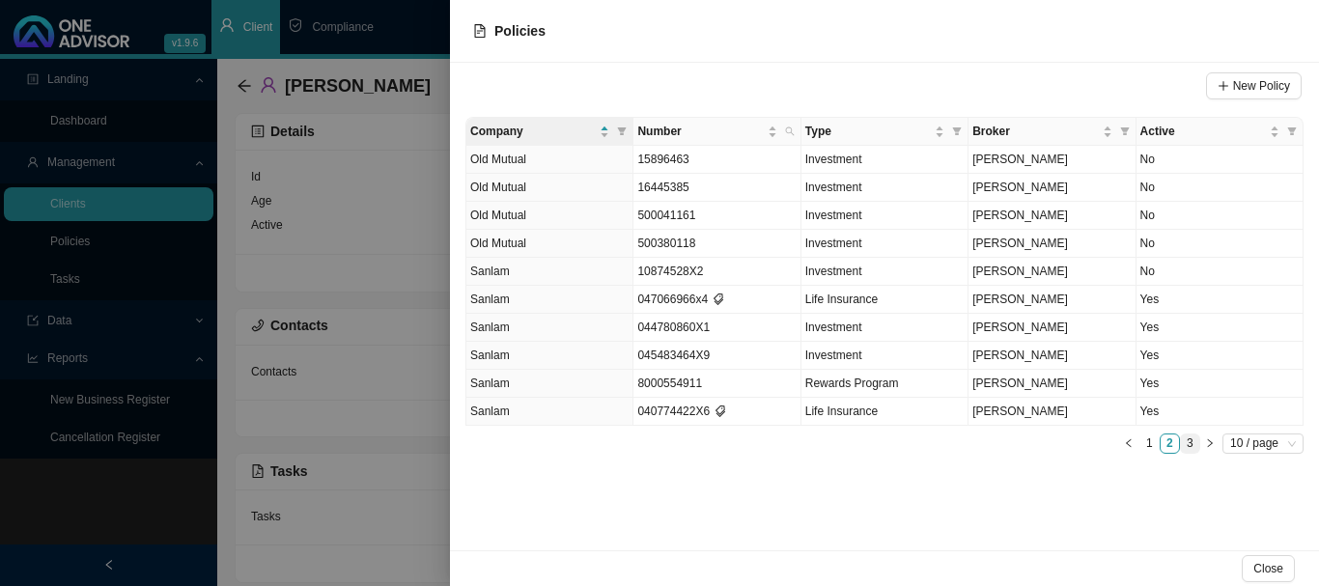
click at [1190, 440] on link "3" at bounding box center [1190, 443] width 18 height 18
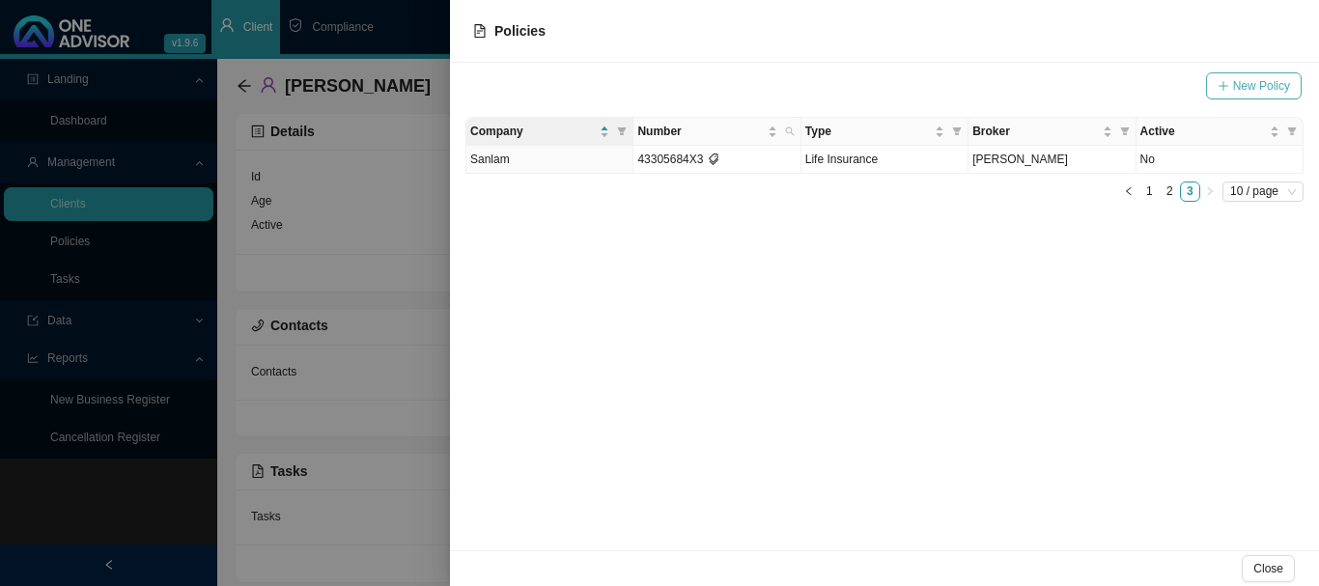
click at [1264, 83] on span "New Policy" at bounding box center [1261, 85] width 57 height 19
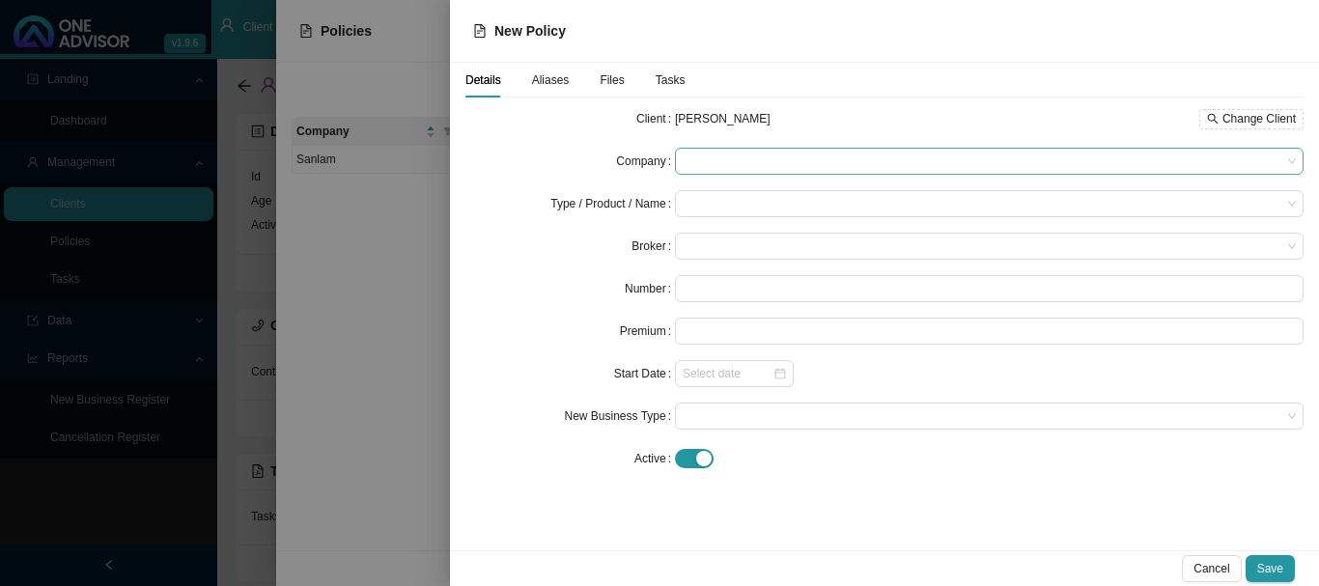
click at [735, 157] on span at bounding box center [988, 161] width 613 height 25
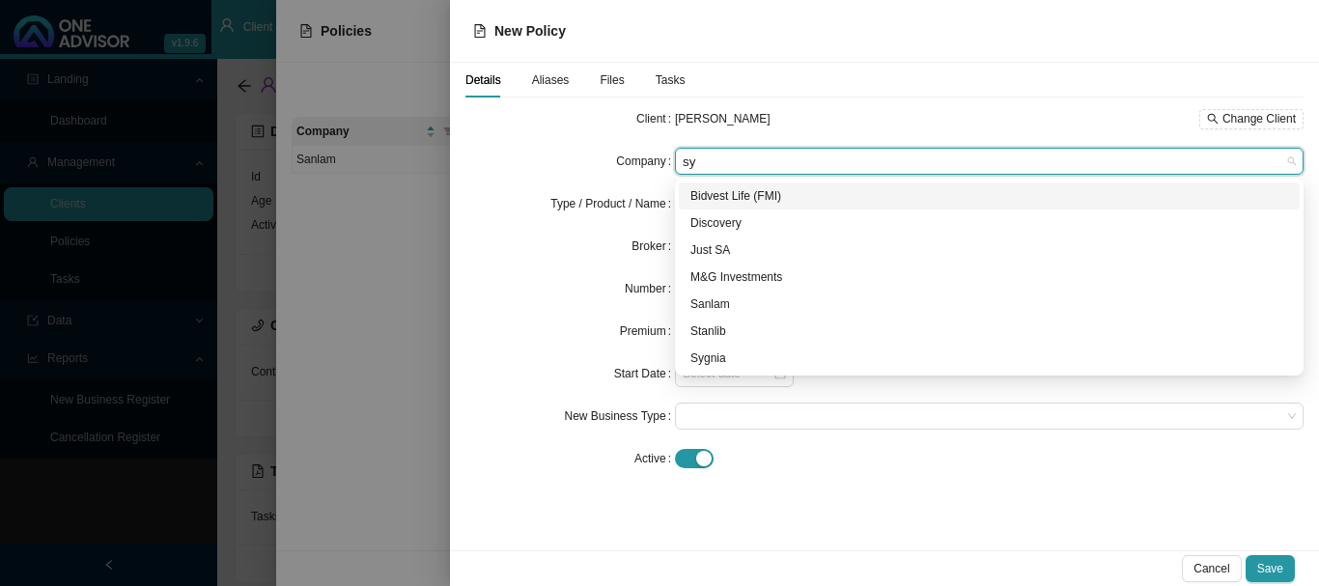
type input "syg"
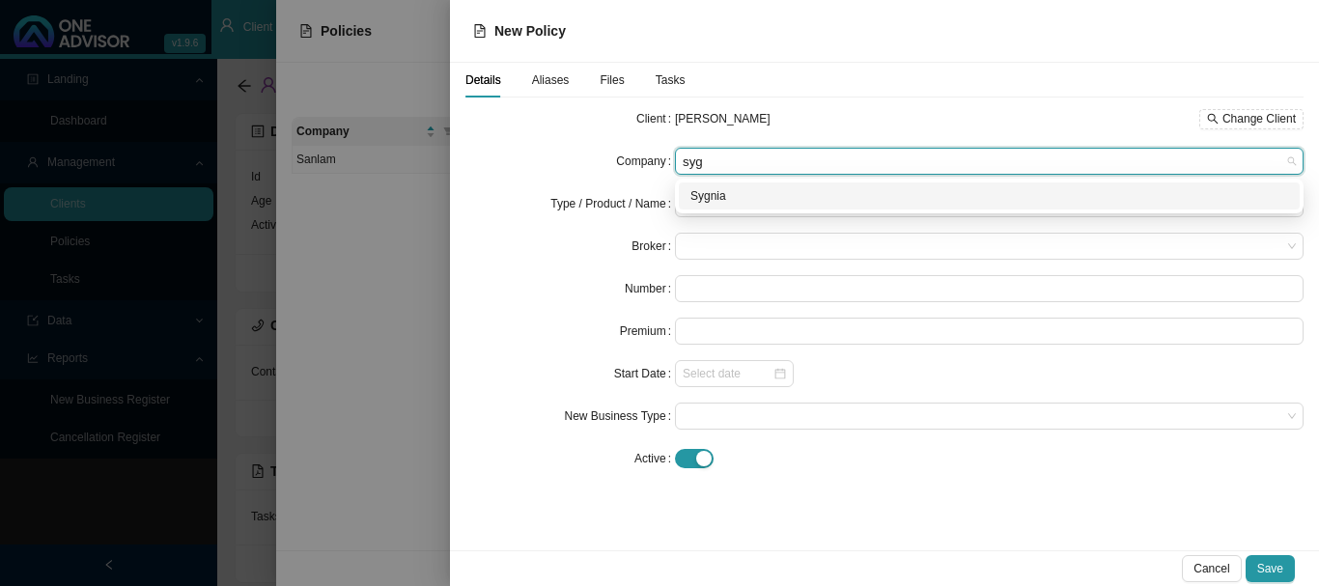
click at [709, 202] on div "Sygnia" at bounding box center [989, 195] width 598 height 19
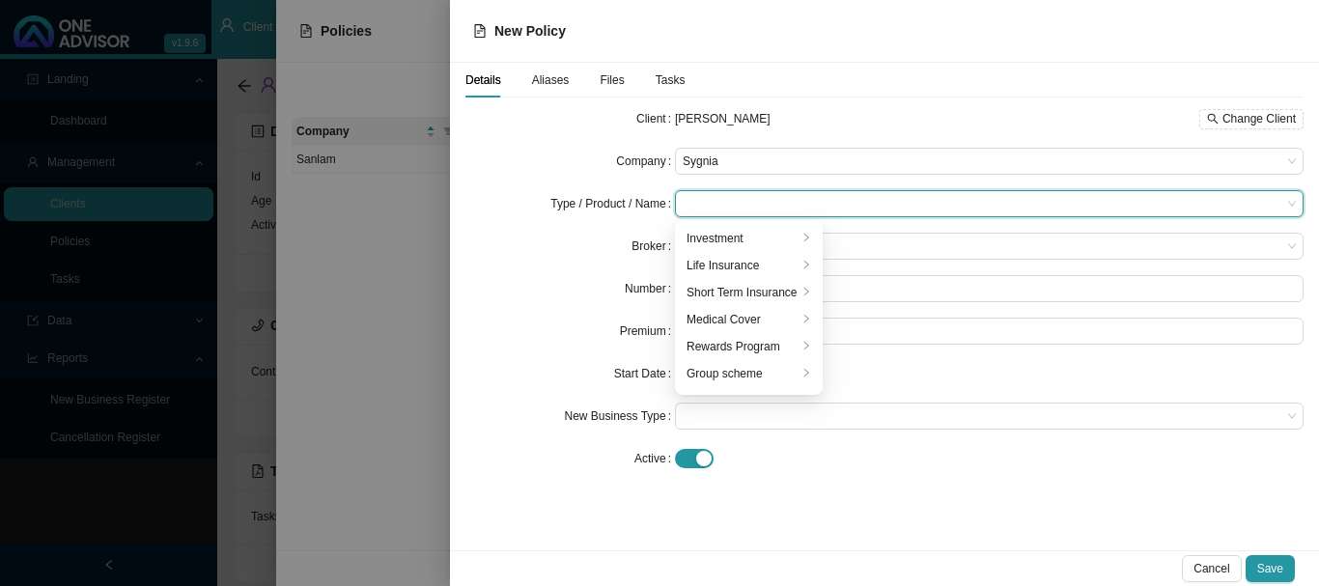
click at [714, 207] on input "search" at bounding box center [981, 203] width 598 height 25
click at [728, 236] on div "Investment" at bounding box center [741, 238] width 111 height 19
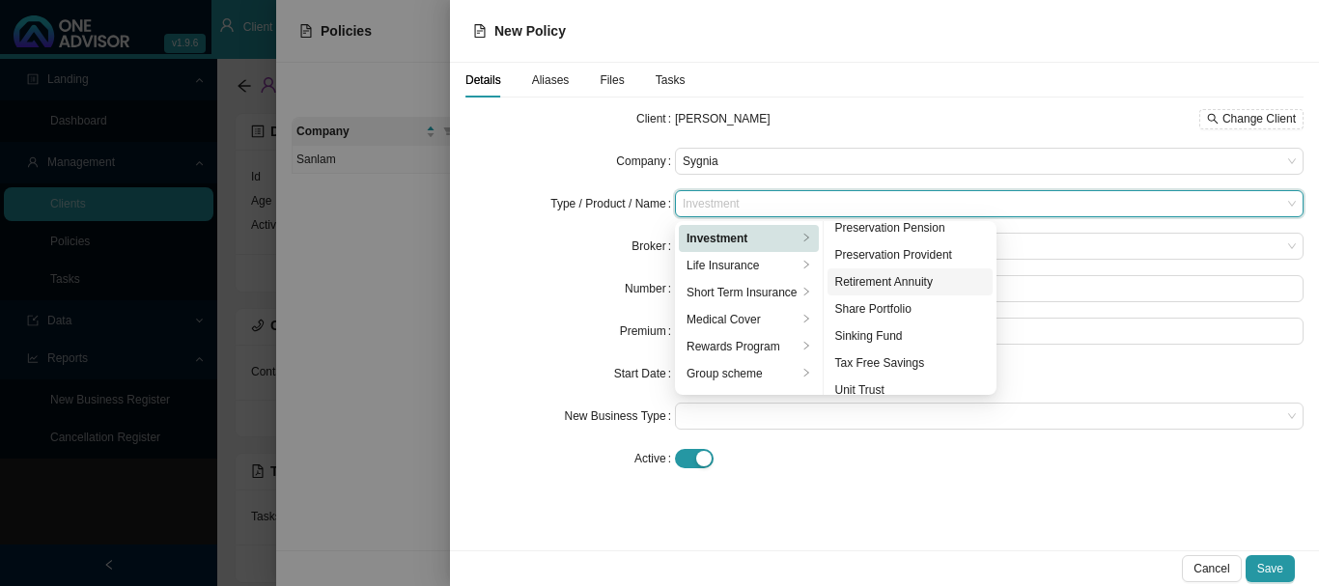
scroll to position [239, 0]
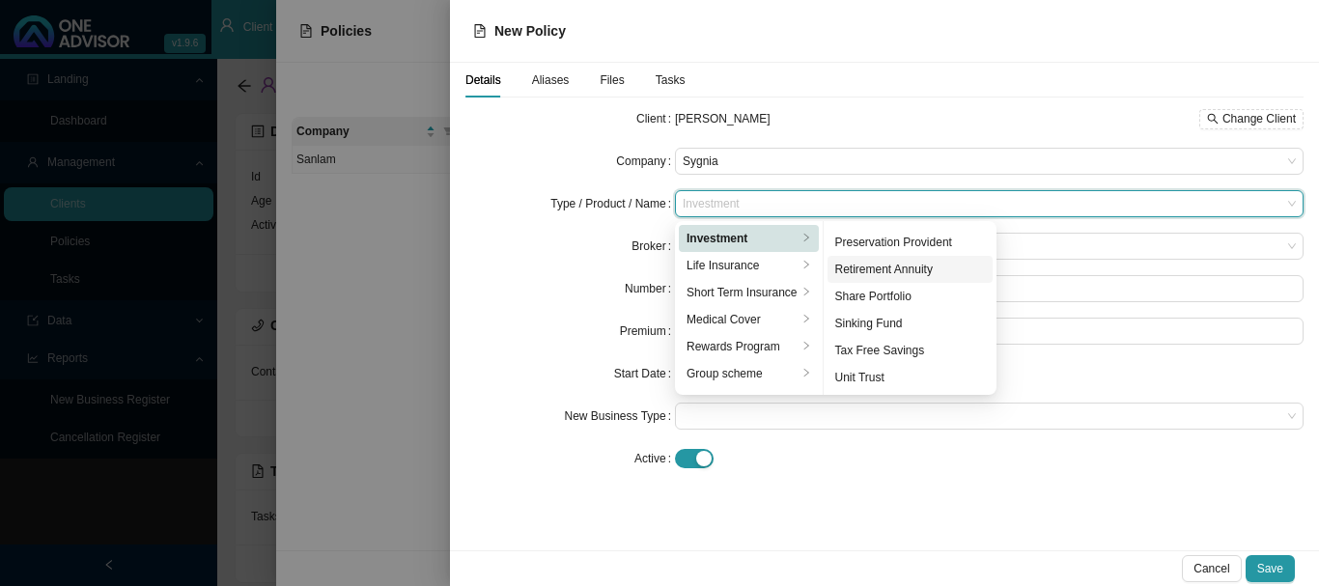
click at [904, 263] on div "Retirement Annuity" at bounding box center [910, 269] width 151 height 19
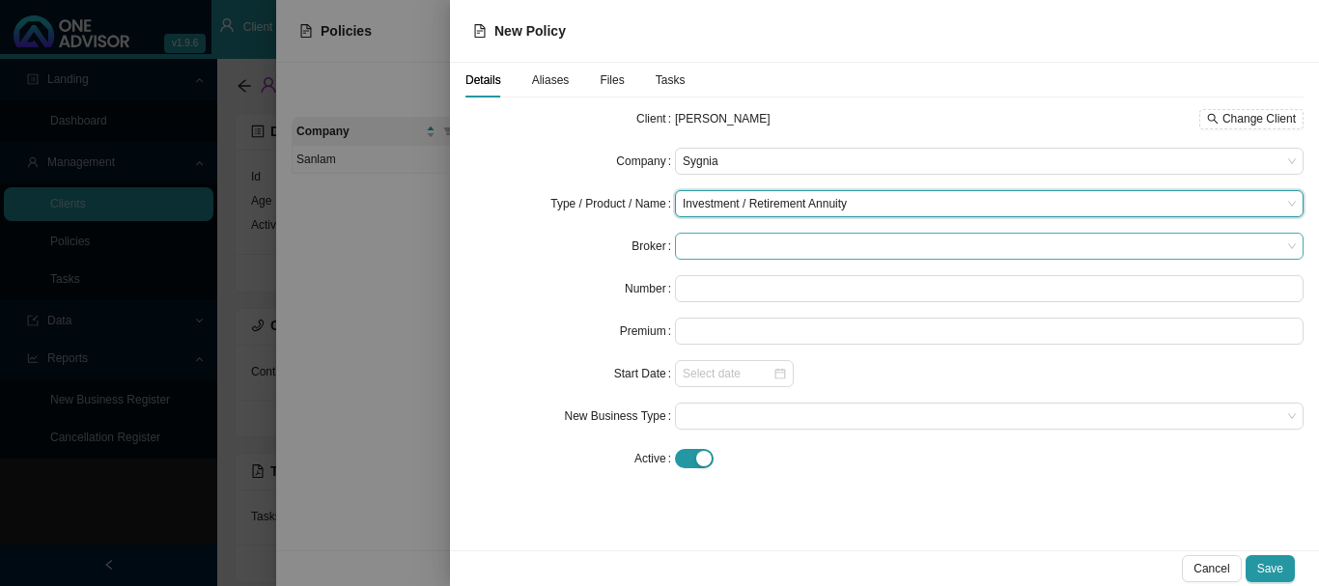
click at [717, 249] on span at bounding box center [988, 246] width 613 height 25
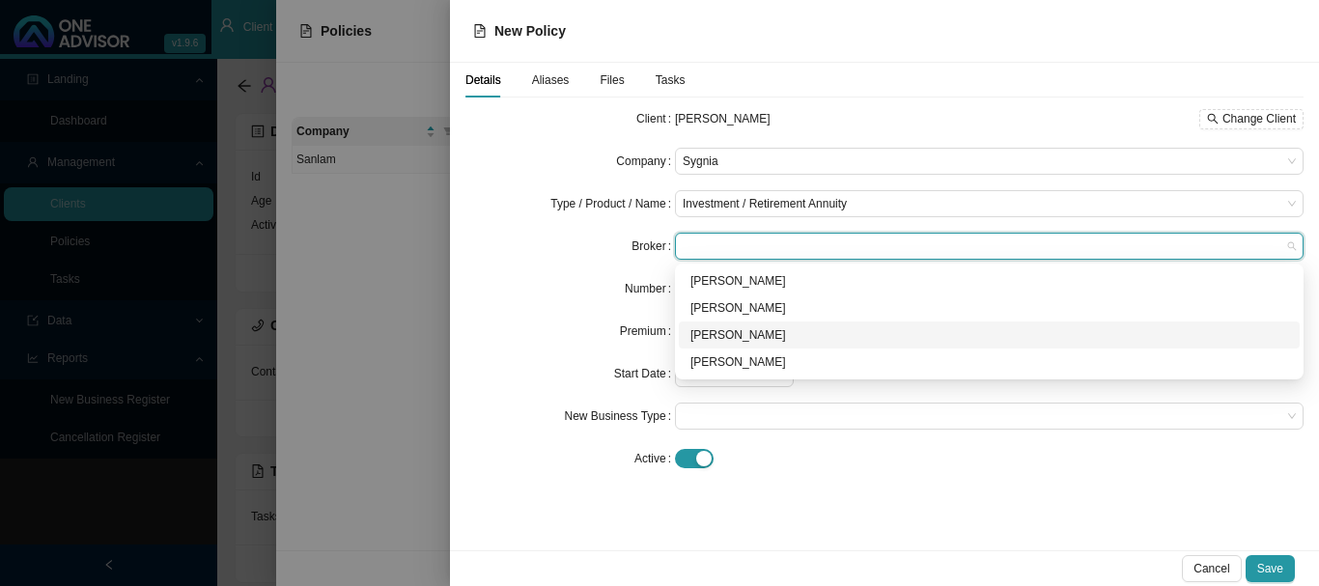
click at [733, 337] on div "[PERSON_NAME]" at bounding box center [989, 334] width 598 height 19
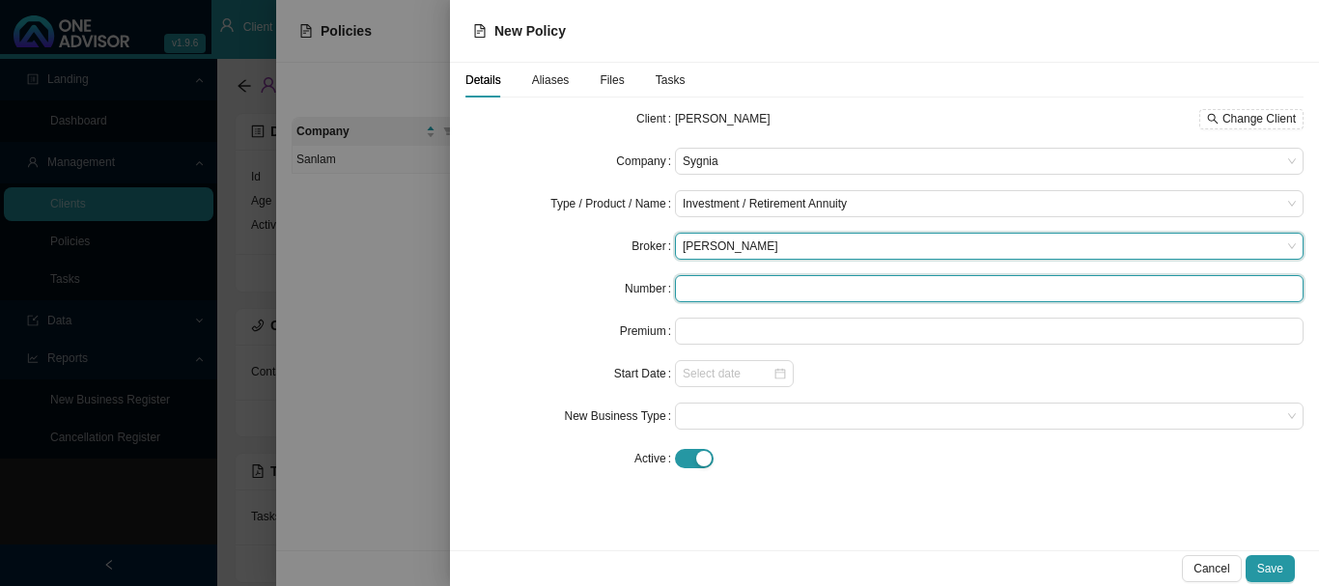
click at [717, 291] on input "text" at bounding box center [989, 288] width 628 height 27
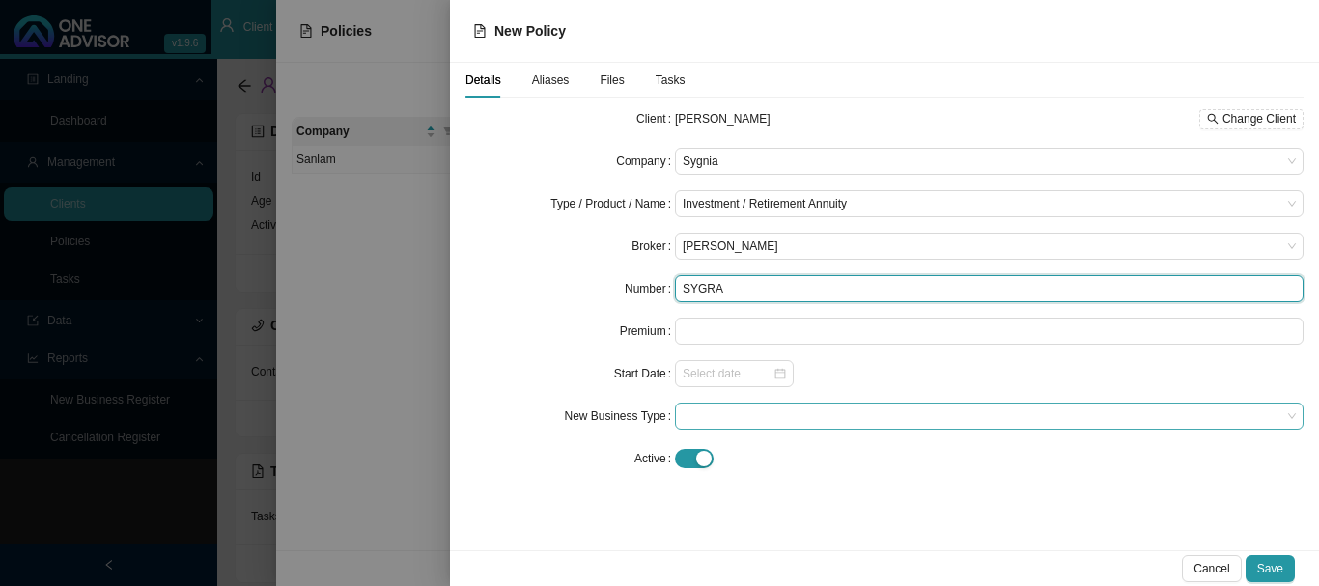
click at [723, 413] on span at bounding box center [988, 415] width 613 height 25
type input "SYGRA"
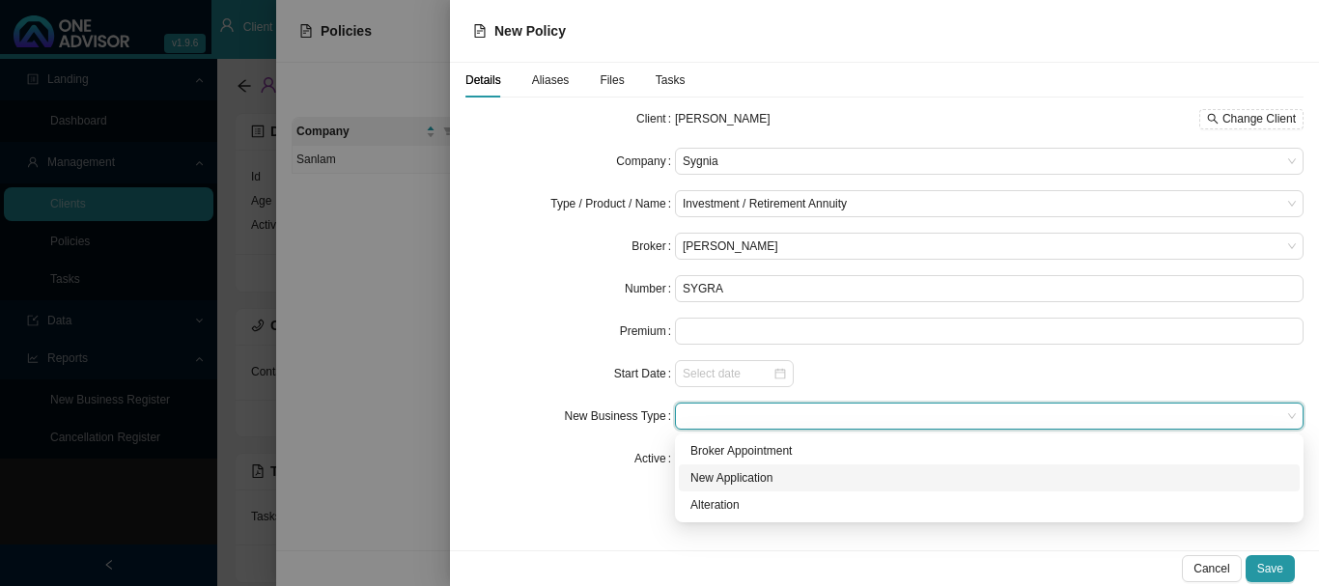
click at [744, 479] on div "New Application" at bounding box center [989, 477] width 598 height 19
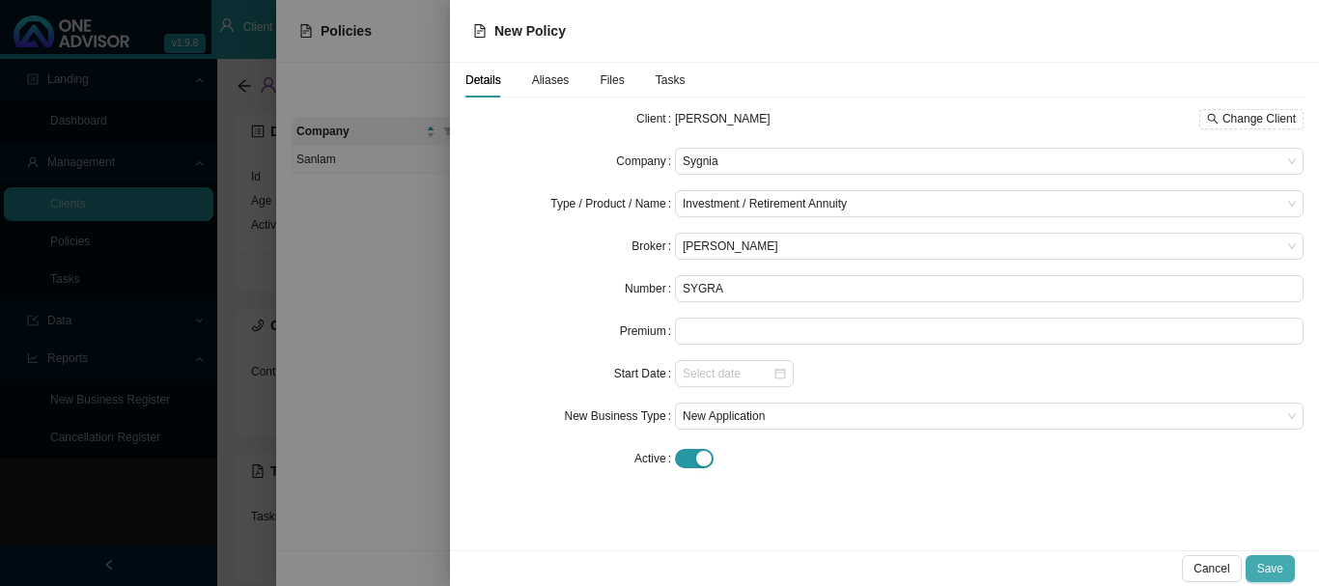
click at [1279, 573] on span "Save" at bounding box center [1270, 568] width 26 height 19
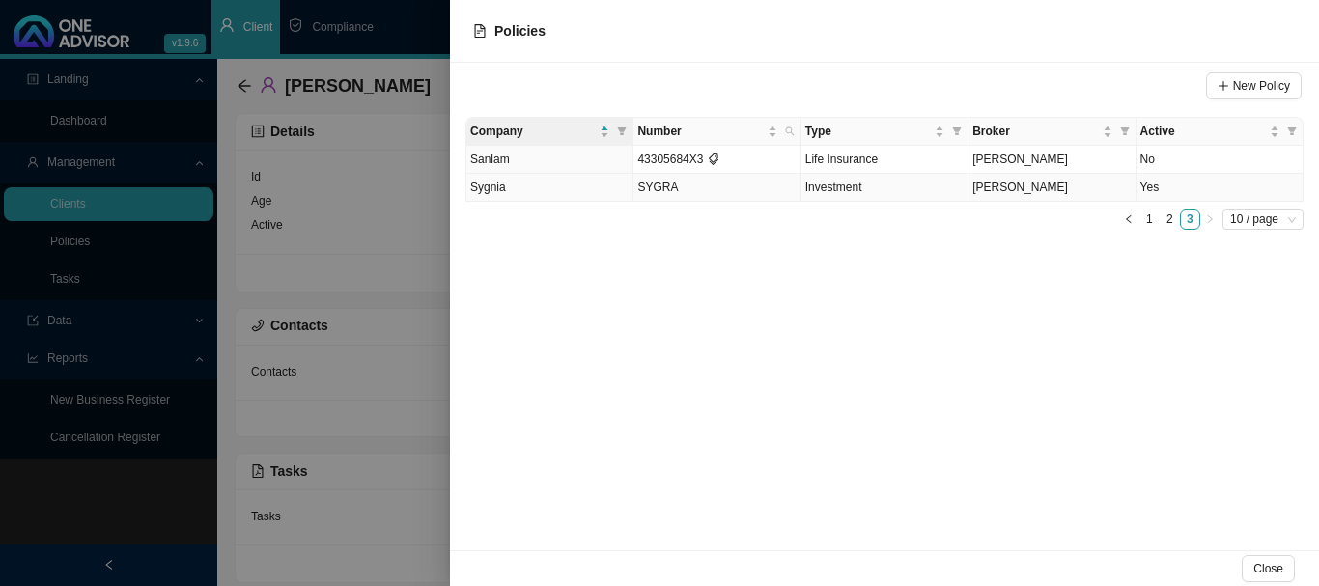
click at [691, 188] on td "SYGRA" at bounding box center [716, 188] width 167 height 28
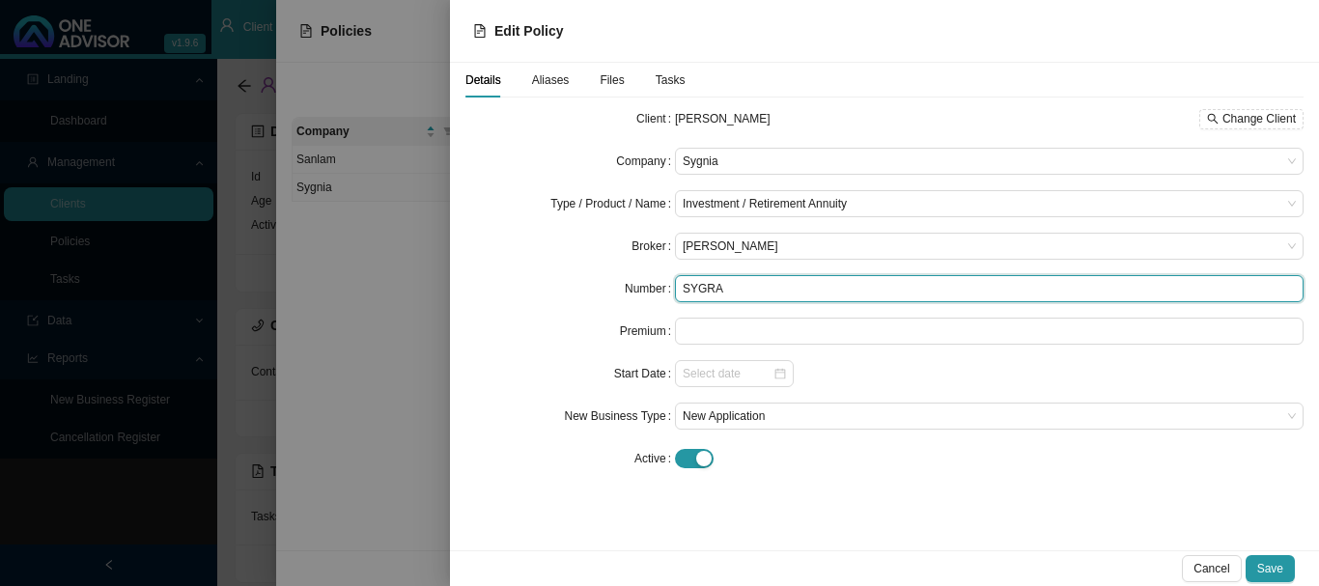
click at [748, 296] on input "SYGRA" at bounding box center [989, 288] width 628 height 27
type input "SYGRA36171"
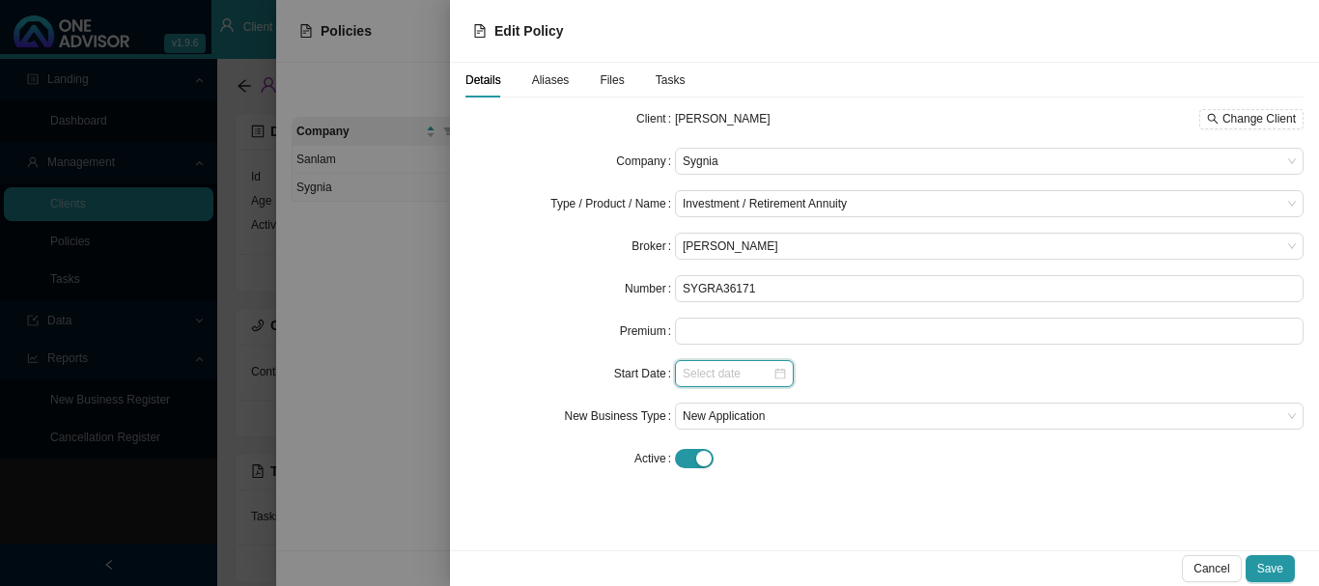
drag, startPoint x: 720, startPoint y: 380, endPoint x: 742, endPoint y: 375, distance: 22.7
click at [721, 379] on input at bounding box center [727, 373] width 90 height 19
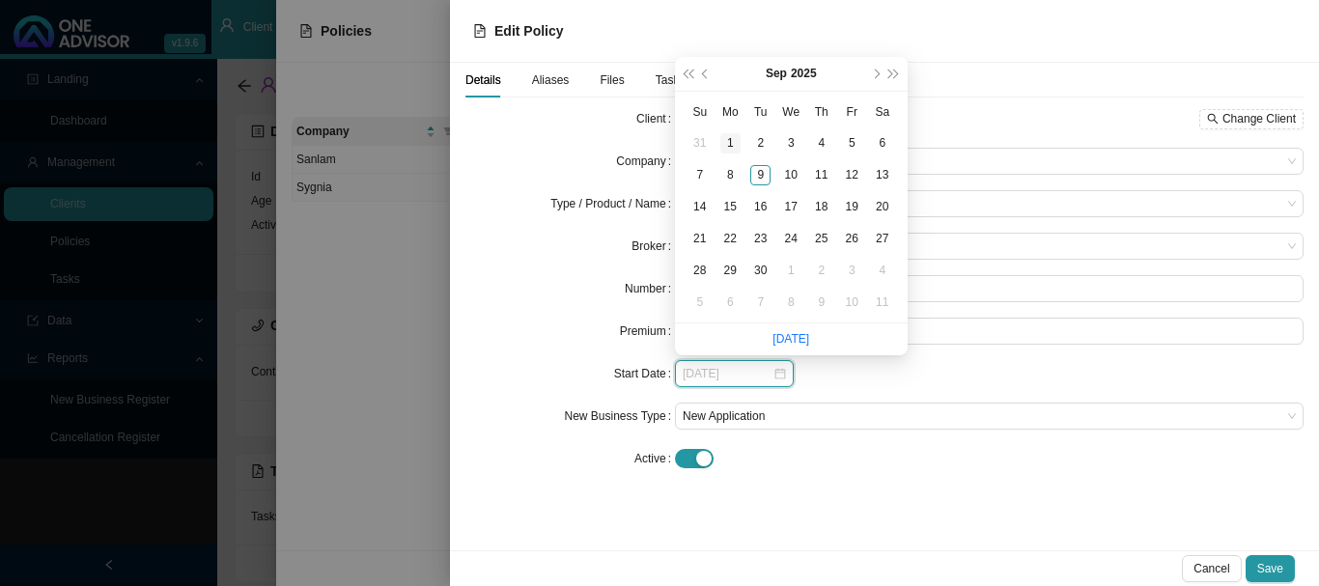
type input "[DATE]"
click at [705, 72] on span "prev-year" at bounding box center [707, 74] width 10 height 10
type input "[DATE]"
click at [850, 143] on div "1" at bounding box center [852, 143] width 20 height 20
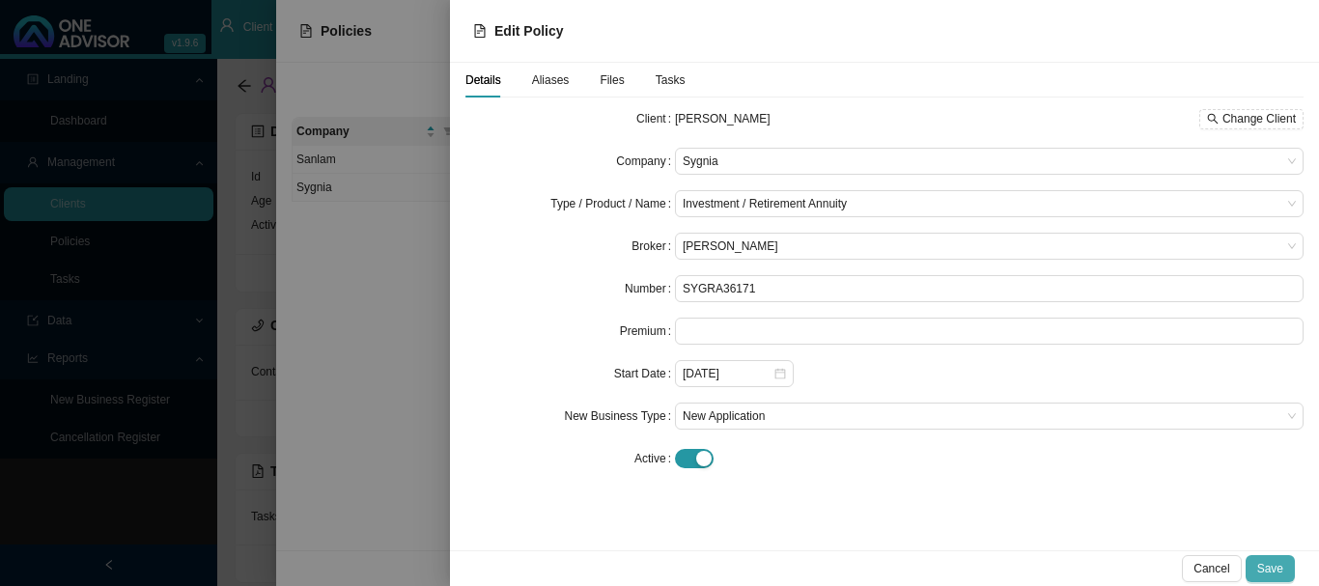
click at [1274, 567] on span "Save" at bounding box center [1270, 568] width 26 height 19
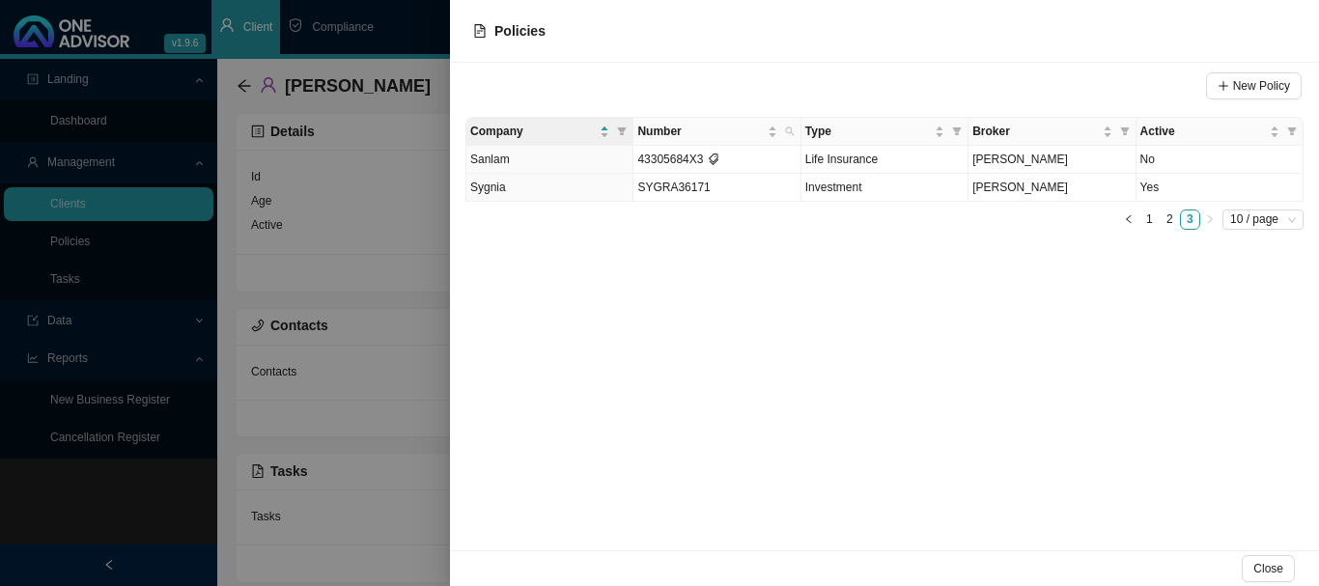
click at [408, 37] on div at bounding box center [659, 293] width 1319 height 586
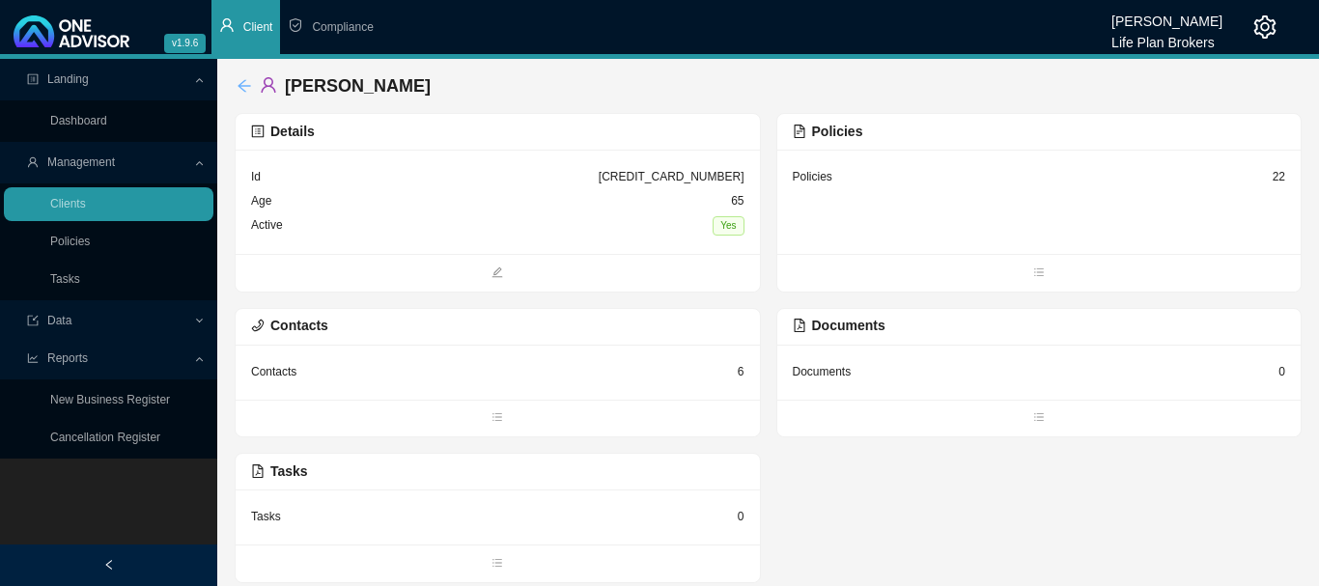
click at [239, 84] on icon "arrow-left" at bounding box center [243, 85] width 15 height 15
